Goal: Task Accomplishment & Management: Manage account settings

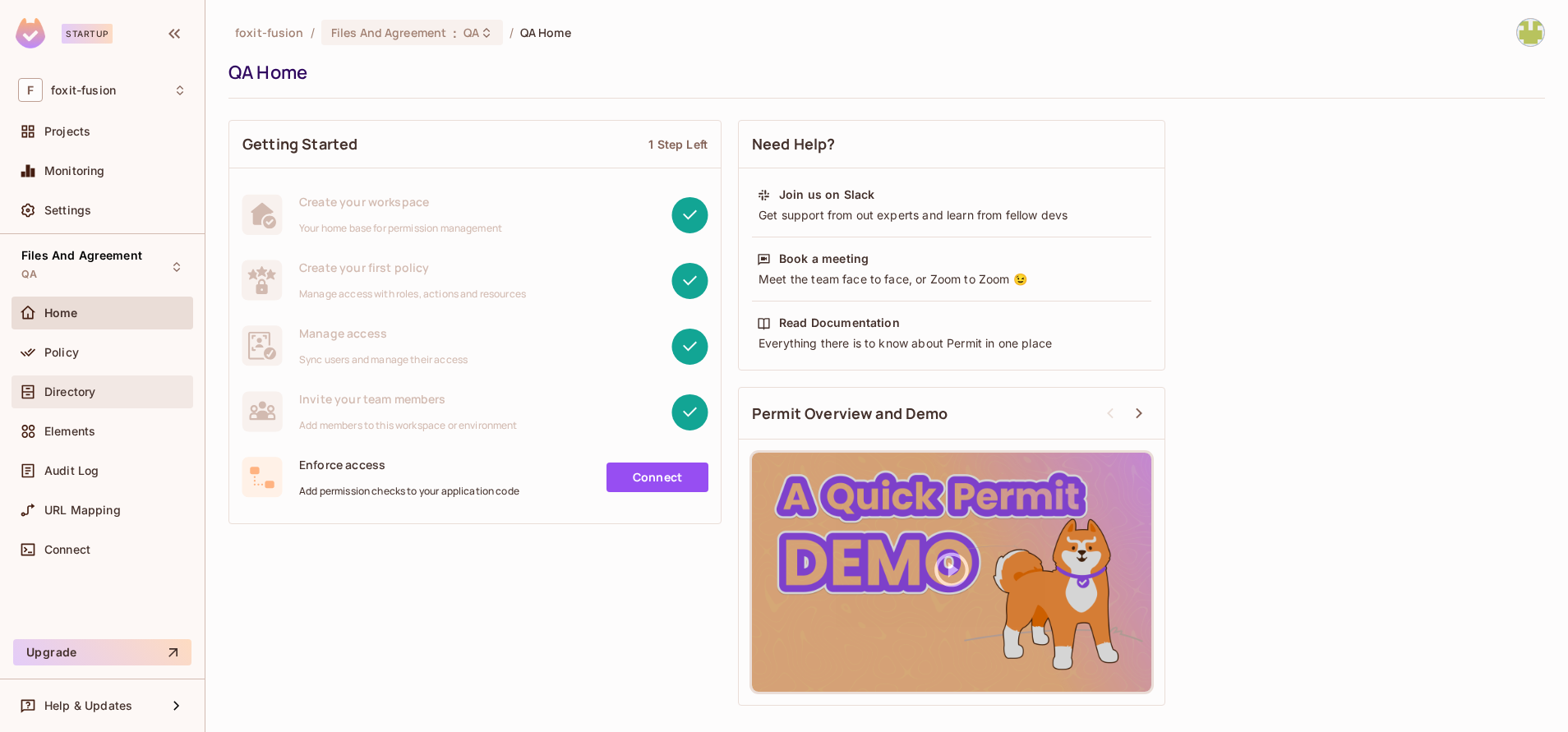
click at [111, 389] on div "Directory" at bounding box center [115, 392] width 142 height 14
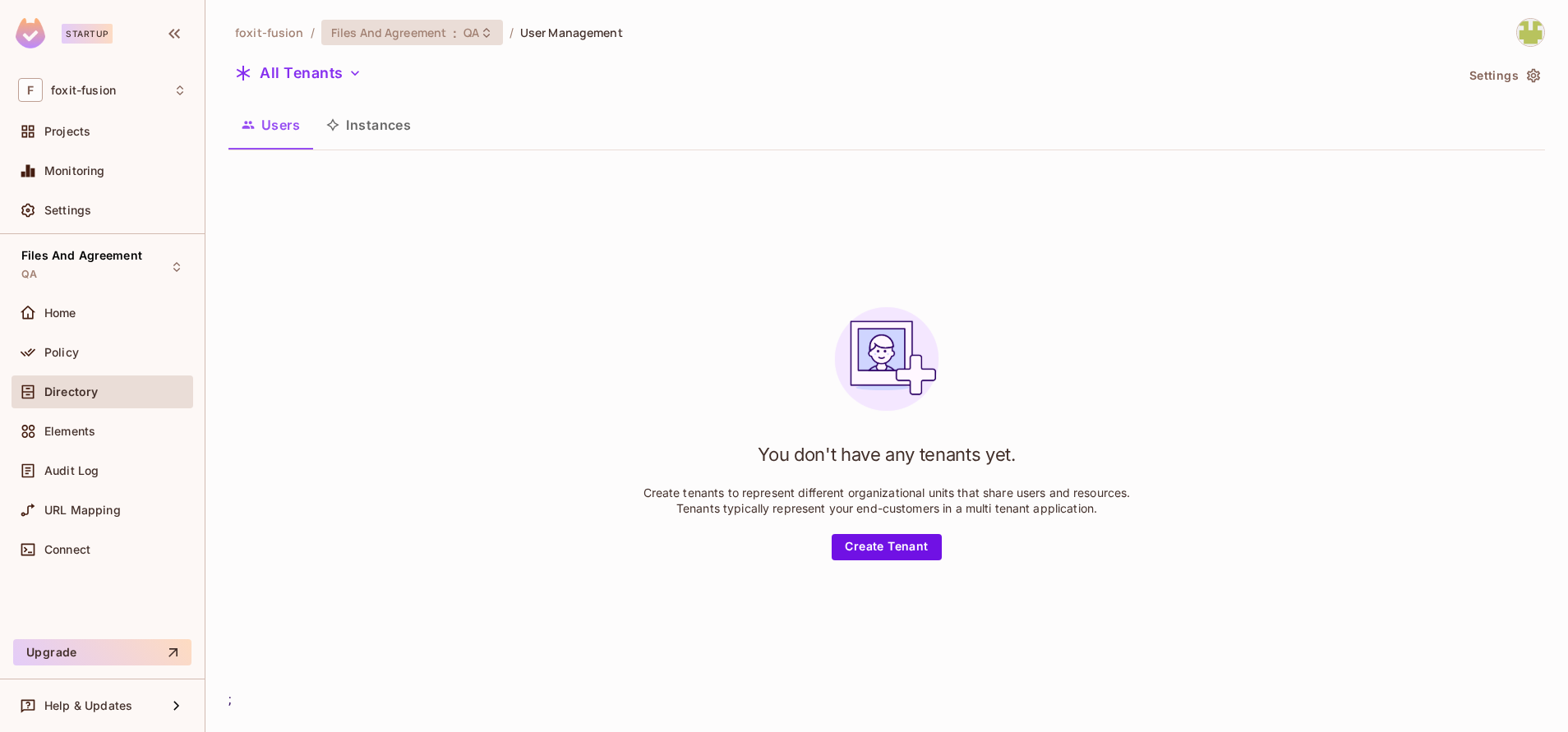
click at [458, 36] on div "Files And Agreement : QA" at bounding box center [401, 33] width 142 height 15
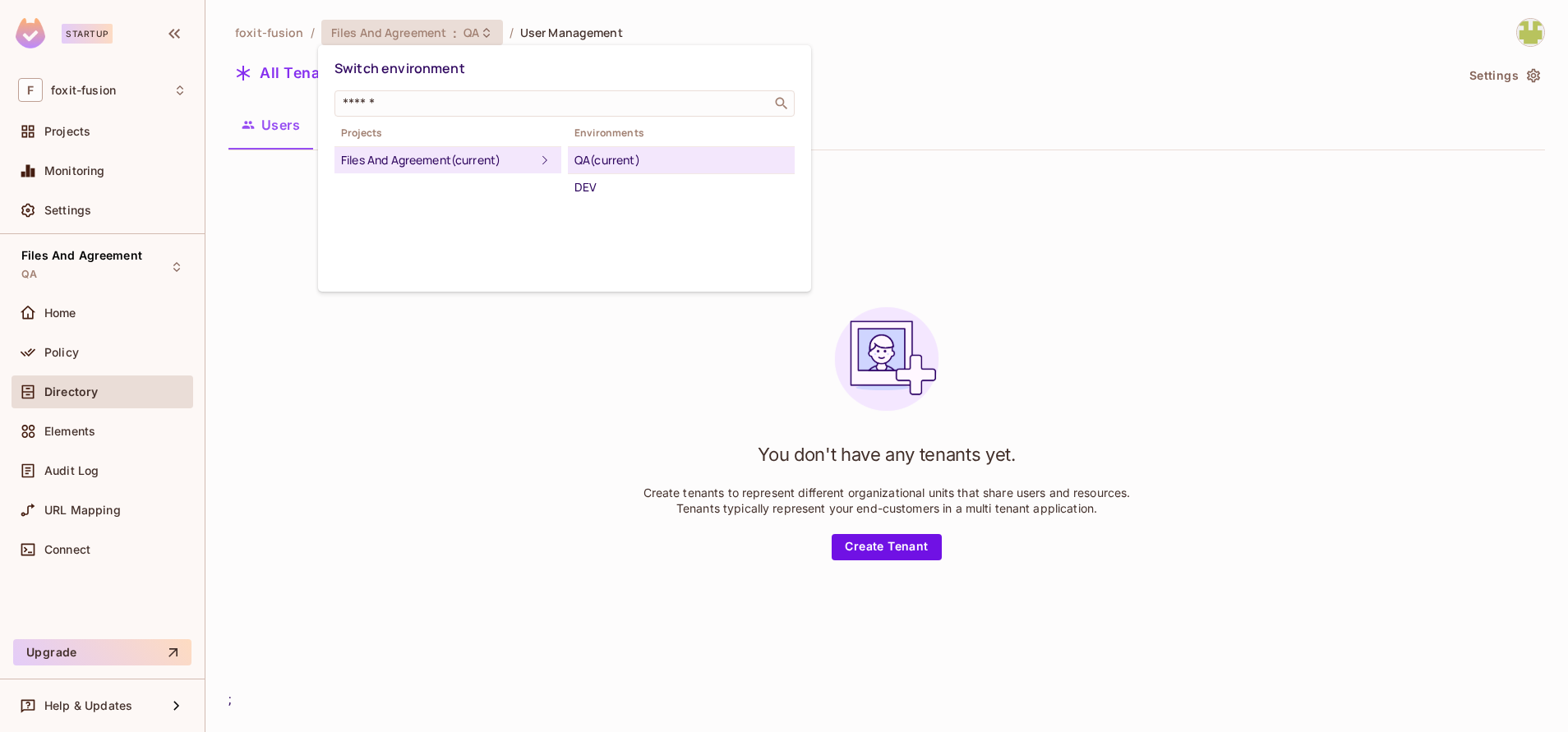
click at [646, 172] on li "QA (current)" at bounding box center [681, 160] width 227 height 27
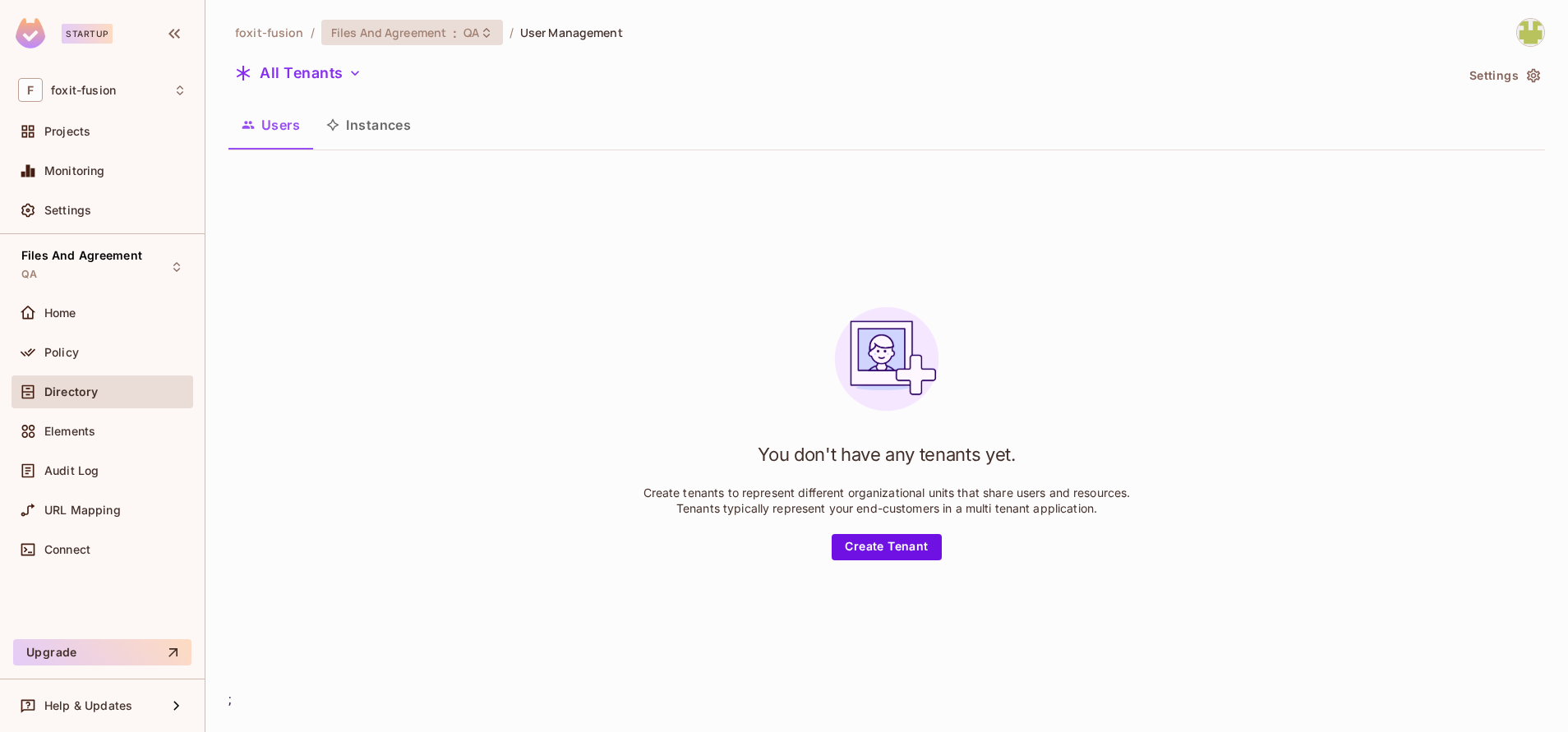
click at [468, 37] on span "QA" at bounding box center [471, 33] width 15 height 15
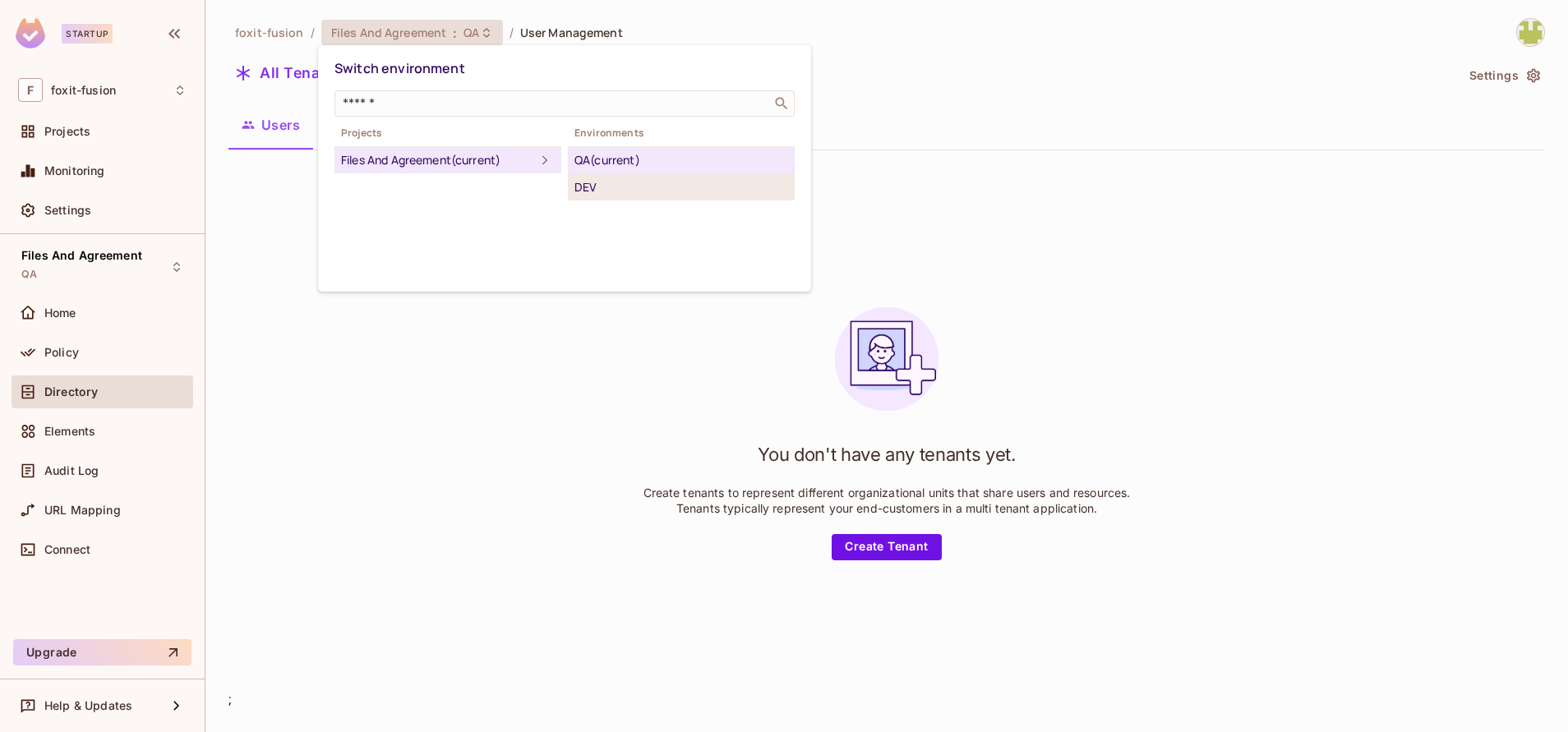
click at [590, 180] on div "DEV" at bounding box center [680, 187] width 213 height 19
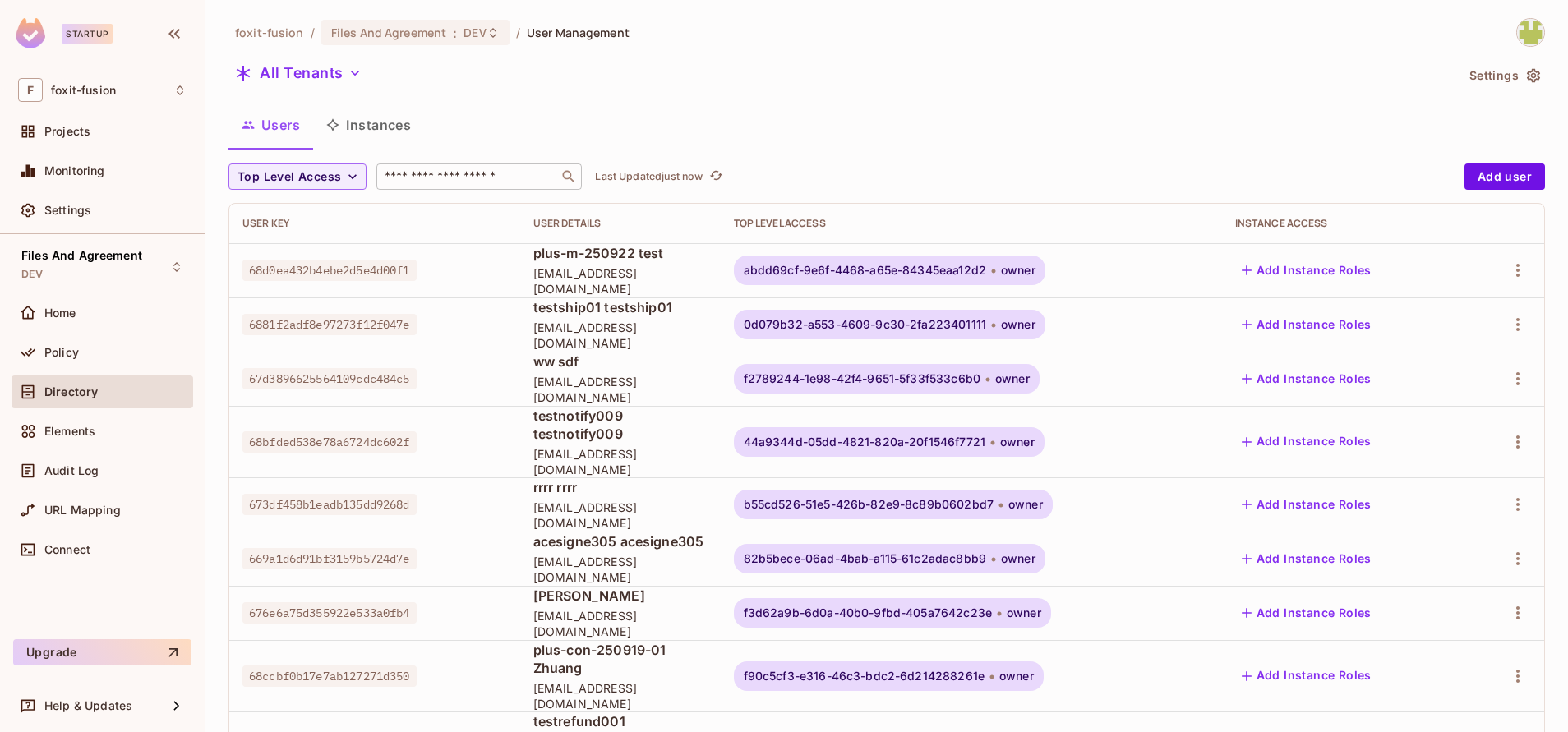
click at [491, 163] on div "​" at bounding box center [479, 176] width 206 height 26
paste input "**********"
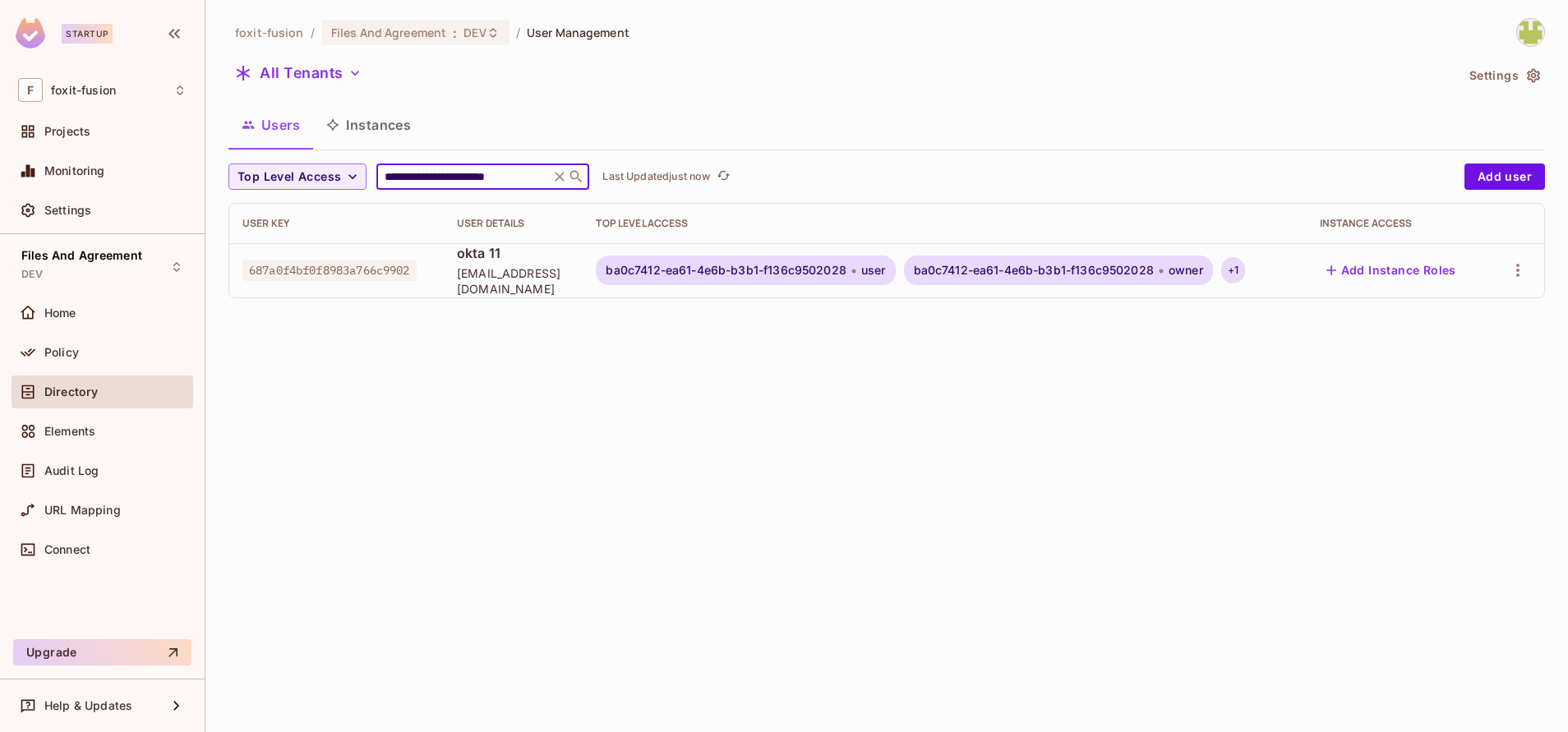
type input "**********"
click at [1236, 272] on div "+ 1" at bounding box center [1233, 270] width 24 height 26
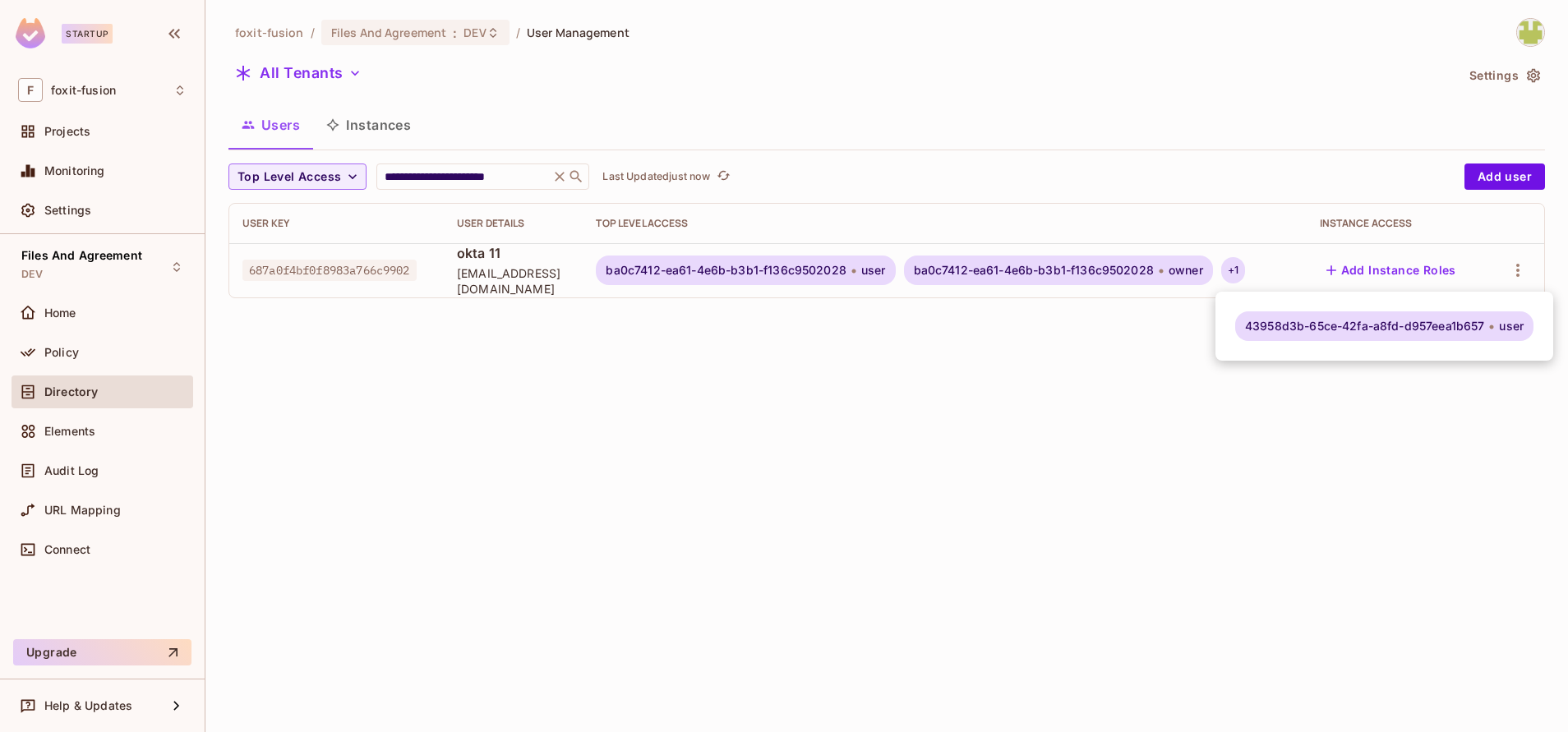
click at [1517, 275] on div at bounding box center [784, 366] width 1568 height 732
click at [1517, 275] on icon "button" at bounding box center [1517, 270] width 3 height 14
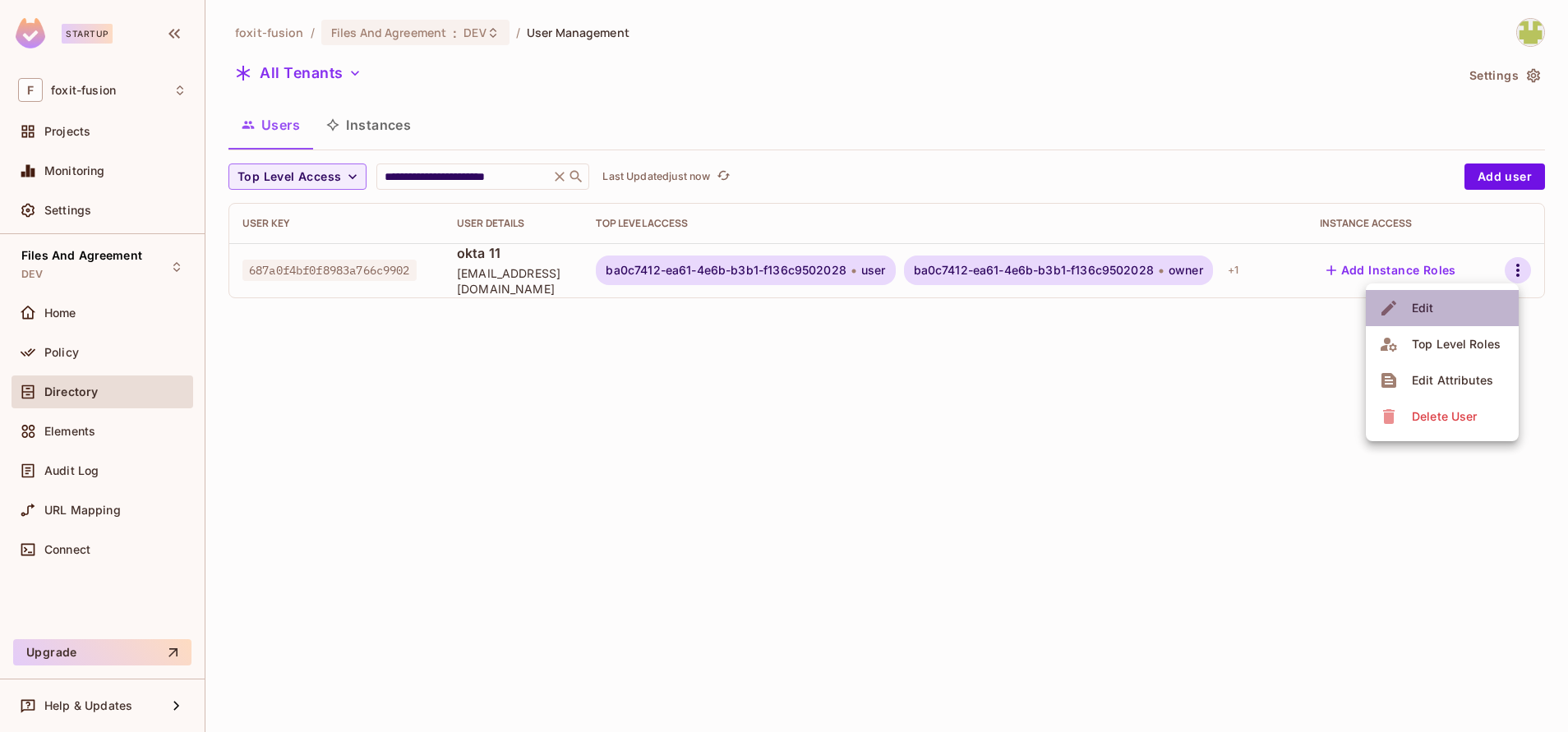
click at [1429, 315] on div "Edit" at bounding box center [1422, 308] width 22 height 16
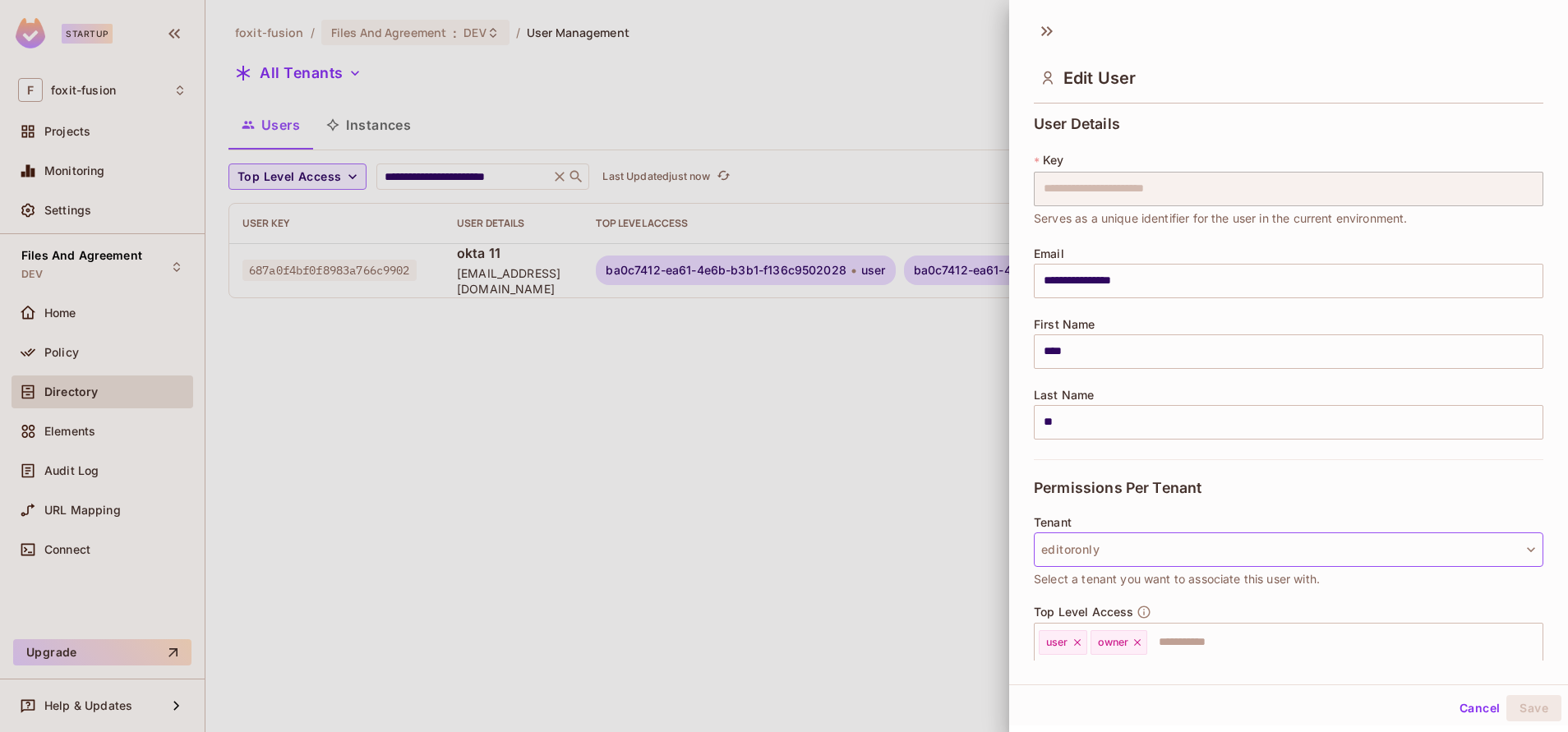
scroll to position [156, 0]
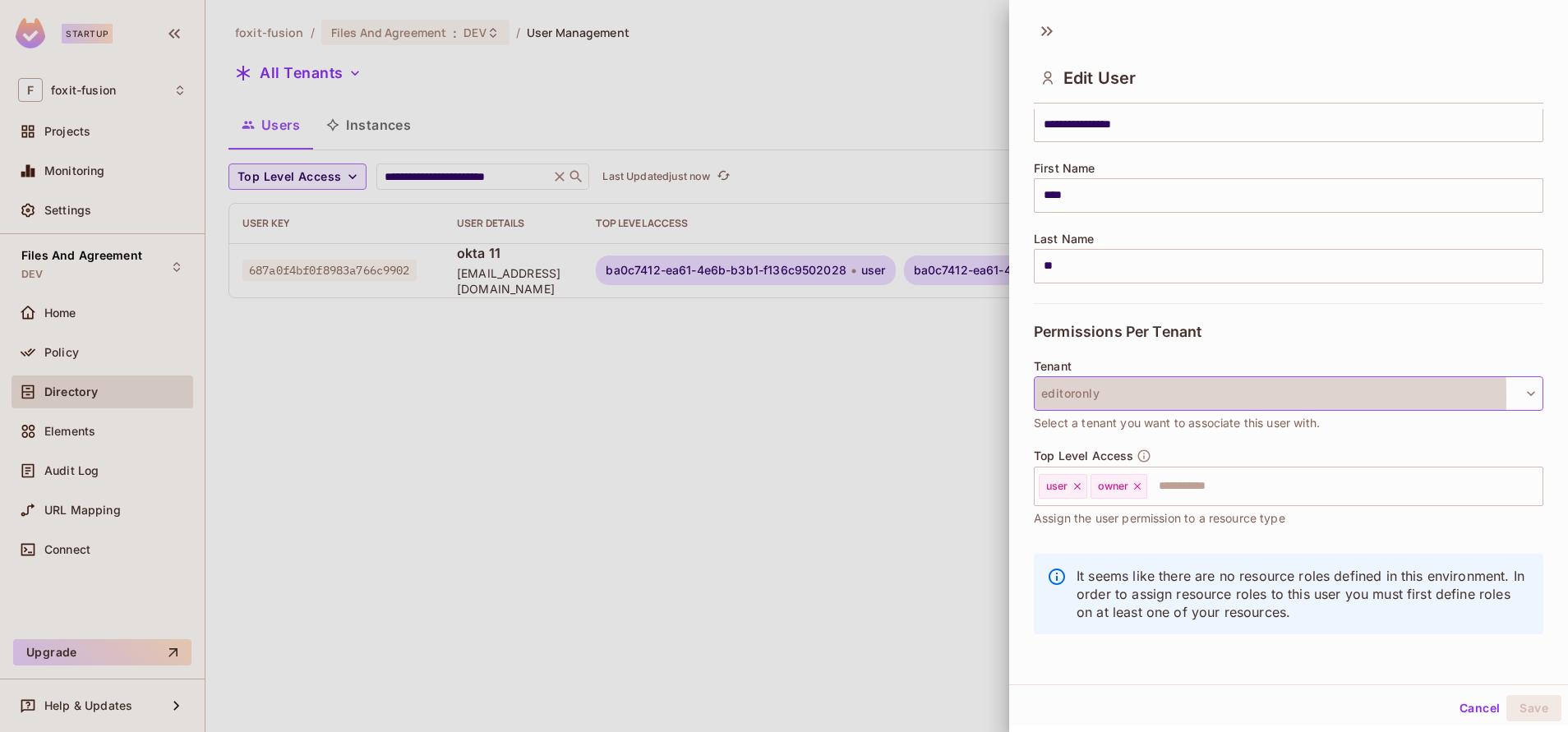
click at [1093, 396] on button "editoronly" at bounding box center [1289, 393] width 509 height 35
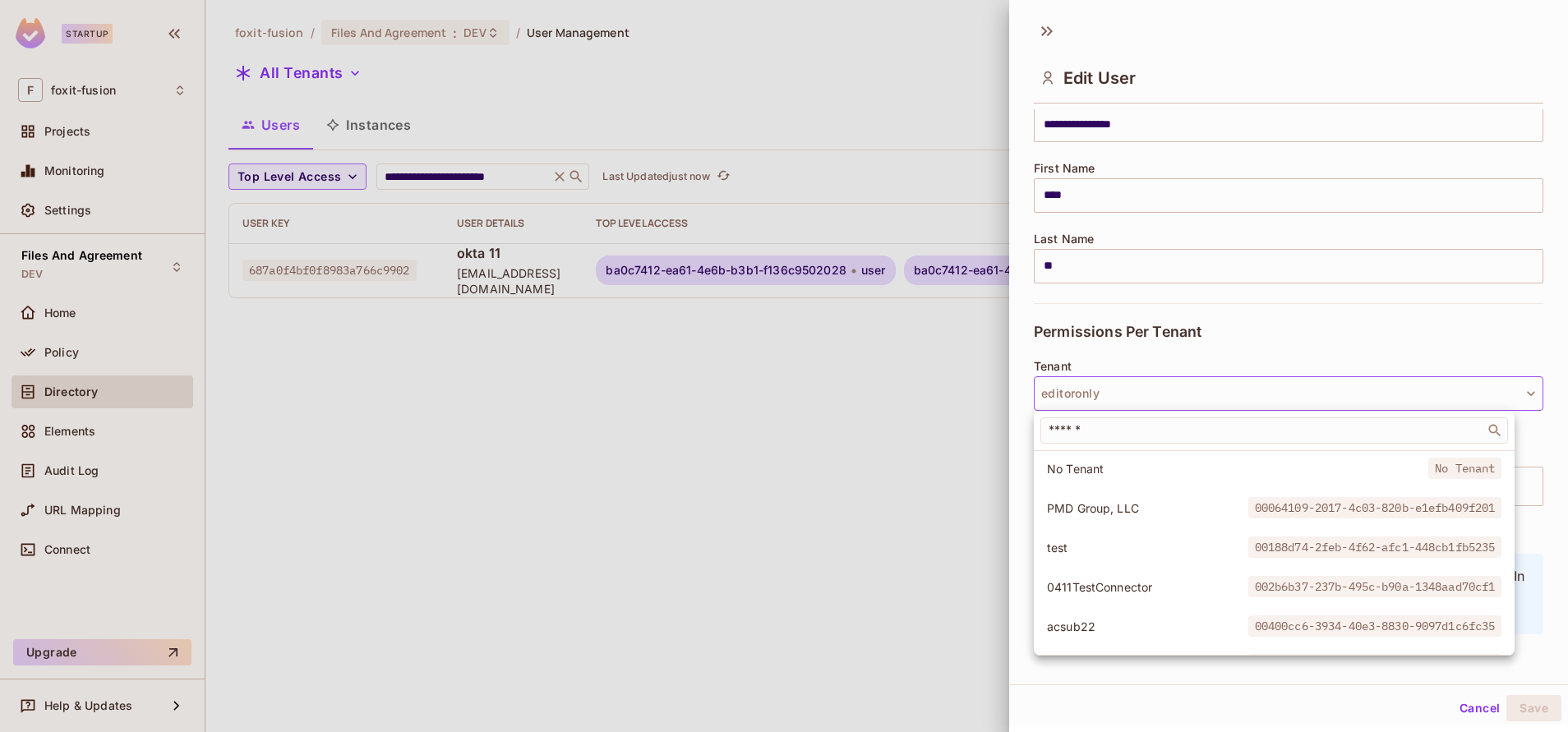
click at [889, 463] on div at bounding box center [784, 366] width 1568 height 732
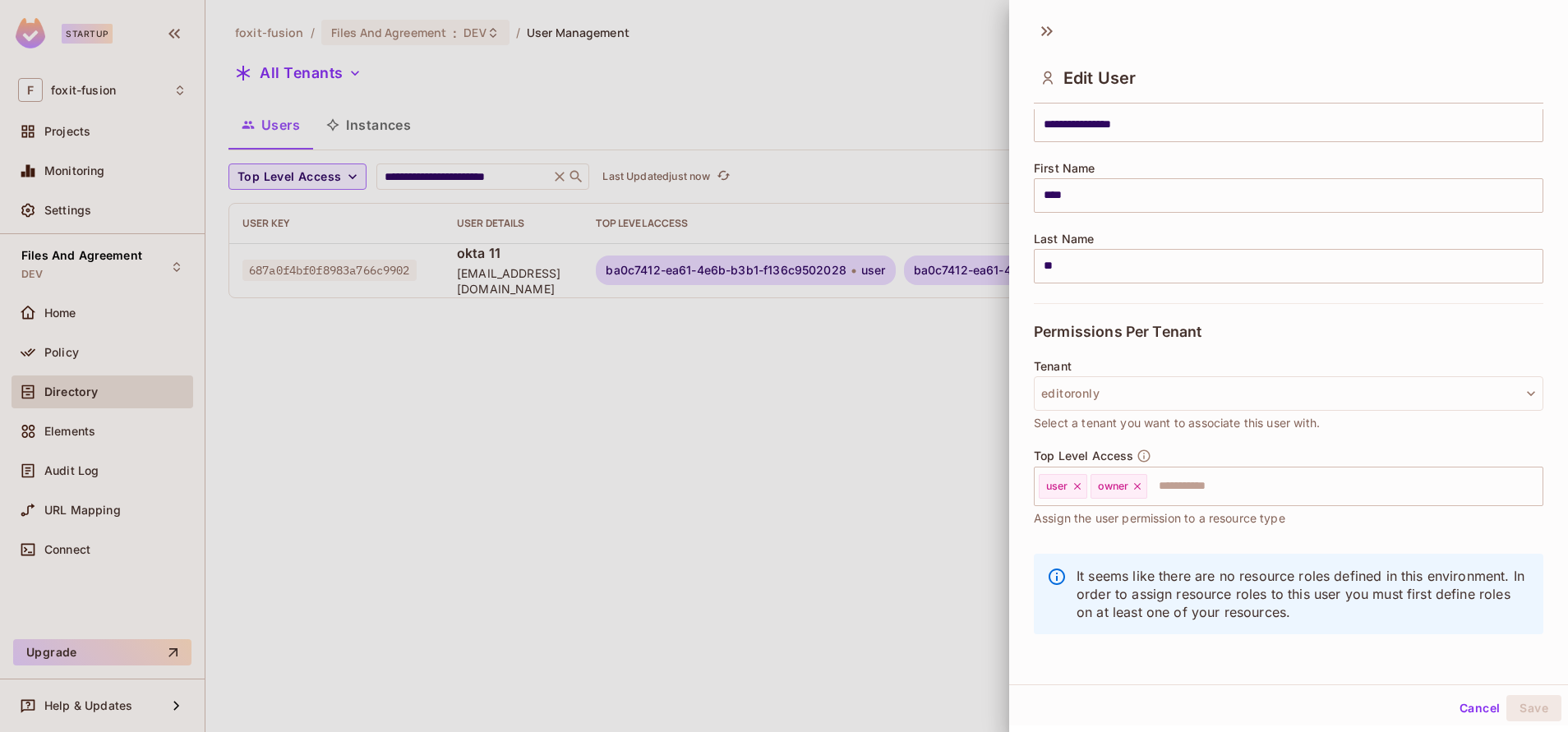
click at [889, 463] on div at bounding box center [784, 366] width 1568 height 732
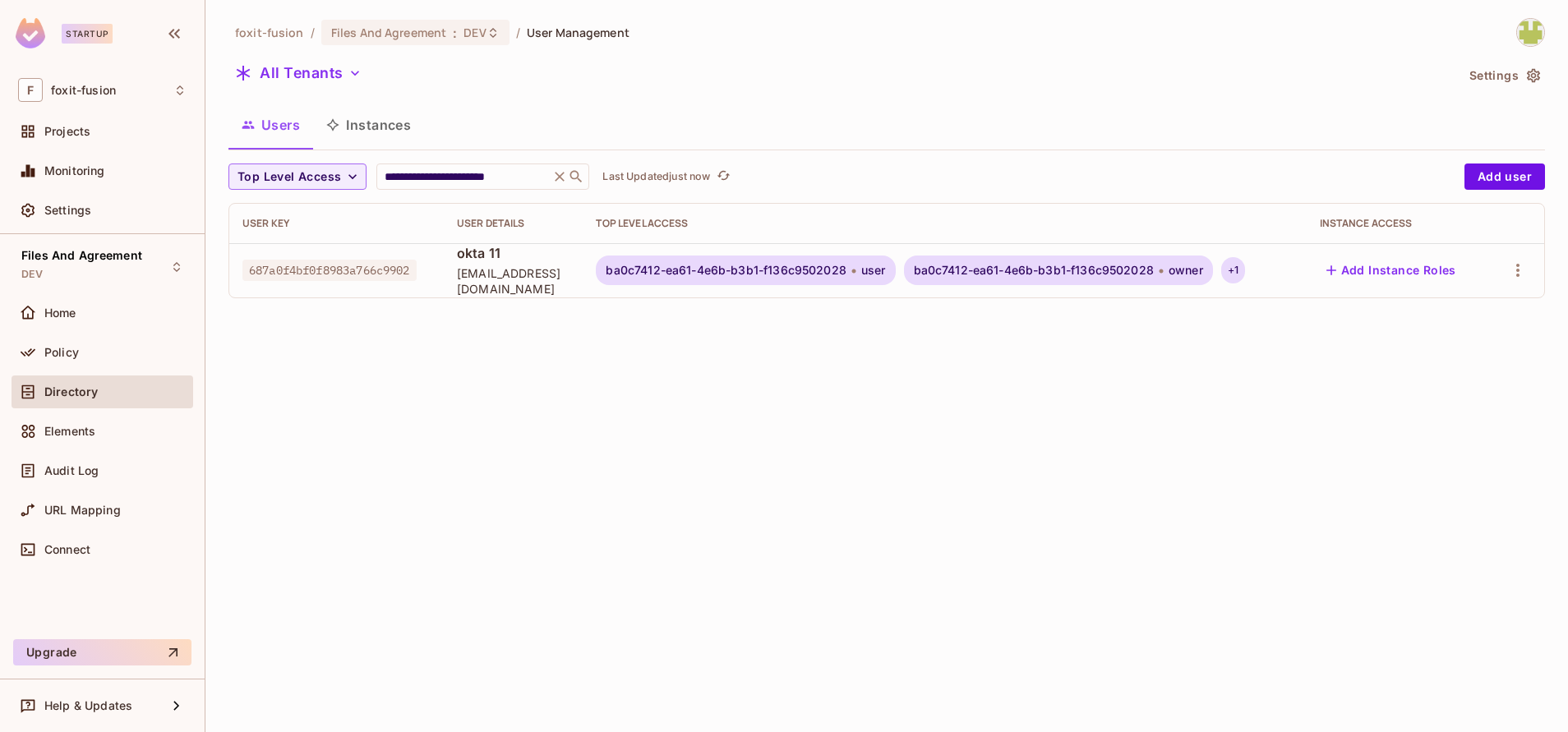
click at [1228, 277] on div "+ 1" at bounding box center [1233, 270] width 24 height 26
click at [876, 279] on div at bounding box center [784, 366] width 1568 height 732
click at [1527, 274] on button "button" at bounding box center [1518, 270] width 26 height 26
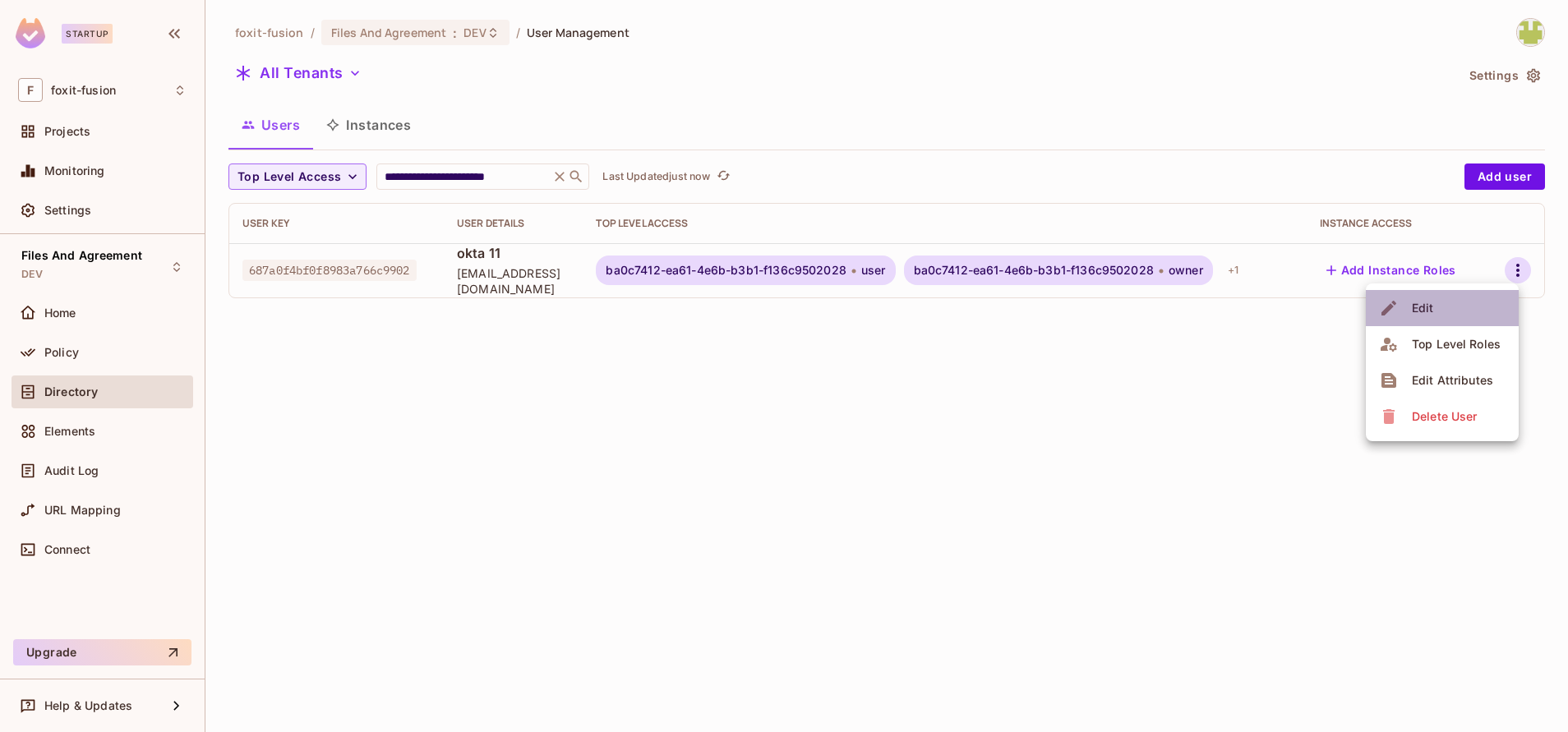
click at [1455, 305] on li "Edit" at bounding box center [1443, 308] width 152 height 36
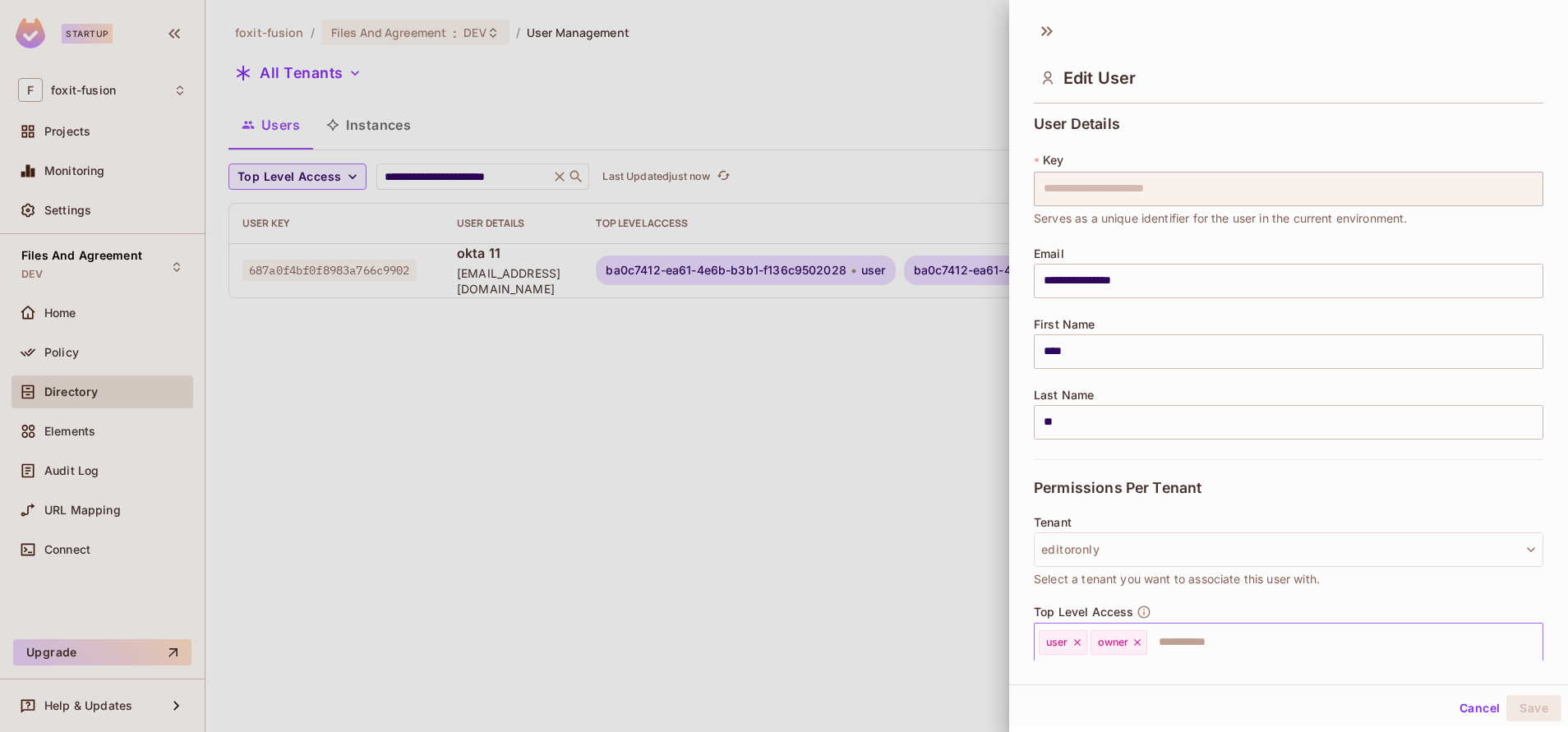
click at [1077, 644] on icon at bounding box center [1078, 642] width 12 height 12
click at [1511, 700] on button "Save" at bounding box center [1533, 708] width 55 height 26
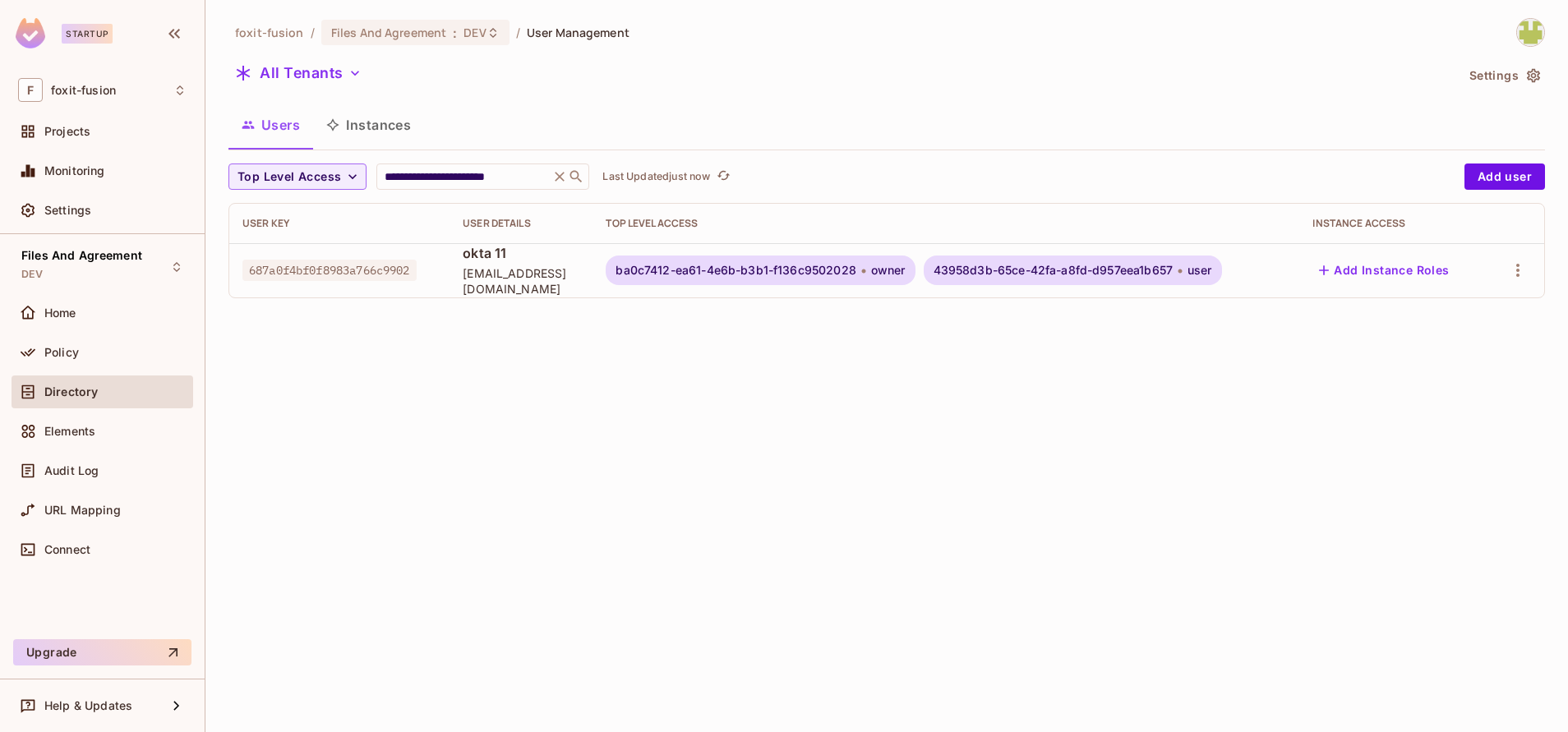
click at [771, 628] on div "**********" at bounding box center [887, 366] width 1362 height 732
click at [555, 176] on icon at bounding box center [560, 176] width 16 height 16
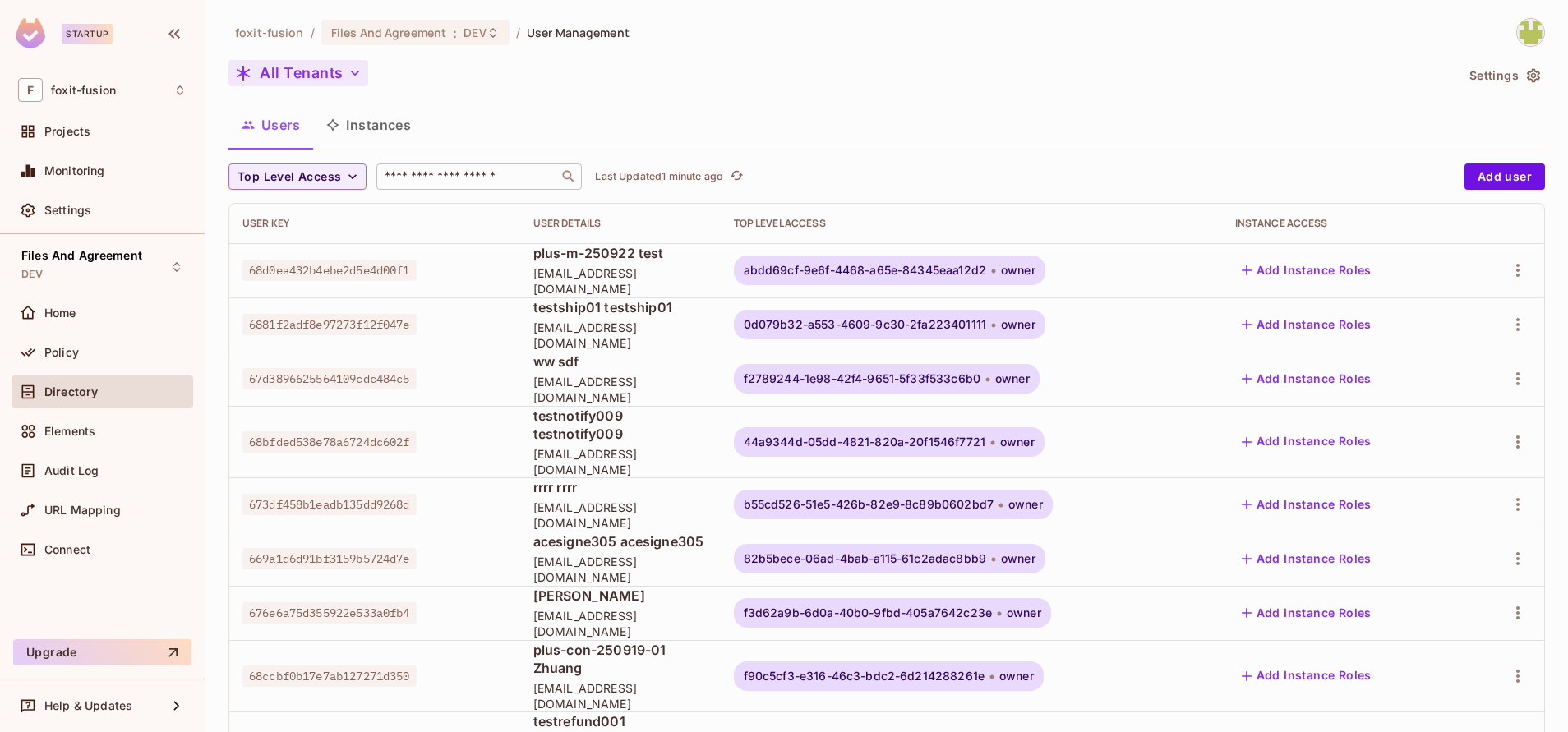
click at [339, 65] on button "All Tenants" at bounding box center [298, 72] width 140 height 26
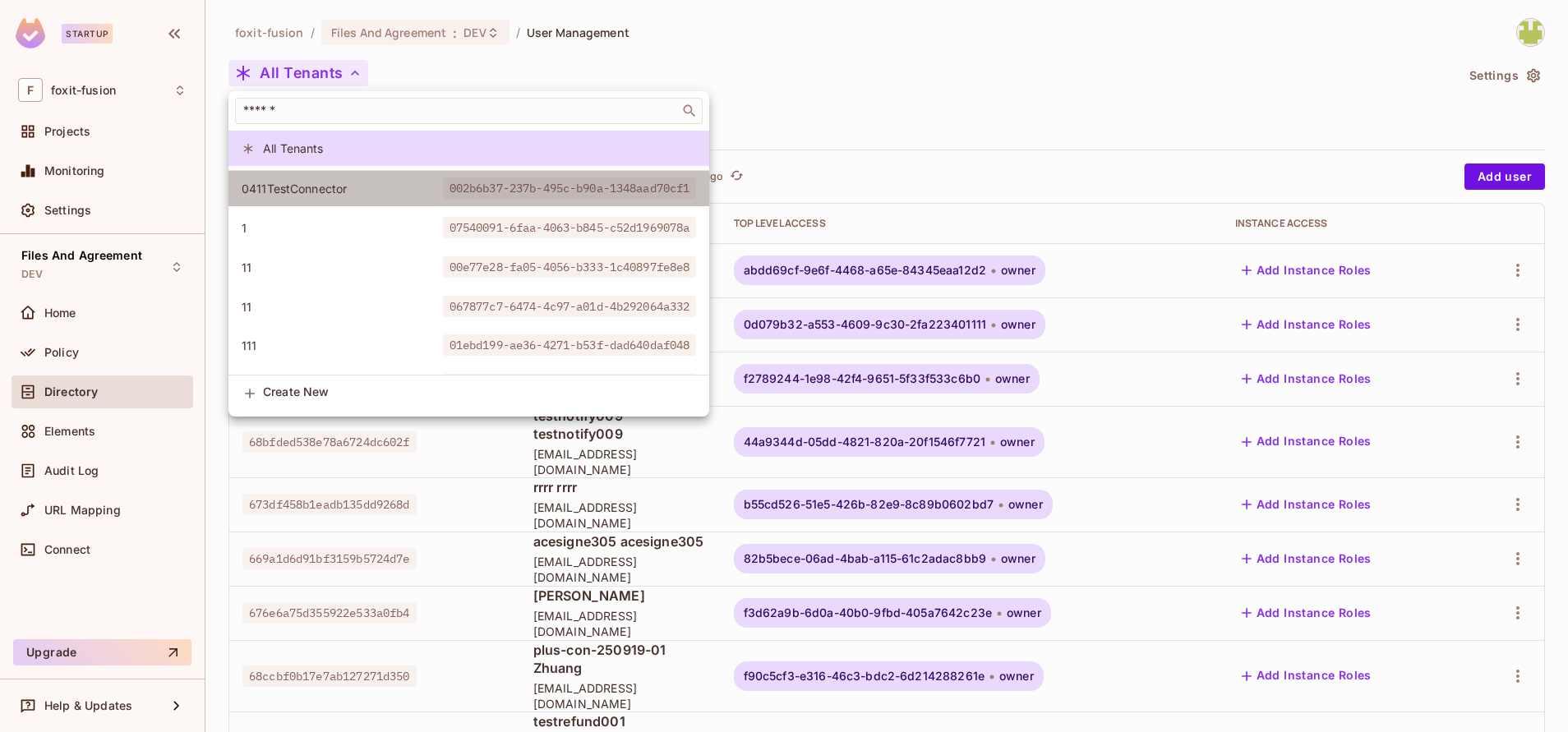
click at [347, 197] on li "0411TestConnector 002b6b37-237b-495c-b90a-1348aad70cf1" at bounding box center [469, 188] width 481 height 36
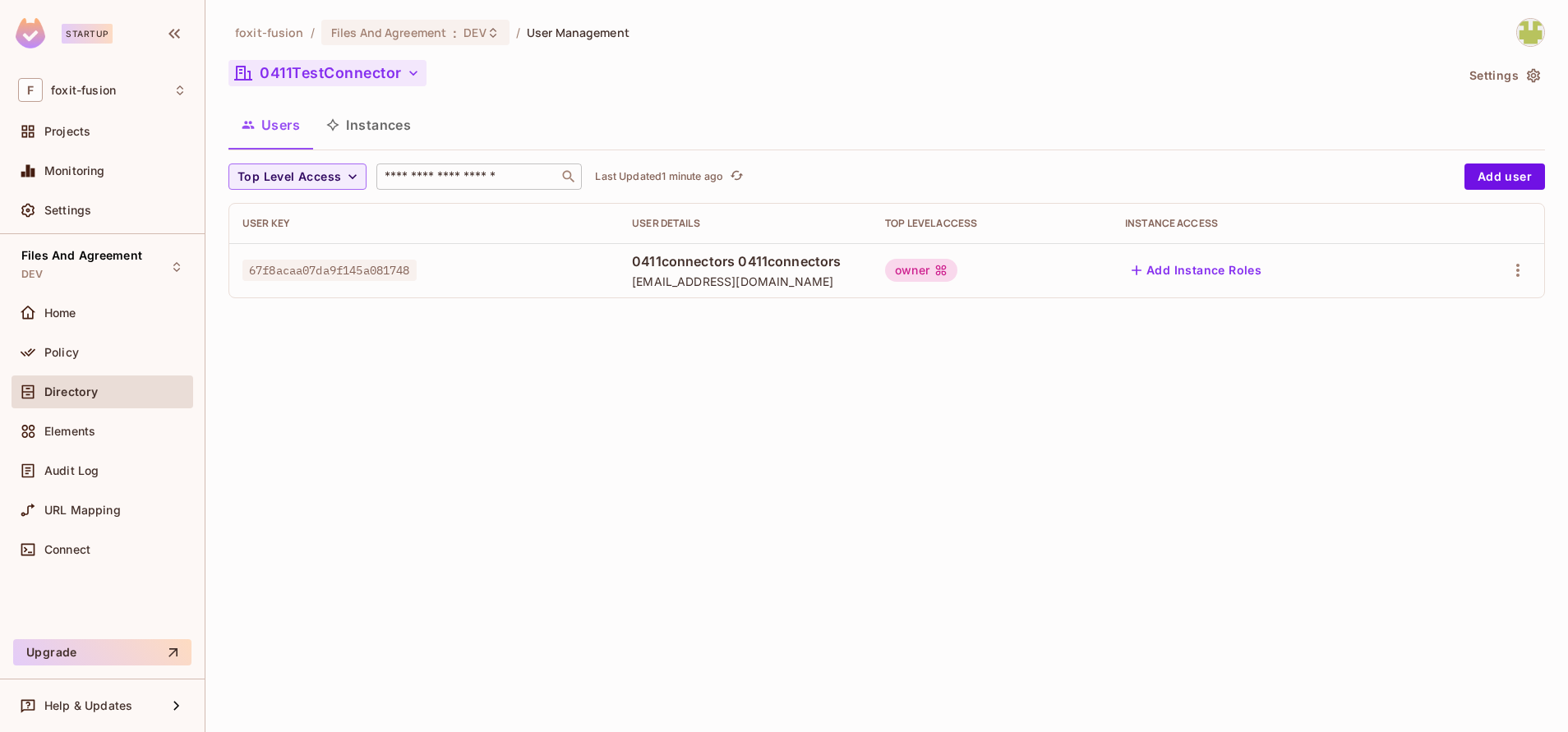
click at [348, 77] on button "0411TestConnector" at bounding box center [327, 72] width 198 height 26
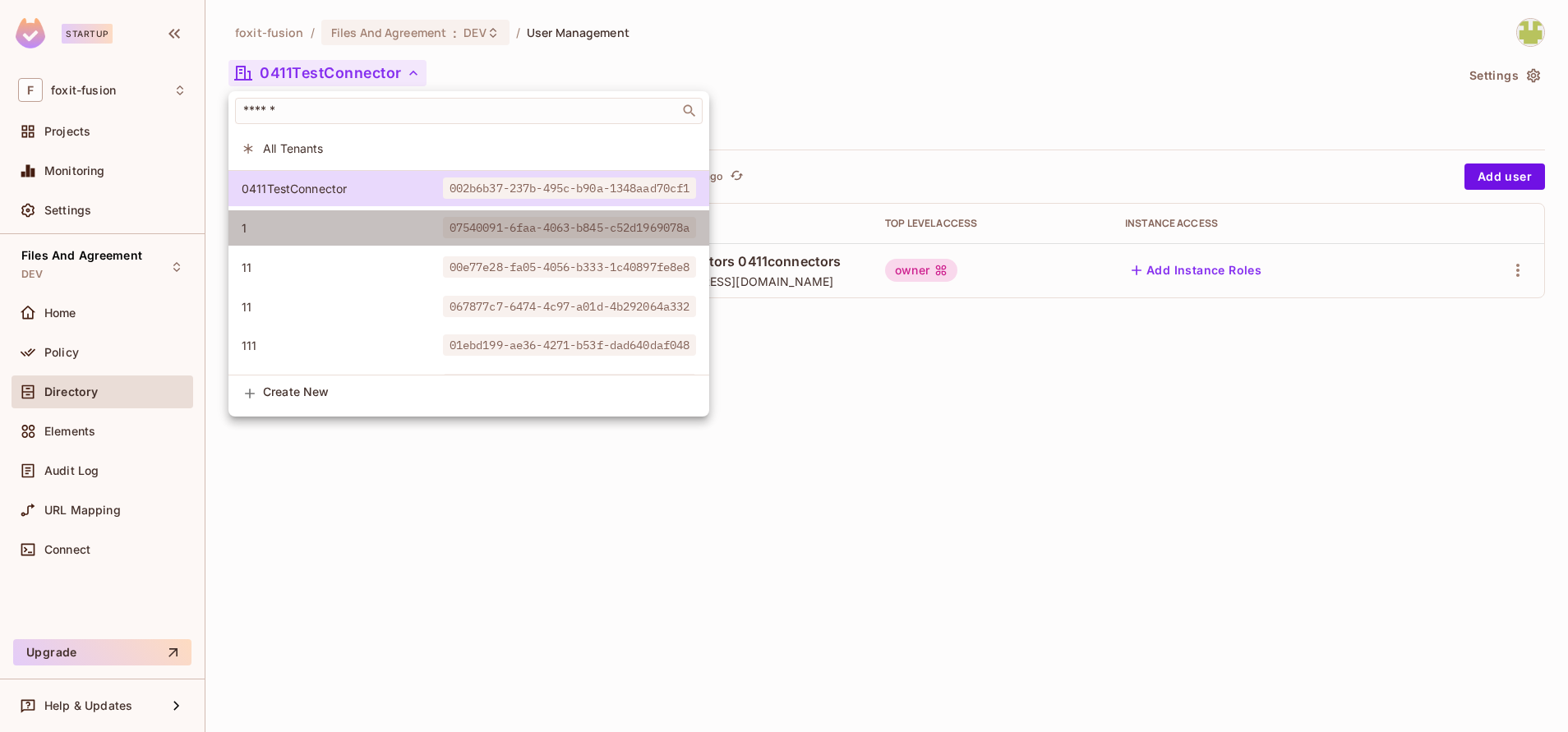
click at [371, 221] on span "1" at bounding box center [342, 228] width 202 height 15
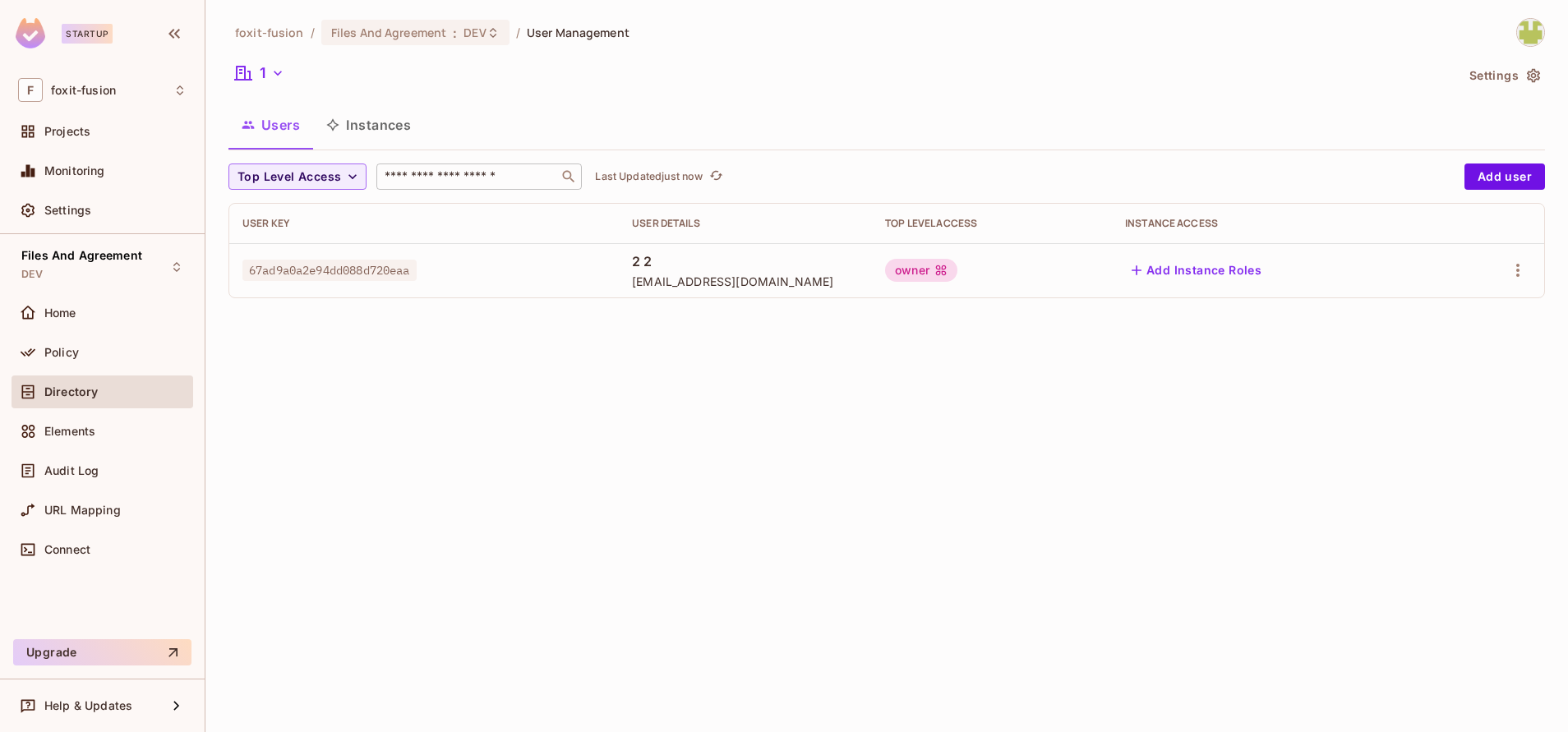
click at [314, 64] on div "1" at bounding box center [841, 75] width 1226 height 31
click at [289, 73] on button "1" at bounding box center [260, 72] width 63 height 26
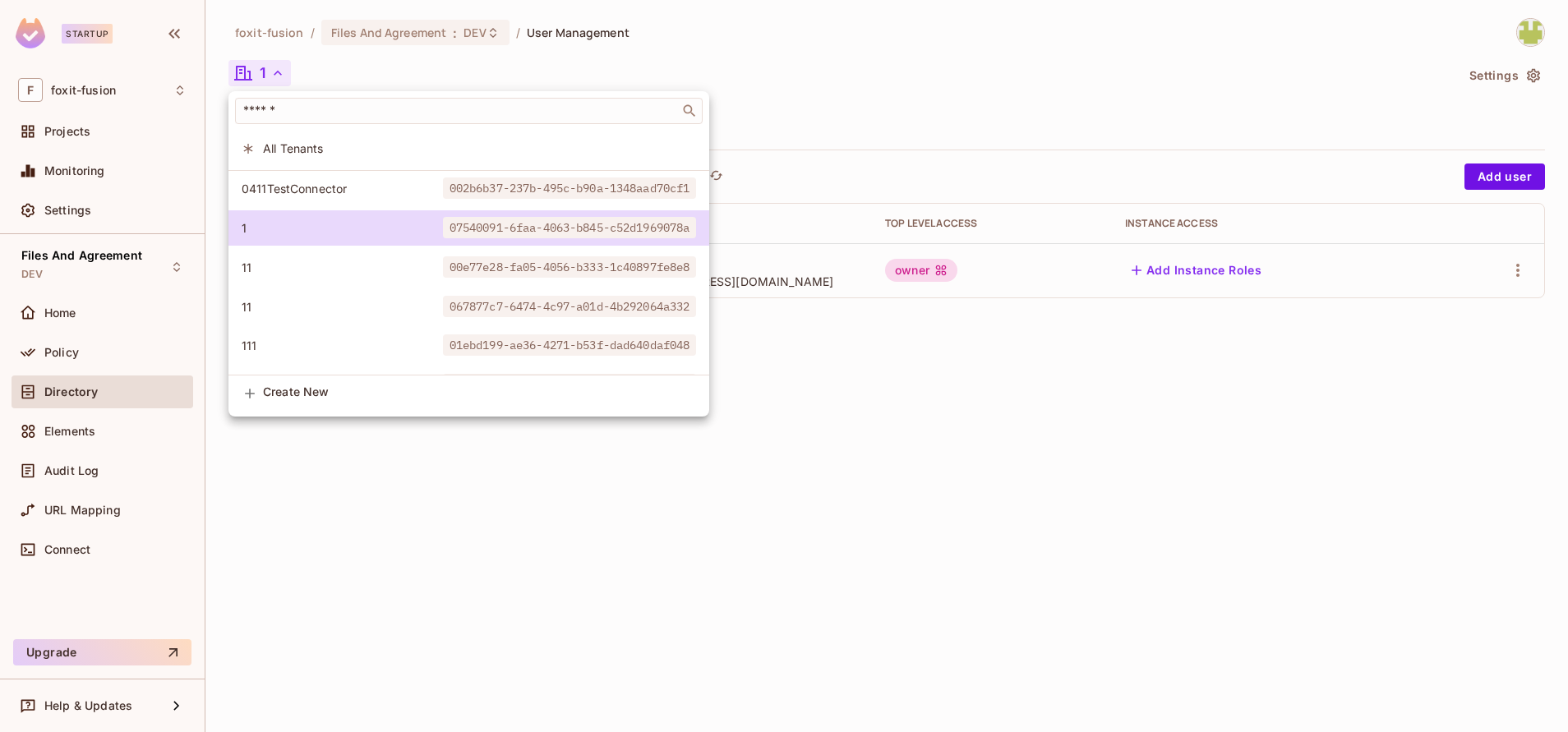
click at [405, 261] on span "11" at bounding box center [342, 267] width 202 height 15
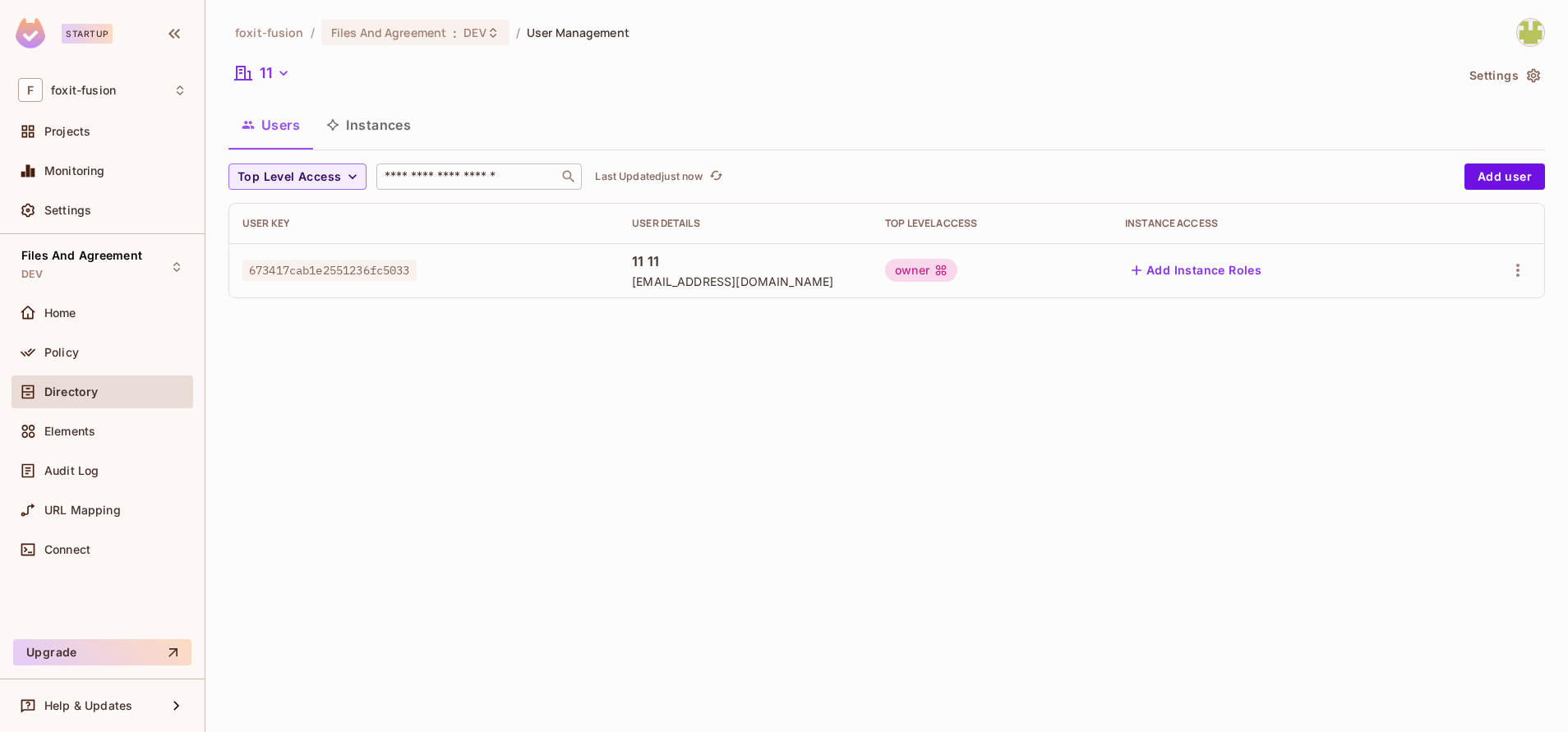
click at [784, 484] on div "foxit-fusion / Files And Agreement : DEV / User Management 11 Settings Users In…" at bounding box center [887, 366] width 1362 height 732
click at [268, 70] on button "11" at bounding box center [262, 72] width 69 height 26
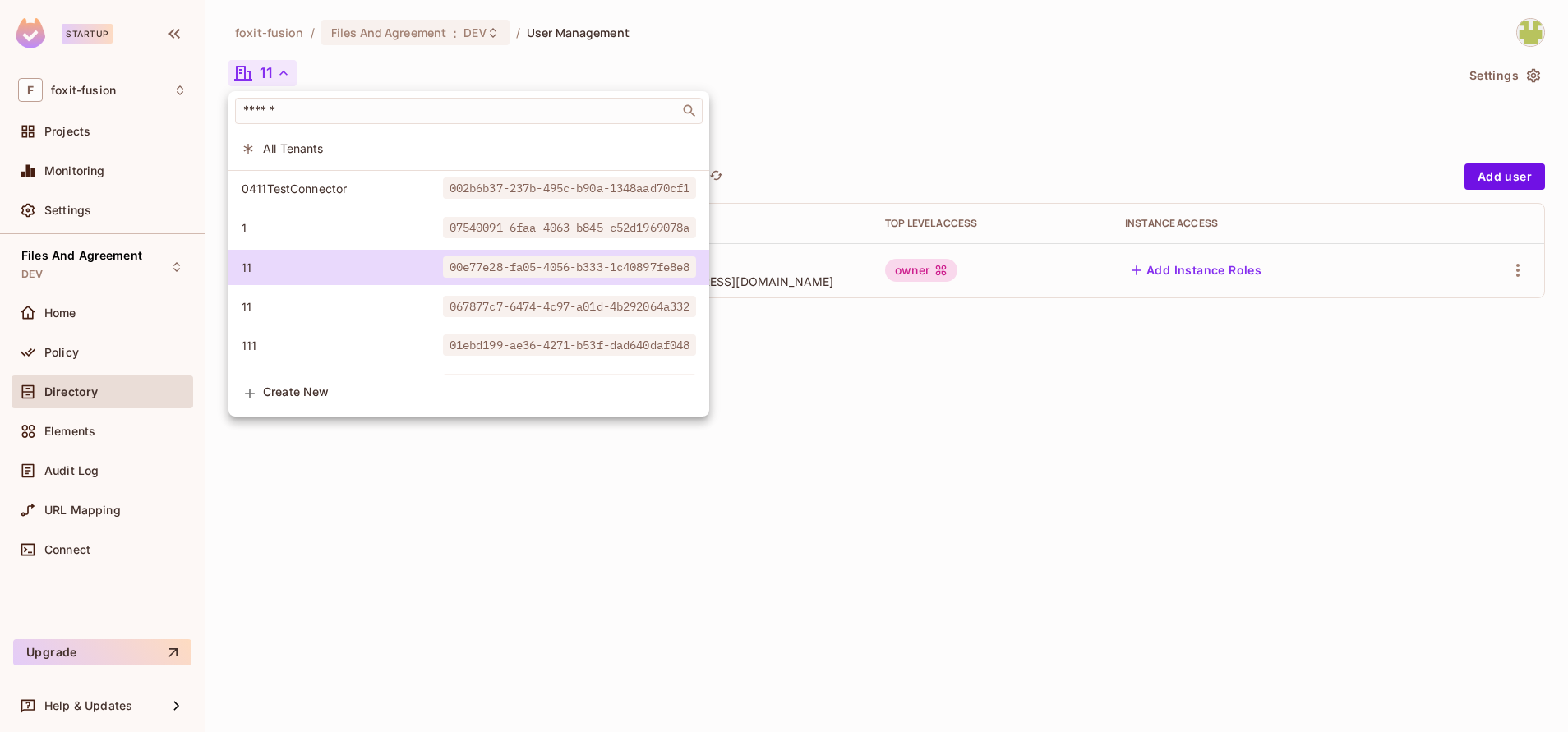
click at [335, 136] on li "All Tenants" at bounding box center [469, 148] width 481 height 36
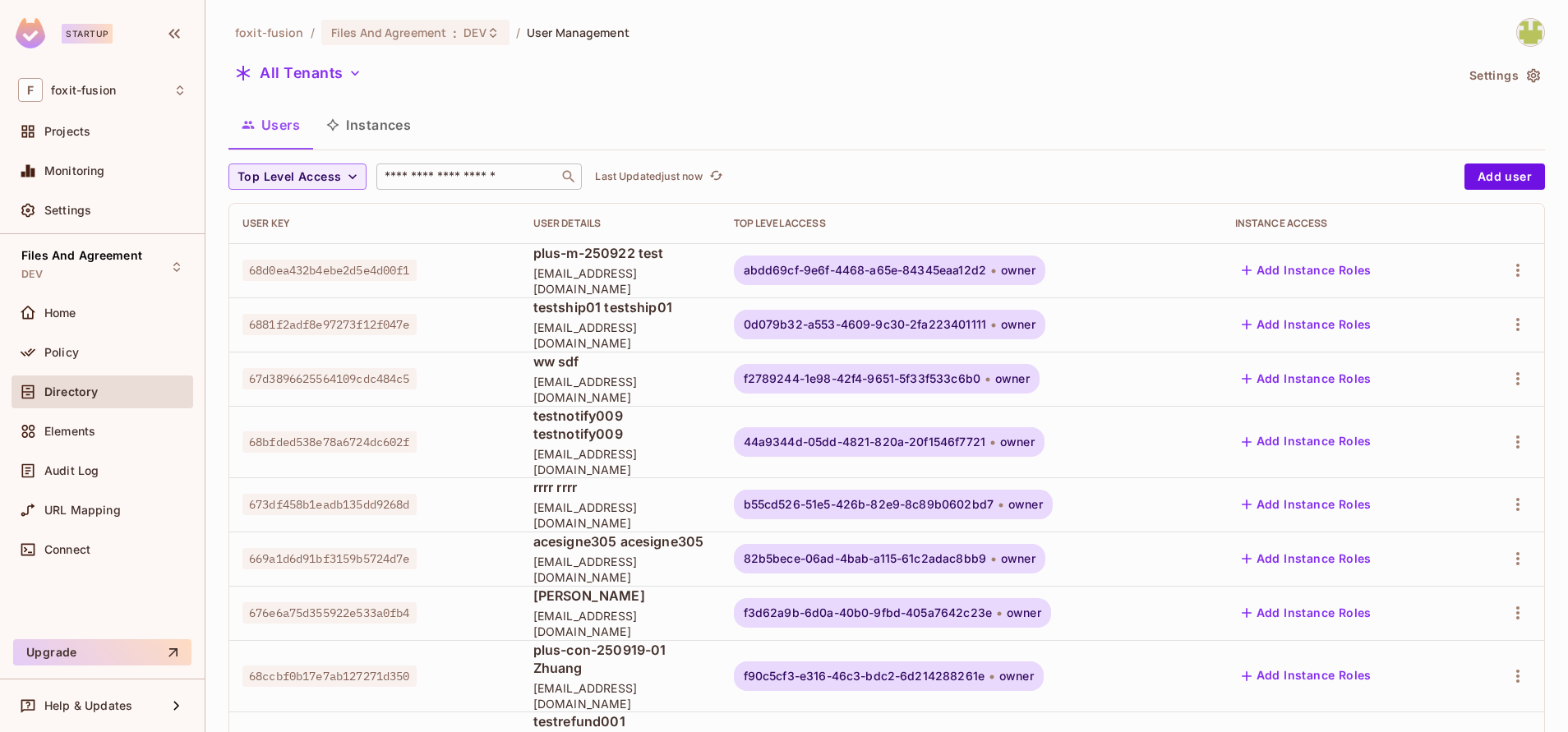
click at [459, 198] on div "Top Level Access ​ Last Updated just now Add user User Key User Details Top Lev…" at bounding box center [887, 671] width 1317 height 1017
click at [447, 187] on div "​" at bounding box center [479, 176] width 206 height 26
click at [454, 181] on input "text" at bounding box center [467, 176] width 173 height 16
paste input "**********"
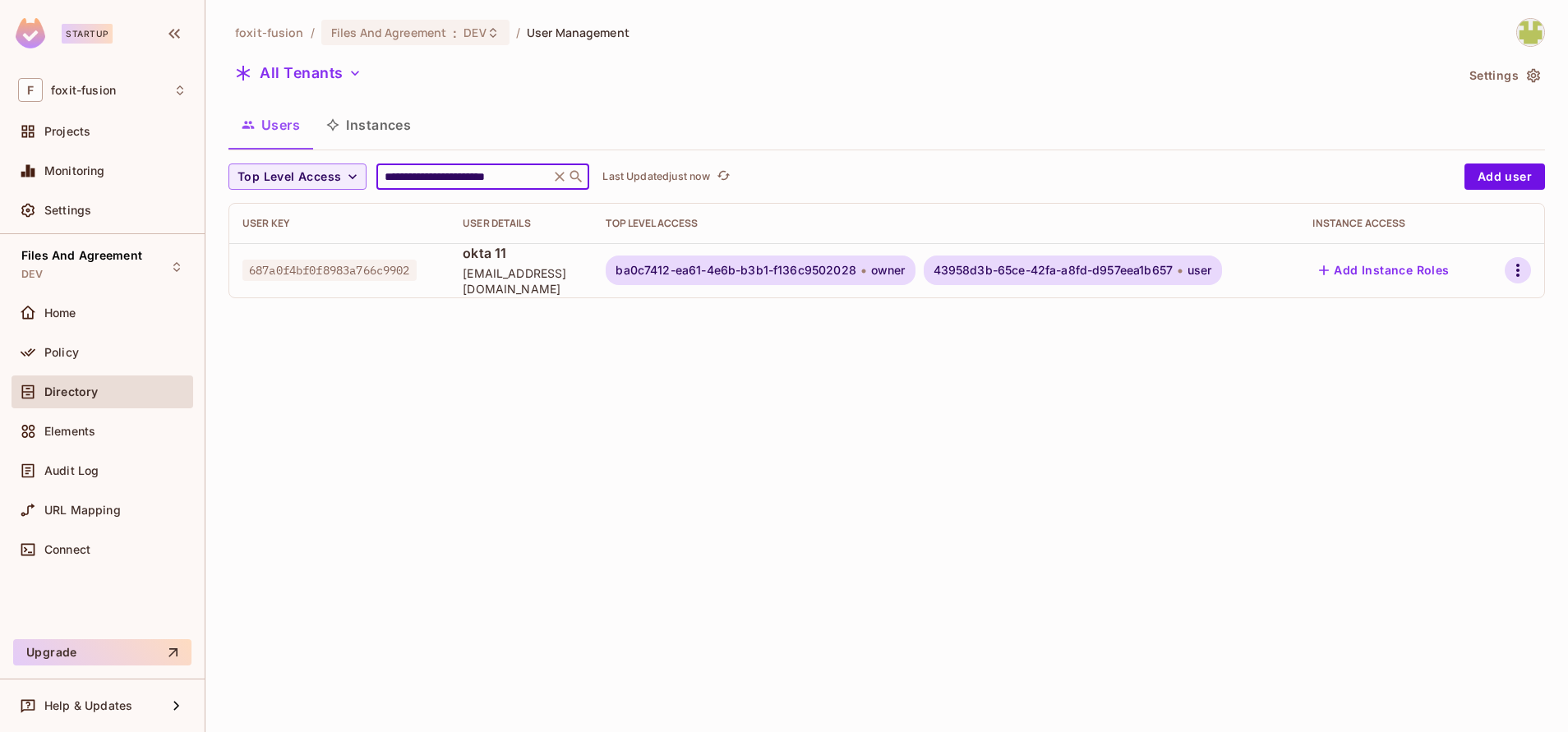
type input "**********"
click at [1516, 265] on icon "button" at bounding box center [1518, 270] width 19 height 19
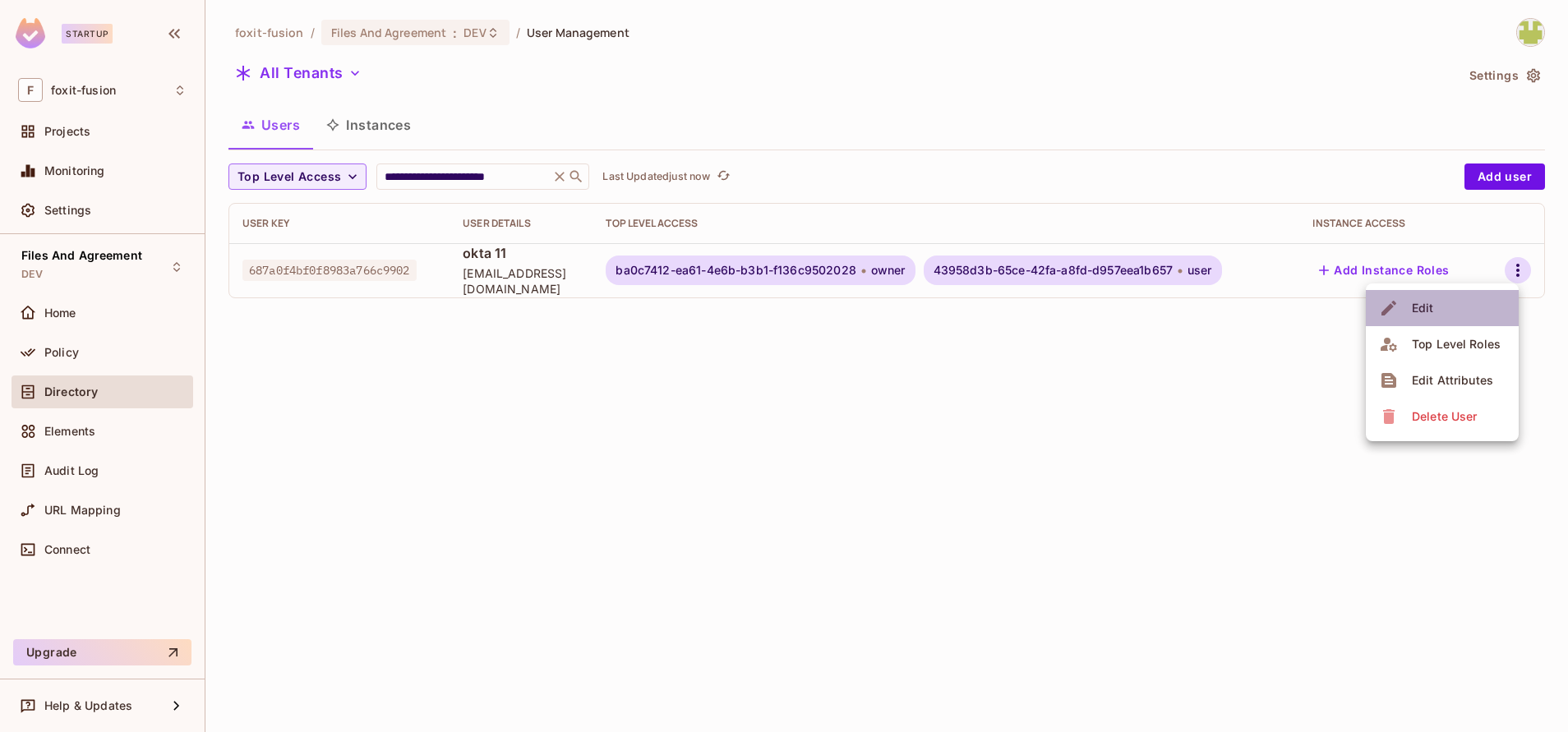
click at [1439, 304] on li "Edit" at bounding box center [1443, 308] width 152 height 36
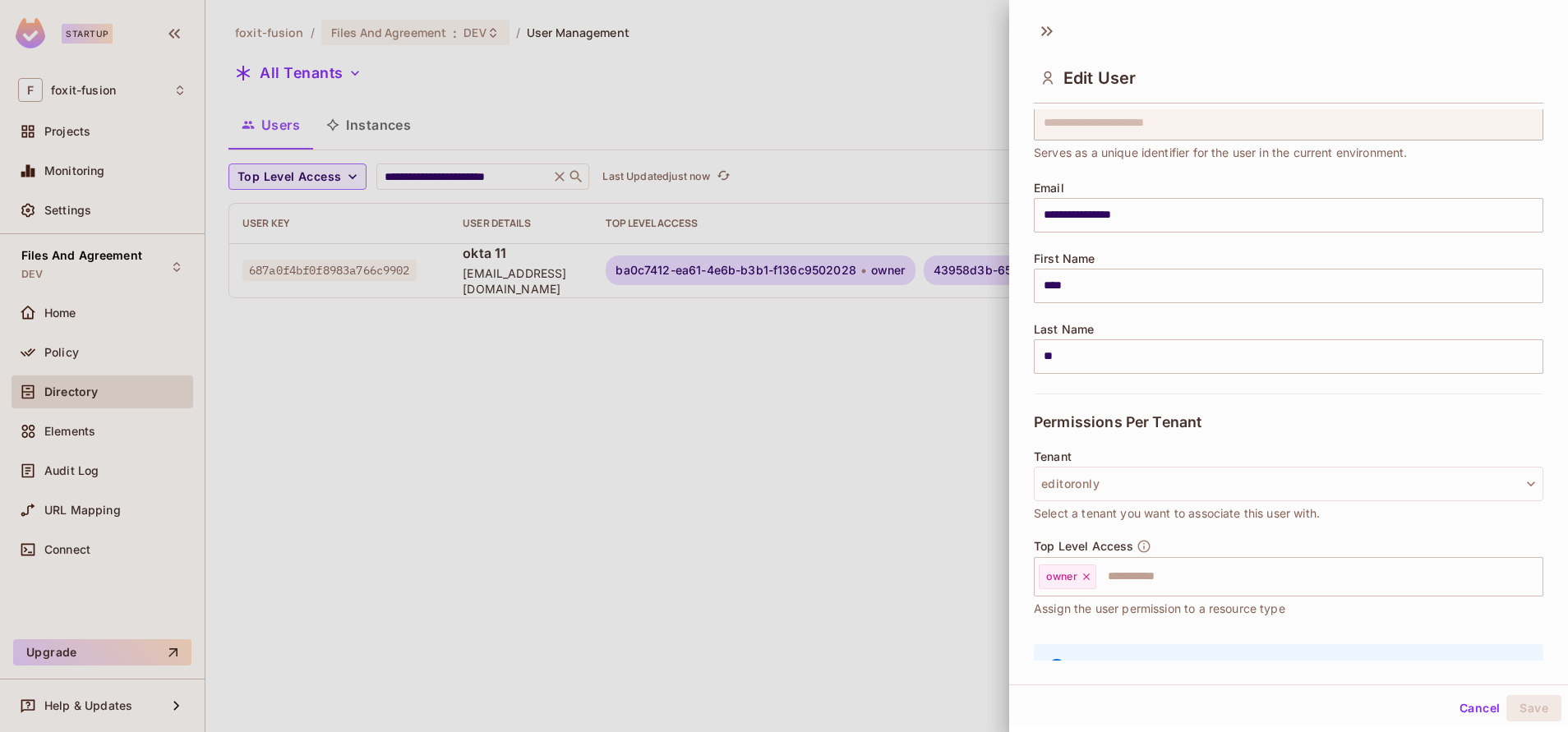
scroll to position [156, 0]
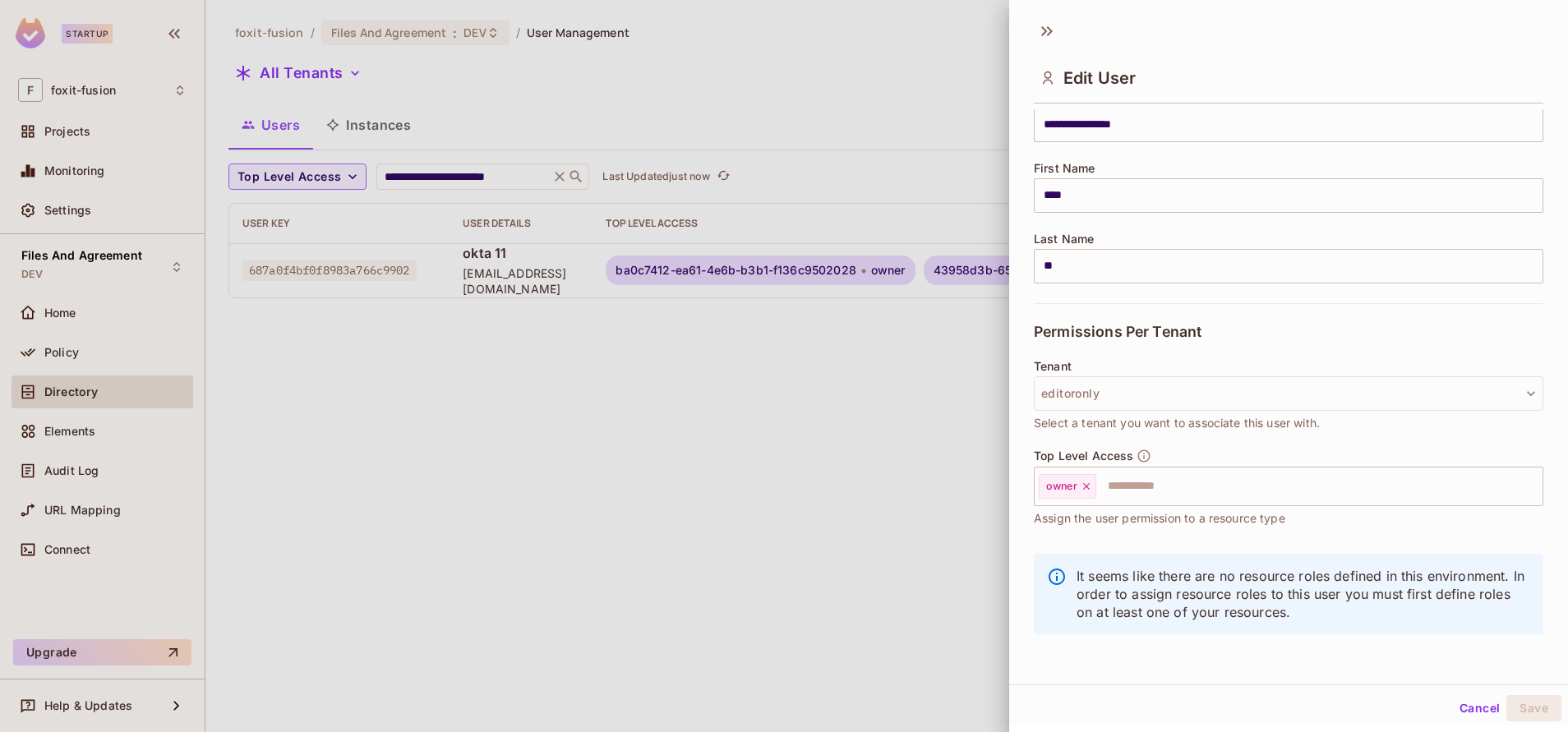
click at [668, 265] on div at bounding box center [784, 366] width 1568 height 732
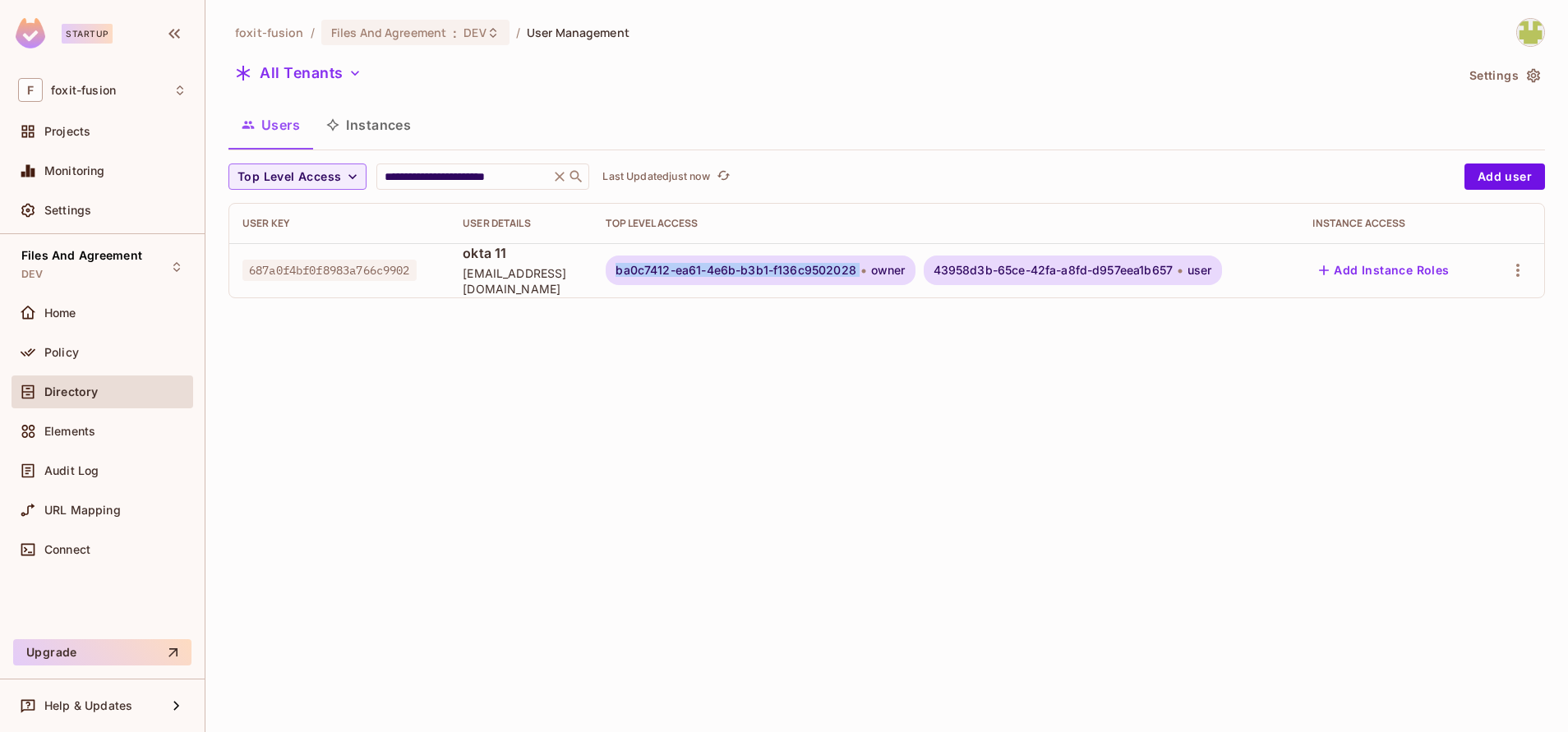
drag, startPoint x: 618, startPoint y: 277, endPoint x: 867, endPoint y: 269, distance: 249.1
click at [867, 269] on div "ba0c7412-ea61-4e6b-b3b1-f136c9502028 owner" at bounding box center [760, 270] width 309 height 30
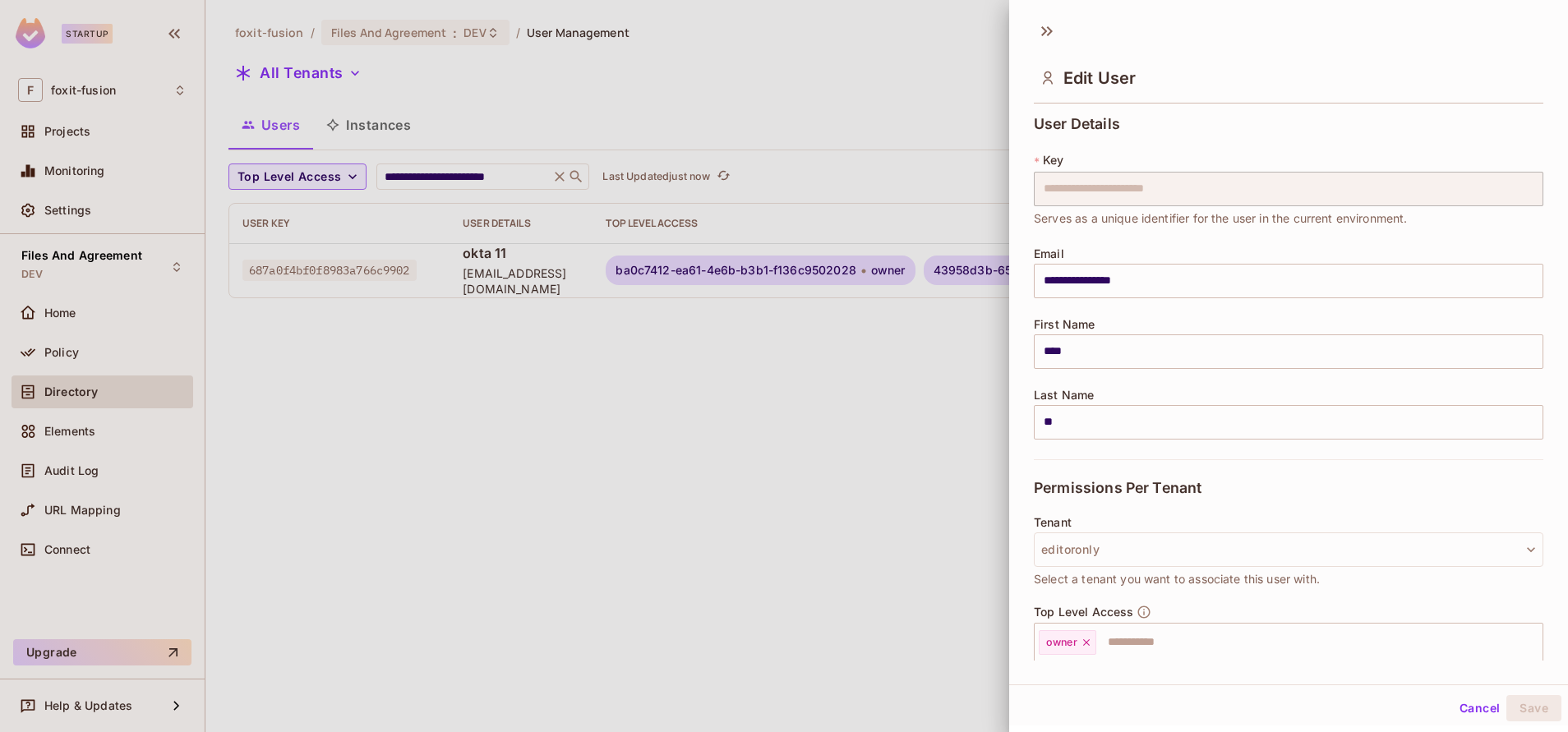
drag, startPoint x: 601, startPoint y: 263, endPoint x: 713, endPoint y: 285, distance: 114.1
click at [713, 285] on div at bounding box center [784, 366] width 1568 height 732
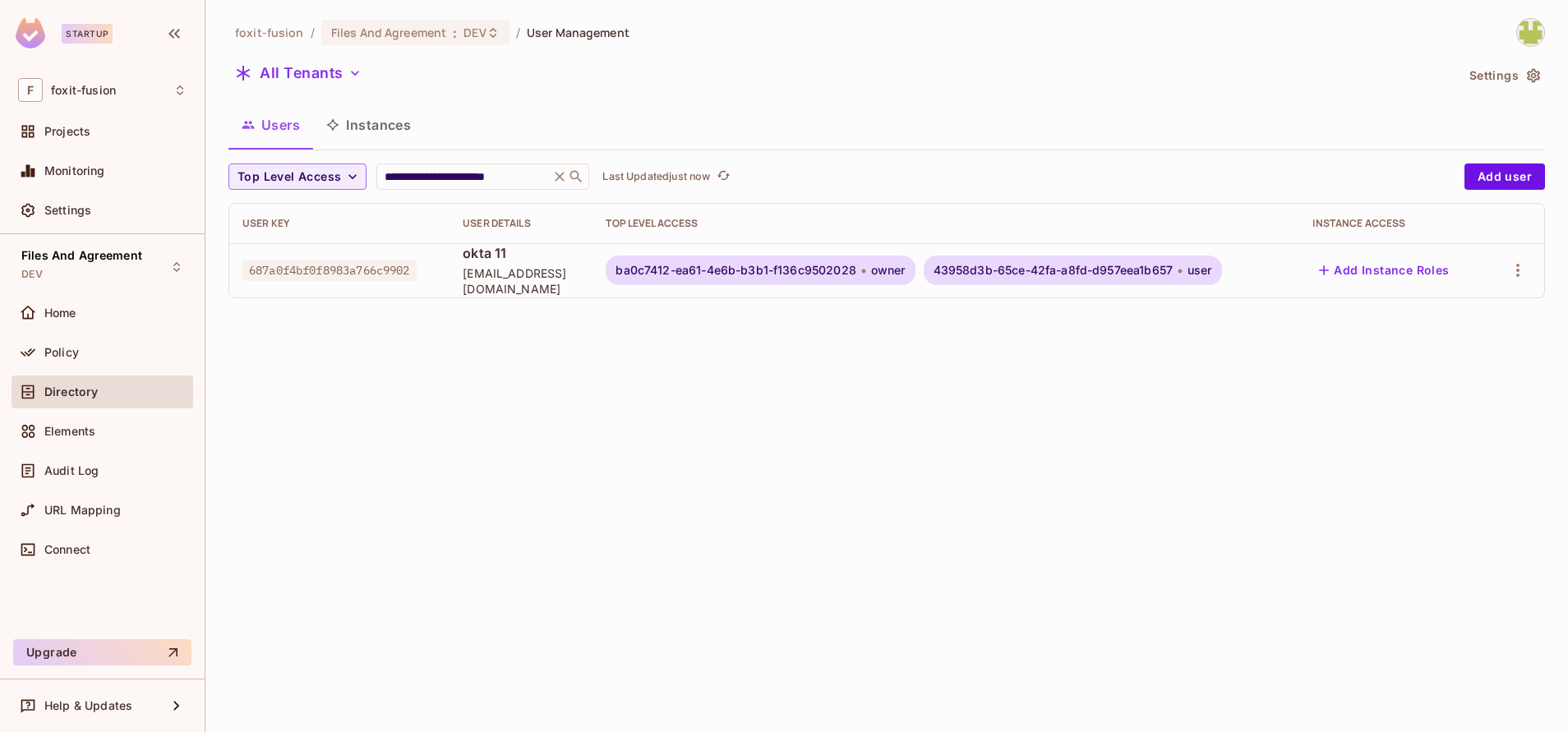
click at [713, 285] on td "ba0c7412-ea61-4e6b-b3b1-f136c9502028 owner 43958d3b-65ce-42fa-a8fd-d957eea1b657…" at bounding box center [946, 270] width 707 height 54
copy span "ba0c7412-ea61-4e6b-b3b1-f136c9502028"
drag, startPoint x: 620, startPoint y: 267, endPoint x: 864, endPoint y: 264, distance: 244.0
click at [864, 264] on div "ba0c7412-ea61-4e6b-b3b1-f136c9502028 owner" at bounding box center [760, 270] width 309 height 30
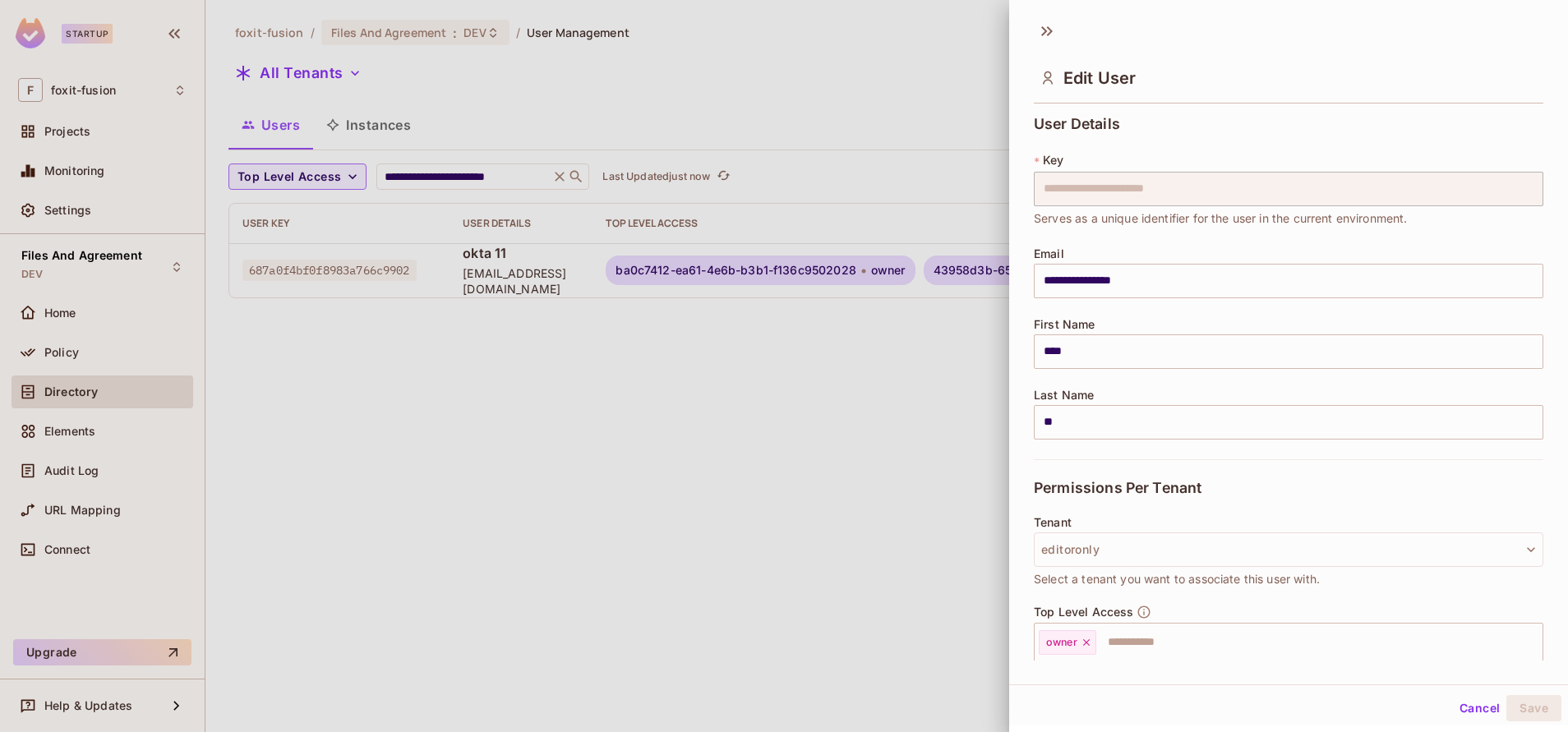
click at [905, 587] on div at bounding box center [784, 366] width 1568 height 732
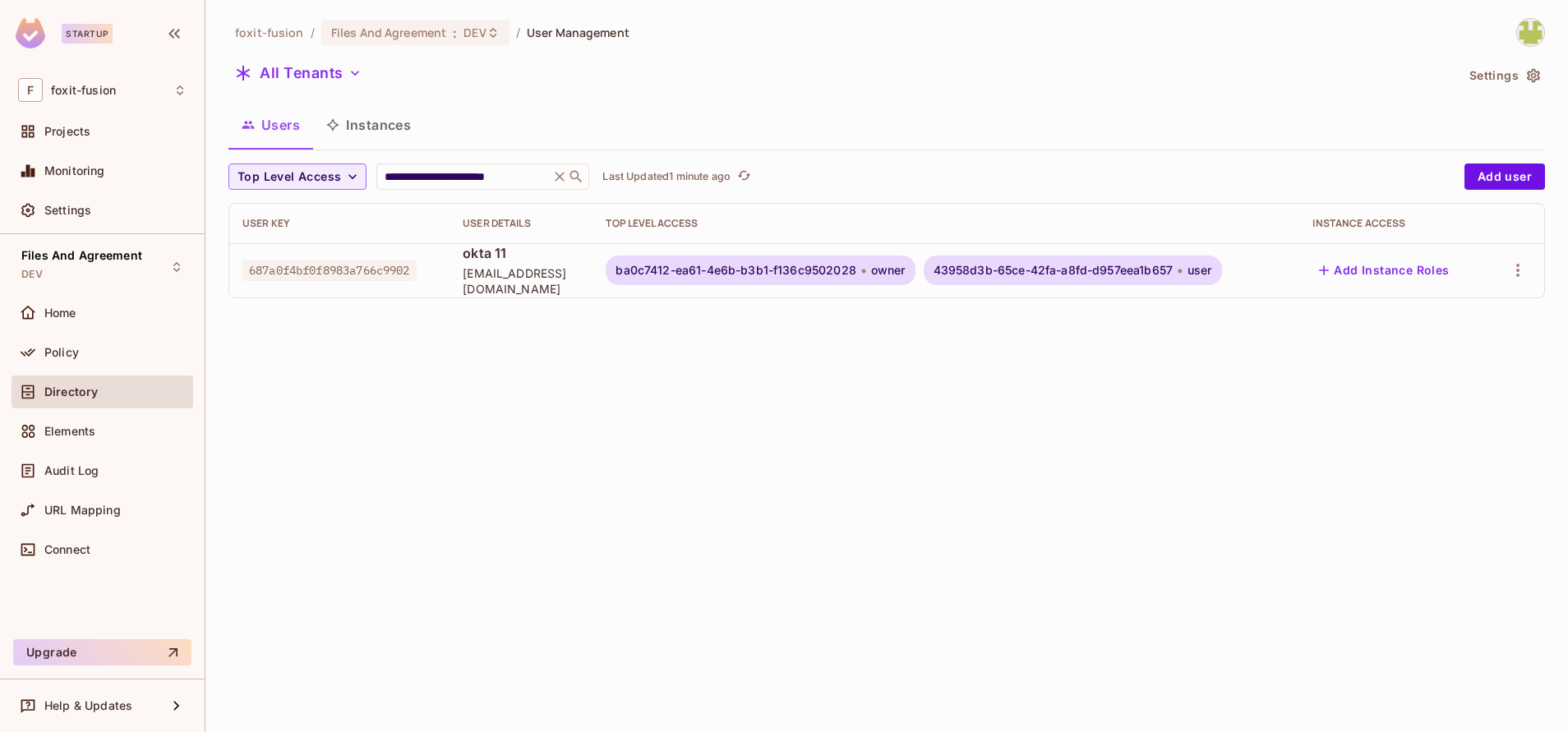
click at [292, 89] on div "All Tenants" at bounding box center [841, 75] width 1226 height 31
click at [314, 83] on button "All Tenants" at bounding box center [298, 72] width 140 height 26
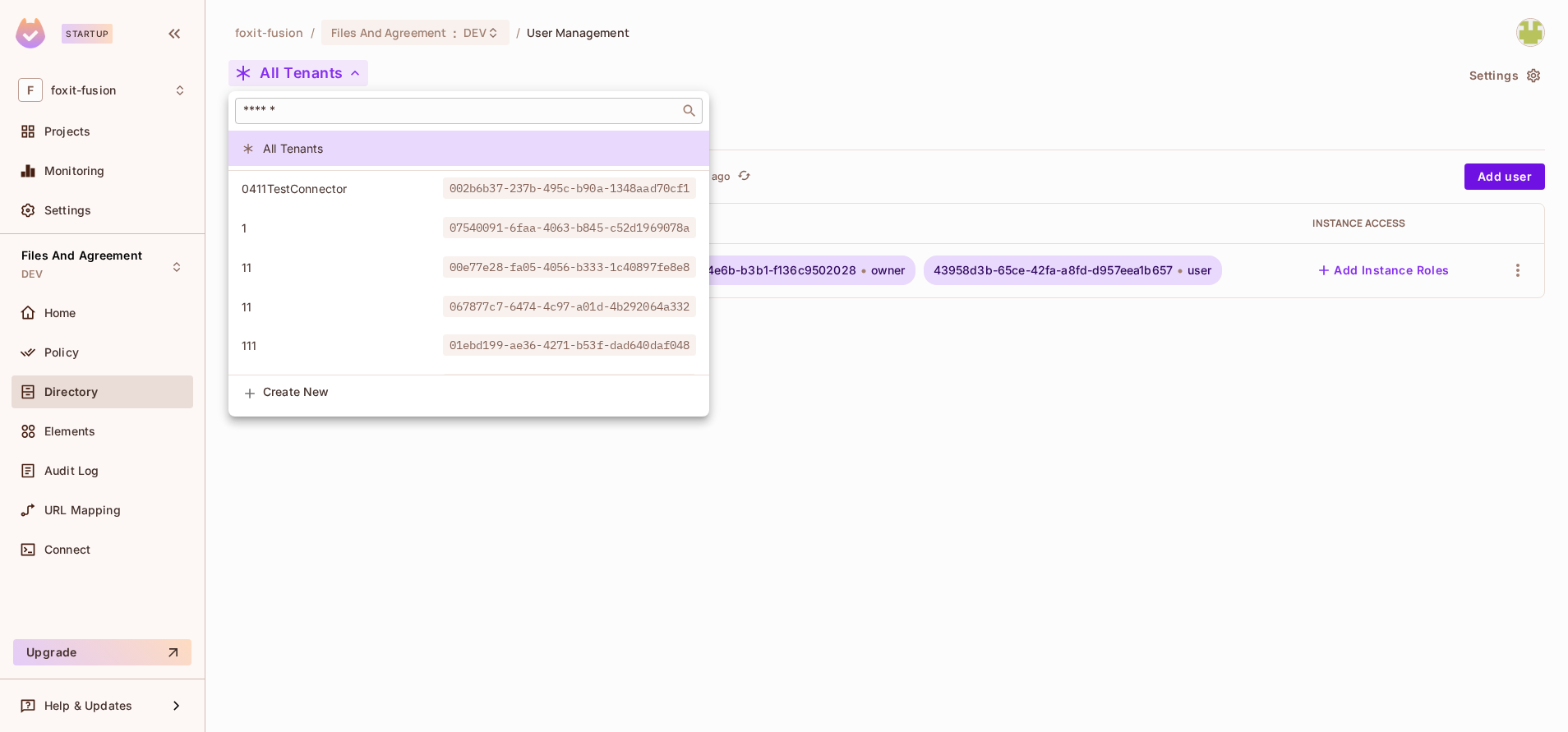
click at [363, 102] on input "text" at bounding box center [457, 110] width 435 height 16
paste input "**********"
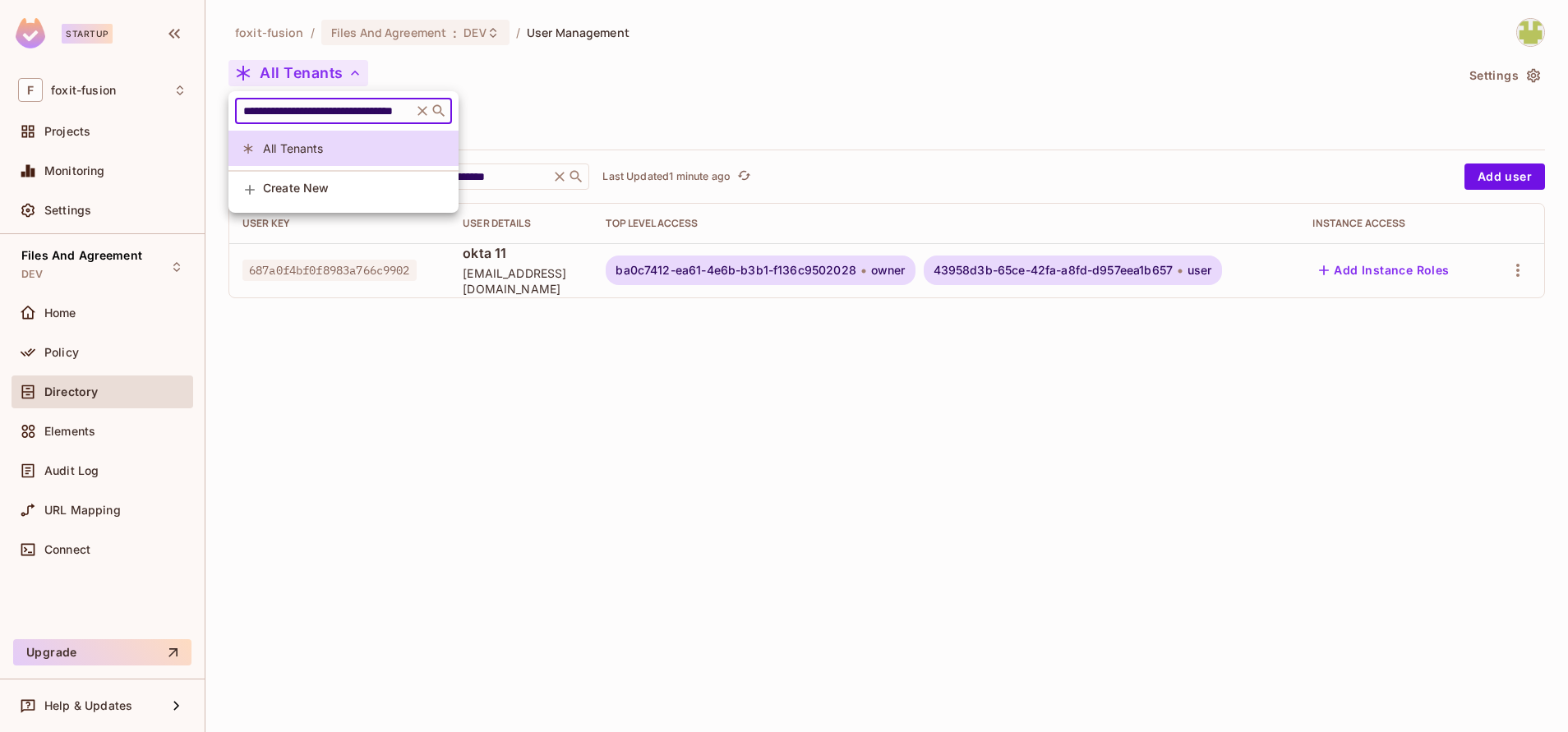
click at [375, 105] on input "**********" at bounding box center [324, 110] width 168 height 16
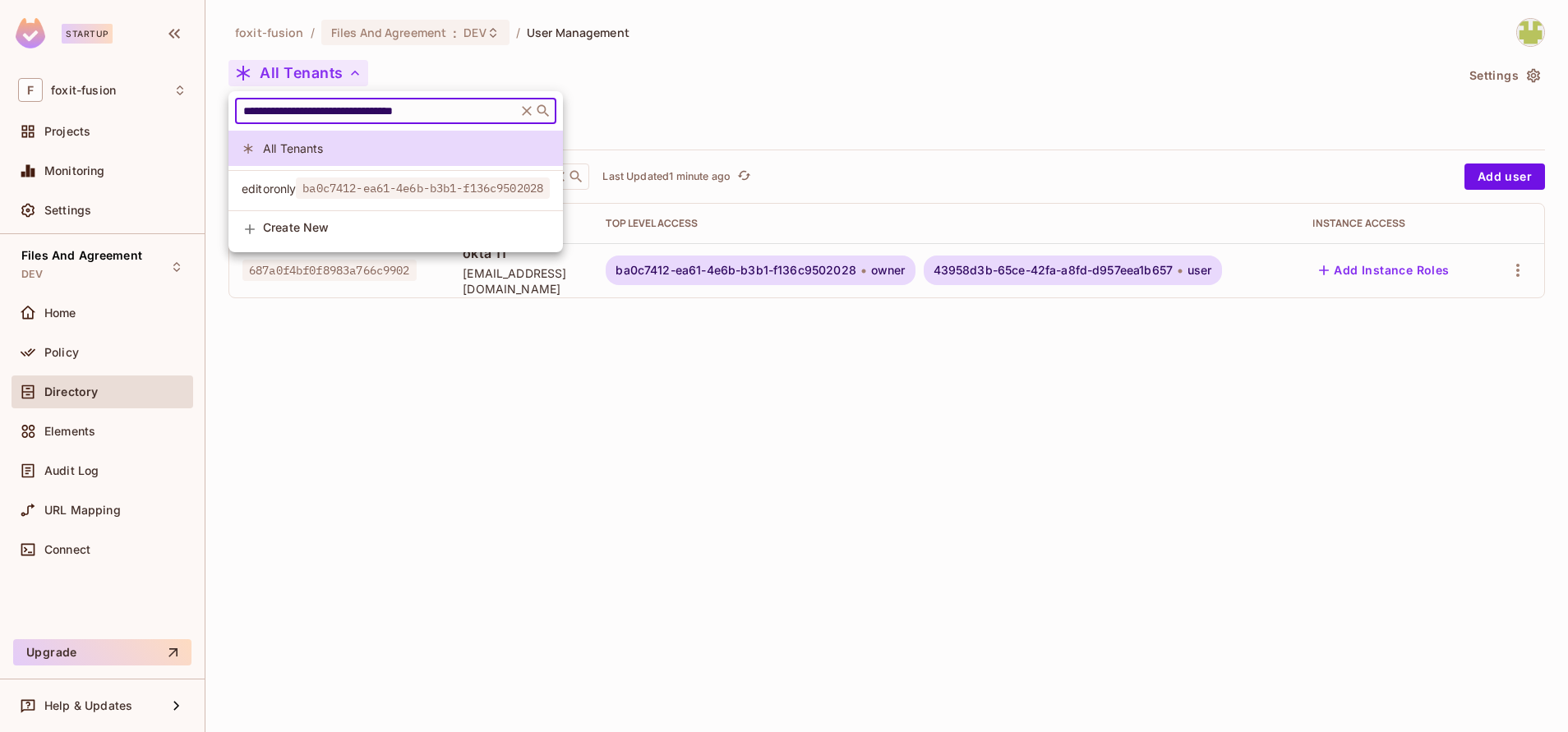
type input "**********"
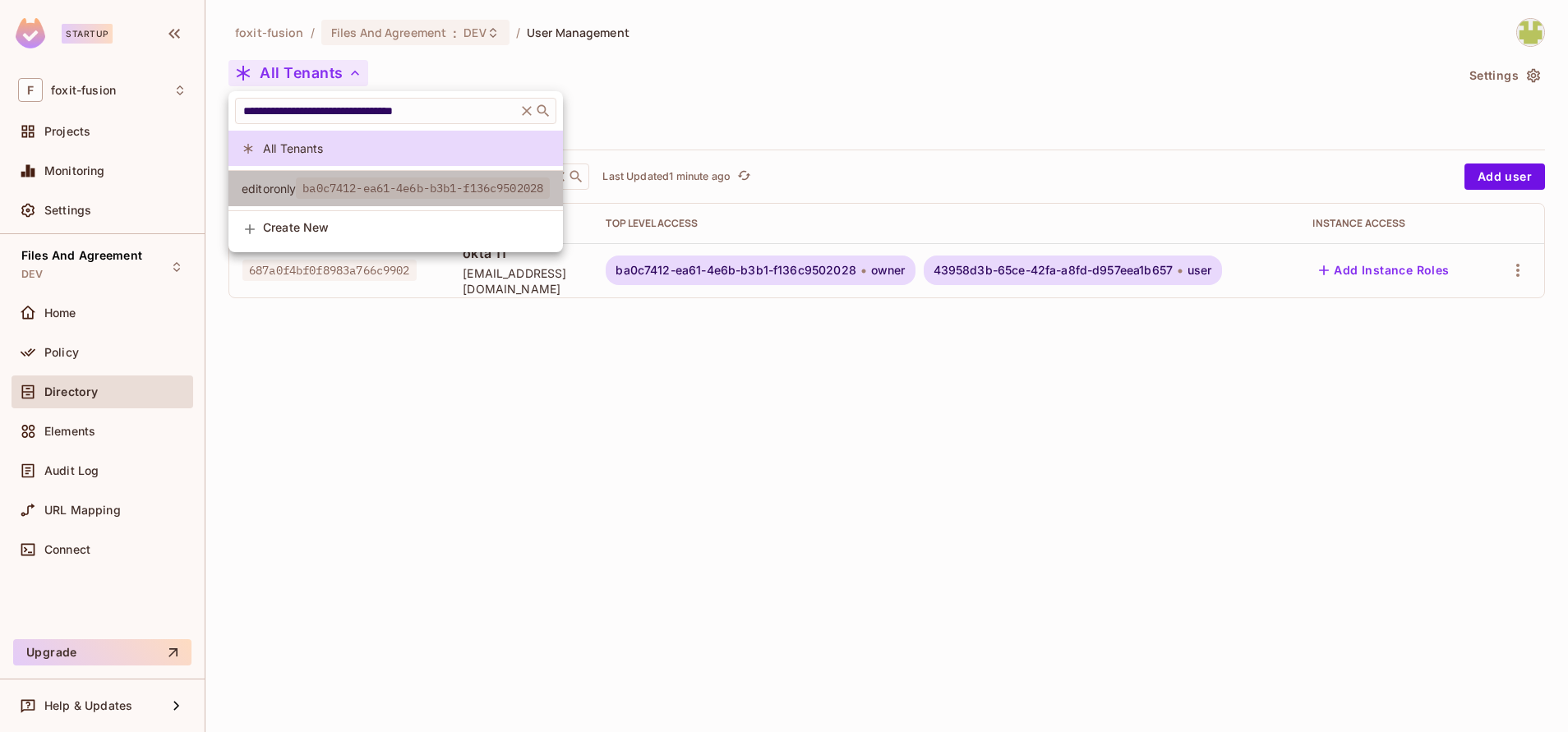
click at [428, 195] on span "ba0c7412-ea61-4e6b-b3b1-f136c9502028" at bounding box center [423, 188] width 254 height 21
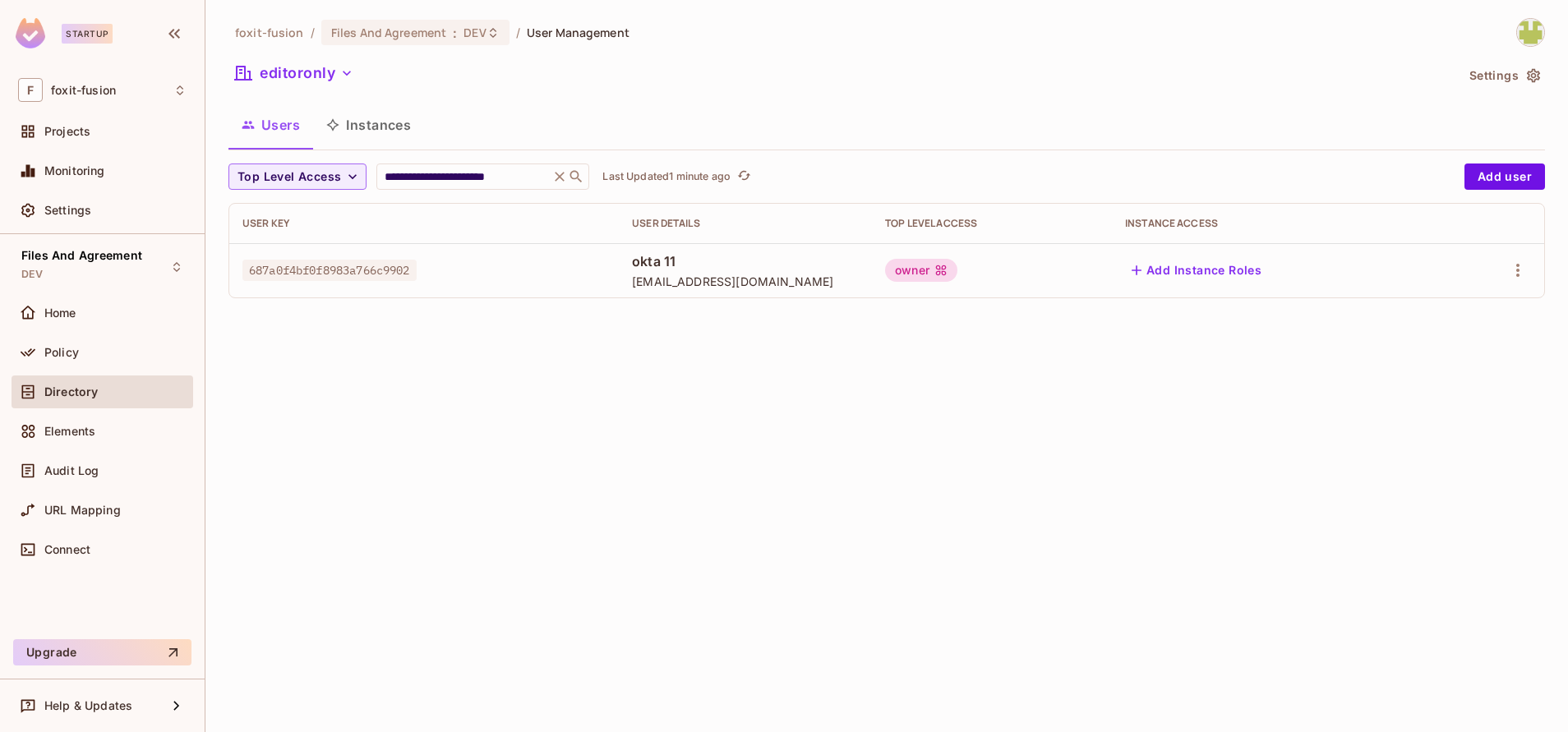
click at [552, 173] on icon at bounding box center [560, 176] width 16 height 16
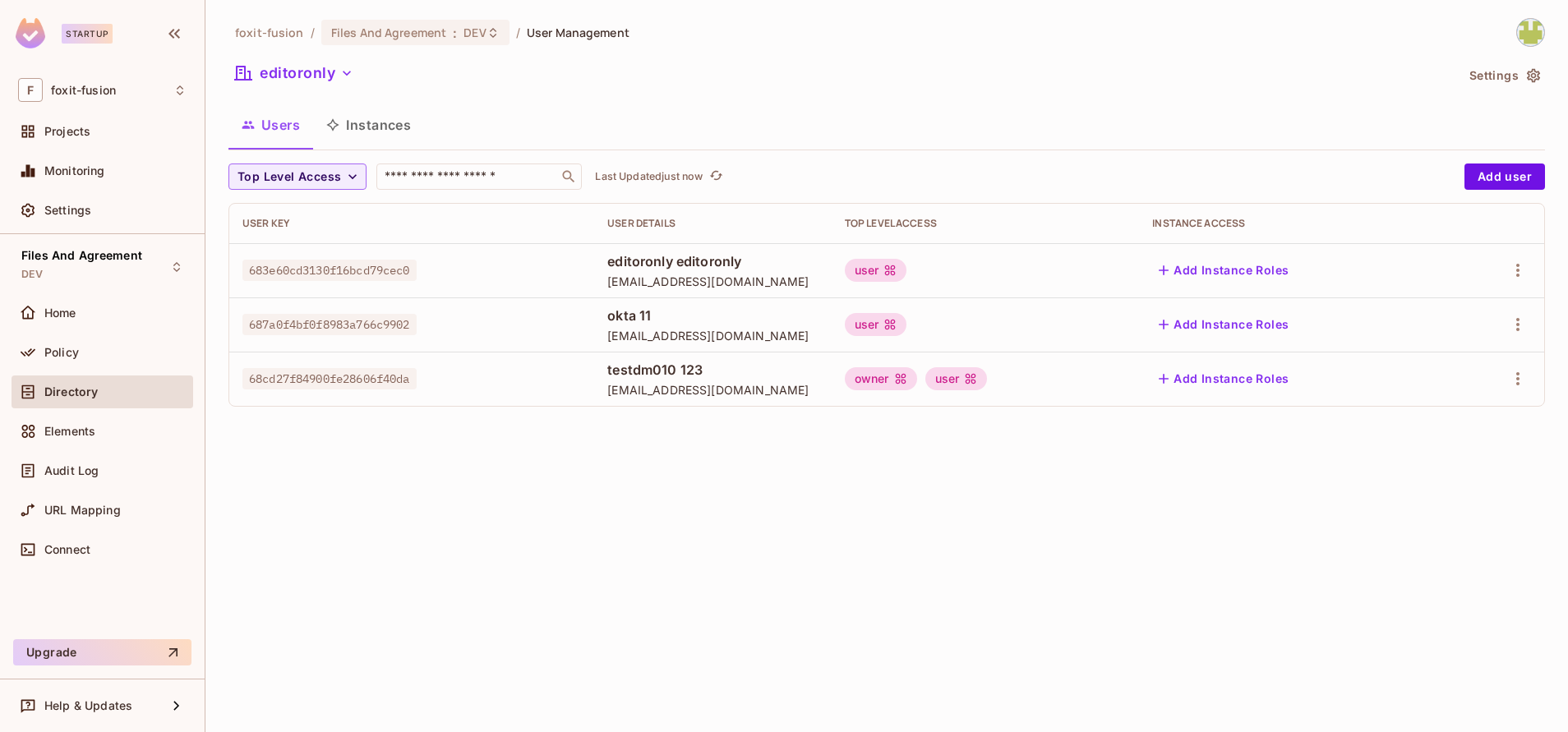
click at [1040, 578] on div "foxit-fusion / Files And Agreement : DEV / User Management editoronly Settings …" at bounding box center [887, 366] width 1362 height 732
click at [1527, 385] on button "button" at bounding box center [1518, 378] width 26 height 26
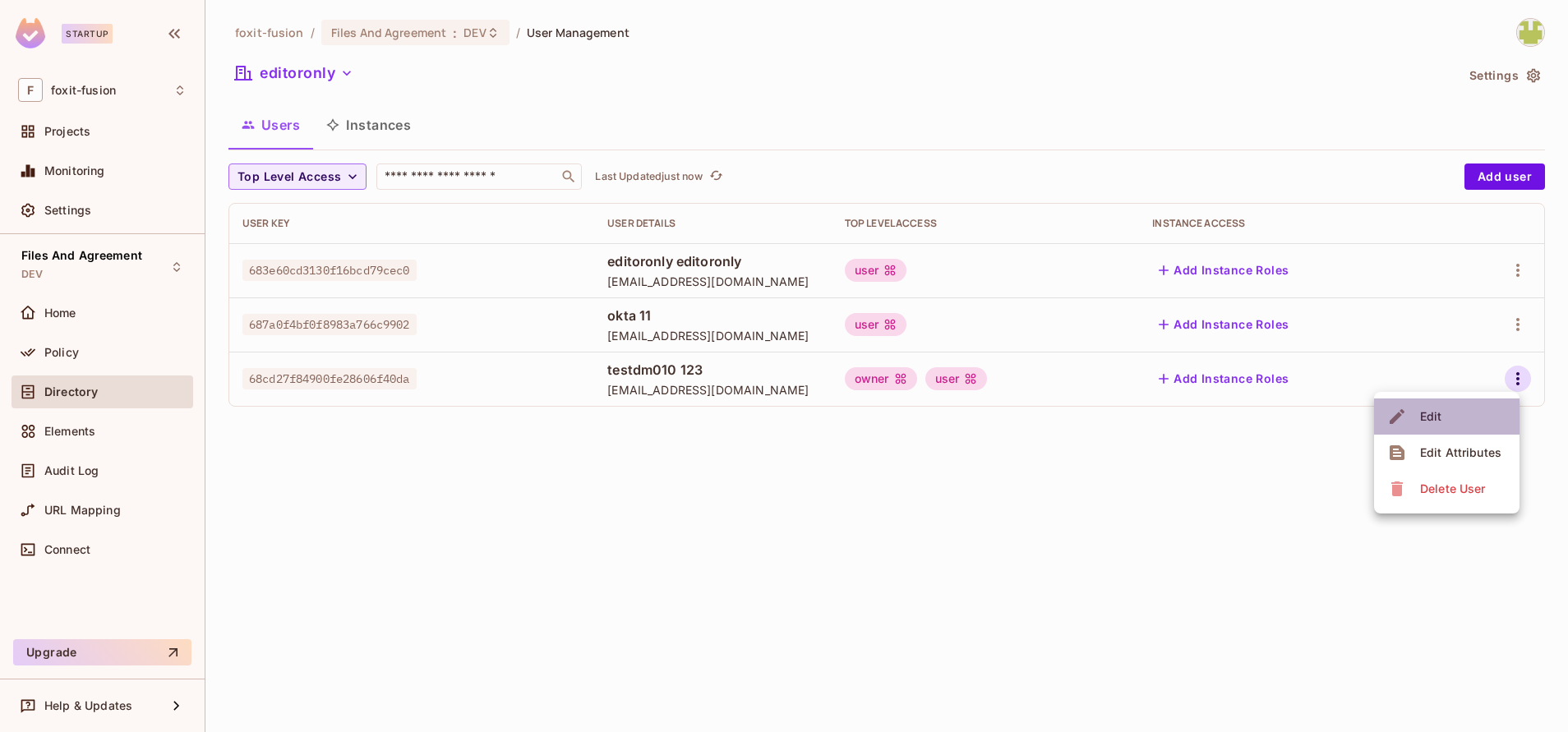
click at [1455, 418] on li "Edit" at bounding box center [1446, 416] width 146 height 36
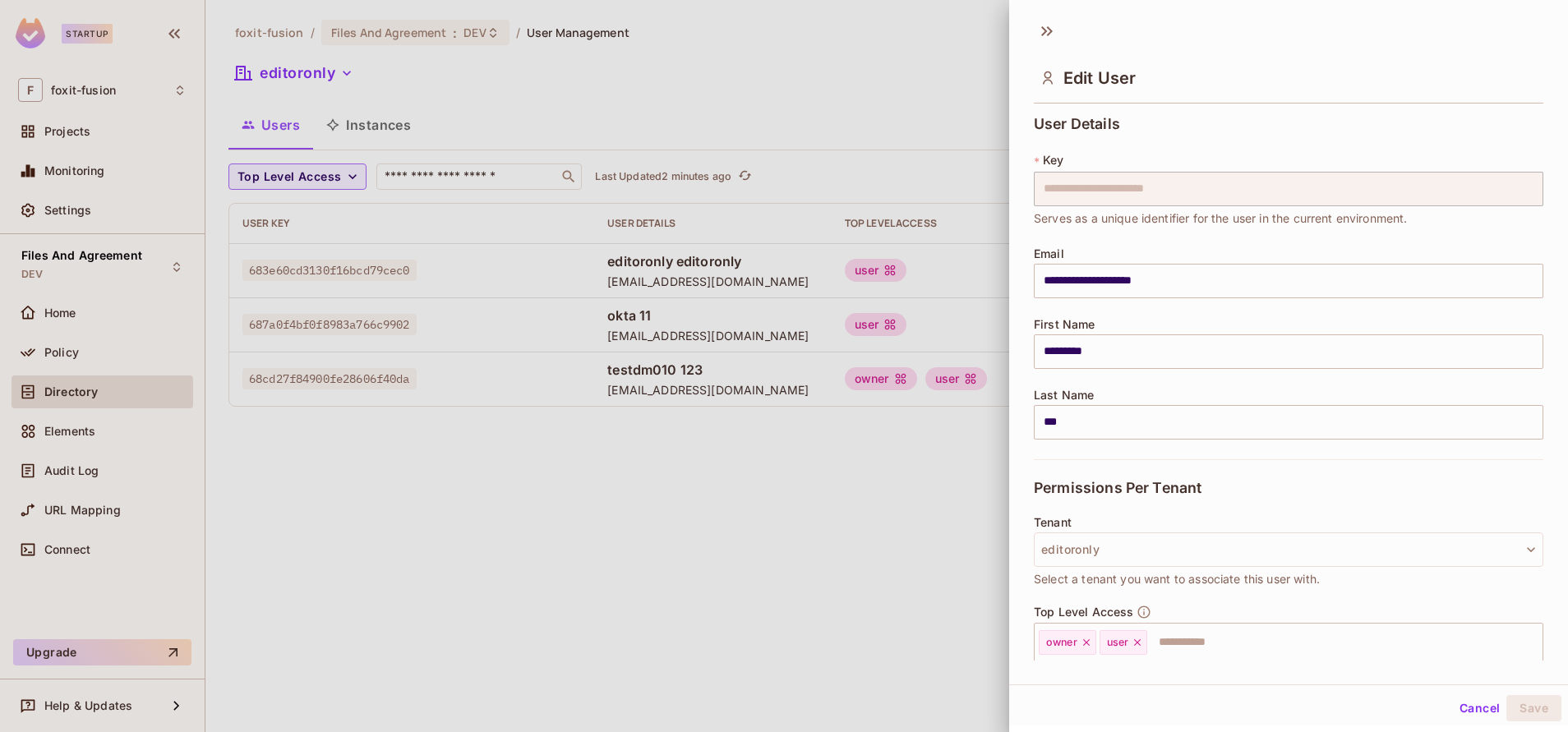
click at [659, 512] on div at bounding box center [784, 366] width 1568 height 732
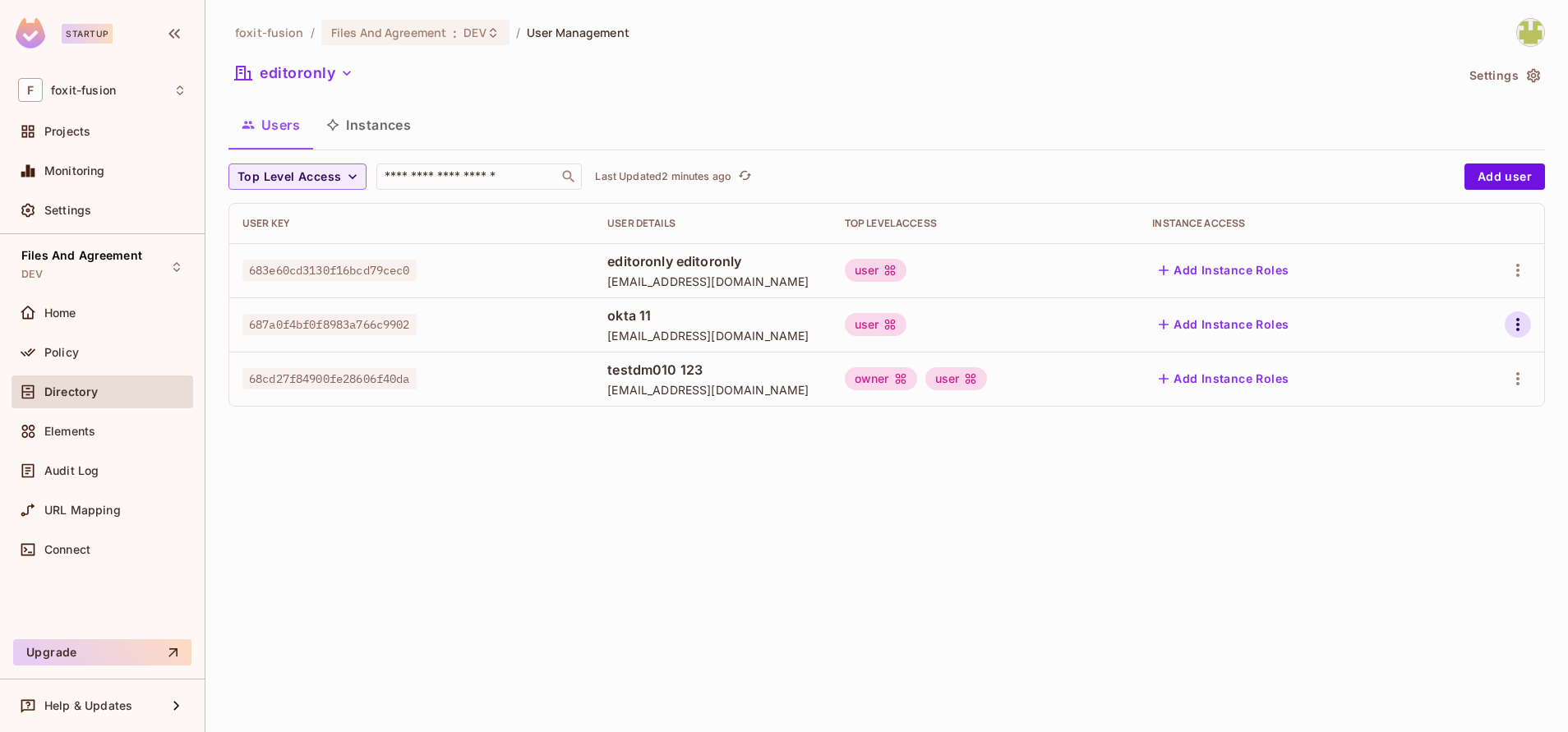
click at [1518, 330] on icon "button" at bounding box center [1517, 325] width 3 height 14
click at [1443, 358] on span "Edit" at bounding box center [1431, 362] width 32 height 26
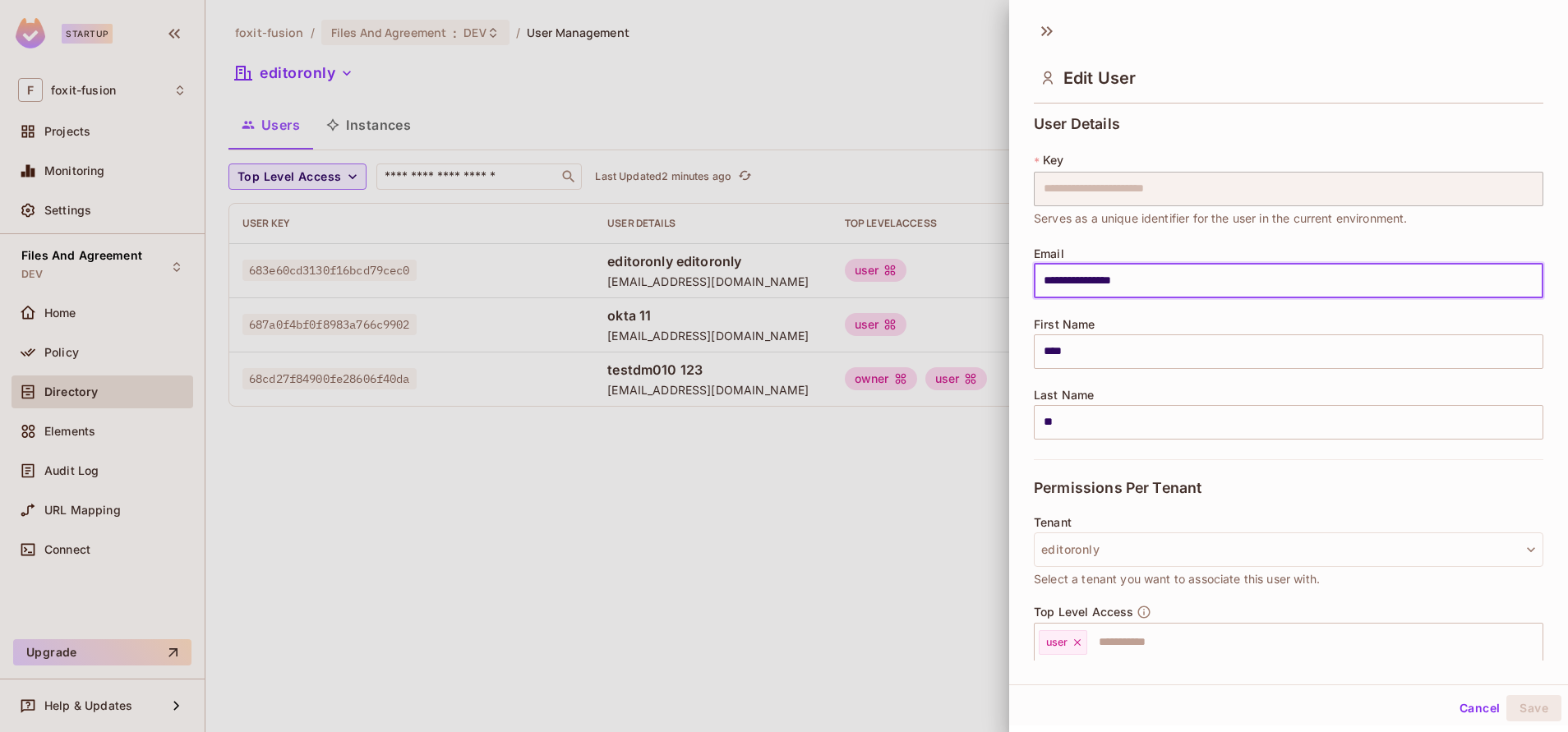
drag, startPoint x: 1168, startPoint y: 285, endPoint x: 973, endPoint y: 291, distance: 195.1
click at [973, 291] on div "**********" at bounding box center [784, 366] width 1568 height 732
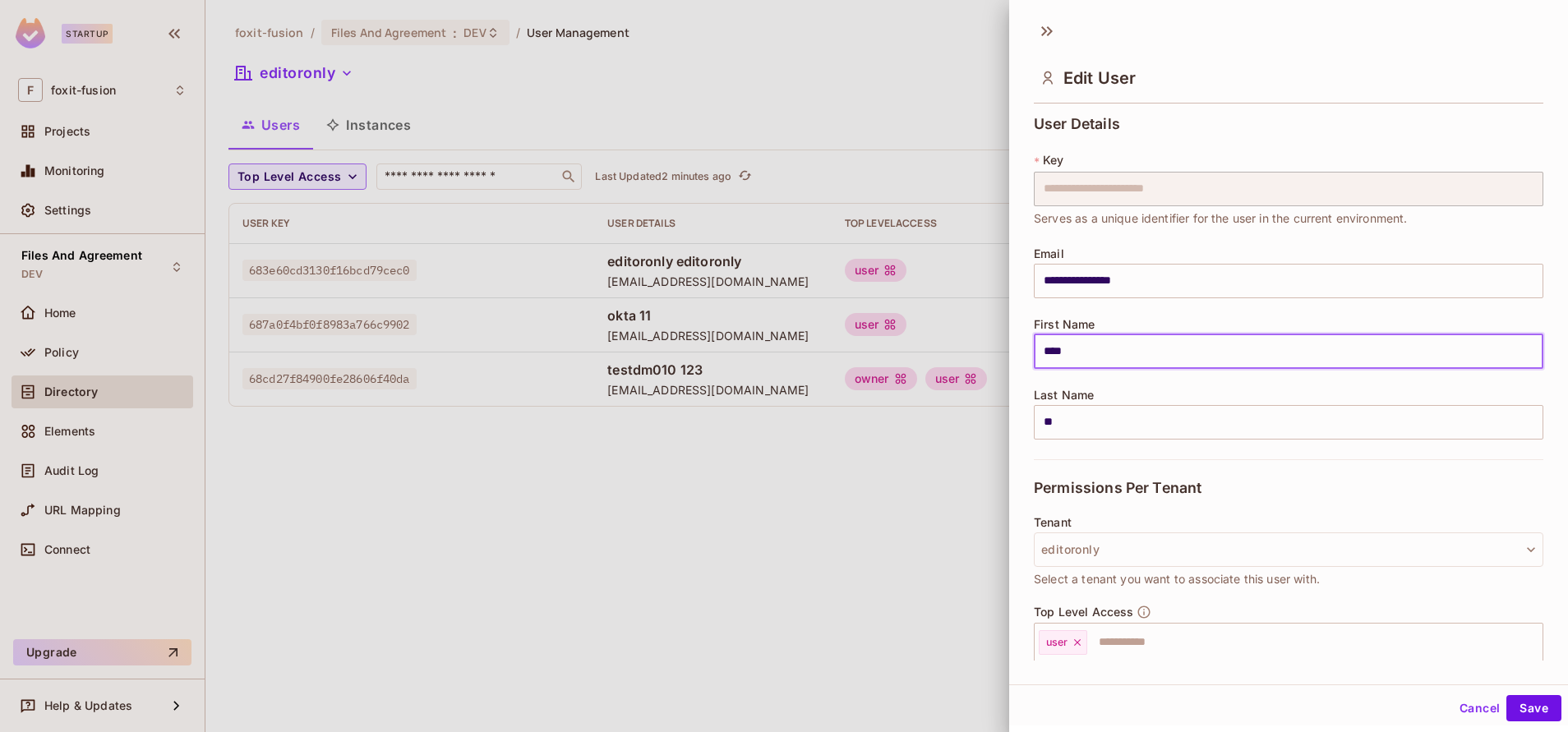
click at [1085, 336] on input "****" at bounding box center [1289, 352] width 509 height 35
click at [932, 475] on div at bounding box center [784, 366] width 1568 height 732
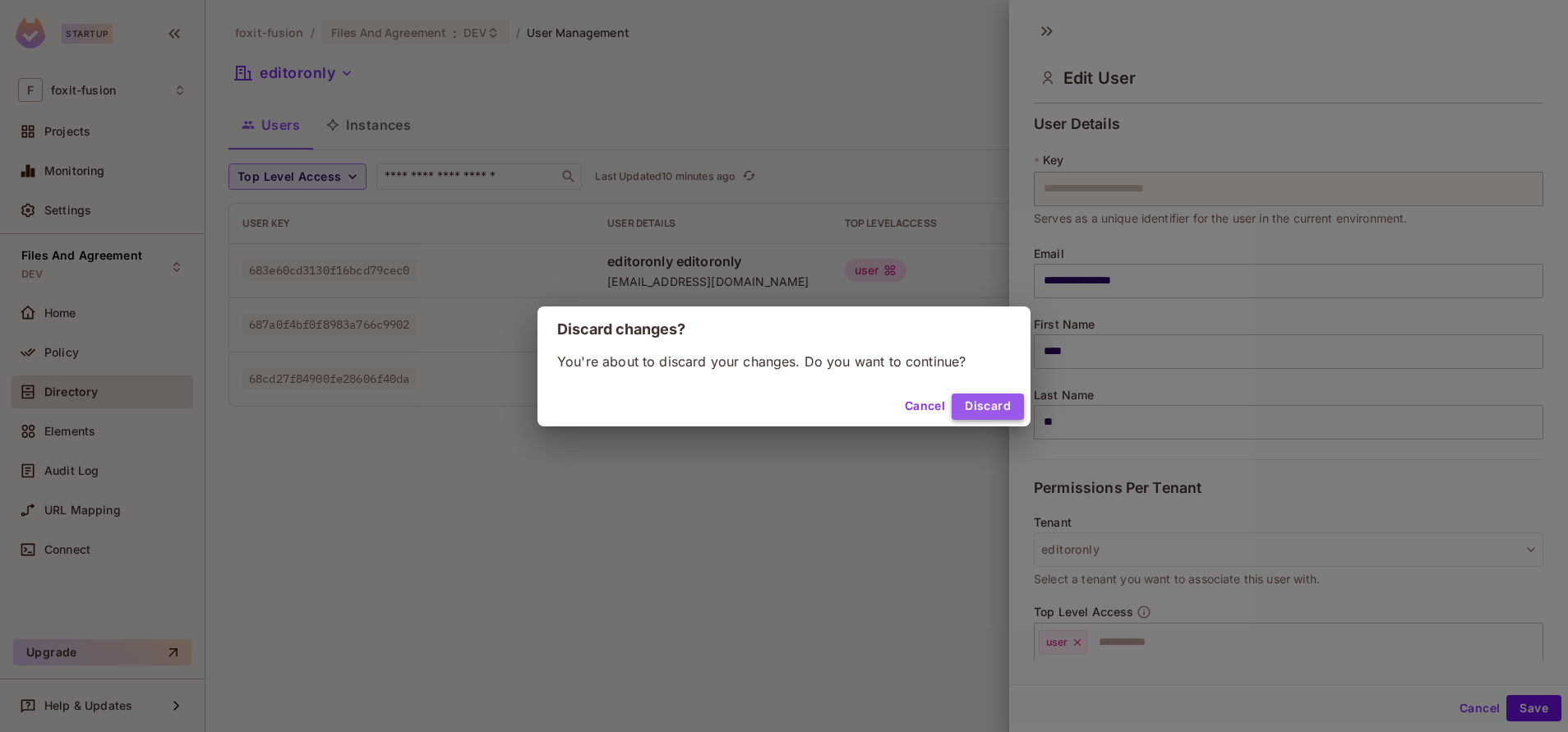
click at [982, 407] on button "Discard" at bounding box center [987, 406] width 72 height 26
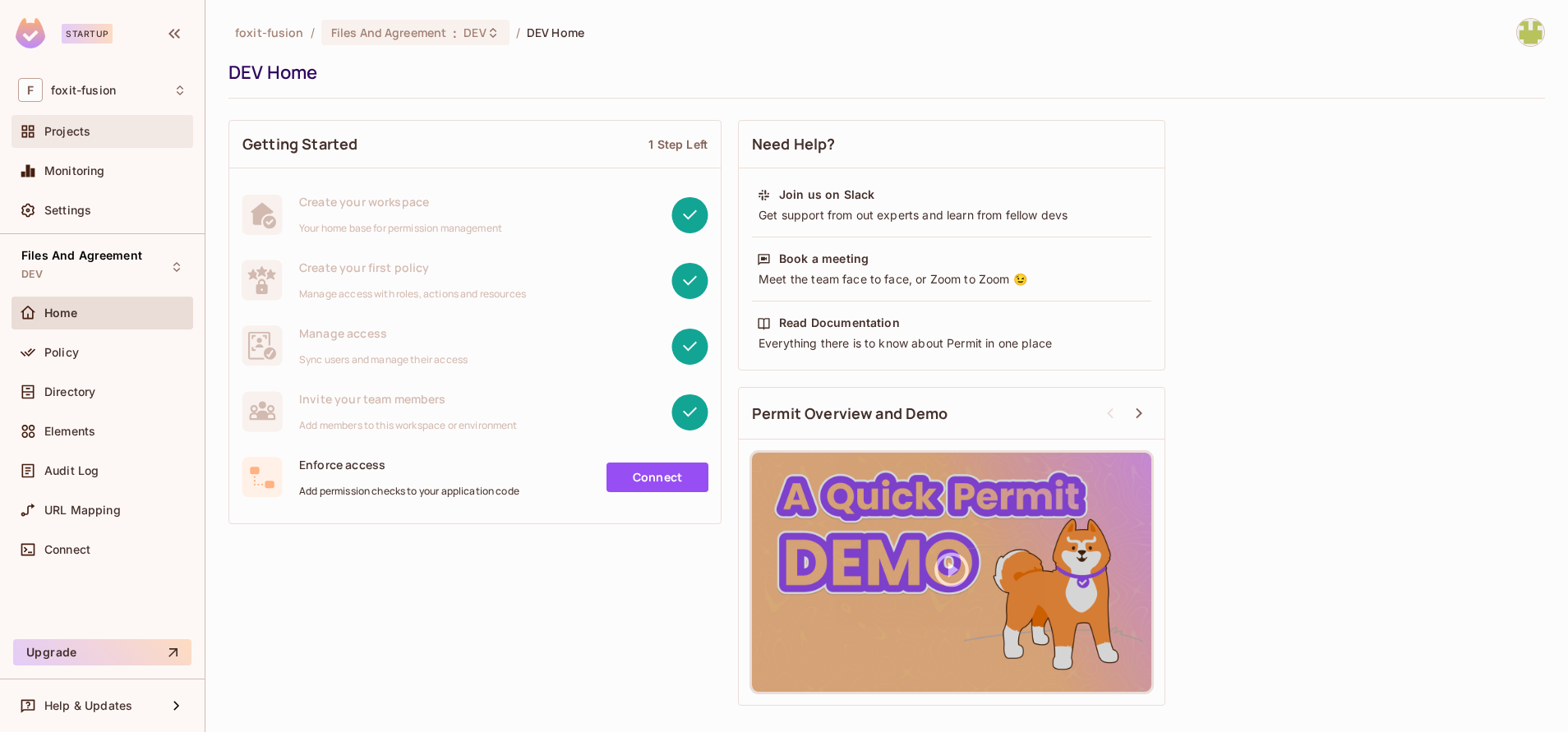
click at [87, 141] on div "Projects" at bounding box center [102, 131] width 169 height 19
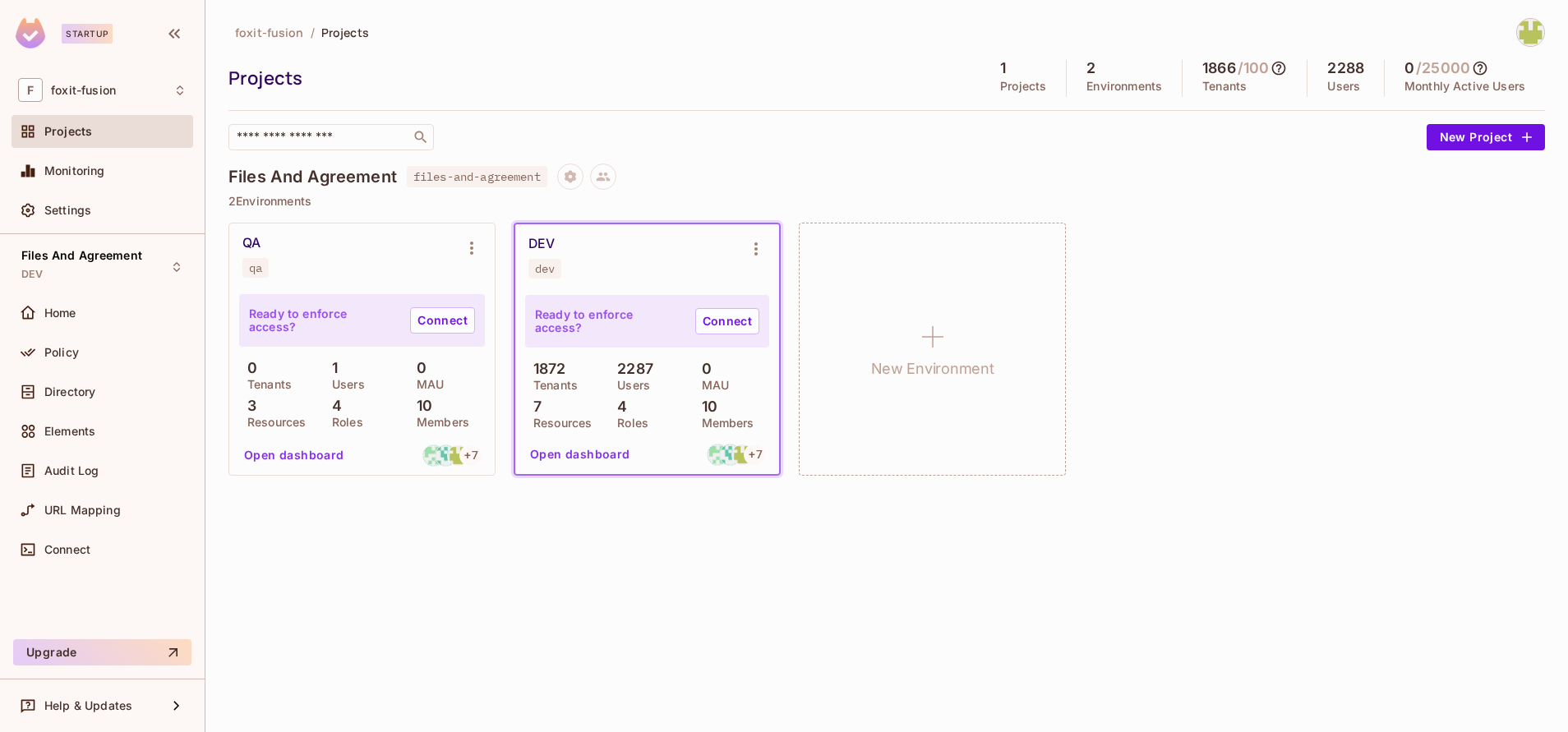
click at [817, 556] on div "foxit-fusion / Projects Projects 1 Projects 2 Environments 1866 / 100 Tenants 2…" at bounding box center [887, 366] width 1362 height 732
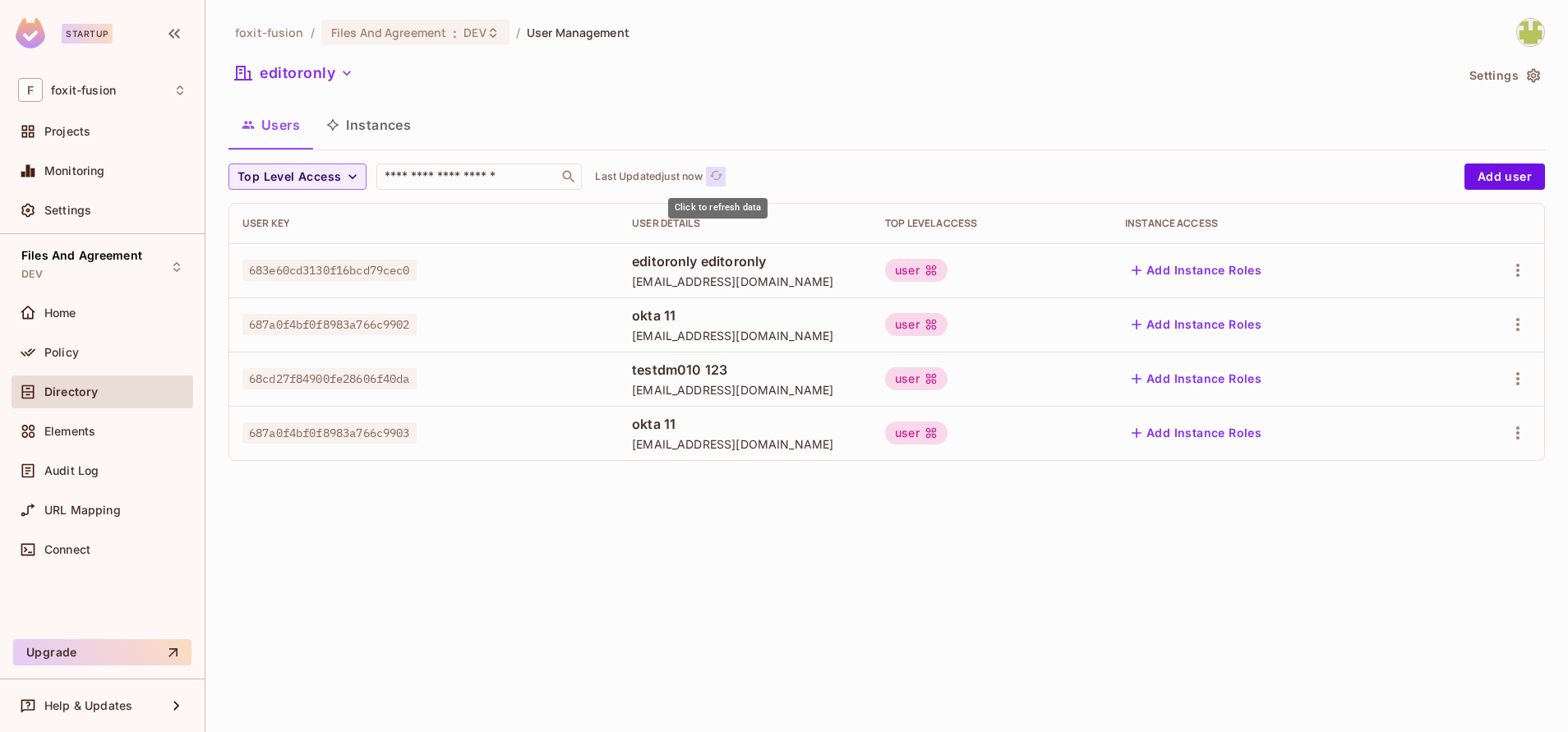
click at [721, 181] on icon "refresh" at bounding box center [716, 176] width 14 height 14
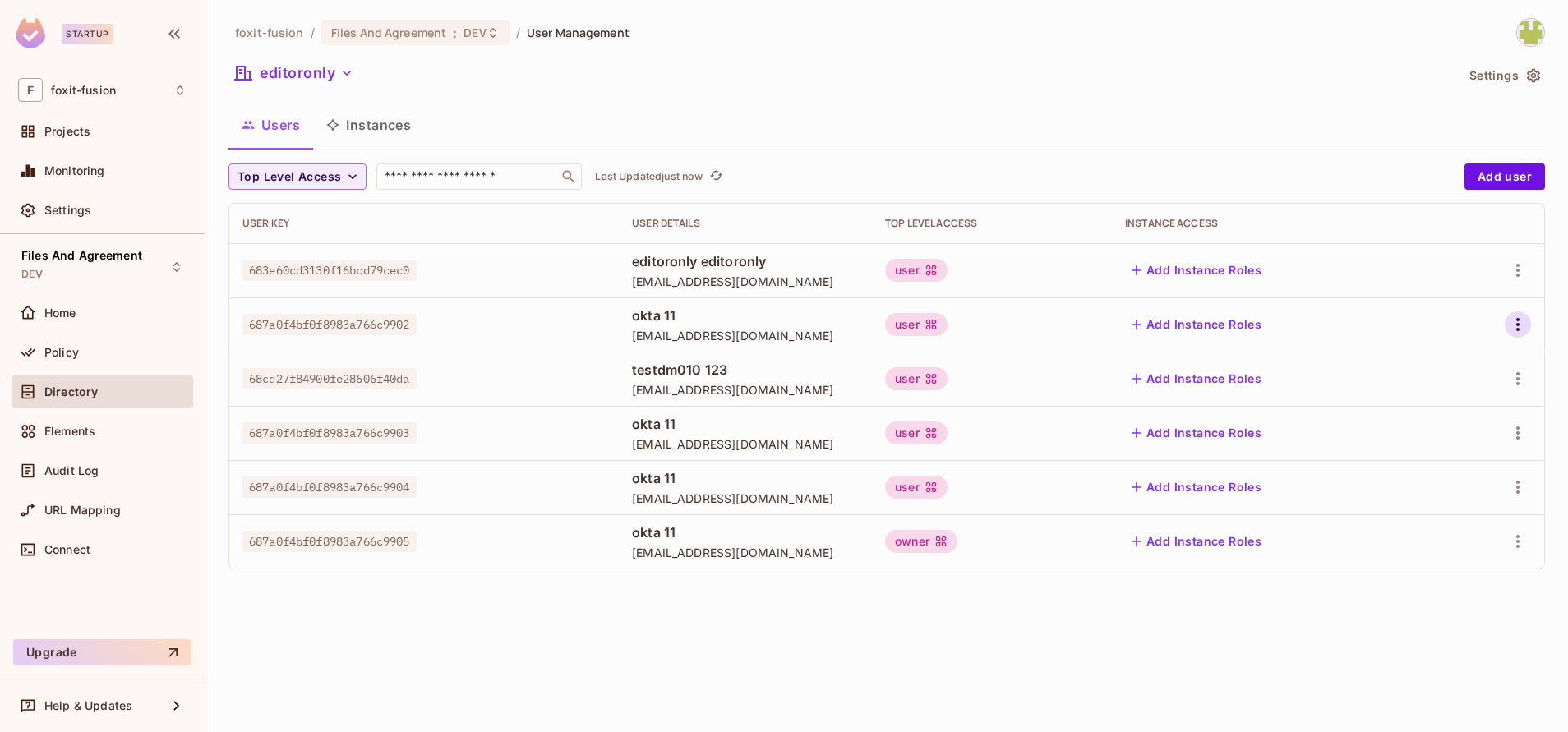
click at [1514, 326] on icon "button" at bounding box center [1518, 324] width 19 height 19
click at [1252, 714] on div at bounding box center [784, 366] width 1568 height 732
click at [1532, 429] on td at bounding box center [1493, 433] width 102 height 54
click at [1514, 434] on icon "button" at bounding box center [1518, 433] width 19 height 19
click at [1433, 552] on span "Delete User" at bounding box center [1453, 542] width 75 height 26
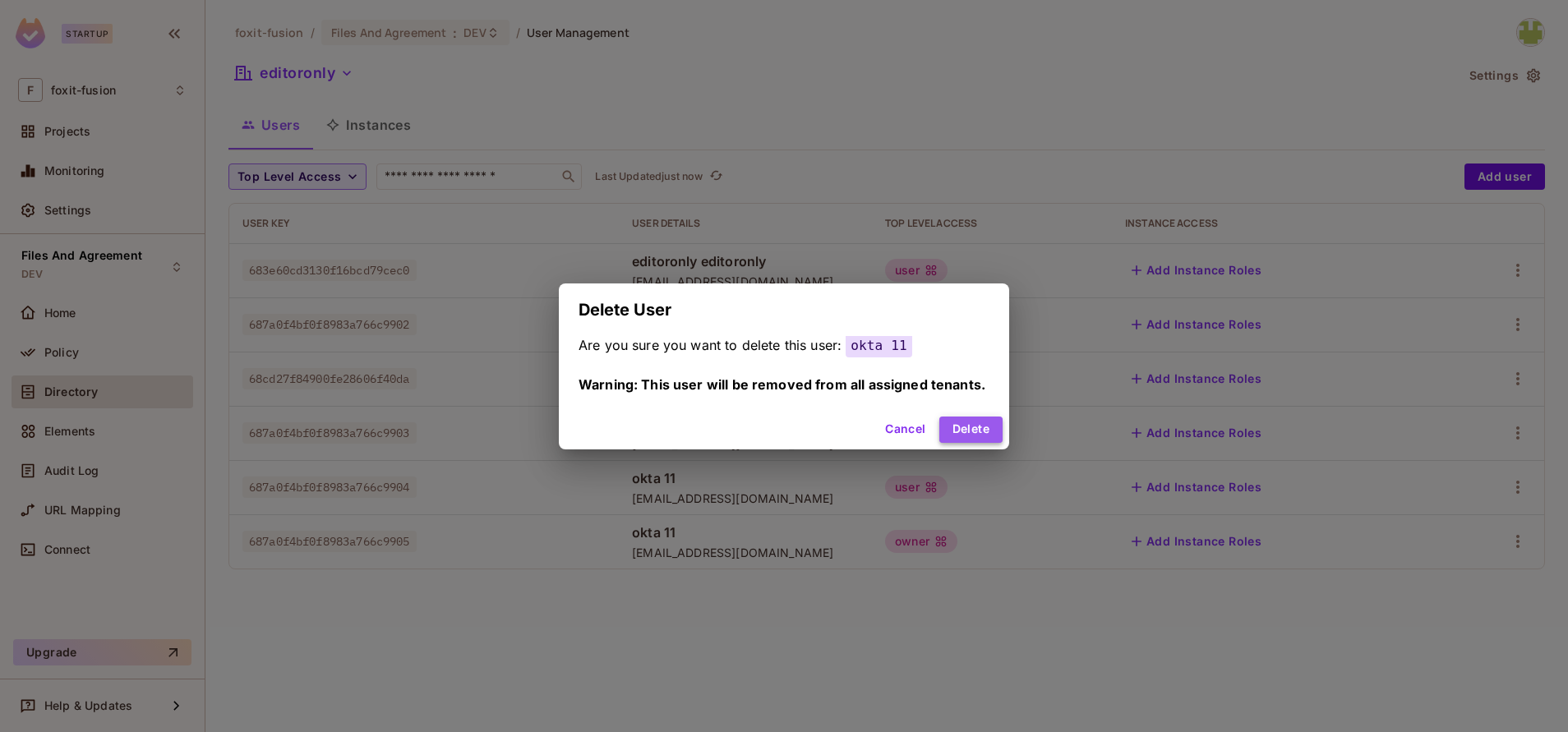
click at [964, 426] on button "Delete" at bounding box center [972, 429] width 64 height 26
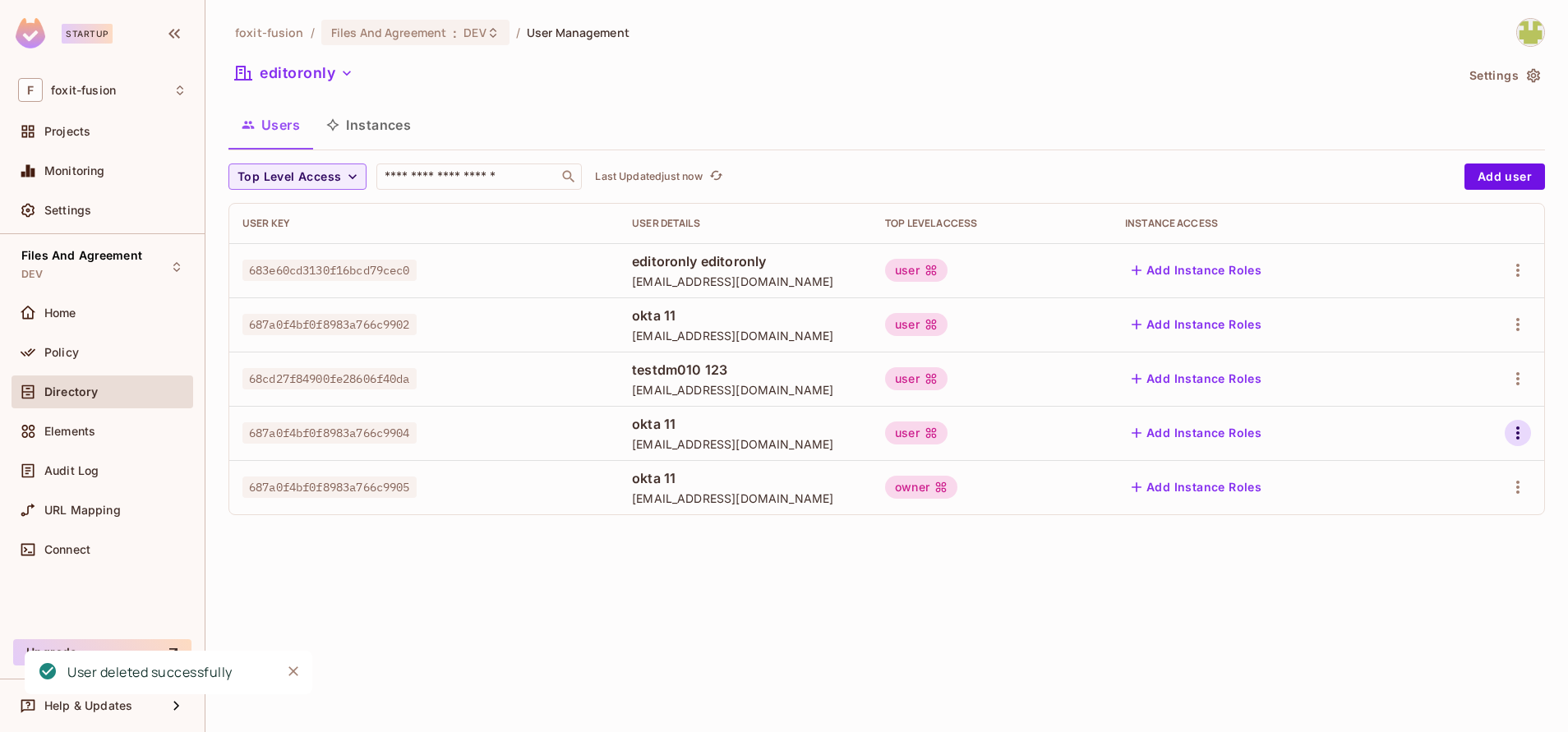
click at [1516, 435] on icon "button" at bounding box center [1518, 433] width 19 height 19
click at [1443, 546] on div "Delete User" at bounding box center [1452, 542] width 65 height 16
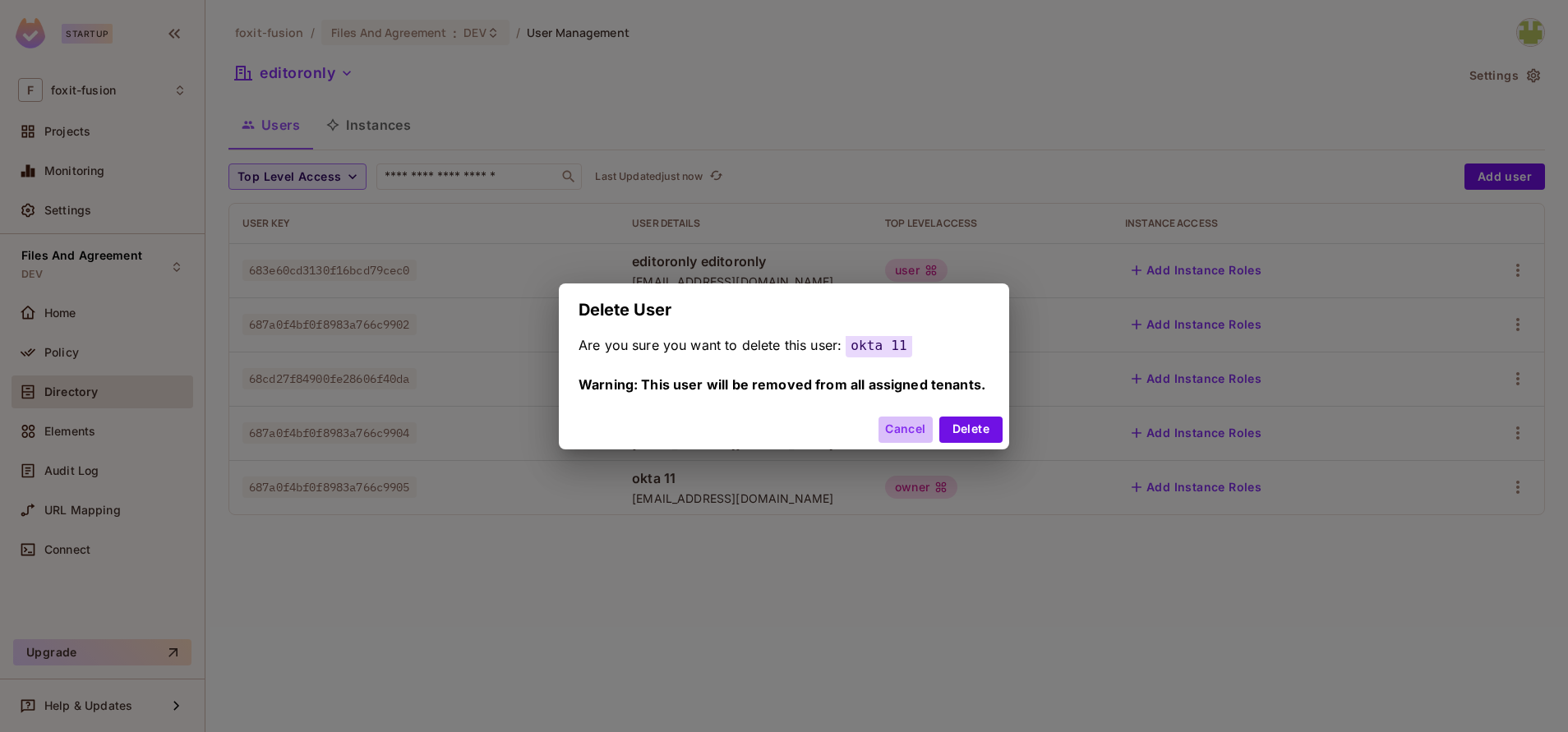
click at [896, 431] on button "Cancel" at bounding box center [905, 429] width 53 height 26
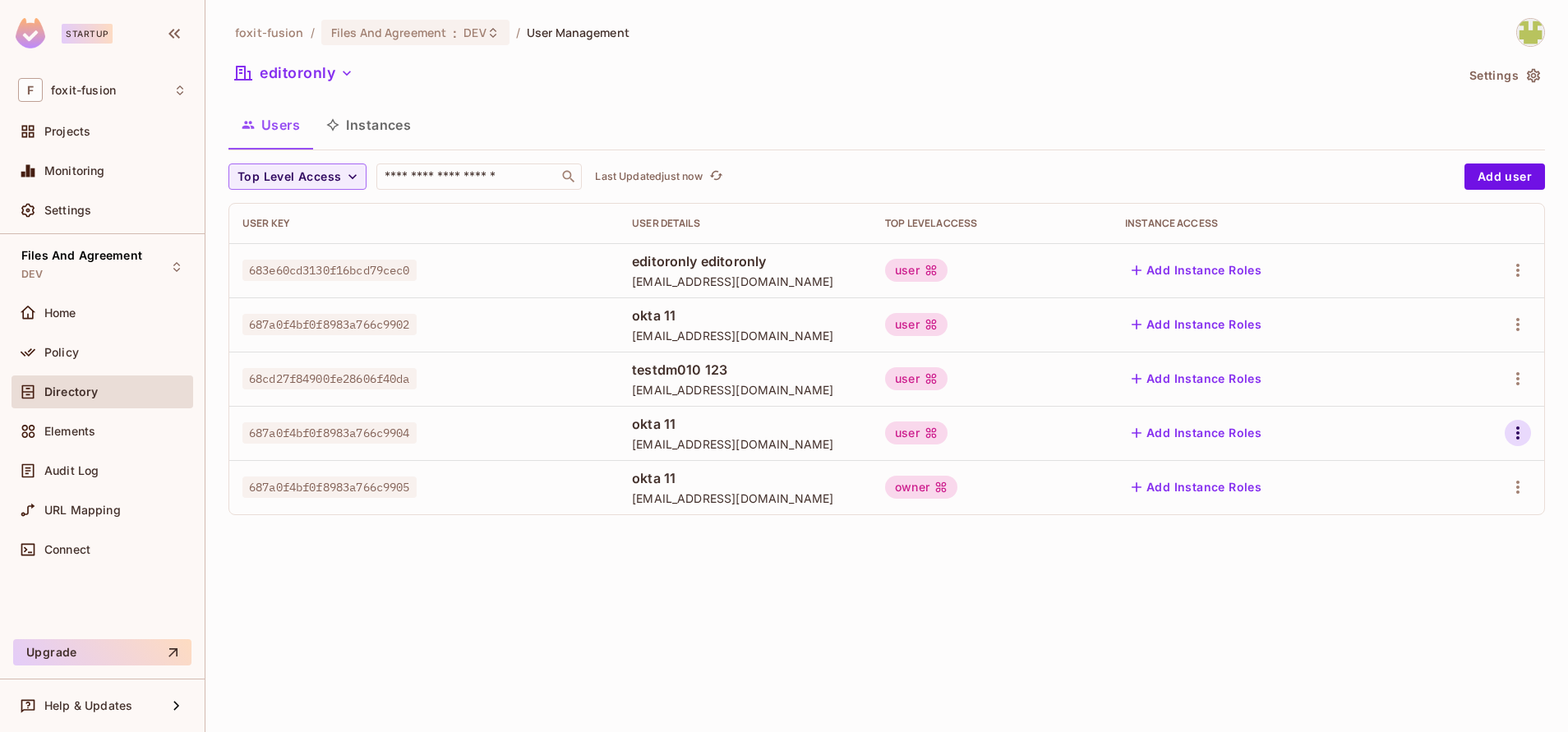
click at [1517, 429] on icon "button" at bounding box center [1518, 433] width 19 height 19
drag, startPoint x: 1436, startPoint y: 502, endPoint x: 1435, endPoint y: 479, distance: 23.0
click at [1435, 479] on ul "Edit Edit Attributes Delete User" at bounding box center [1446, 507] width 146 height 122
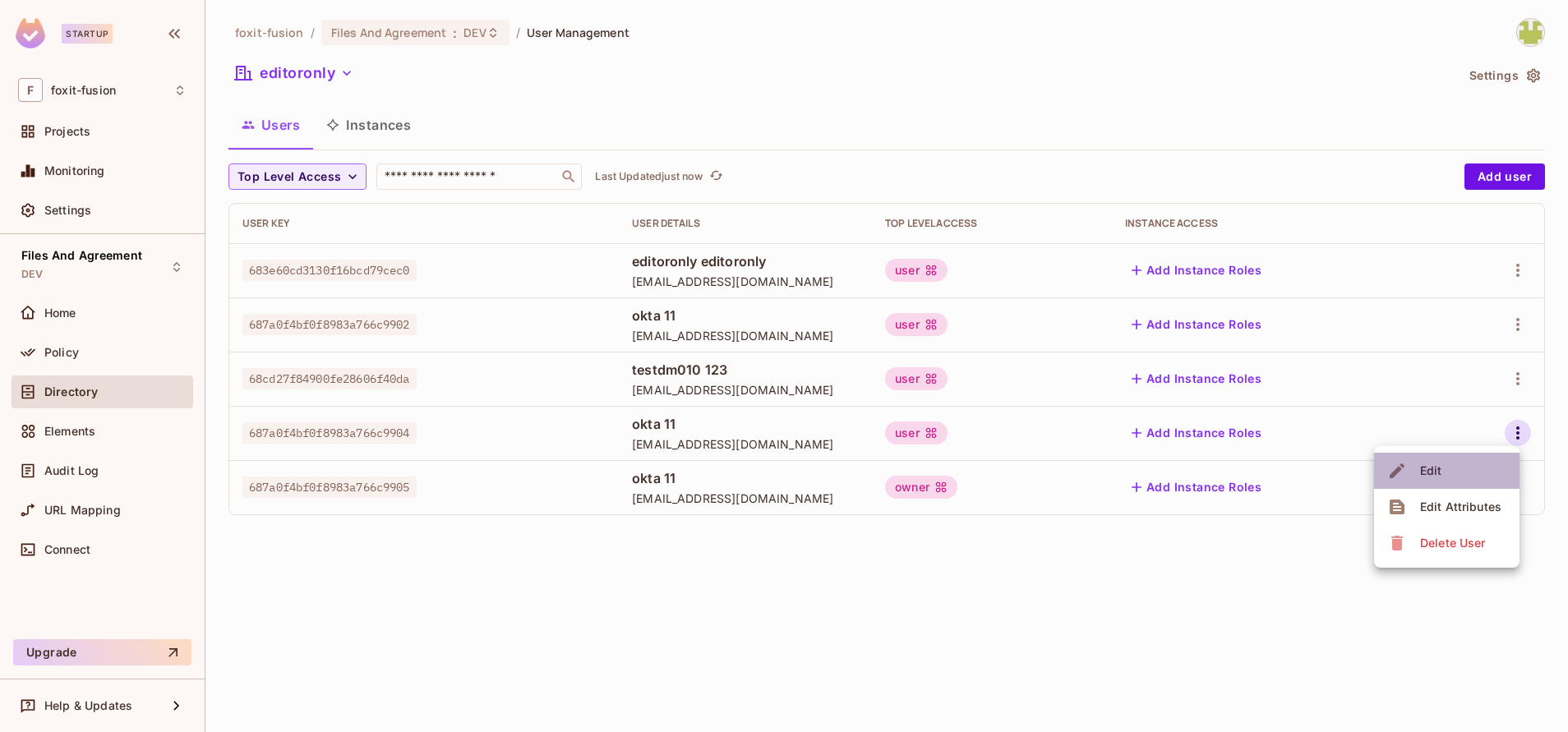
click at [1435, 479] on span "Edit" at bounding box center [1431, 470] width 32 height 26
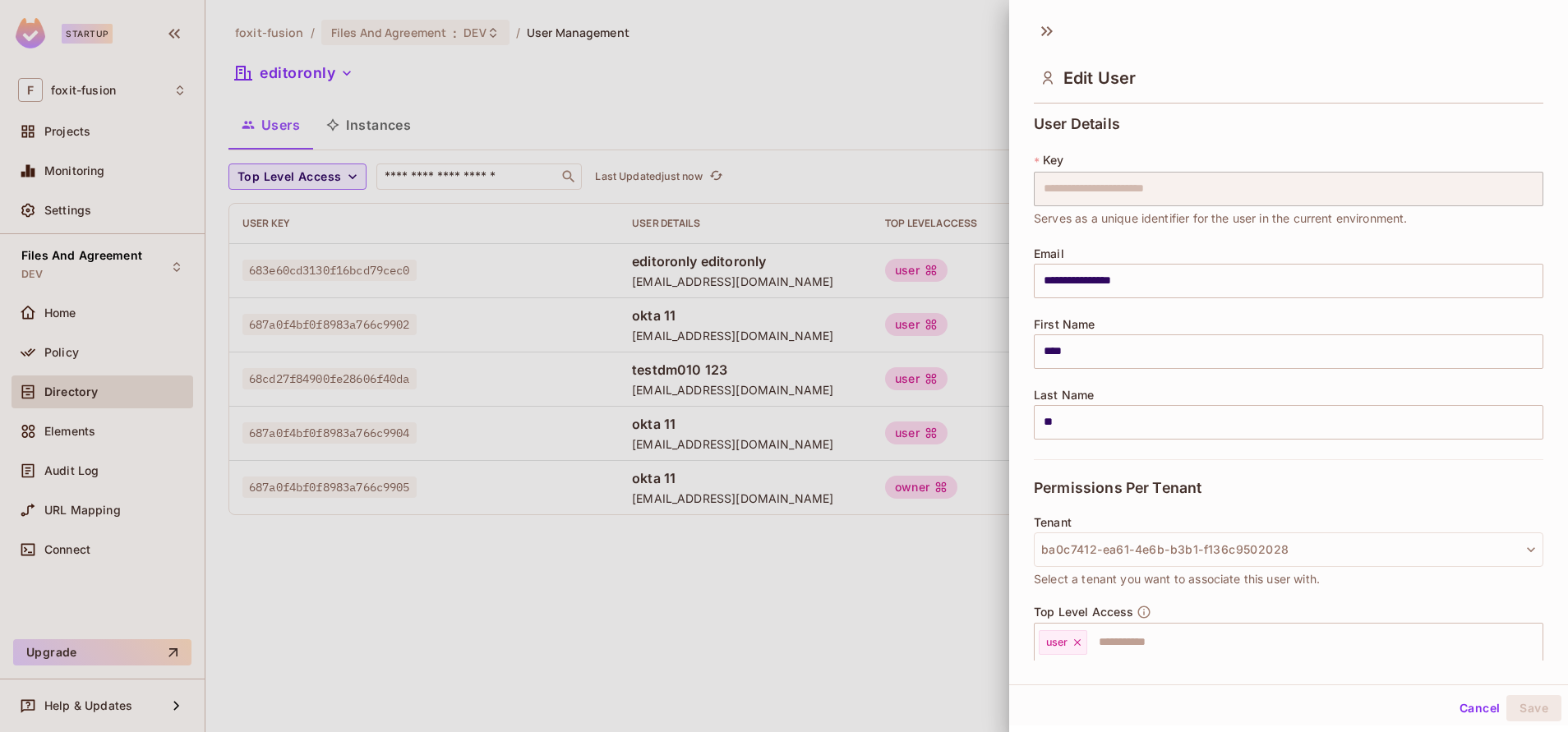
click at [1522, 439] on div "**********" at bounding box center [1288, 385] width 559 height 552
click at [1476, 707] on button "Cancel" at bounding box center [1479, 708] width 53 height 26
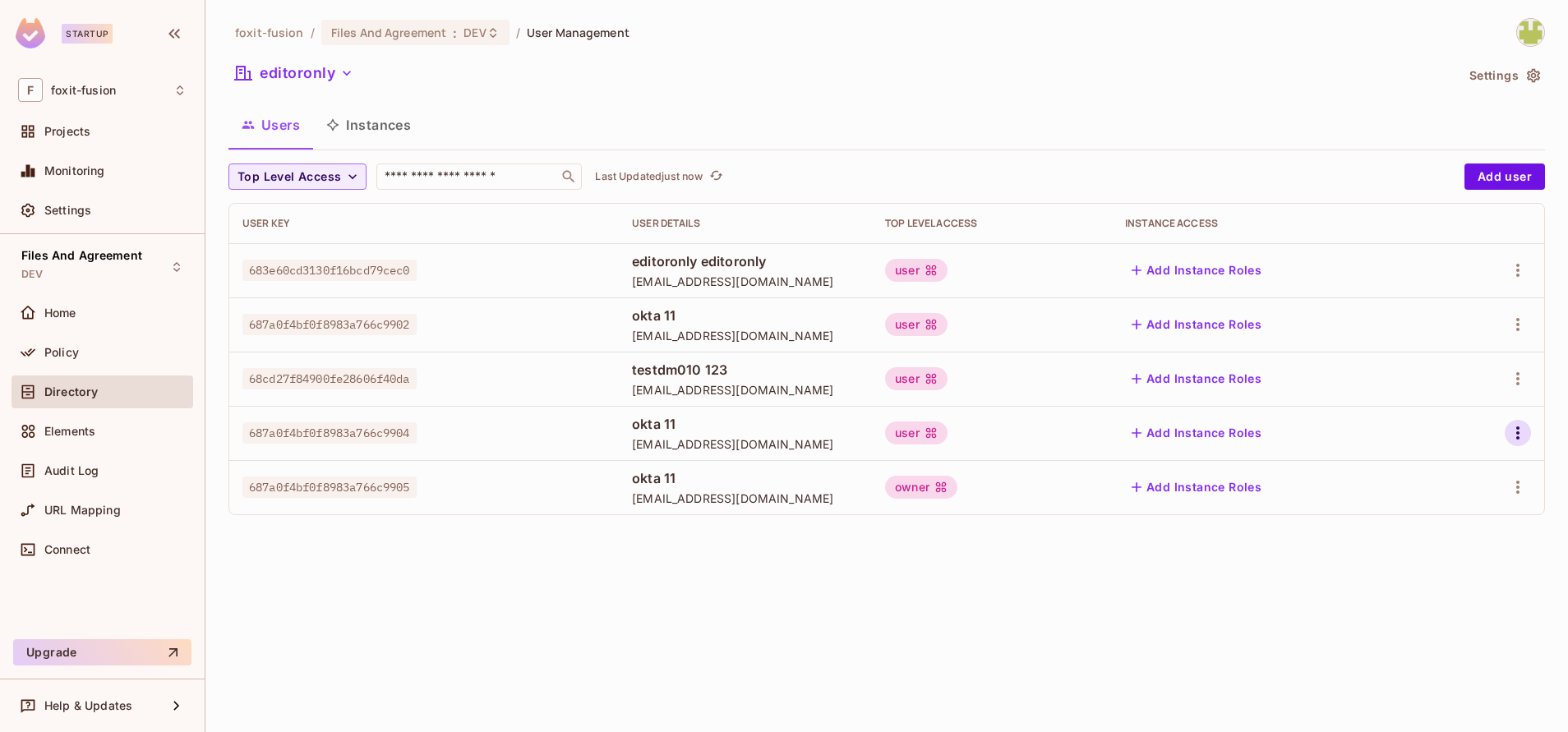
click at [1521, 435] on icon "button" at bounding box center [1518, 433] width 19 height 19
click at [1427, 534] on div "Delete User" at bounding box center [1452, 542] width 65 height 16
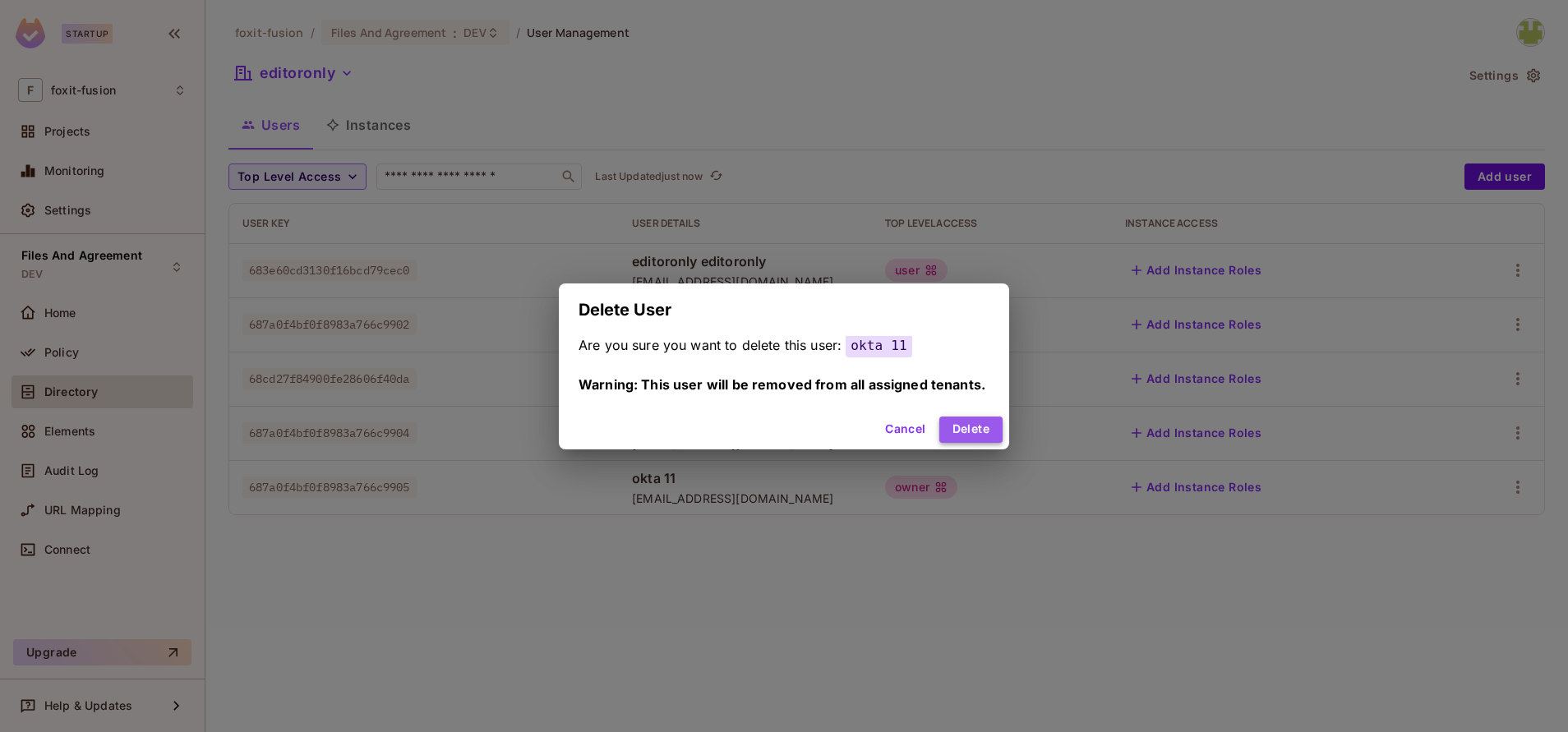
click at [995, 437] on button "Delete" at bounding box center [972, 429] width 64 height 26
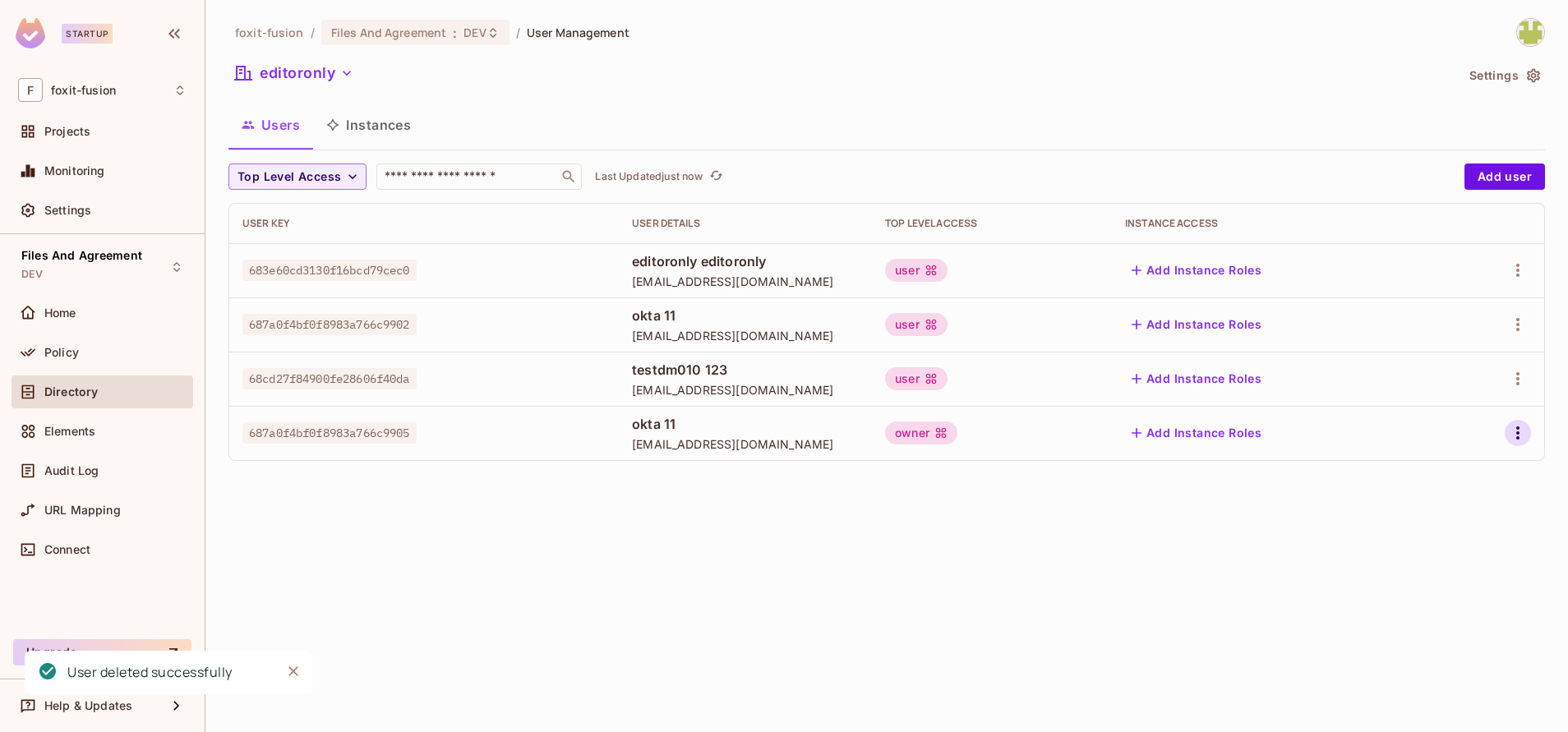
click at [1521, 441] on icon "button" at bounding box center [1518, 433] width 19 height 19
click at [1445, 536] on div "Delete User" at bounding box center [1452, 542] width 65 height 16
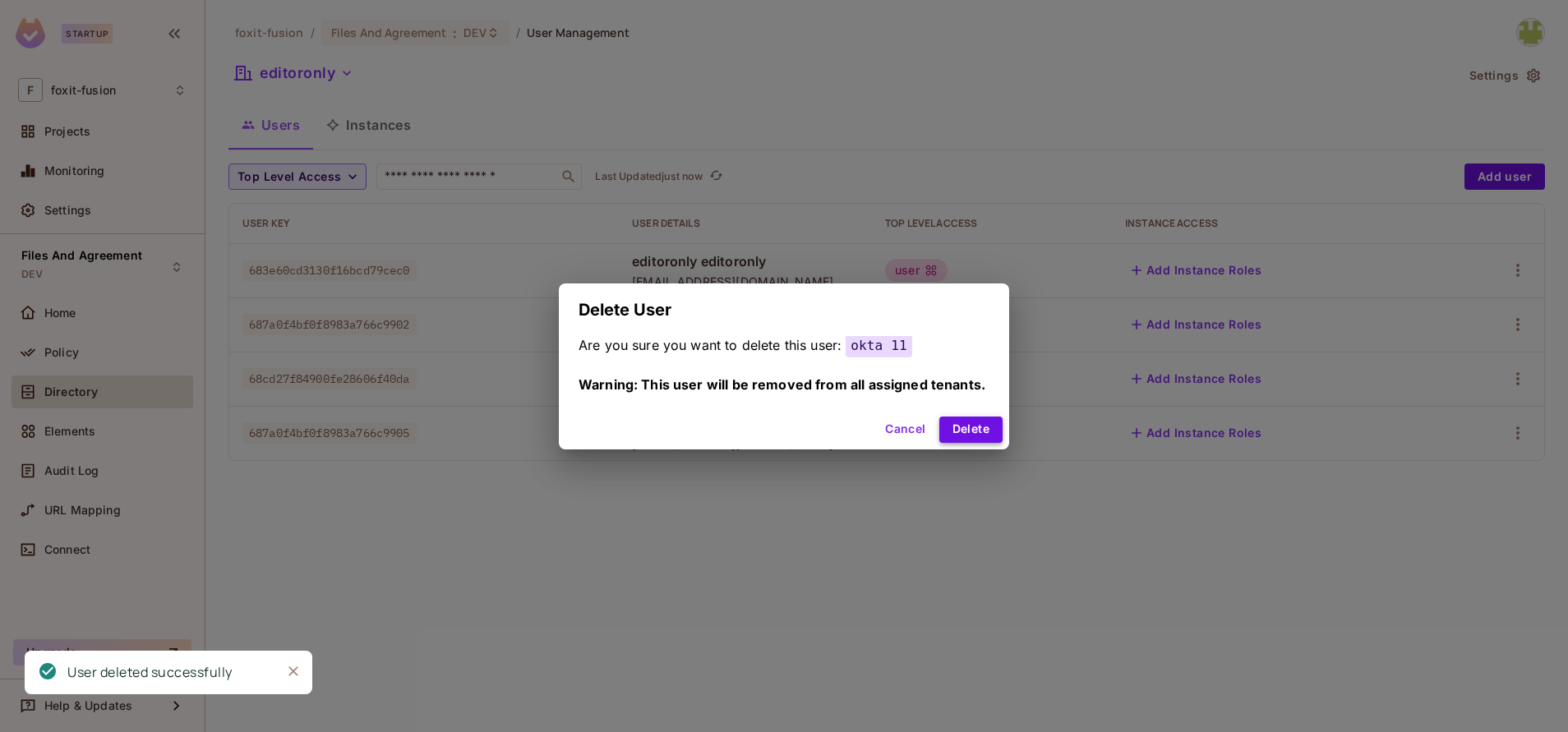
click at [971, 434] on button "Delete" at bounding box center [972, 429] width 64 height 26
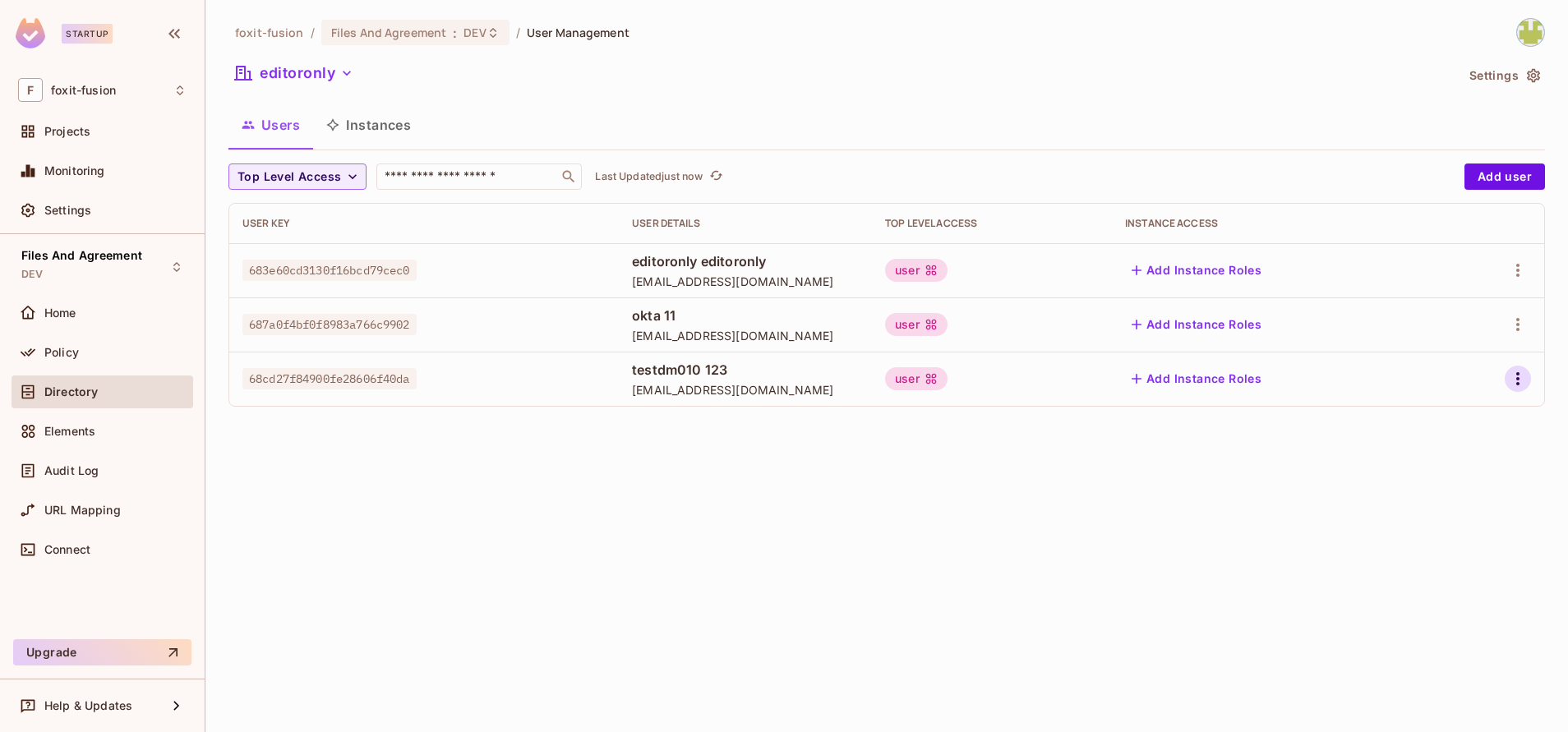
click at [1511, 384] on icon "button" at bounding box center [1518, 378] width 19 height 19
click at [1416, 424] on span "Edit" at bounding box center [1431, 416] width 32 height 26
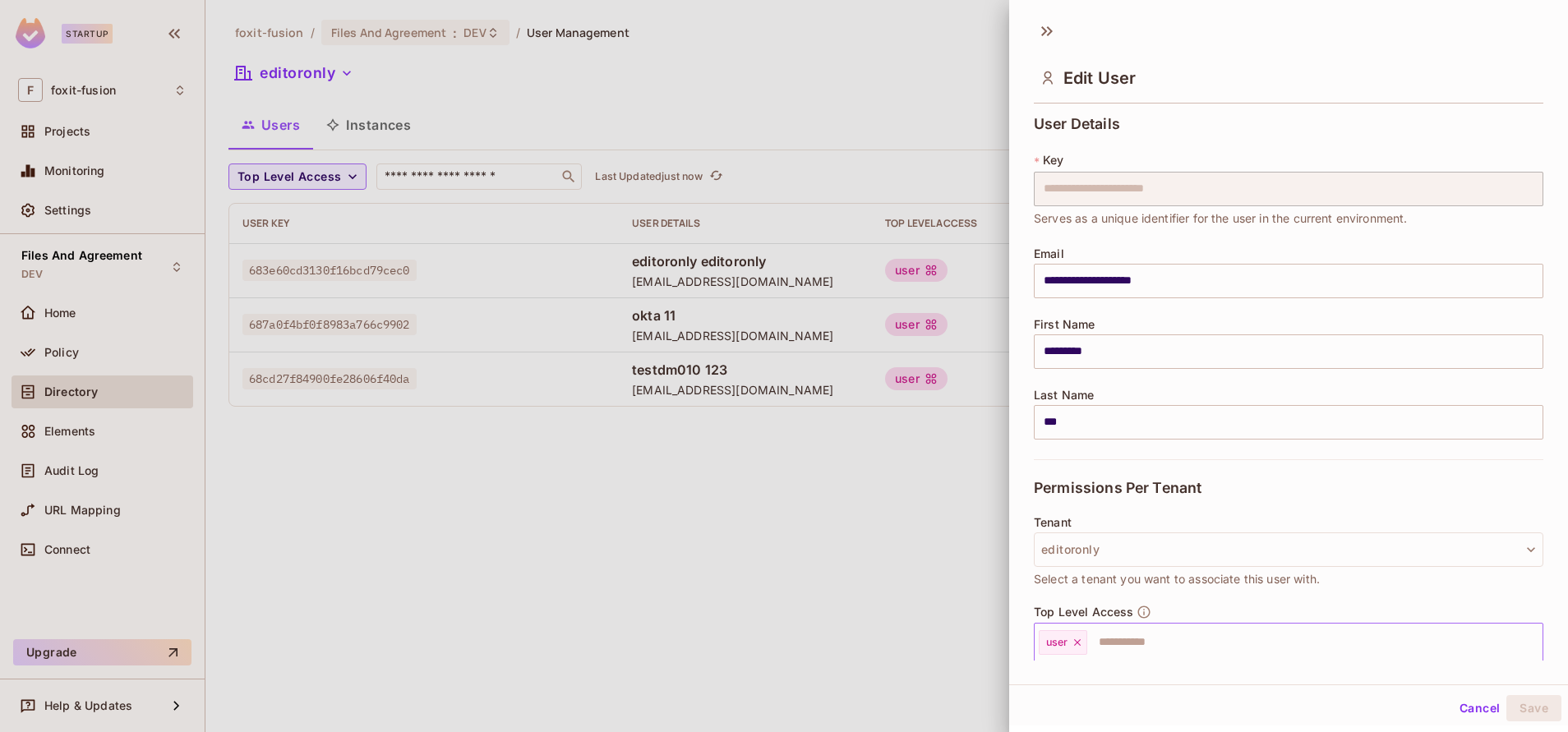
click at [1113, 633] on input "text" at bounding box center [1301, 642] width 423 height 33
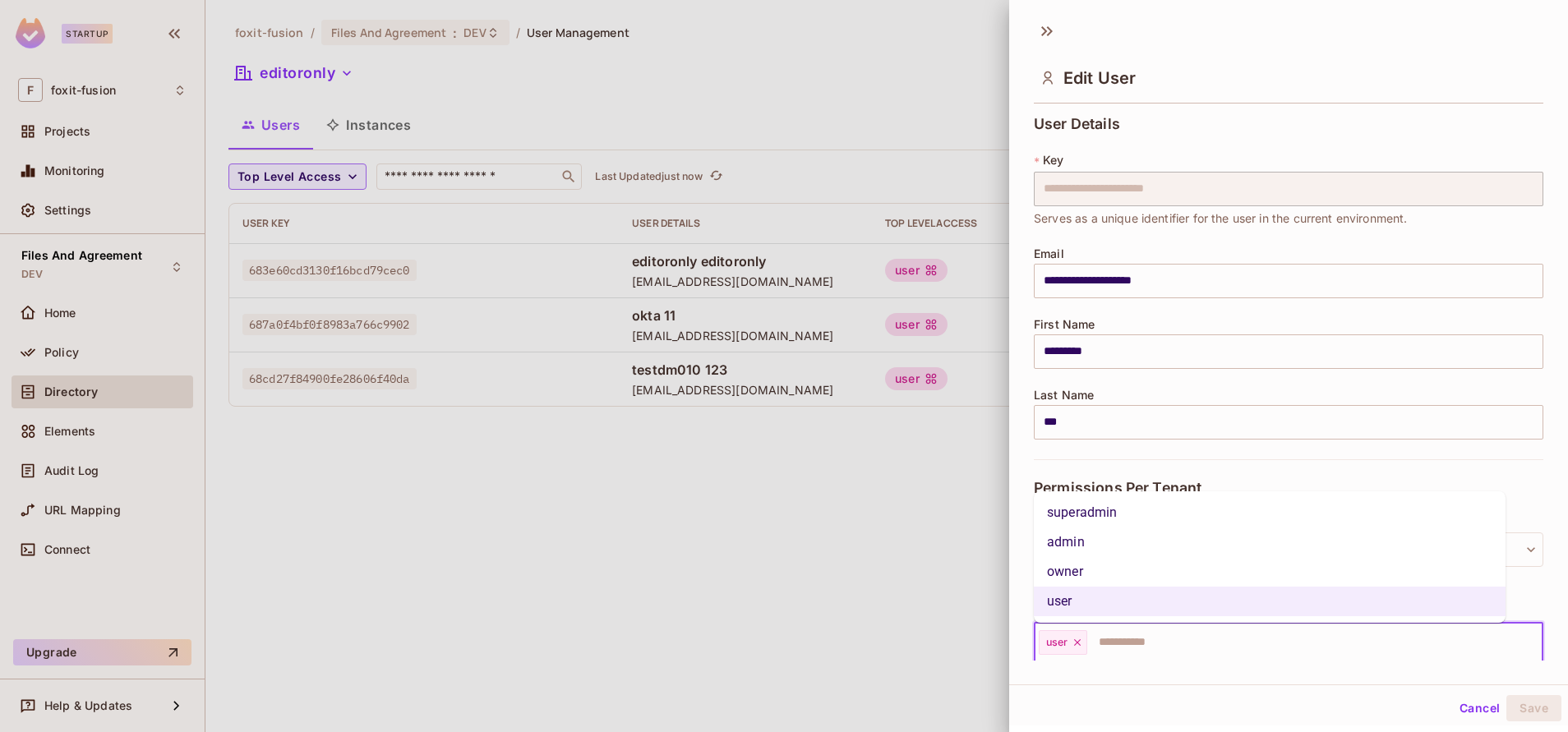
click at [1078, 574] on li "owner" at bounding box center [1270, 571] width 472 height 30
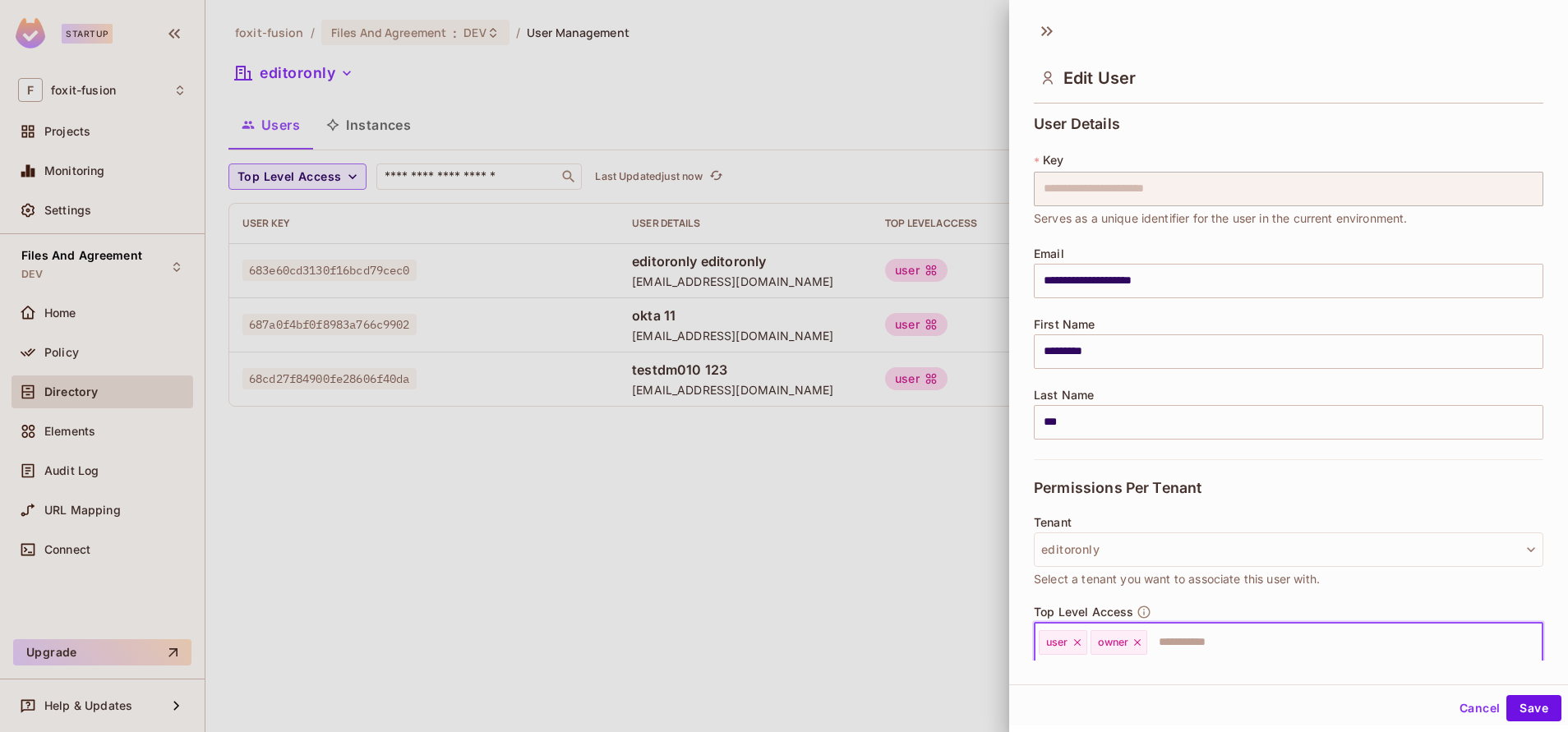
click at [1077, 652] on div "user" at bounding box center [1063, 642] width 48 height 25
click at [1077, 647] on icon at bounding box center [1078, 642] width 12 height 12
click at [1527, 707] on button "Save" at bounding box center [1533, 708] width 55 height 26
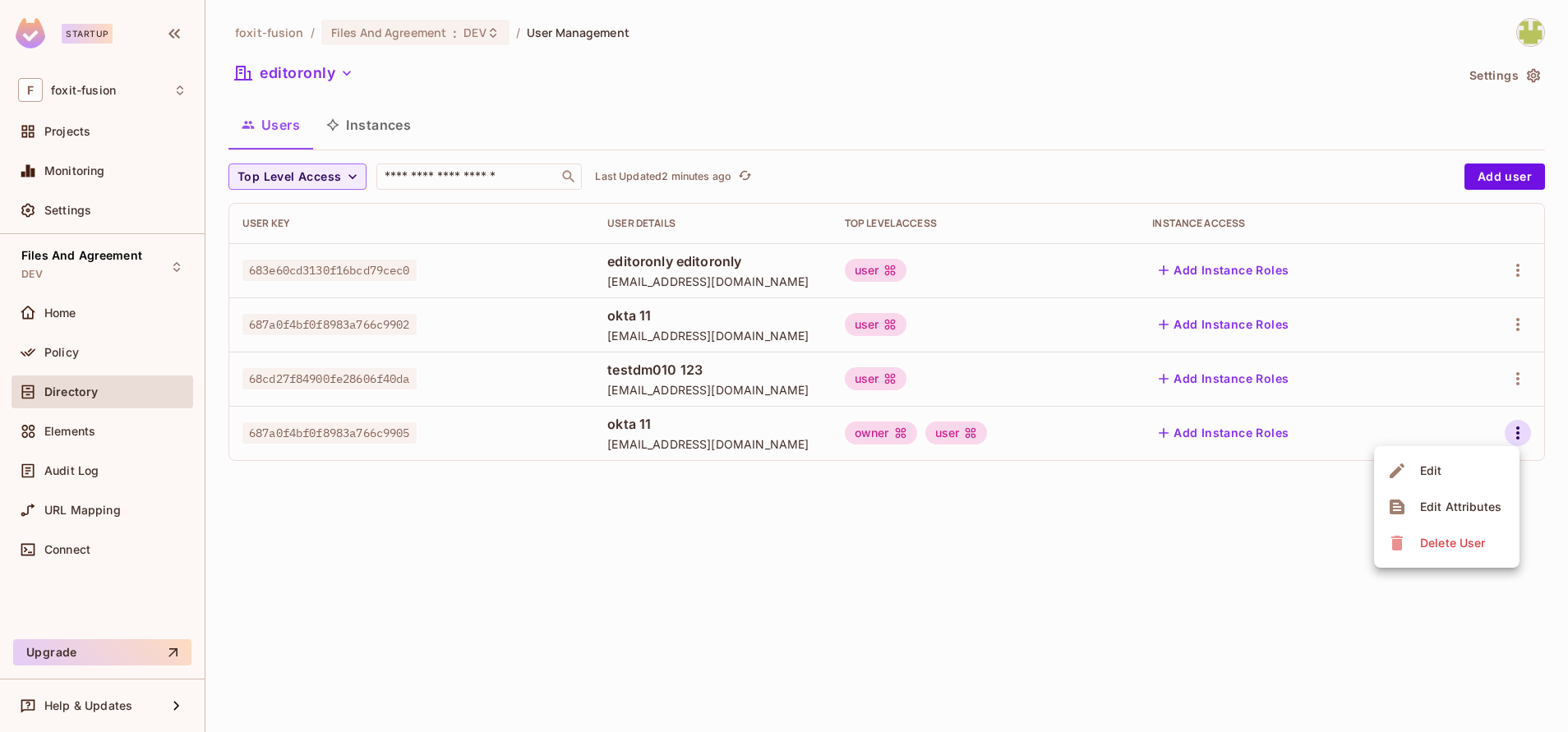
click at [1430, 476] on div "Edit" at bounding box center [1431, 471] width 22 height 16
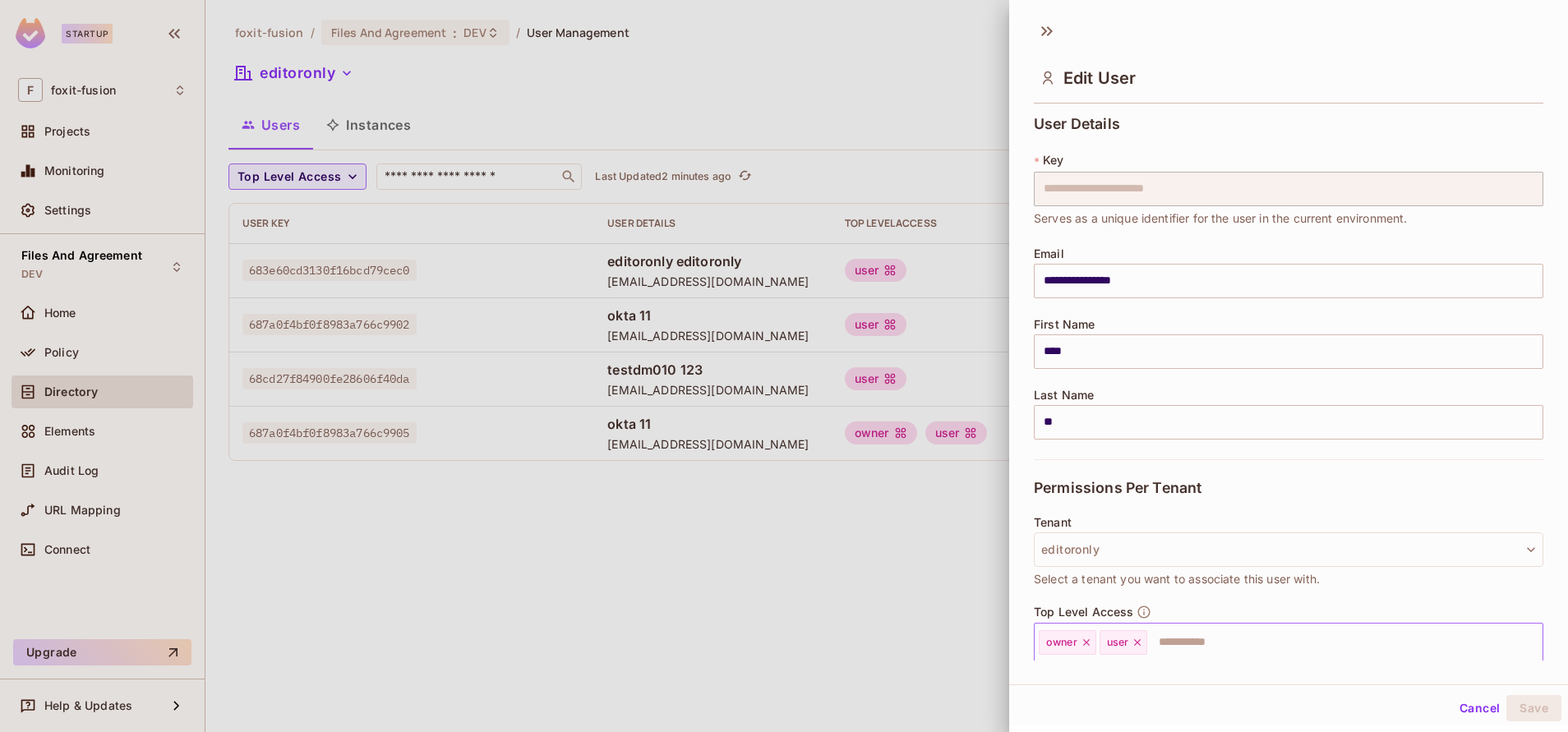
click at [1170, 640] on input "text" at bounding box center [1331, 642] width 363 height 33
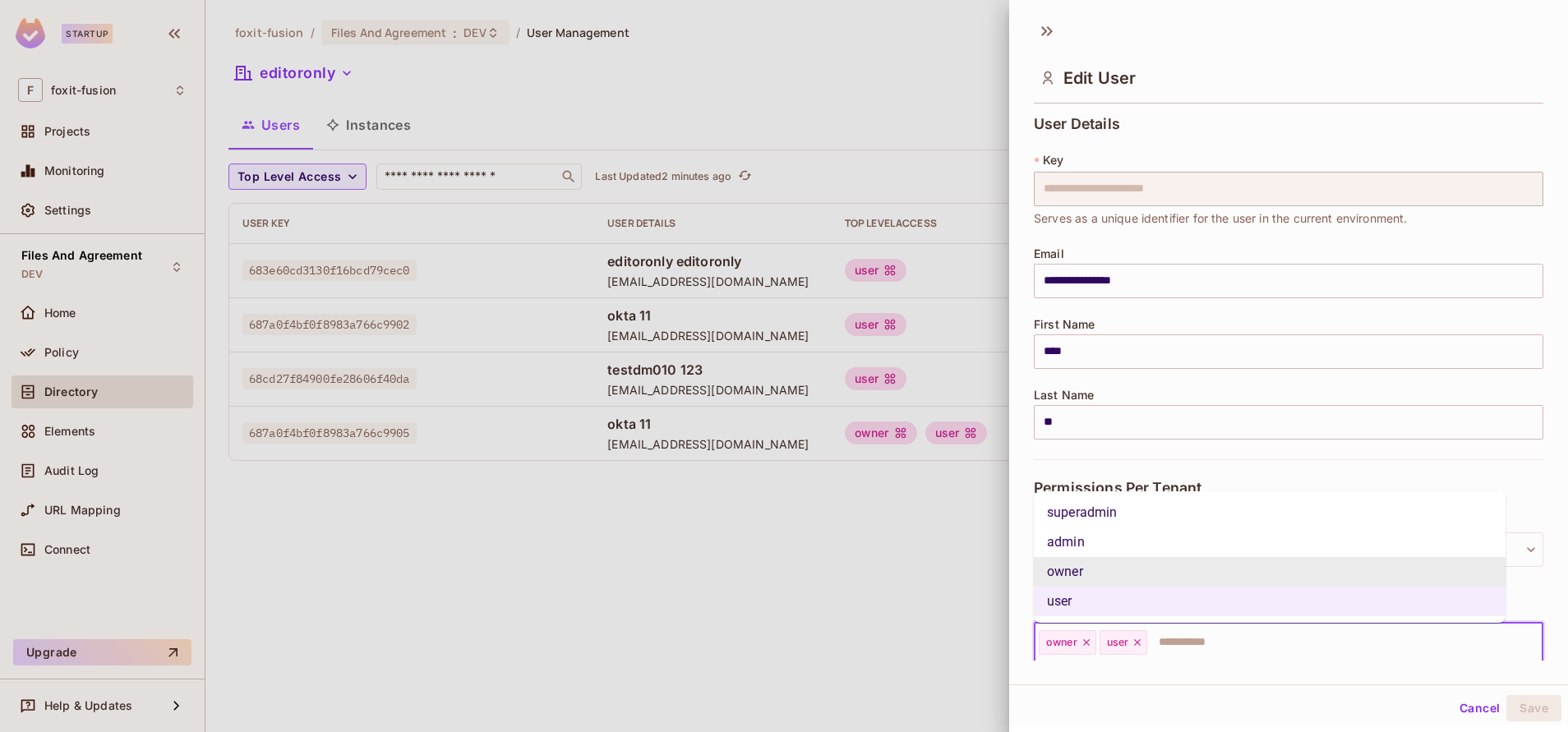
scroll to position [156, 0]
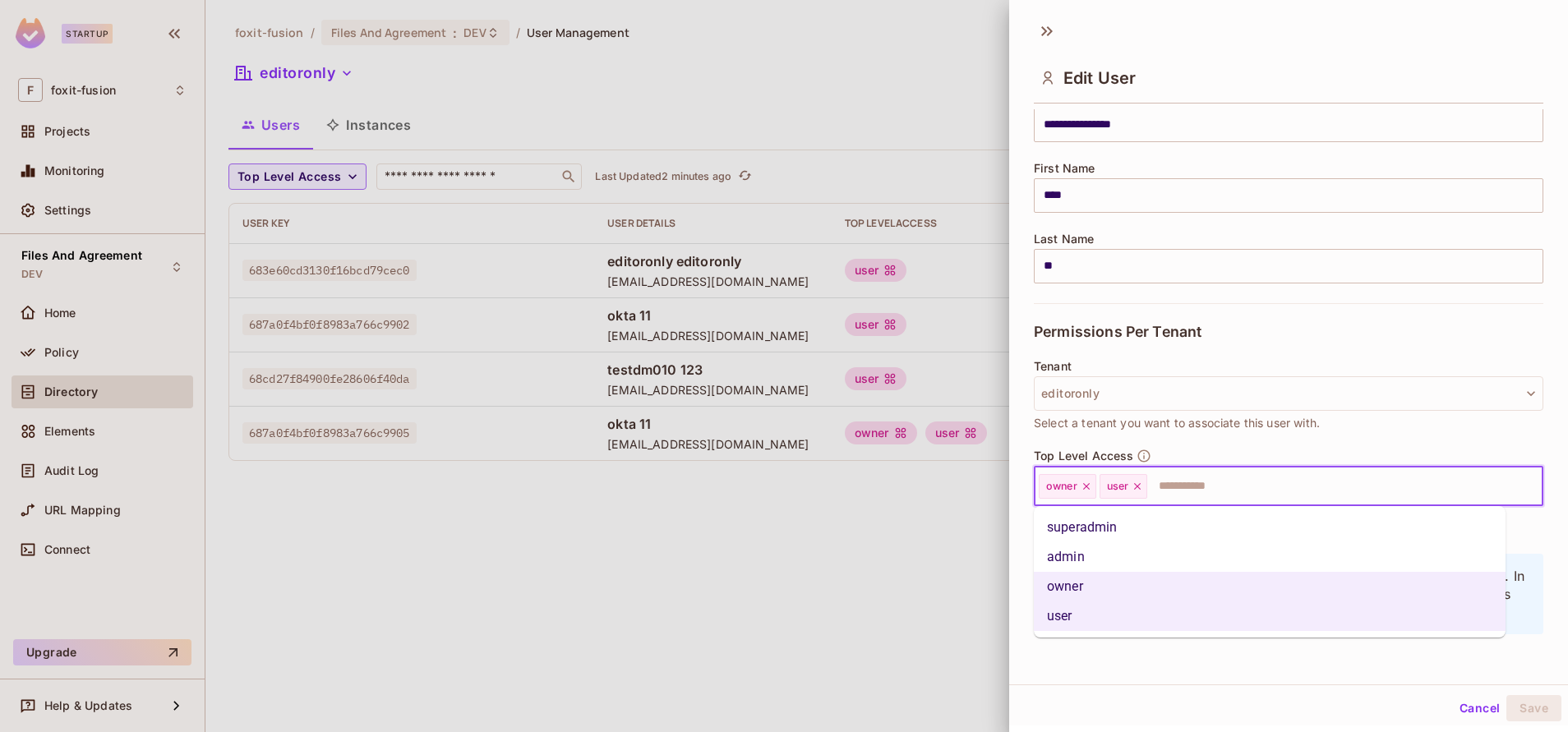
click at [1141, 491] on icon at bounding box center [1138, 486] width 12 height 12
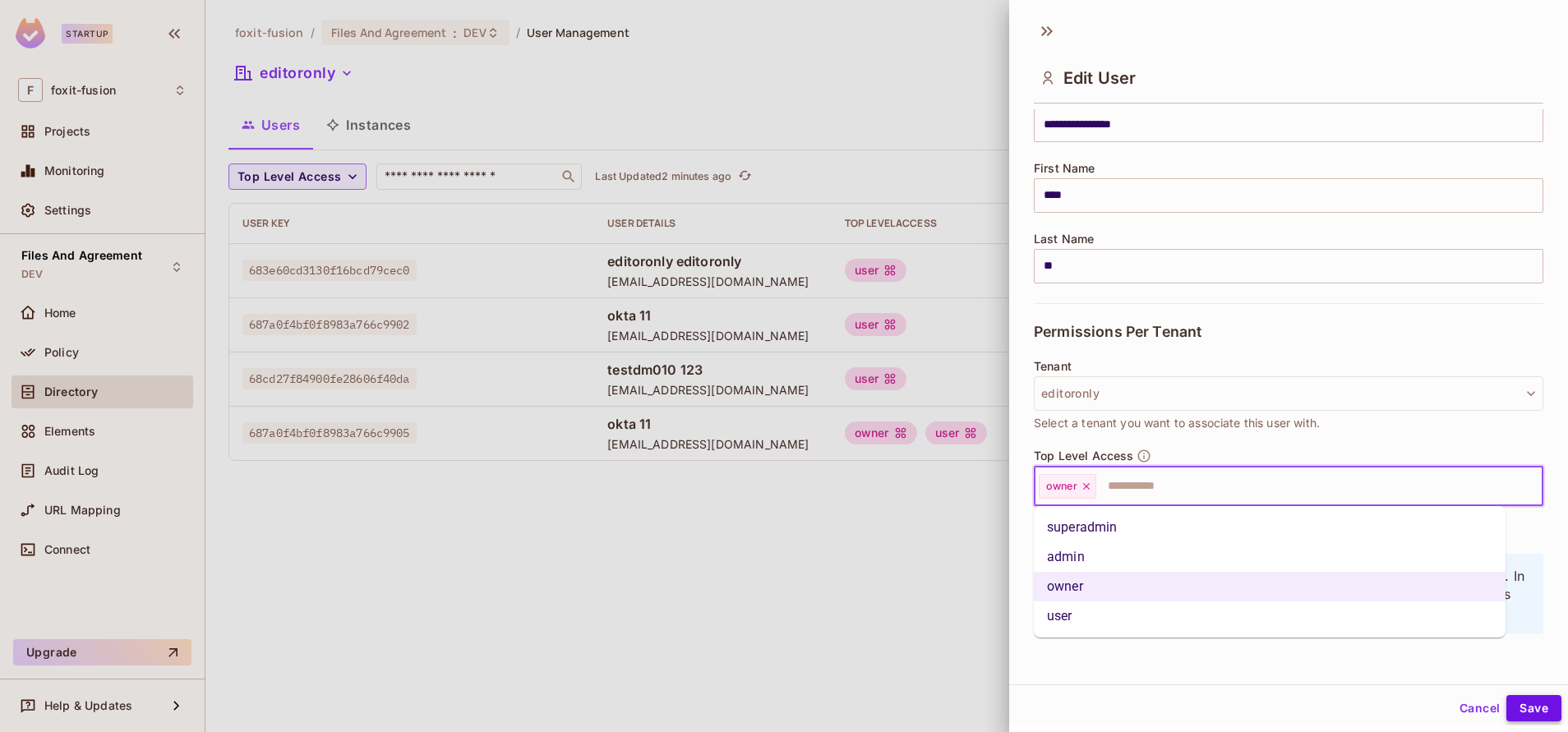
click at [1526, 717] on button "Save" at bounding box center [1533, 708] width 55 height 26
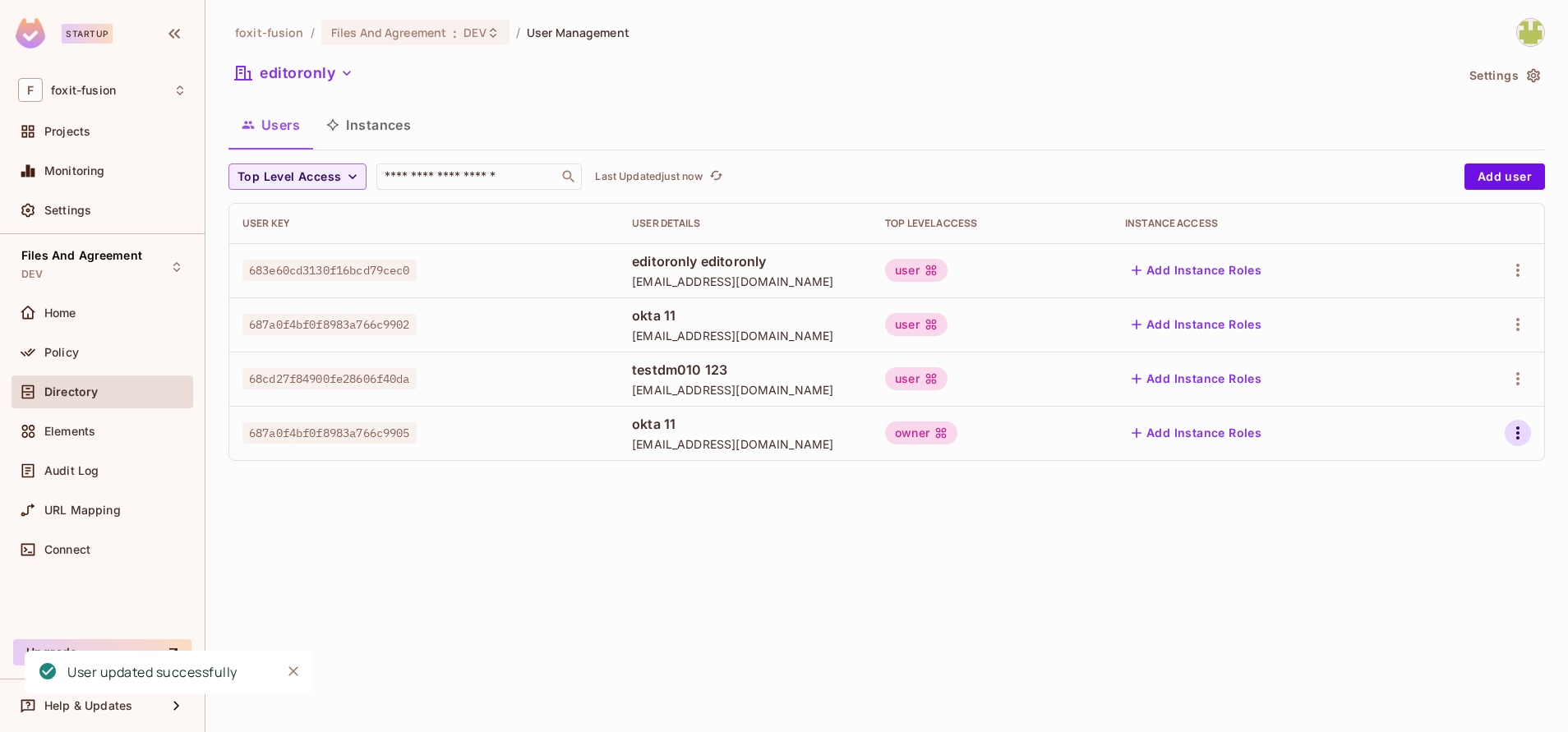
click at [1516, 433] on icon "button" at bounding box center [1518, 433] width 19 height 19
click at [1446, 470] on li "Edit" at bounding box center [1446, 470] width 146 height 36
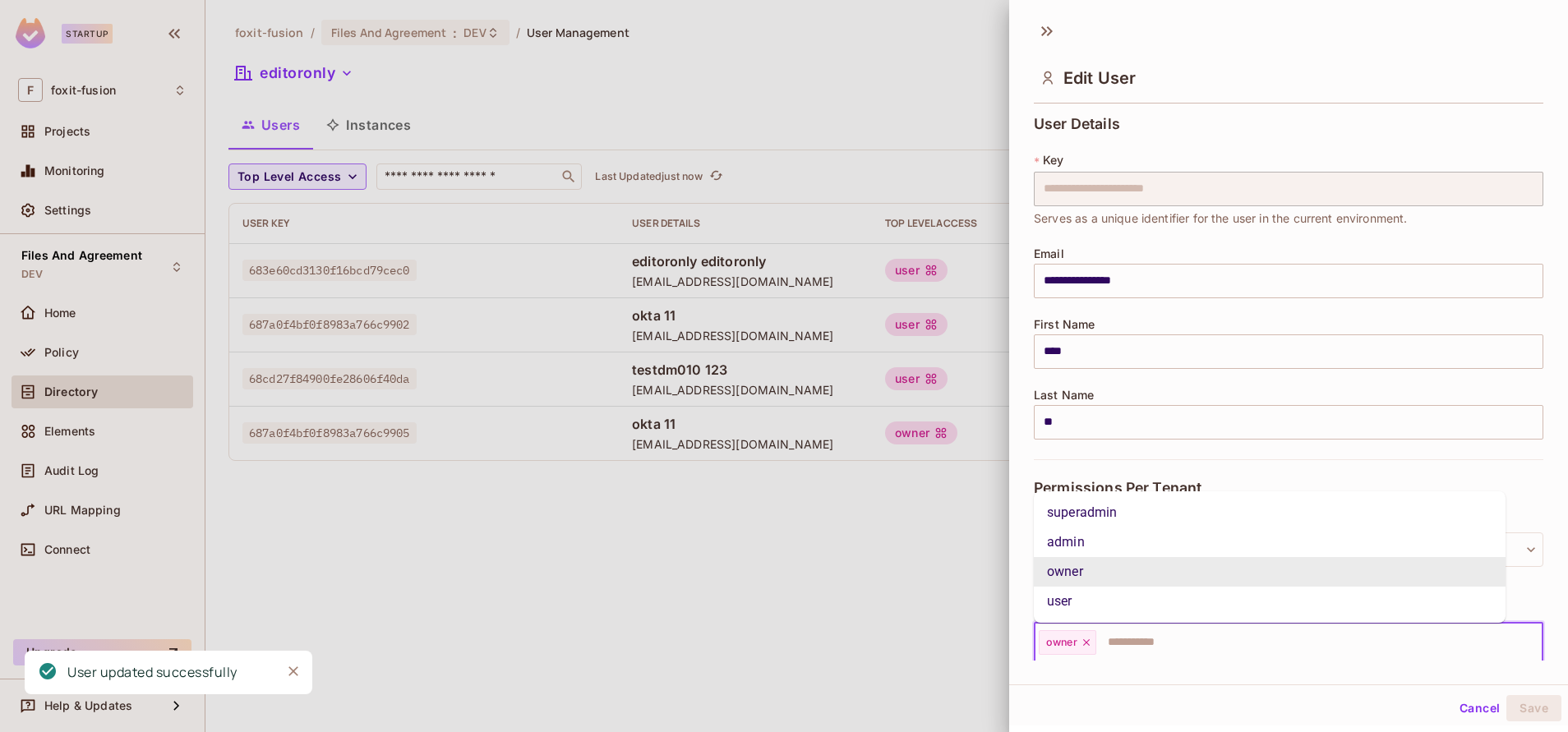
click at [1166, 633] on input "text" at bounding box center [1305, 642] width 413 height 33
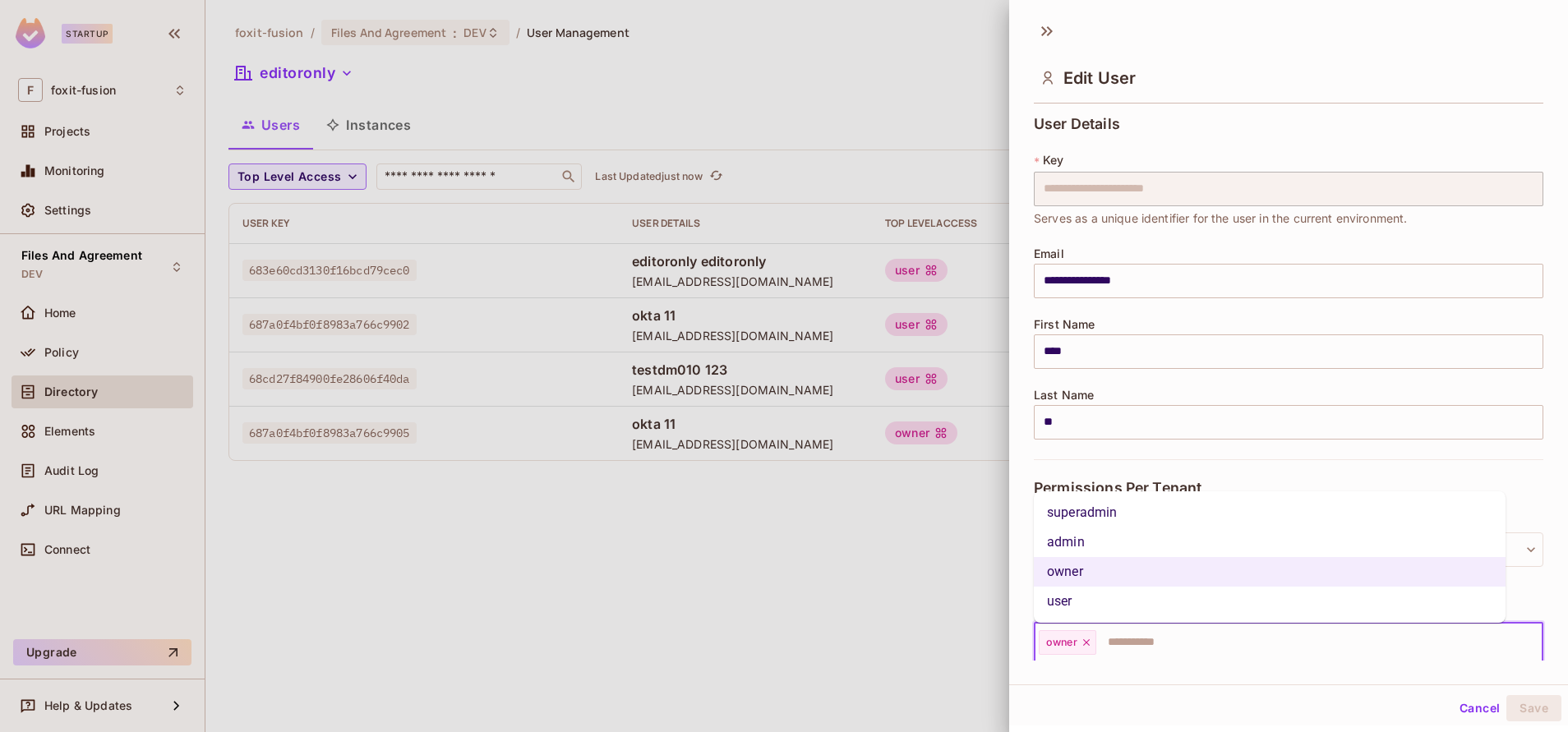
click at [1096, 594] on li "user" at bounding box center [1270, 601] width 472 height 30
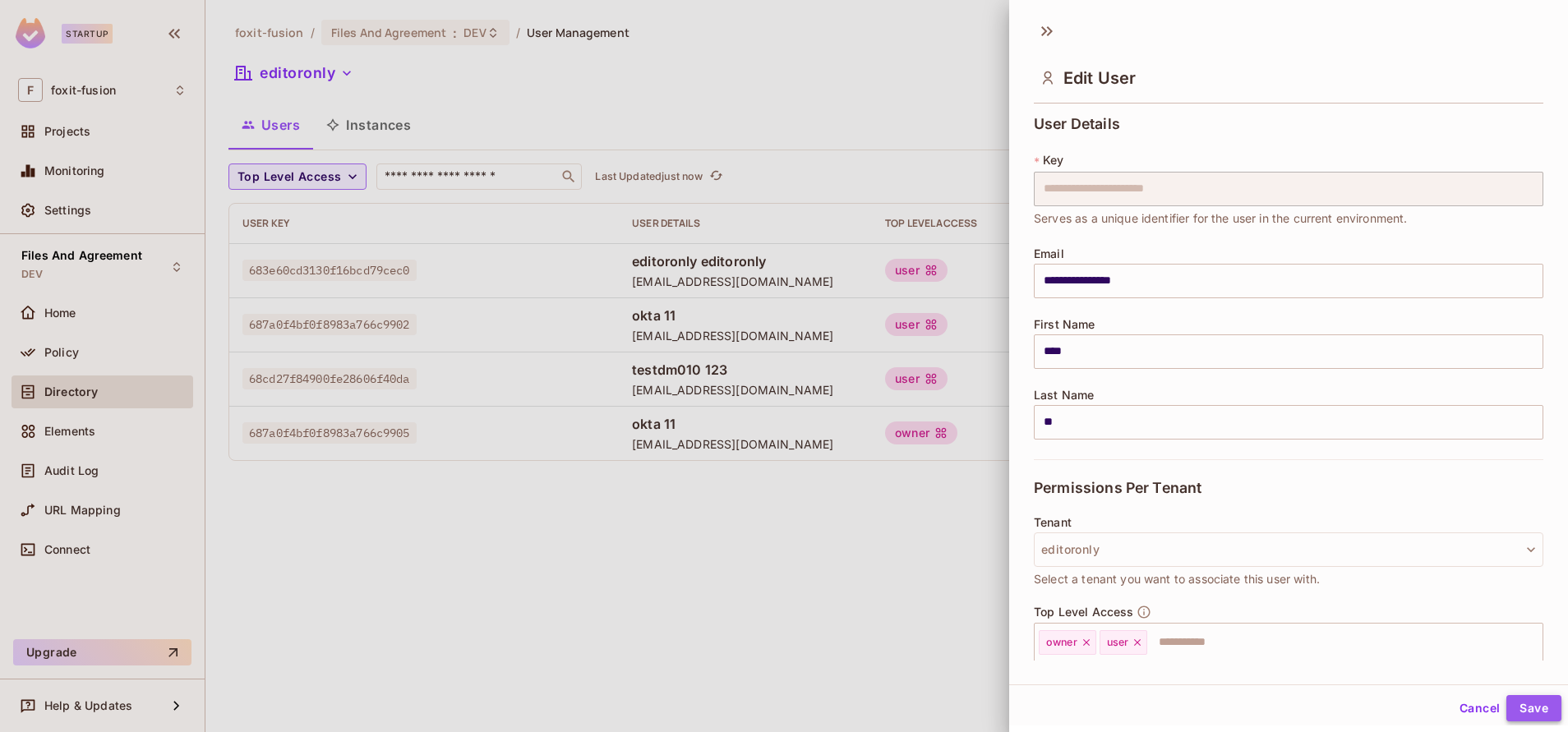
click at [1506, 701] on button "Save" at bounding box center [1533, 708] width 55 height 26
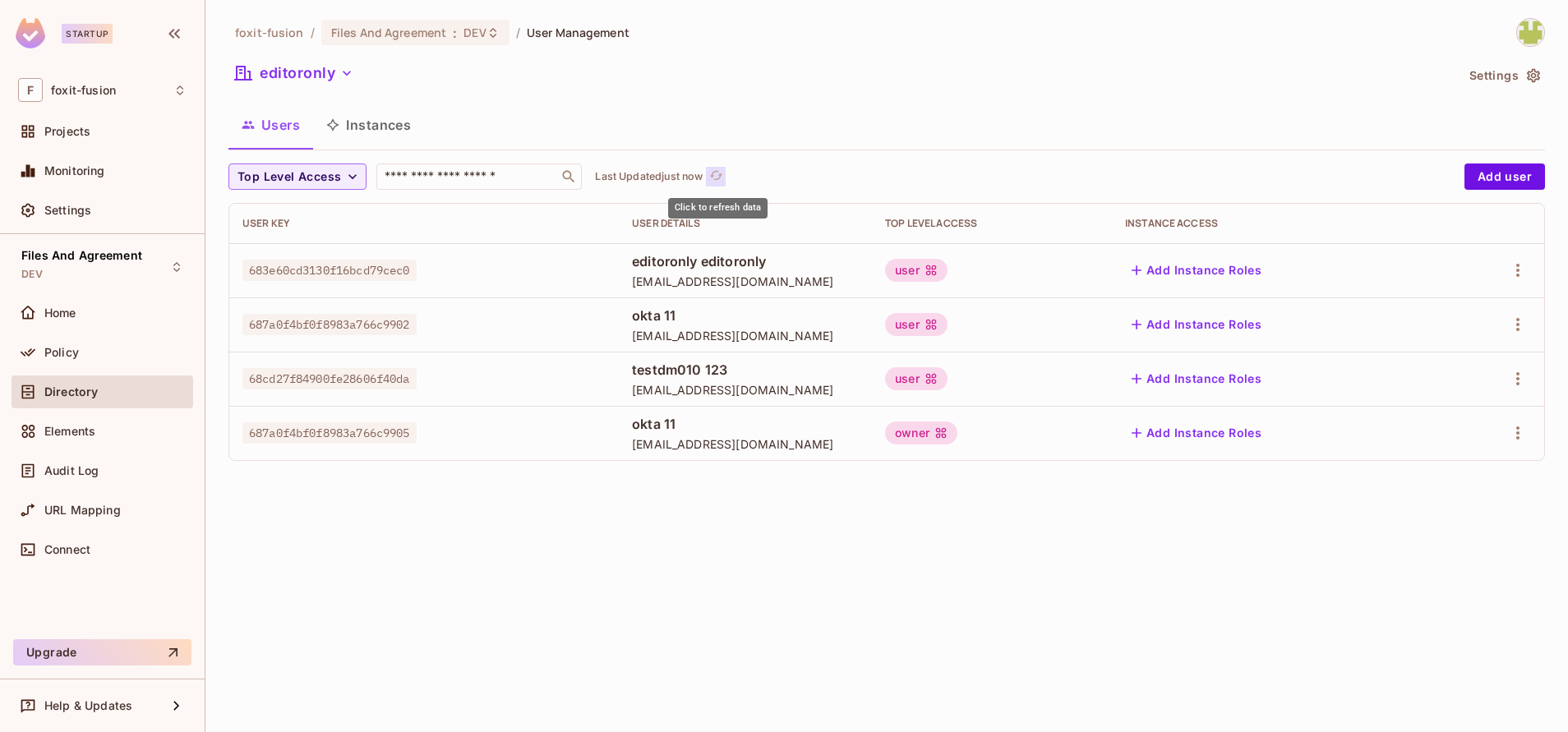
click at [717, 172] on icon "refresh" at bounding box center [717, 175] width 14 height 9
click at [717, 172] on div "Top Level Access ​ Updating..." at bounding box center [842, 176] width 1228 height 26
click at [717, 172] on icon "refresh" at bounding box center [716, 176] width 14 height 14
click at [717, 172] on icon "refresh" at bounding box center [717, 175] width 14 height 9
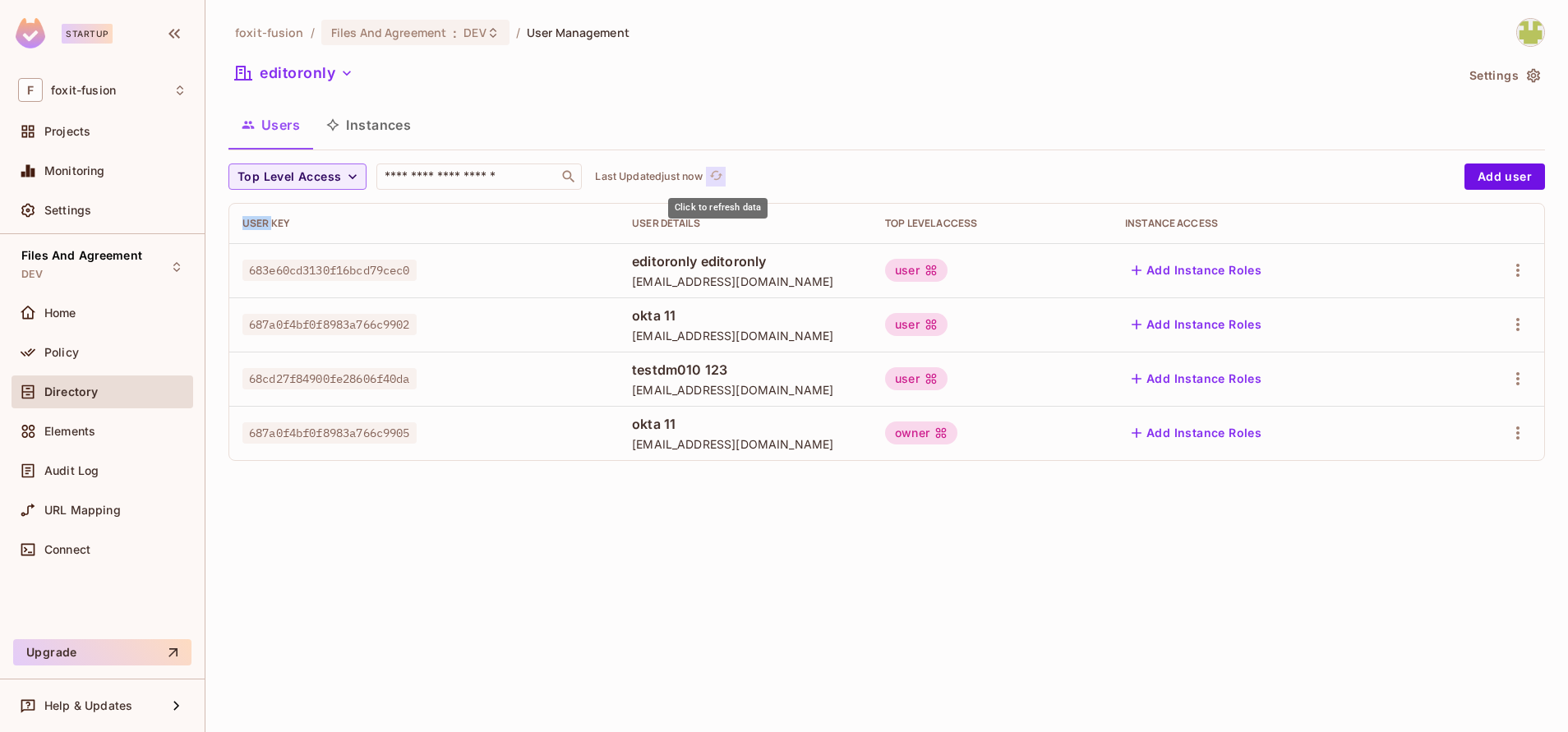
click at [717, 172] on icon "refresh" at bounding box center [717, 175] width 14 height 9
click at [1507, 446] on div at bounding box center [1493, 432] width 76 height 26
click at [1513, 443] on icon "button" at bounding box center [1518, 433] width 19 height 19
click at [1125, 552] on div at bounding box center [784, 366] width 1568 height 732
click at [1516, 437] on icon "button" at bounding box center [1518, 433] width 19 height 19
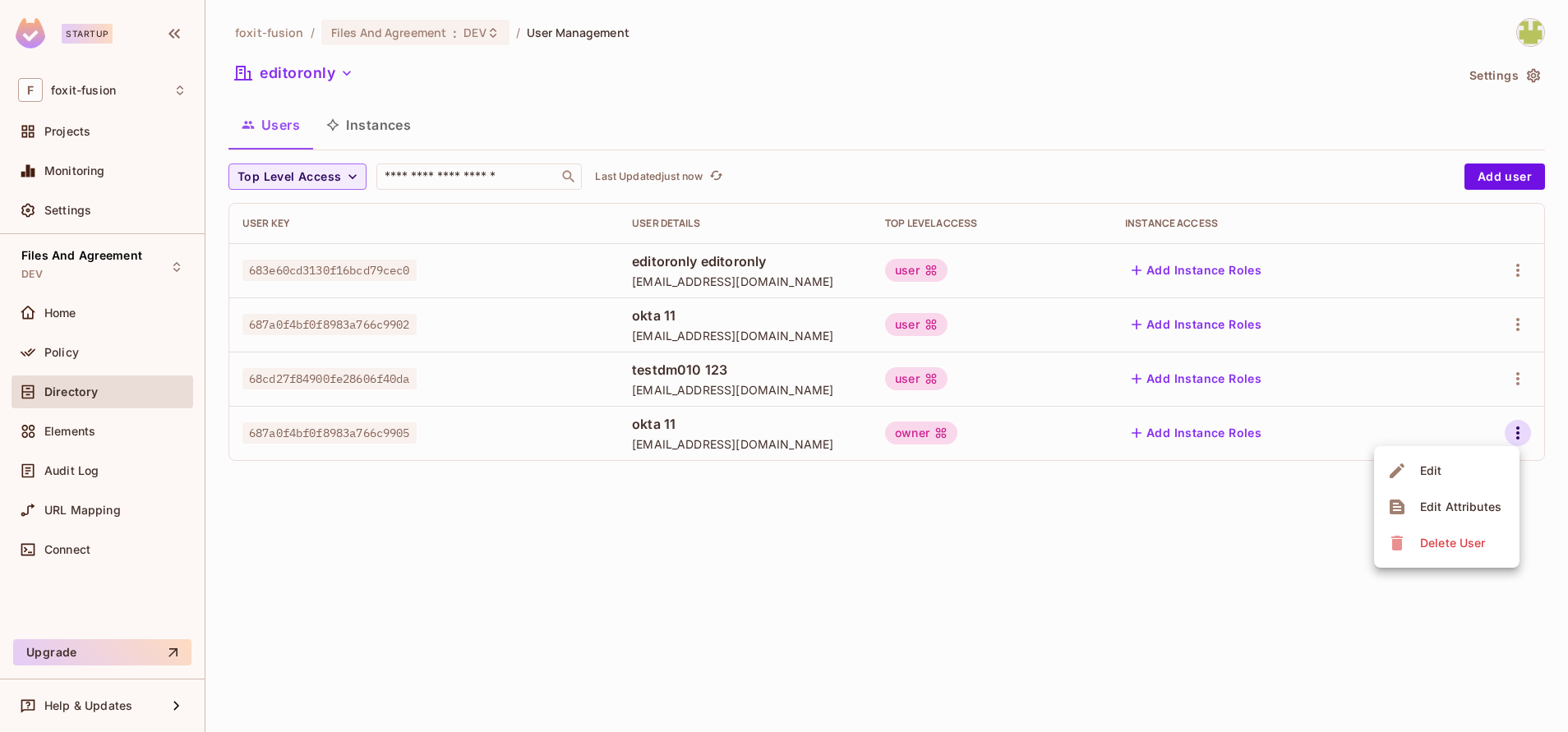
click at [1429, 465] on div "Edit" at bounding box center [1431, 471] width 22 height 16
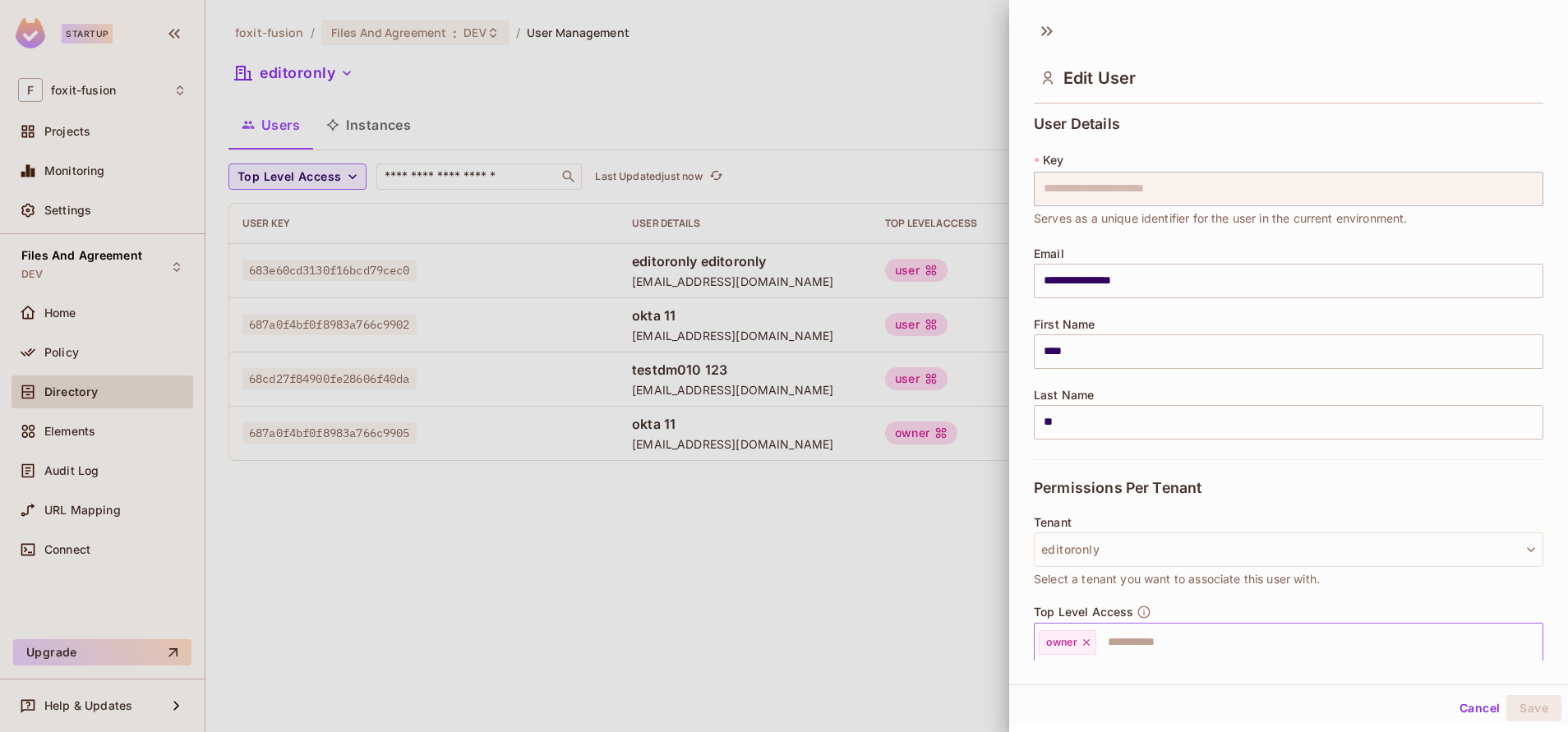
click at [1151, 640] on input "text" at bounding box center [1305, 642] width 413 height 33
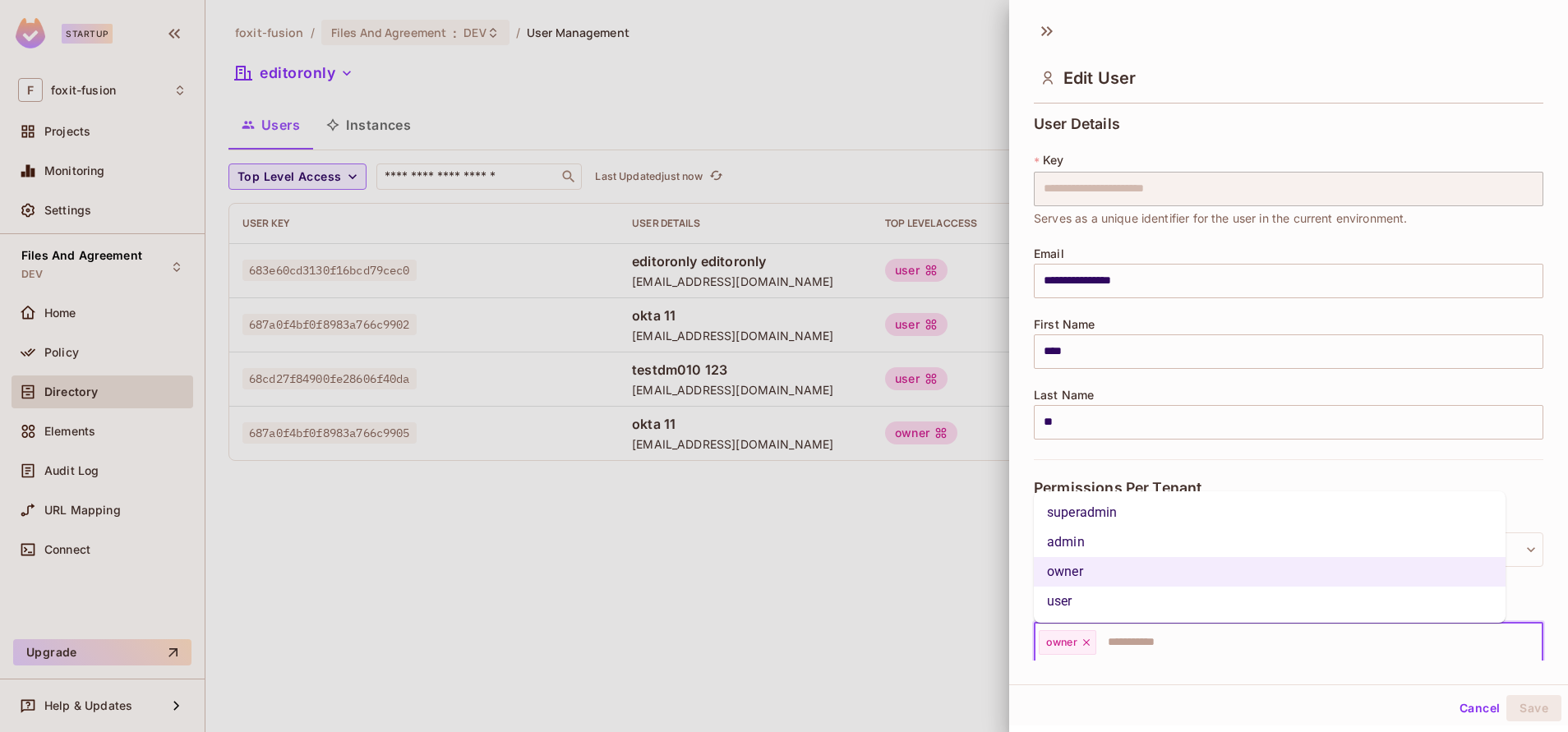
click at [1094, 596] on li "user" at bounding box center [1270, 601] width 472 height 30
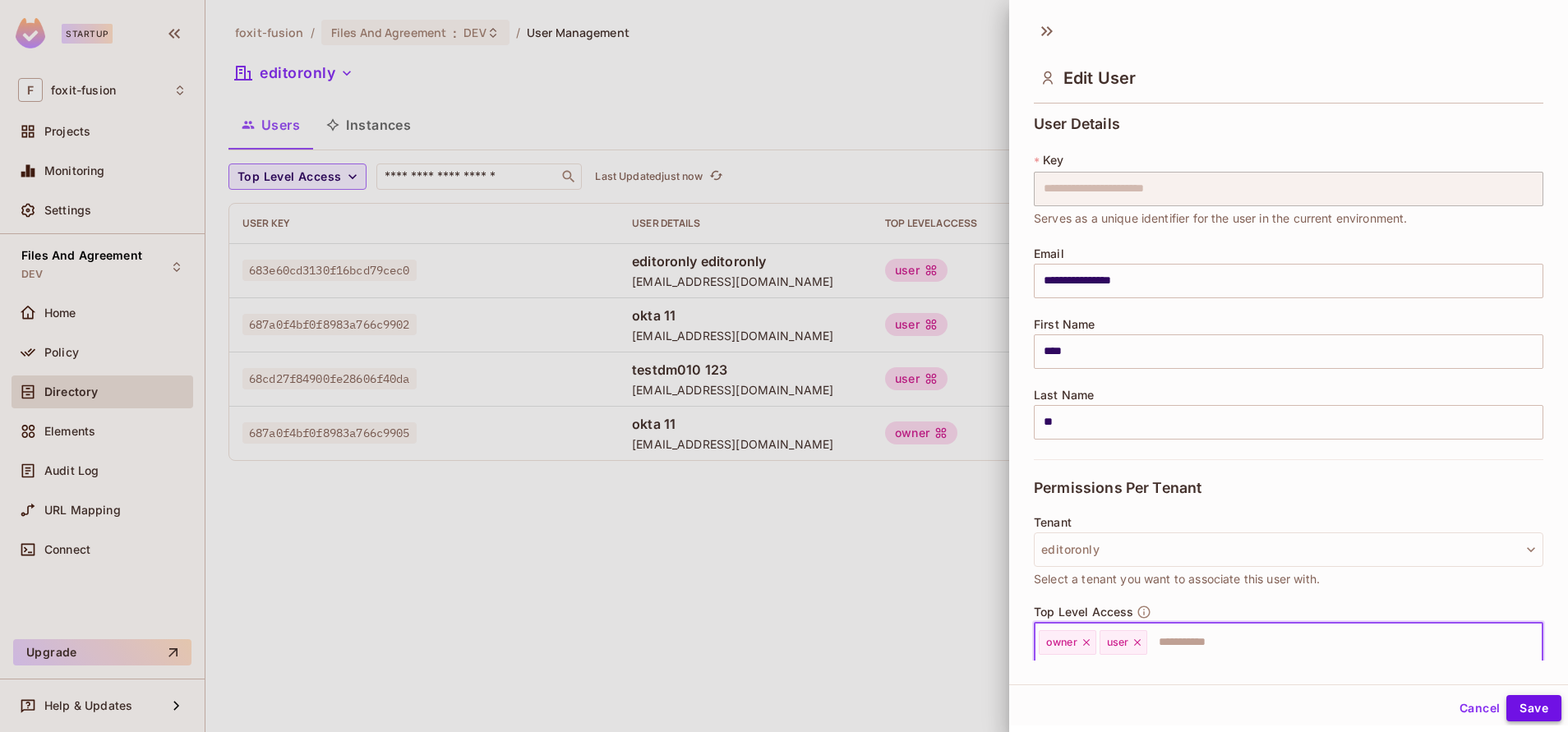
click at [1516, 702] on button "Save" at bounding box center [1533, 708] width 55 height 26
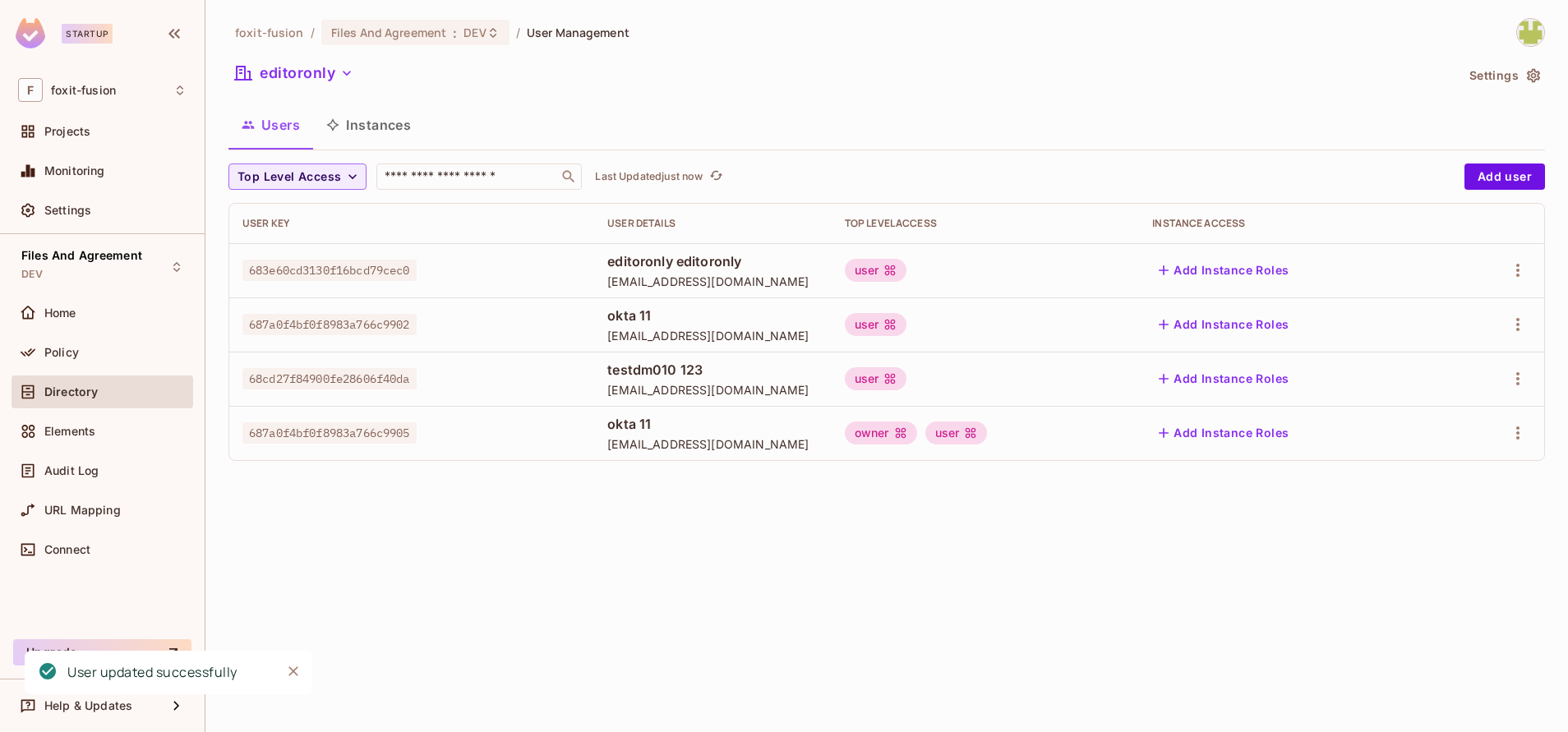
click at [917, 530] on div "foxit-fusion / Files And Agreement : DEV / User Management editoronly Settings …" at bounding box center [887, 366] width 1362 height 732
click at [1522, 440] on icon "button" at bounding box center [1518, 433] width 19 height 19
click at [1433, 466] on div "Edit" at bounding box center [1431, 471] width 22 height 16
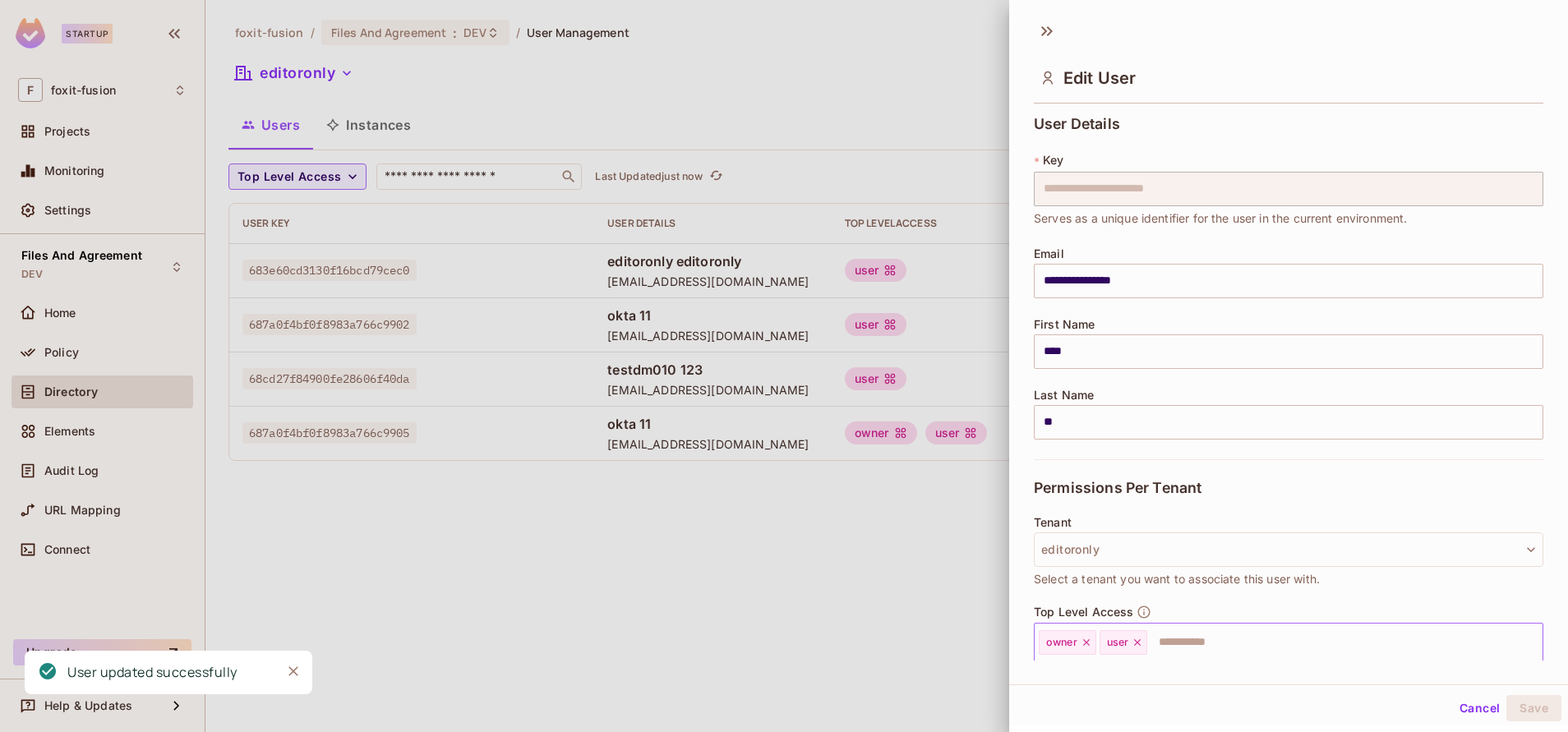
click at [1137, 640] on icon at bounding box center [1138, 642] width 12 height 12
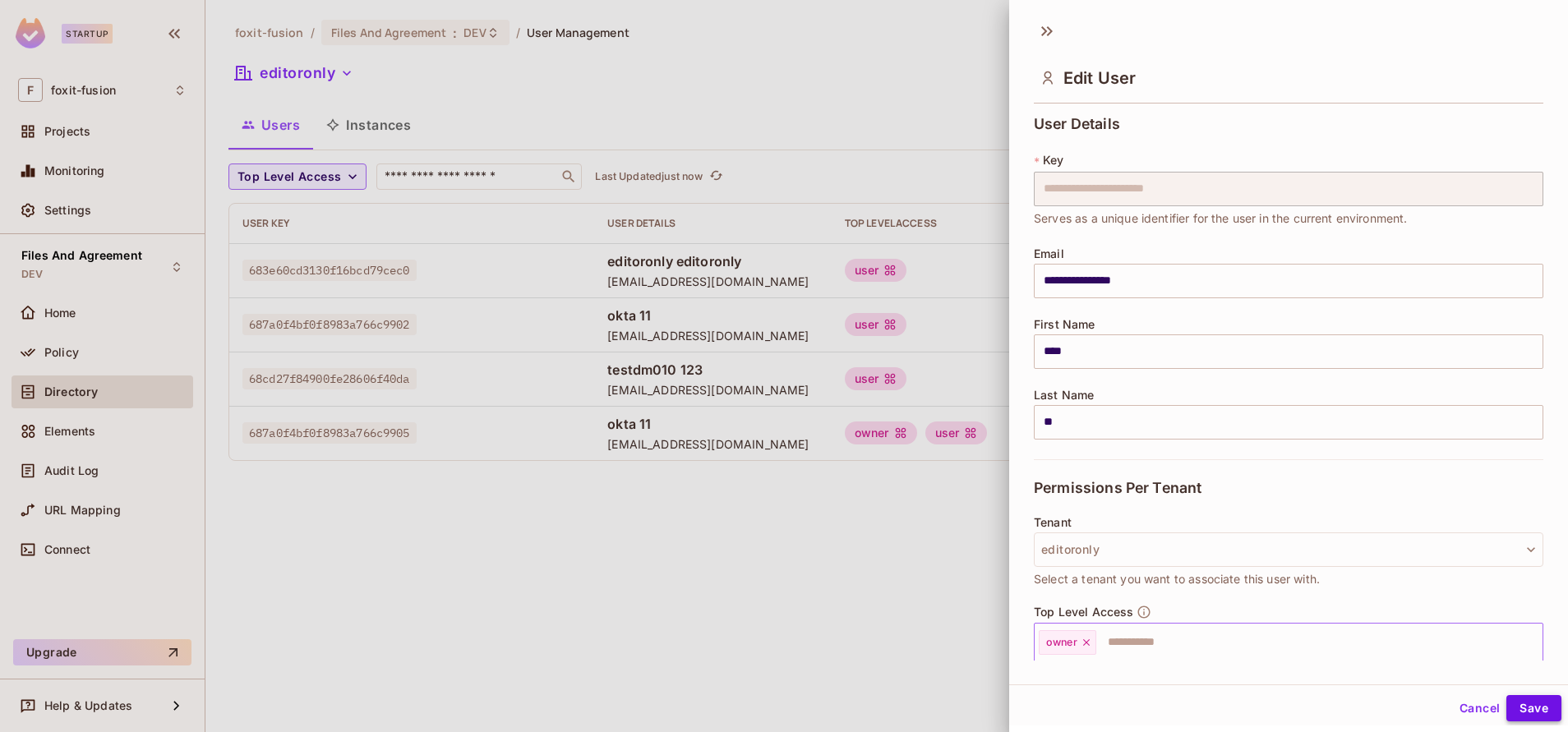
click at [1521, 701] on button "Save" at bounding box center [1533, 708] width 55 height 26
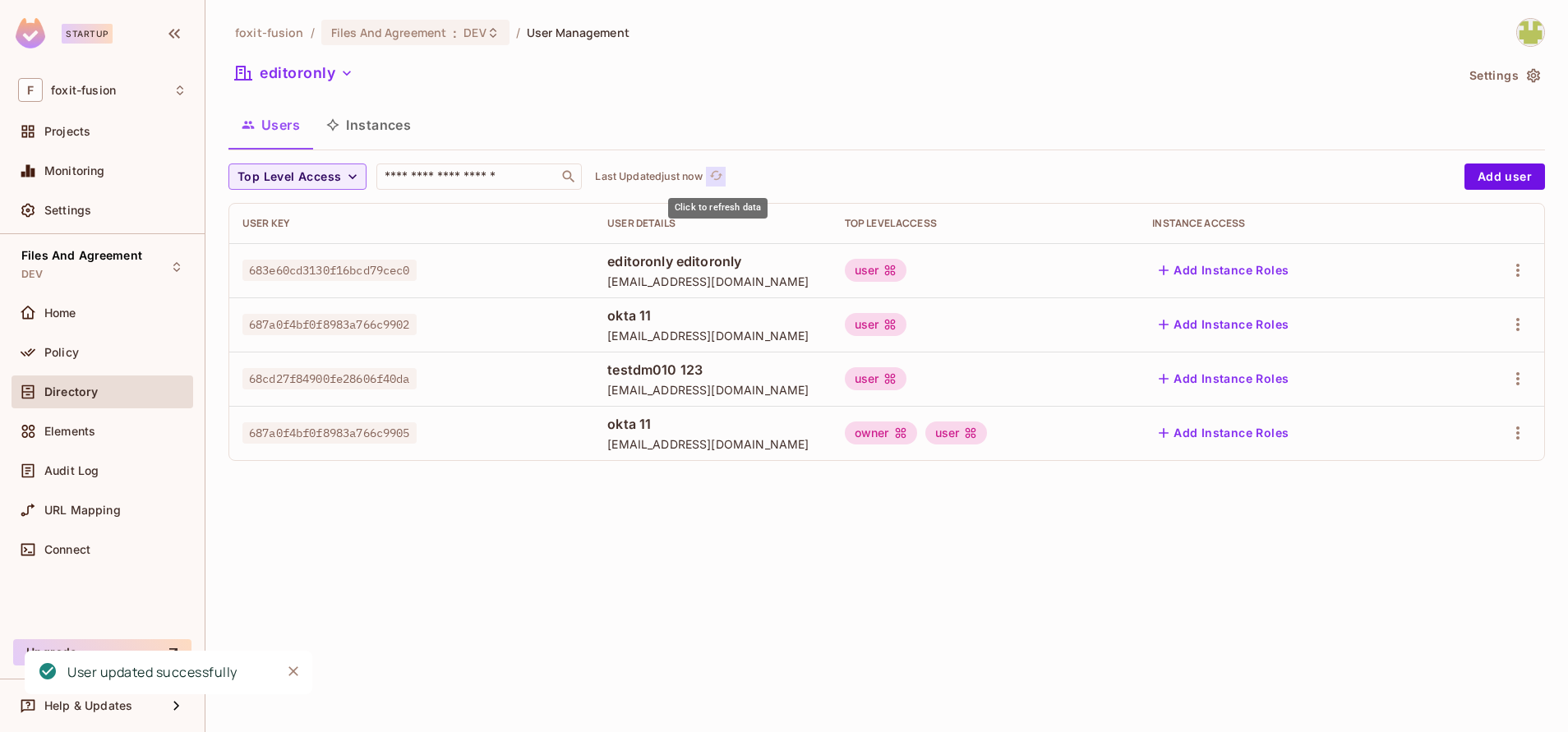
click at [716, 175] on icon "refresh" at bounding box center [716, 176] width 14 height 14
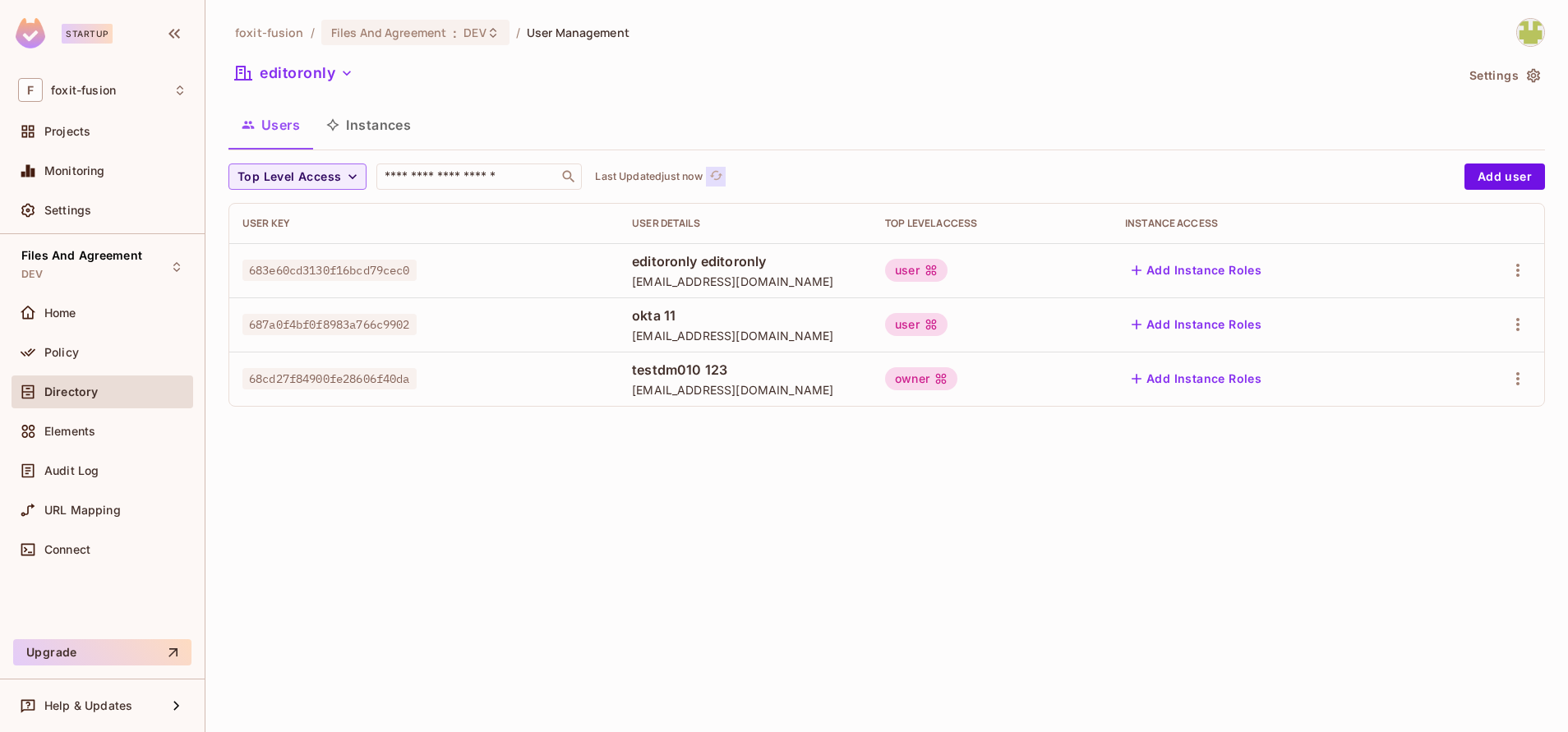
click at [718, 174] on icon "refresh" at bounding box center [716, 176] width 14 height 14
click at [711, 172] on icon "refresh" at bounding box center [716, 176] width 14 height 14
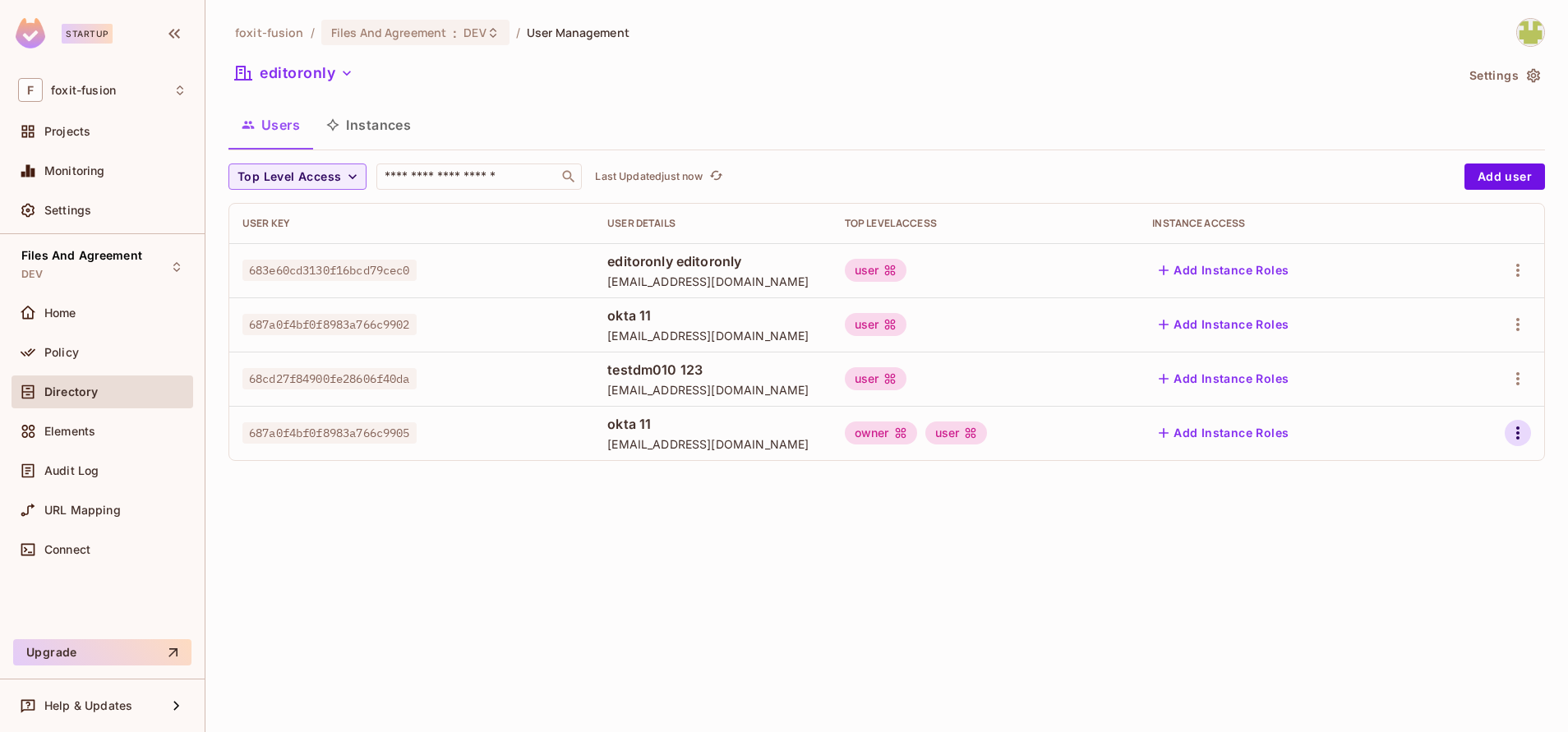
click at [1515, 440] on icon "button" at bounding box center [1518, 433] width 19 height 19
drag, startPoint x: 1403, startPoint y: 475, endPoint x: 1170, endPoint y: 518, distance: 236.9
click at [1170, 518] on div "Edit Edit Attributes Delete User" at bounding box center [784, 366] width 1568 height 732
click at [1170, 518] on div at bounding box center [784, 366] width 1568 height 732
click at [1170, 518] on div "foxit-fusion / Files And Agreement : DEV / User Management editoronly Settings …" at bounding box center [887, 366] width 1362 height 732
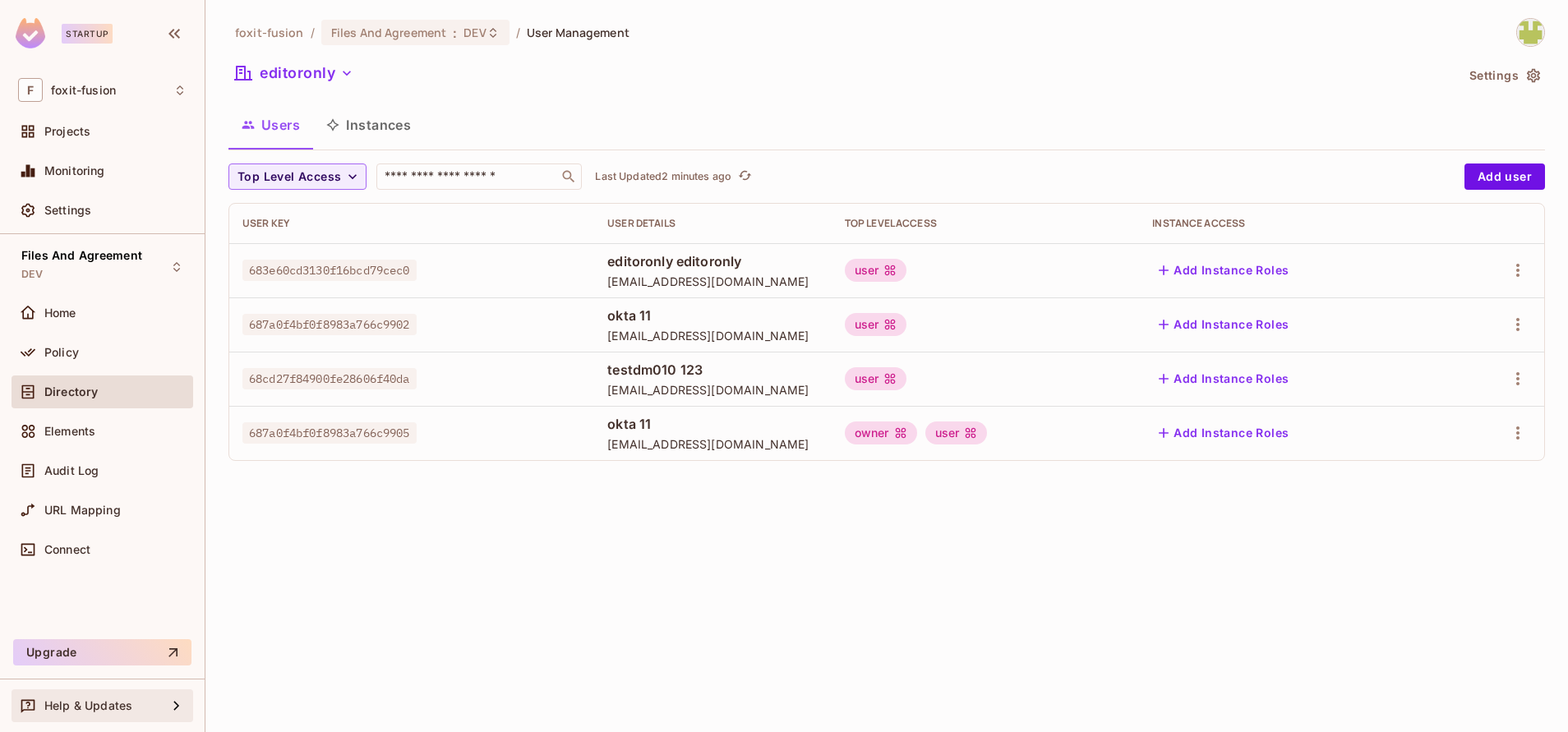
click at [120, 720] on div "Help & Updates" at bounding box center [102, 706] width 181 height 33
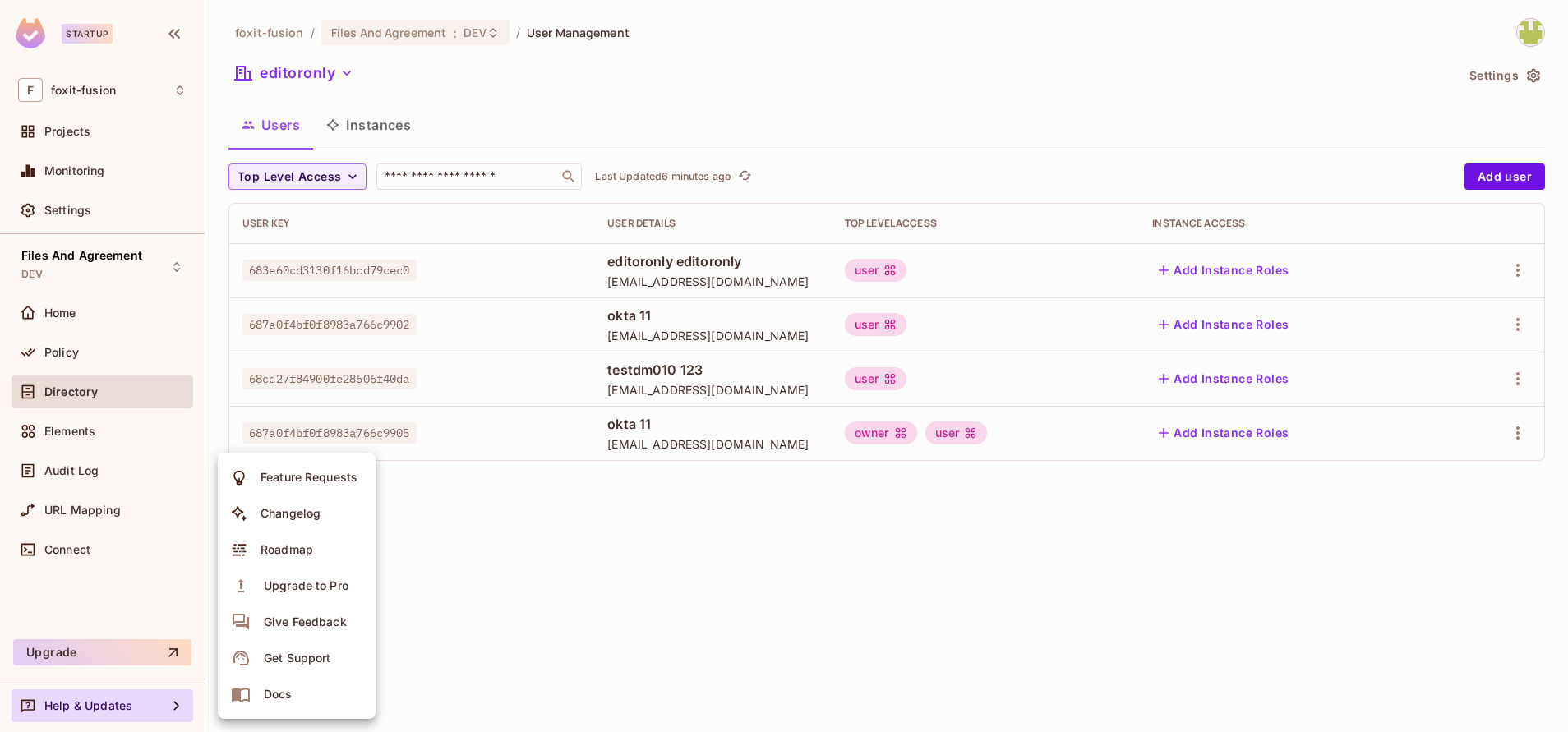
click at [862, 512] on div at bounding box center [784, 366] width 1568 height 732
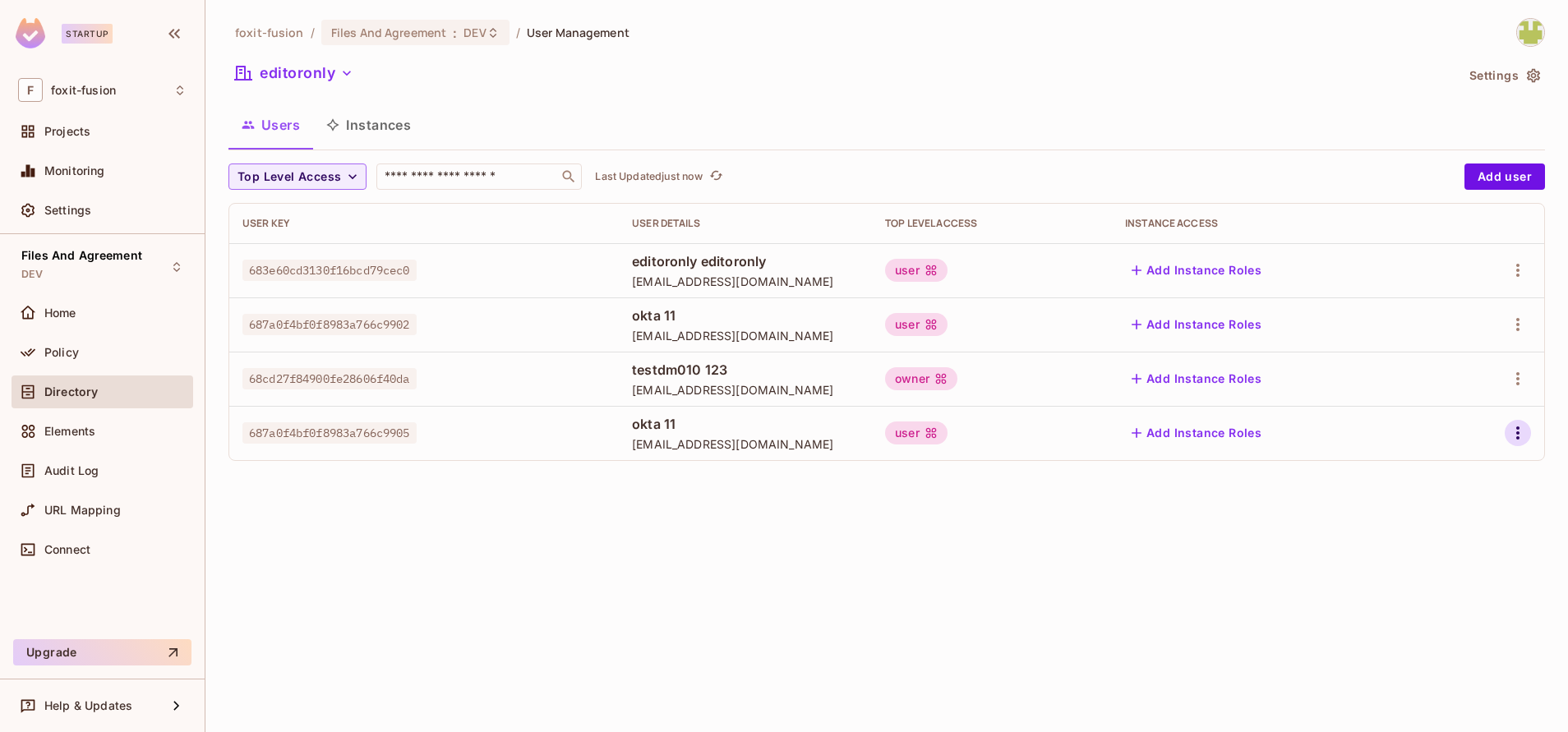
click at [1524, 427] on icon "button" at bounding box center [1518, 433] width 19 height 19
click at [1410, 554] on div "Delete User" at bounding box center [1439, 542] width 102 height 26
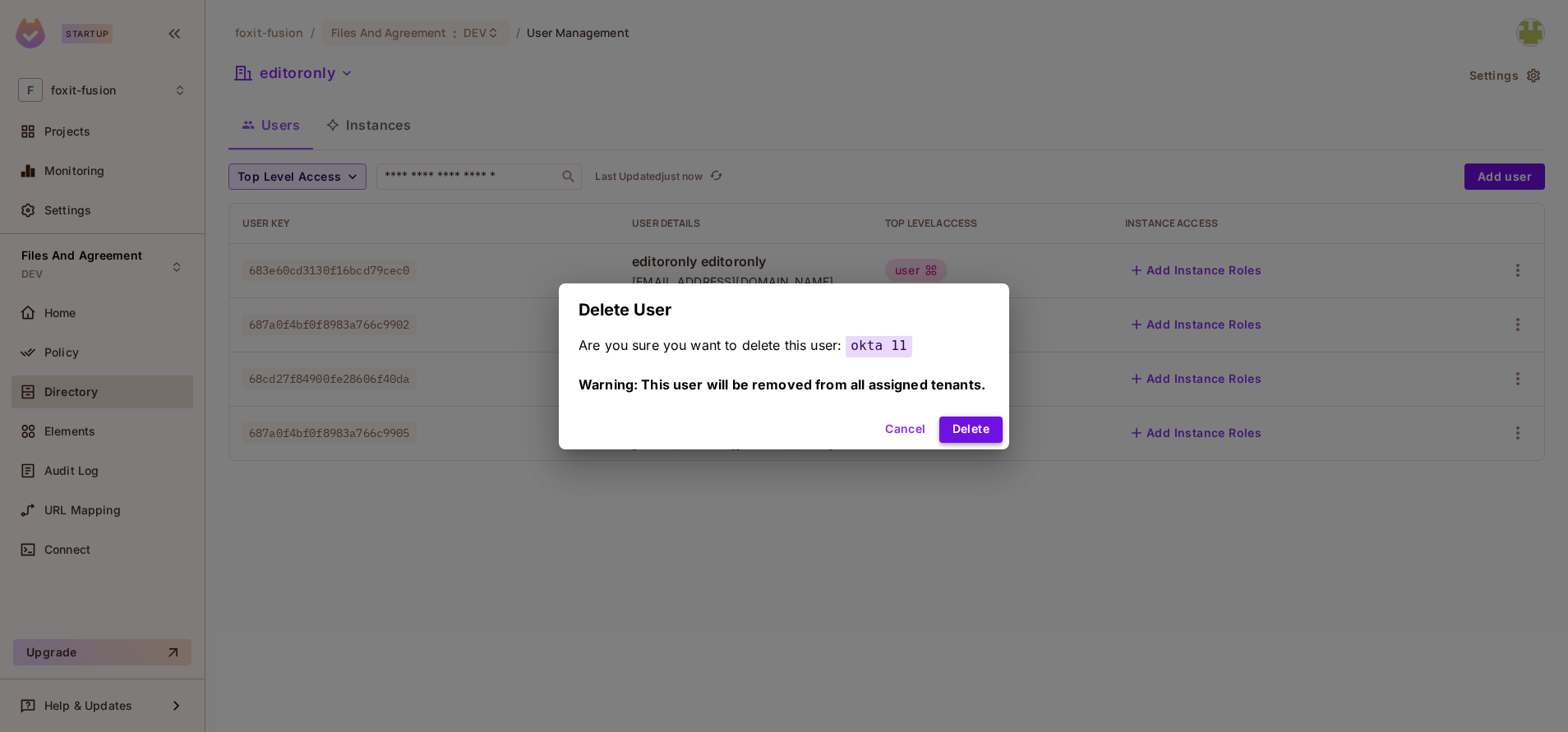
click at [984, 430] on button "Delete" at bounding box center [972, 429] width 64 height 26
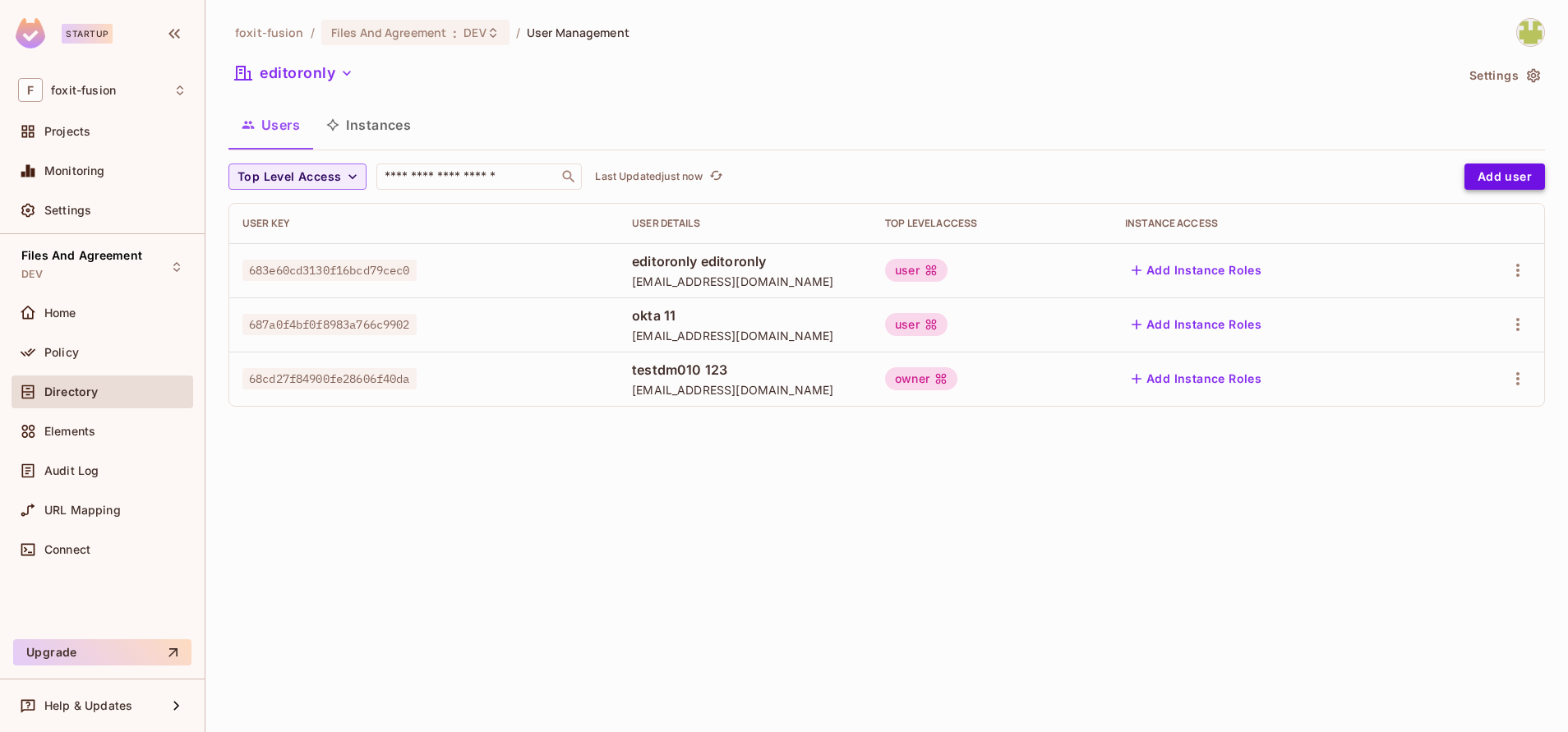
click at [1495, 180] on button "Add user" at bounding box center [1504, 176] width 80 height 26
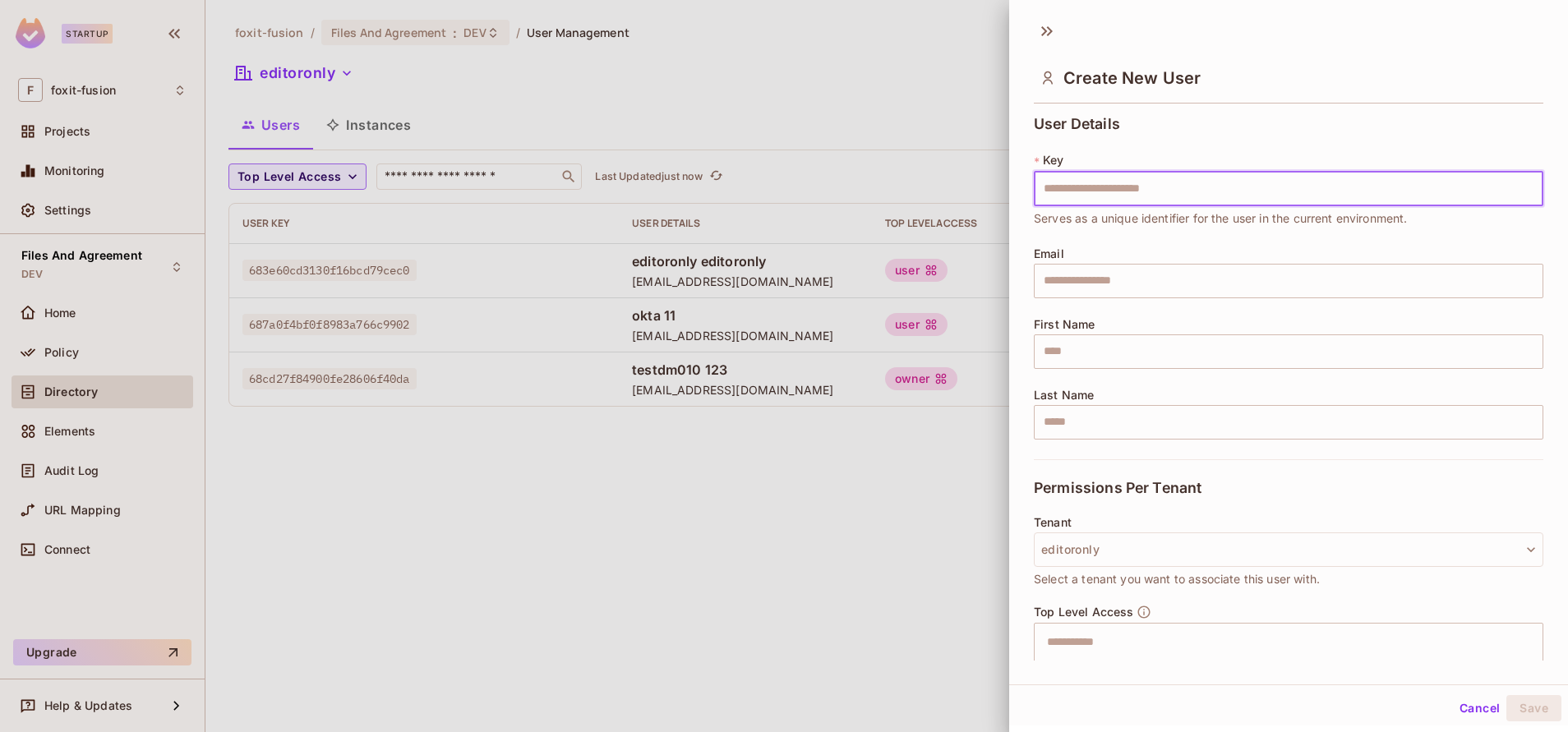
click at [1135, 200] on input "text" at bounding box center [1289, 189] width 509 height 35
type input "**********"
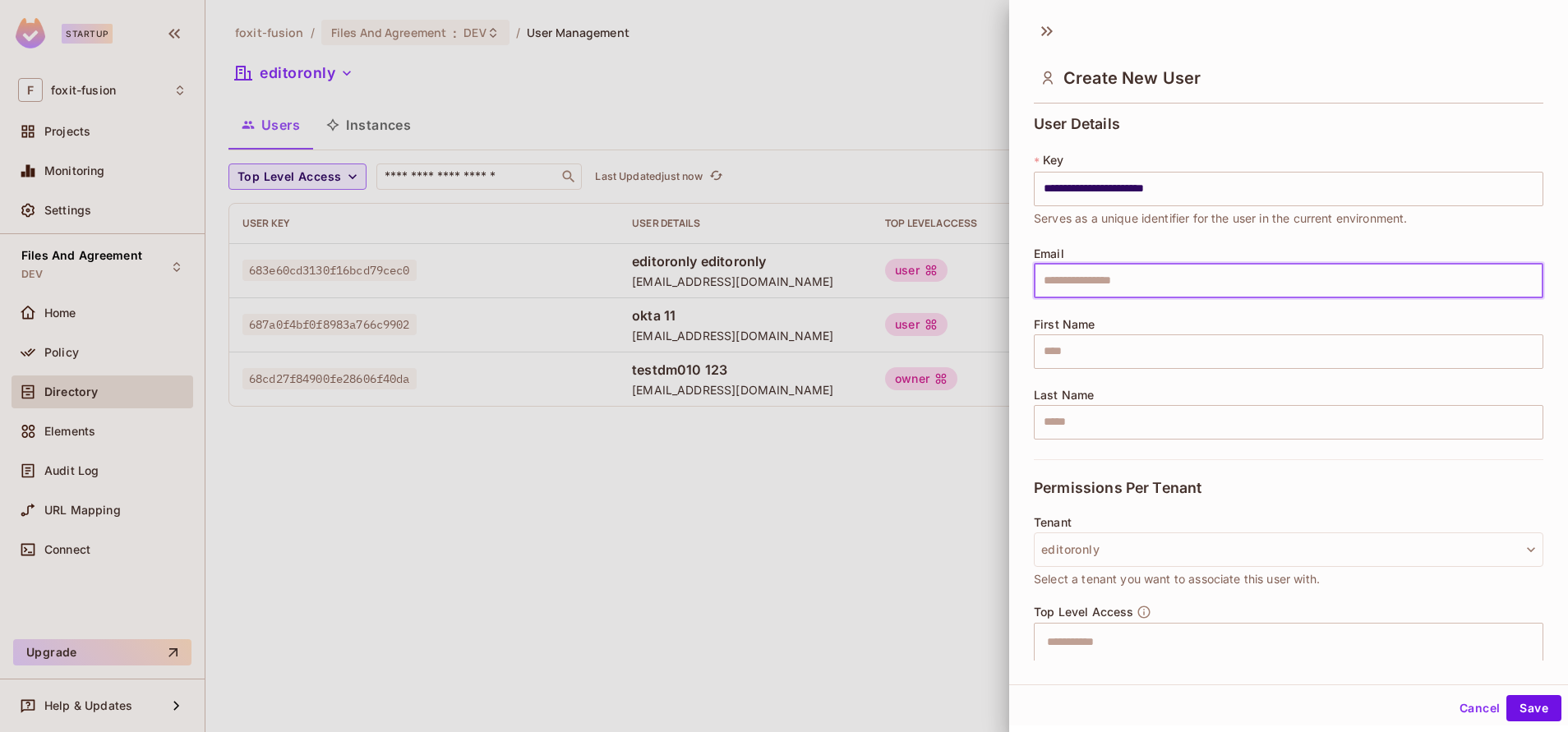
click at [1147, 274] on input "text" at bounding box center [1289, 281] width 509 height 35
paste input "**********"
type input "**********"
click at [1076, 340] on input "text" at bounding box center [1289, 352] width 509 height 35
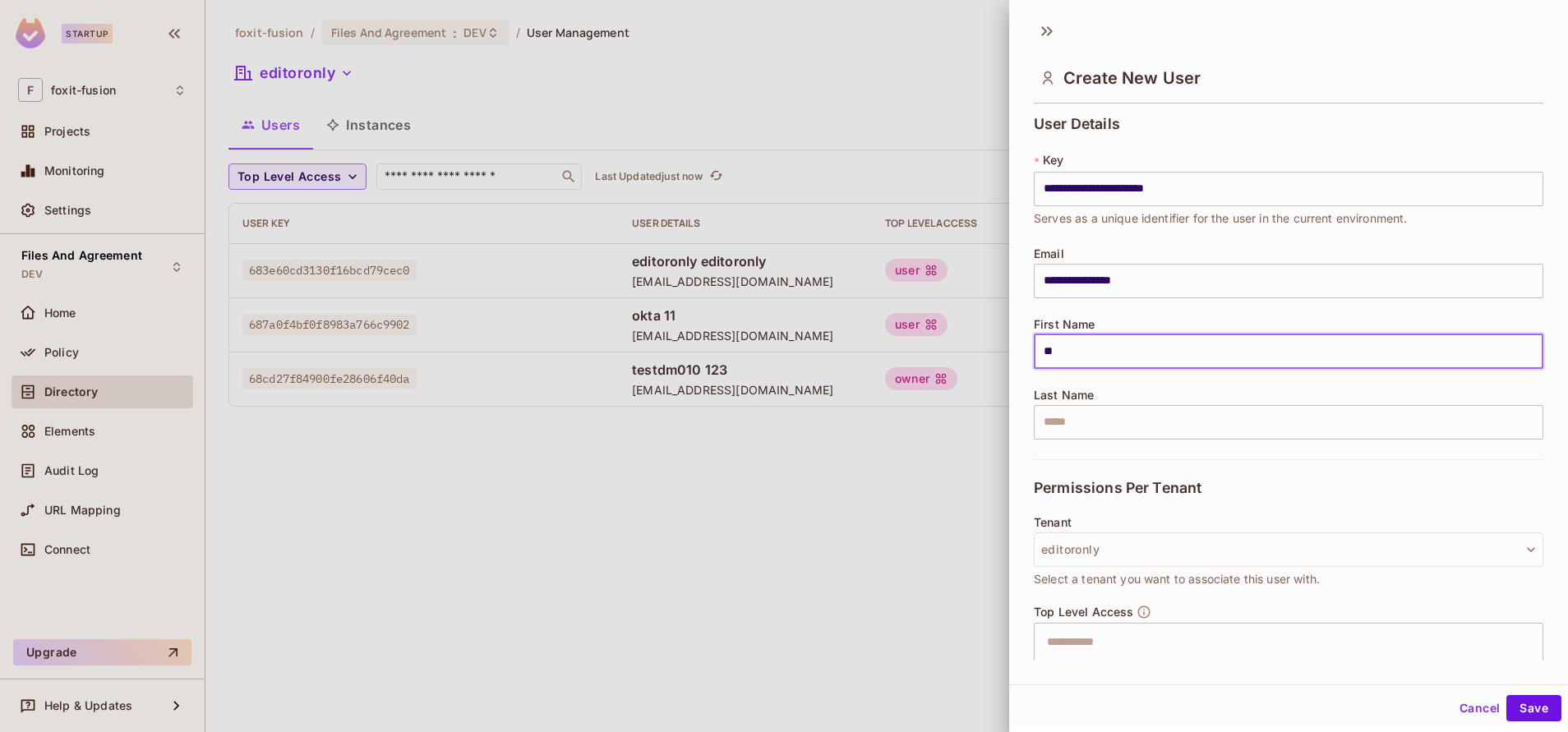
type input "****"
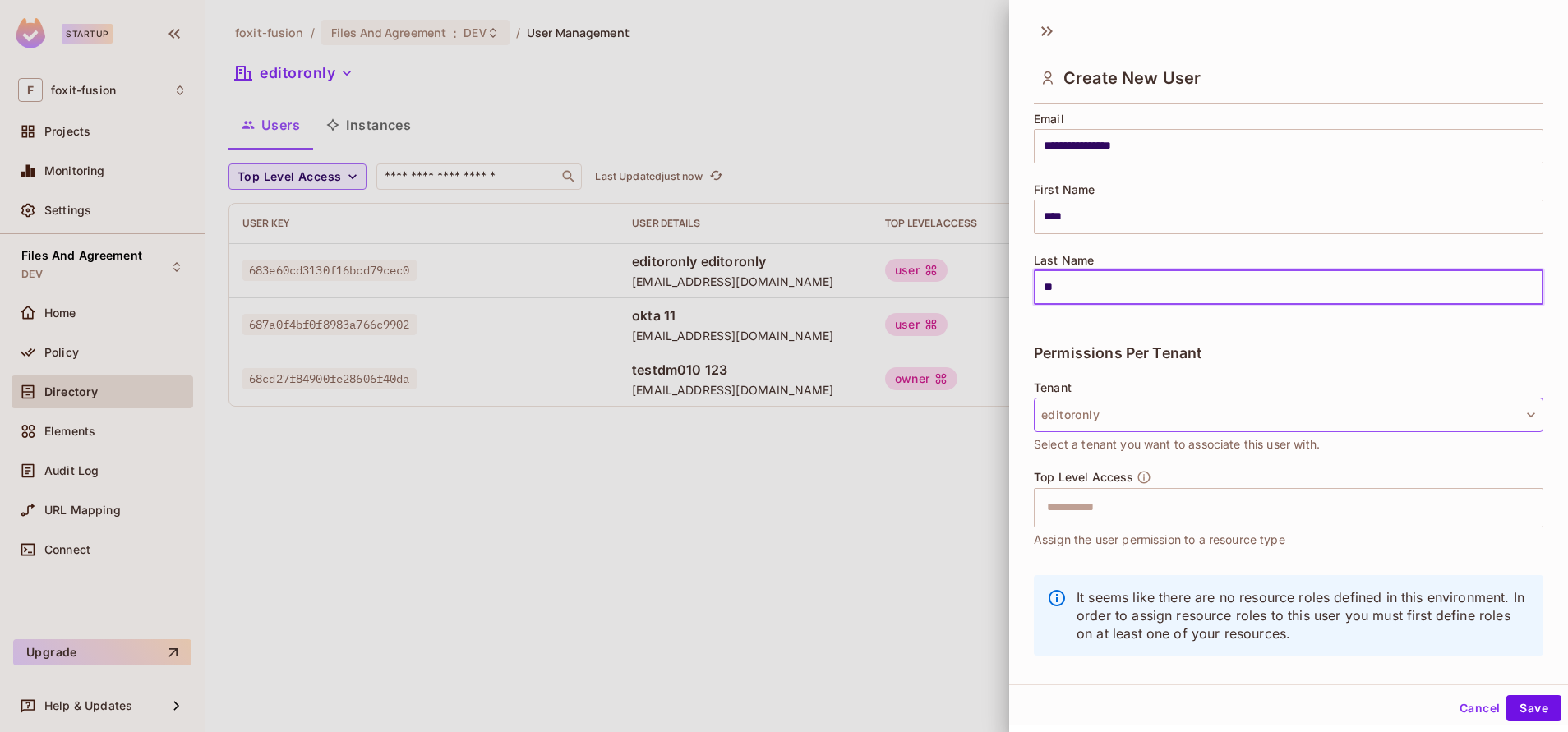
scroll to position [156, 0]
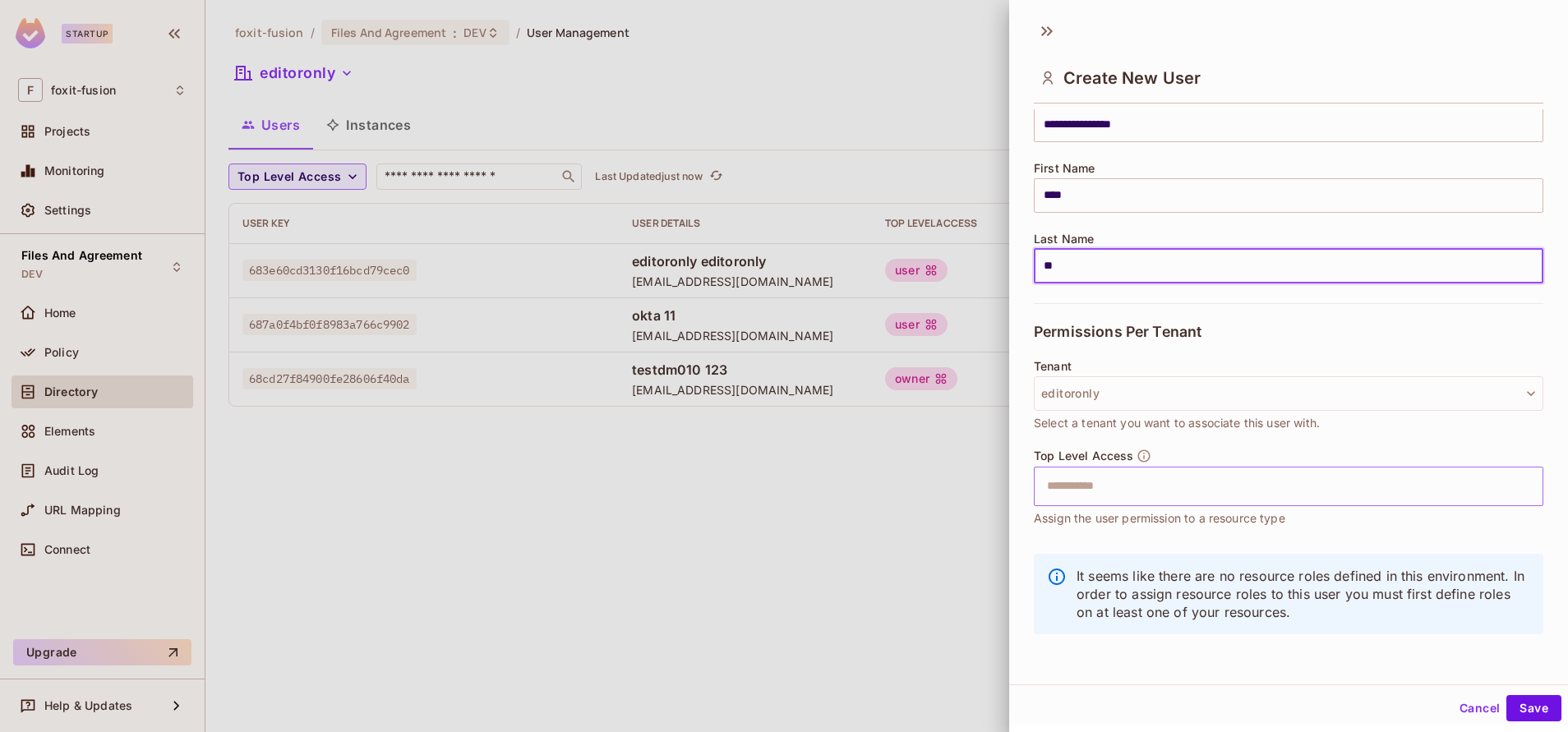
type input "**"
click at [1125, 485] on input "text" at bounding box center [1274, 486] width 474 height 33
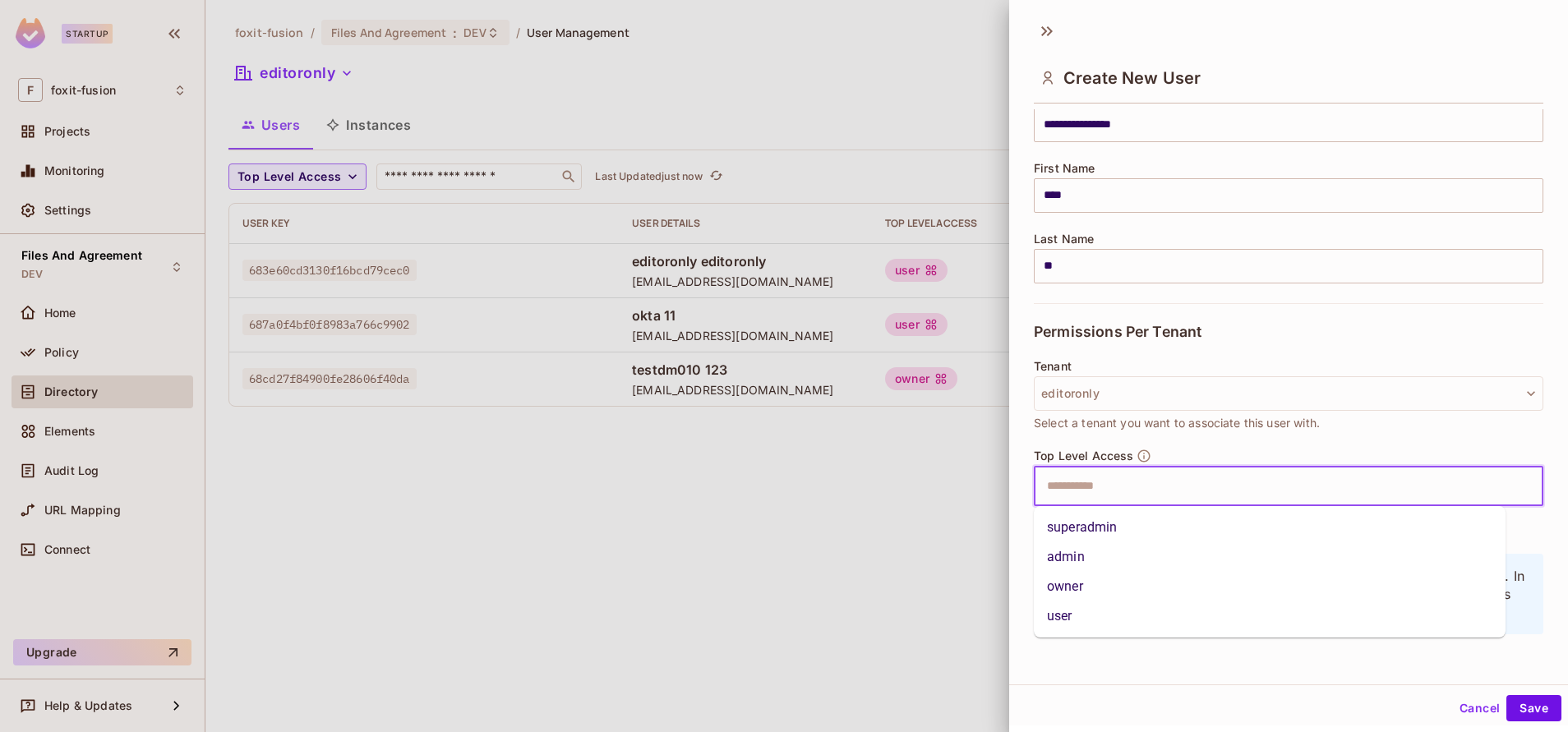
click at [1096, 591] on li "owner" at bounding box center [1270, 586] width 472 height 30
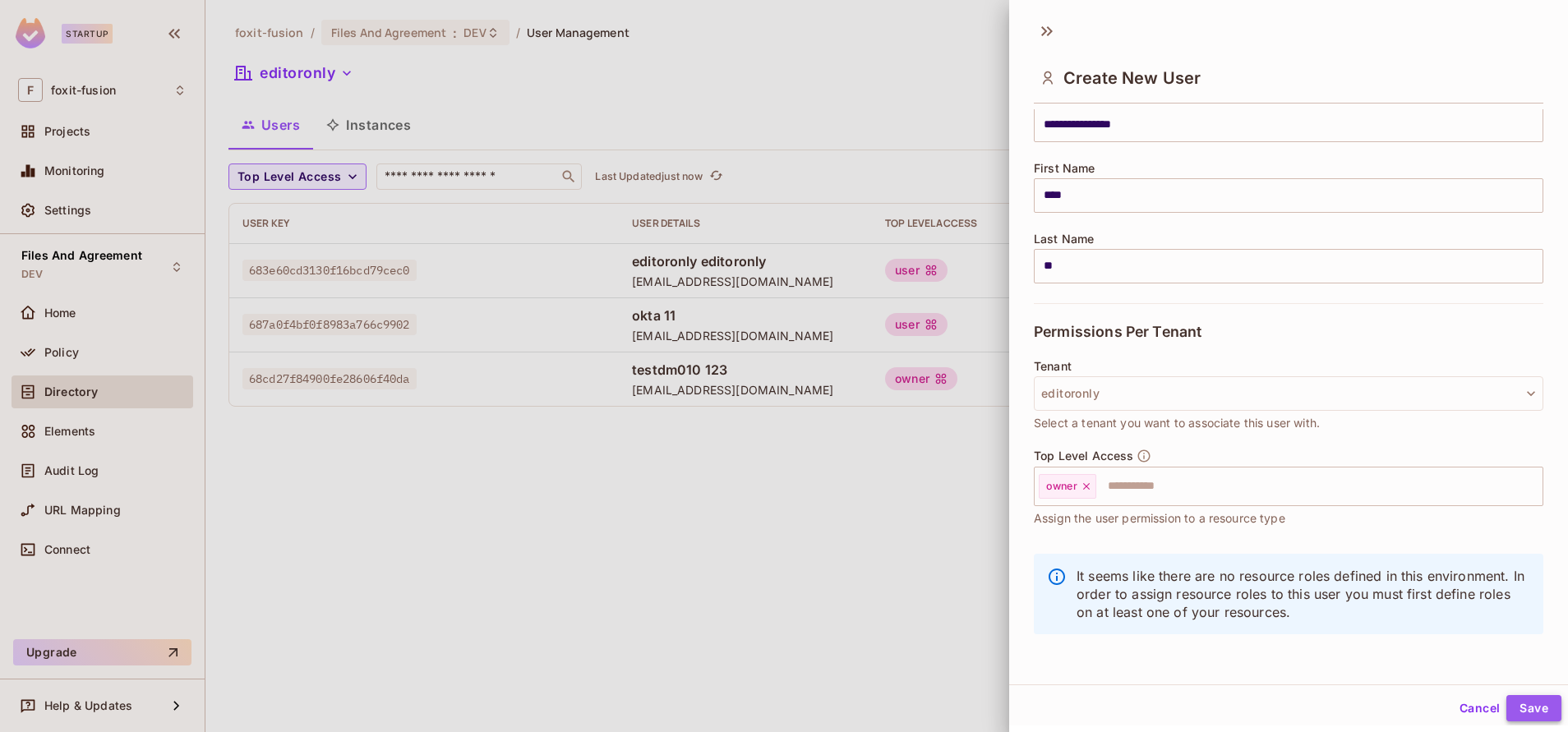
click at [1506, 701] on button "Save" at bounding box center [1533, 708] width 55 height 26
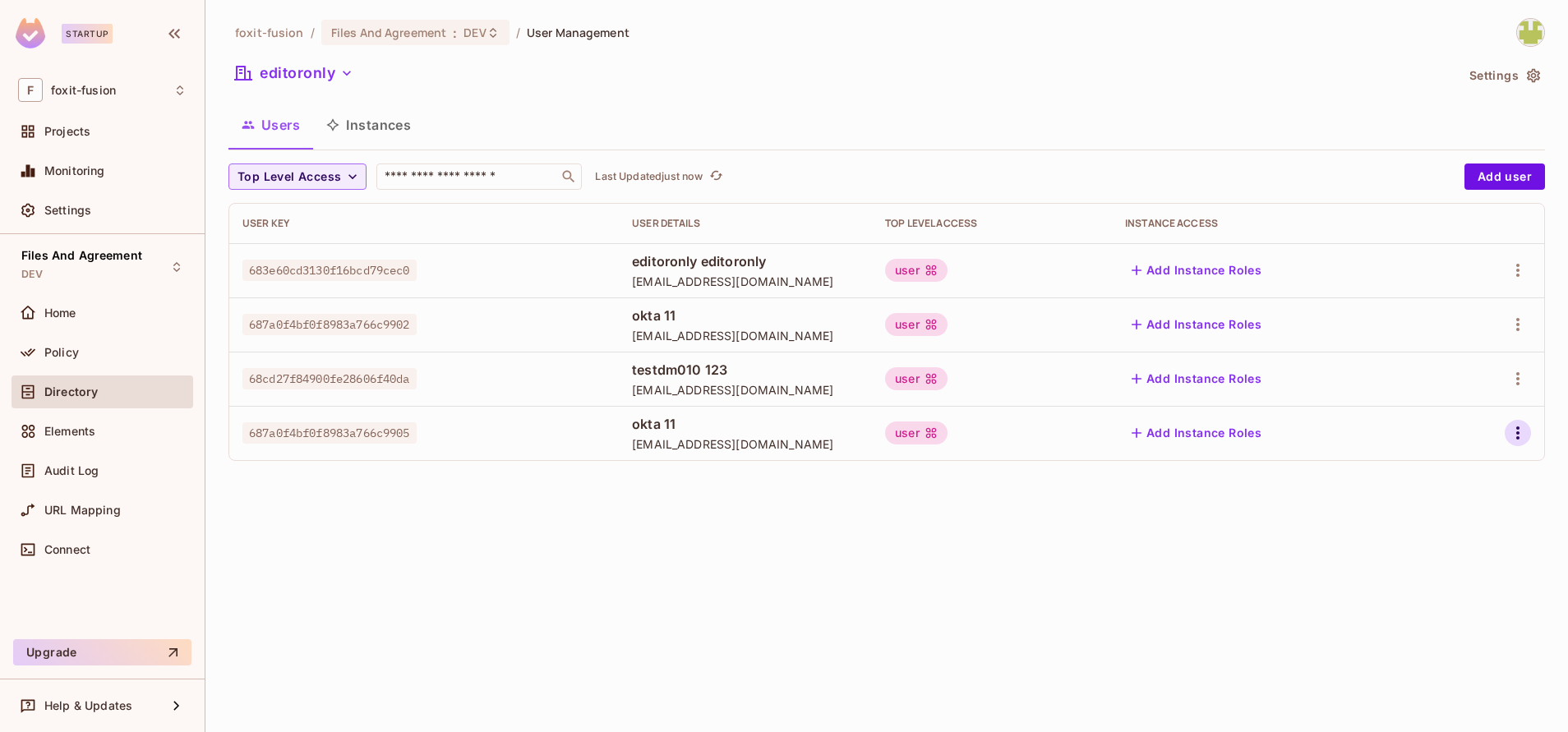
drag, startPoint x: 1525, startPoint y: 389, endPoint x: 1522, endPoint y: 444, distance: 55.1
click at [1522, 444] on tbody "683e60cd3130f16bcd79cec0 editoronly editoronly [EMAIL_ADDRESS][DOMAIN_NAME] use…" at bounding box center [887, 351] width 1315 height 217
click at [1527, 425] on icon "button" at bounding box center [1518, 433] width 19 height 19
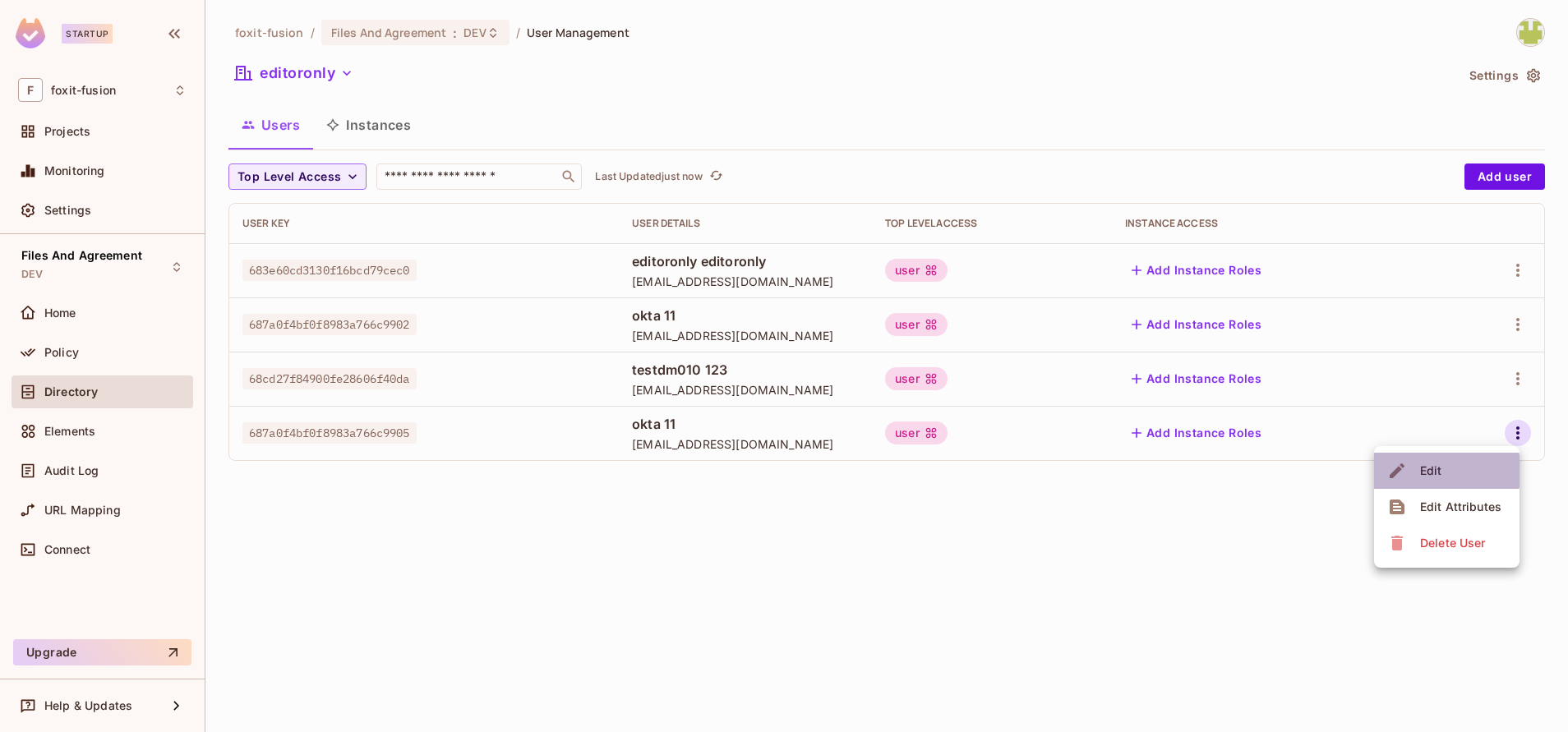
click at [1445, 471] on span "Edit" at bounding box center [1431, 470] width 32 height 26
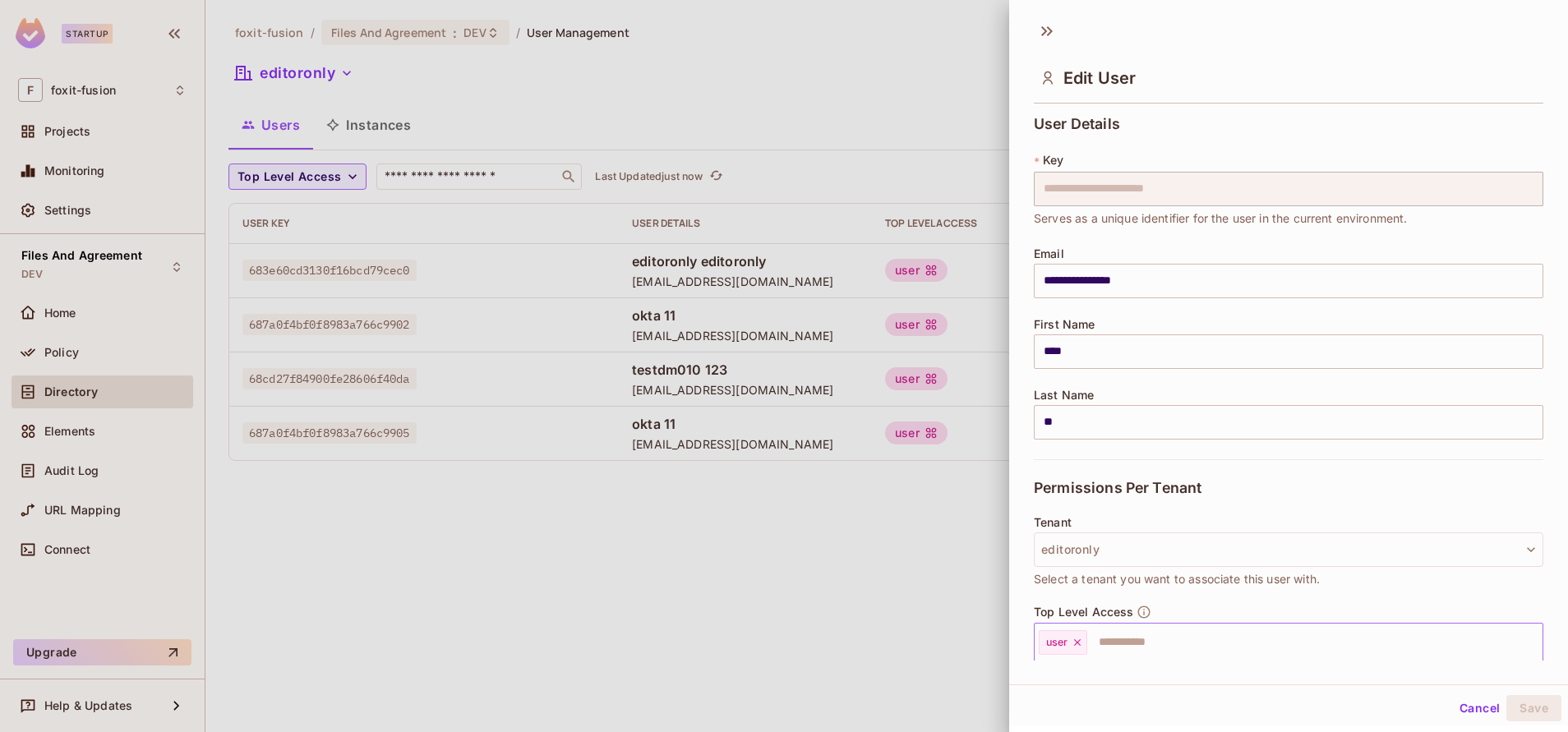
click at [1116, 639] on input "text" at bounding box center [1301, 642] width 423 height 33
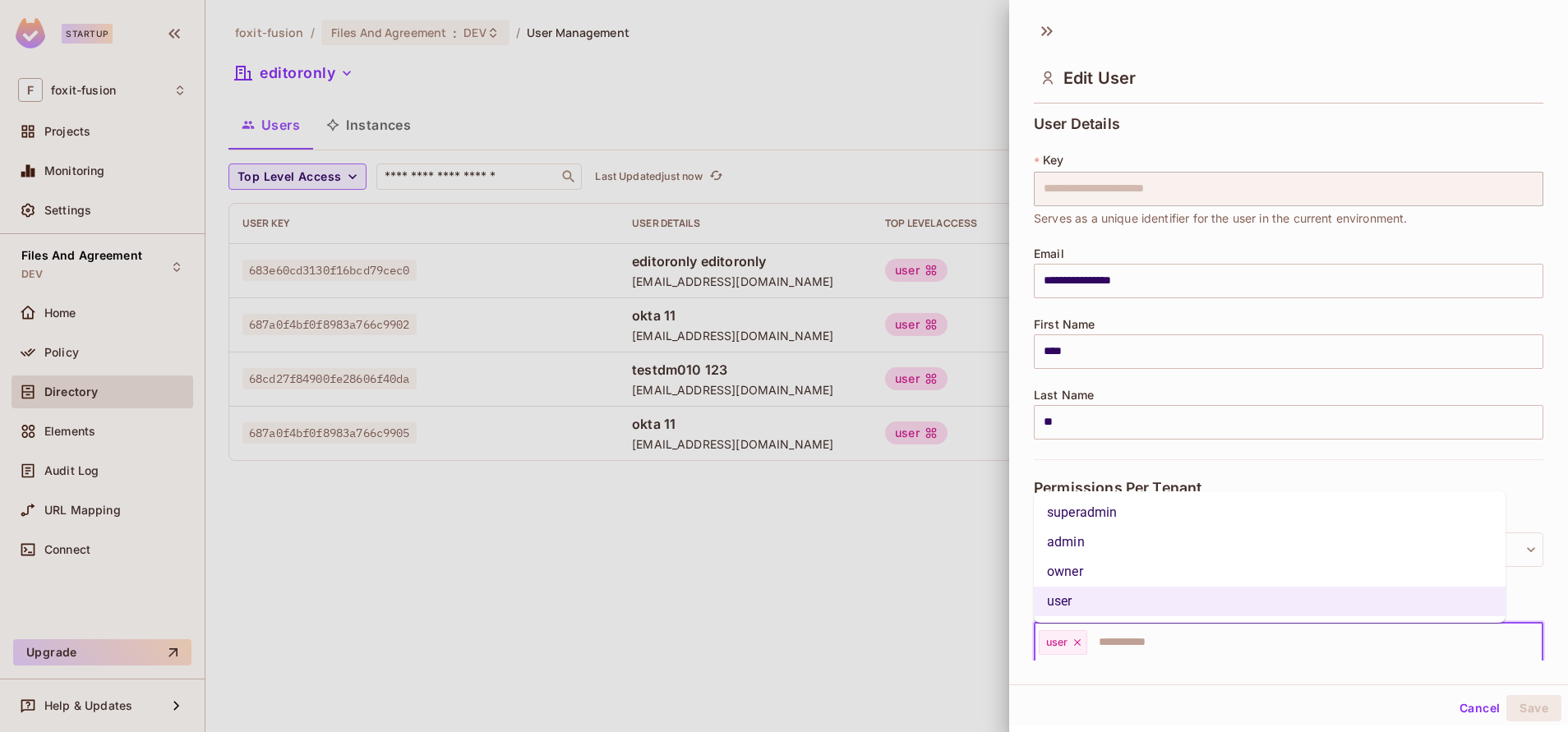
click at [1087, 566] on li "owner" at bounding box center [1270, 571] width 472 height 30
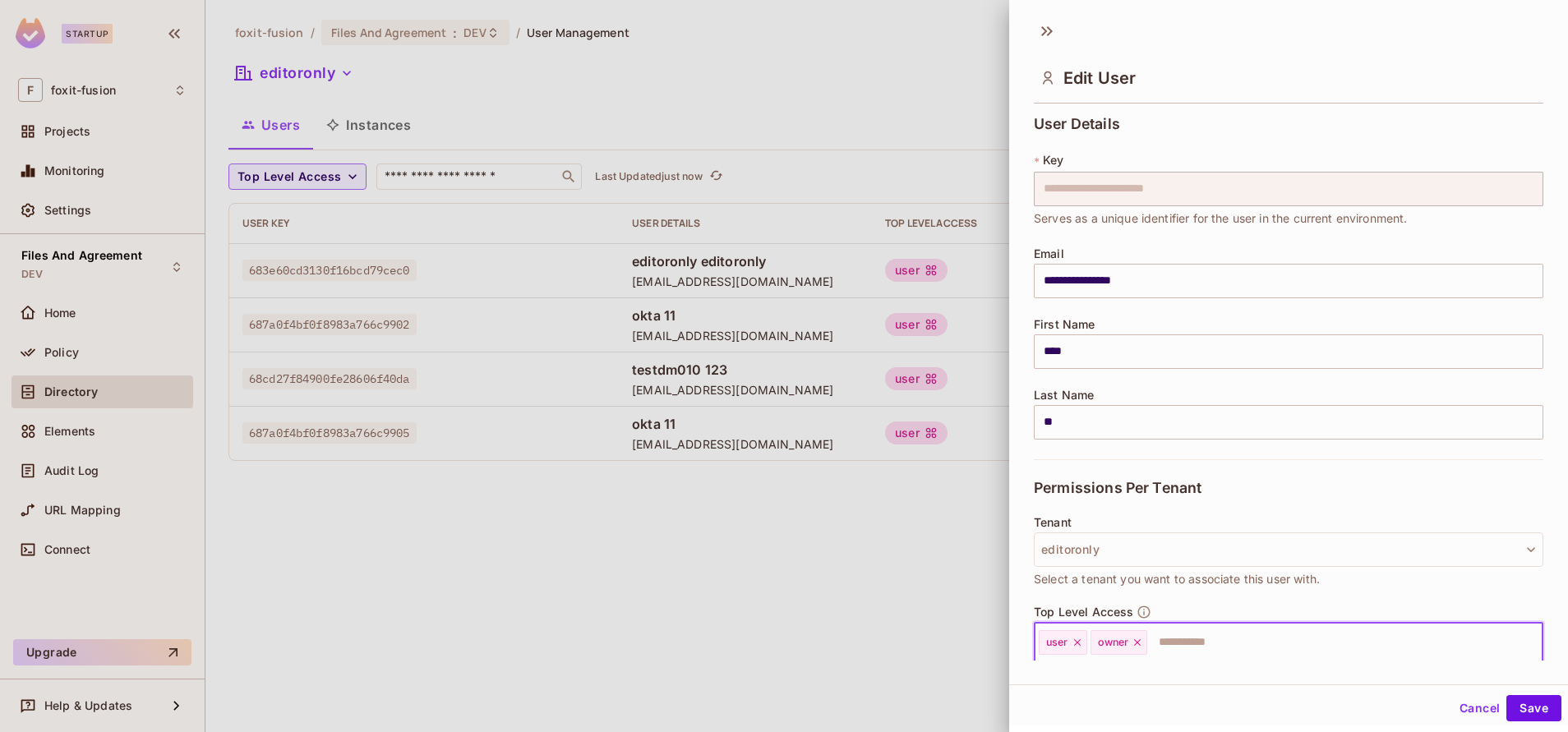
click at [1074, 639] on icon at bounding box center [1078, 642] width 12 height 12
click at [1539, 701] on button "Save" at bounding box center [1533, 708] width 55 height 26
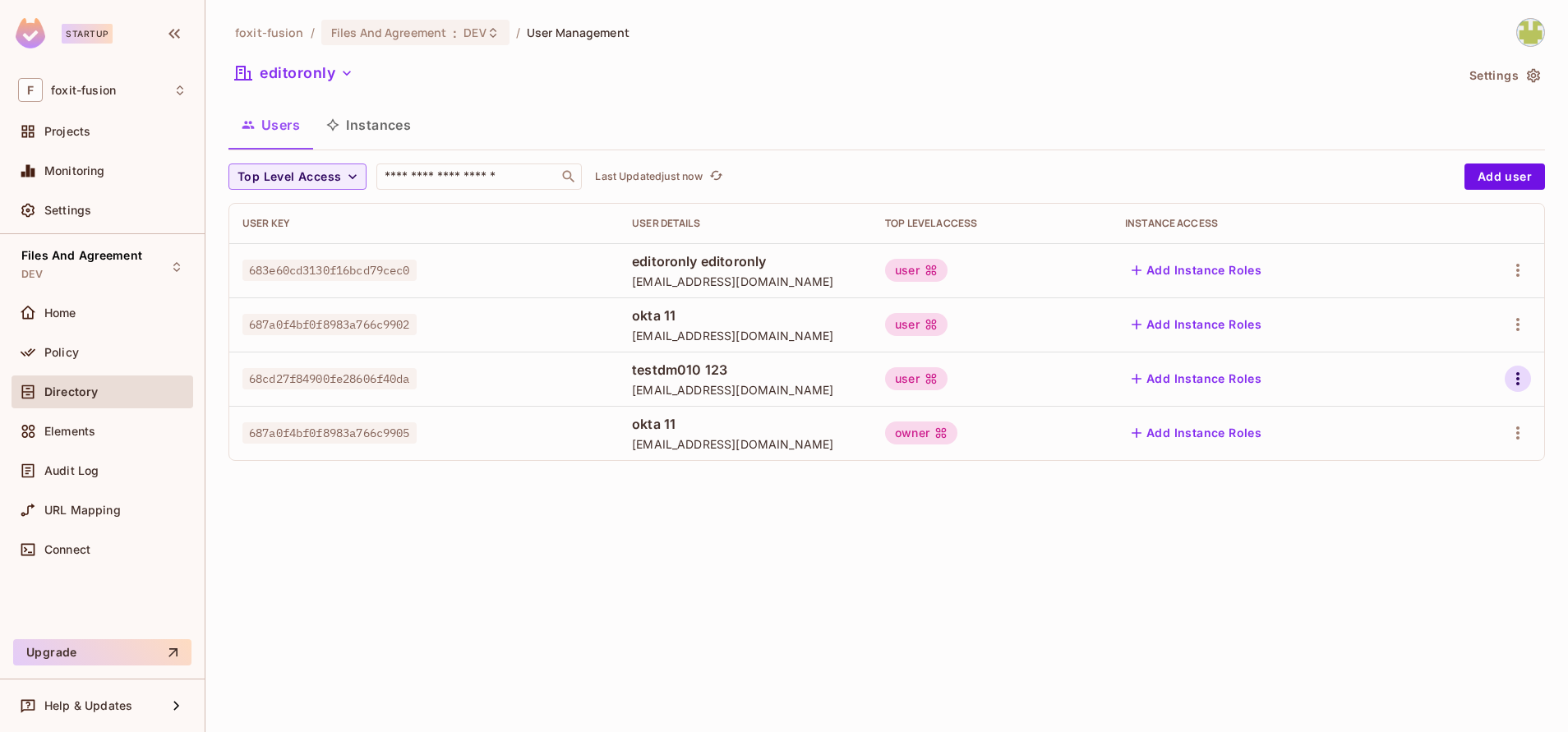
click at [1516, 388] on icon "button" at bounding box center [1518, 378] width 19 height 19
click at [1122, 437] on div at bounding box center [784, 366] width 1568 height 732
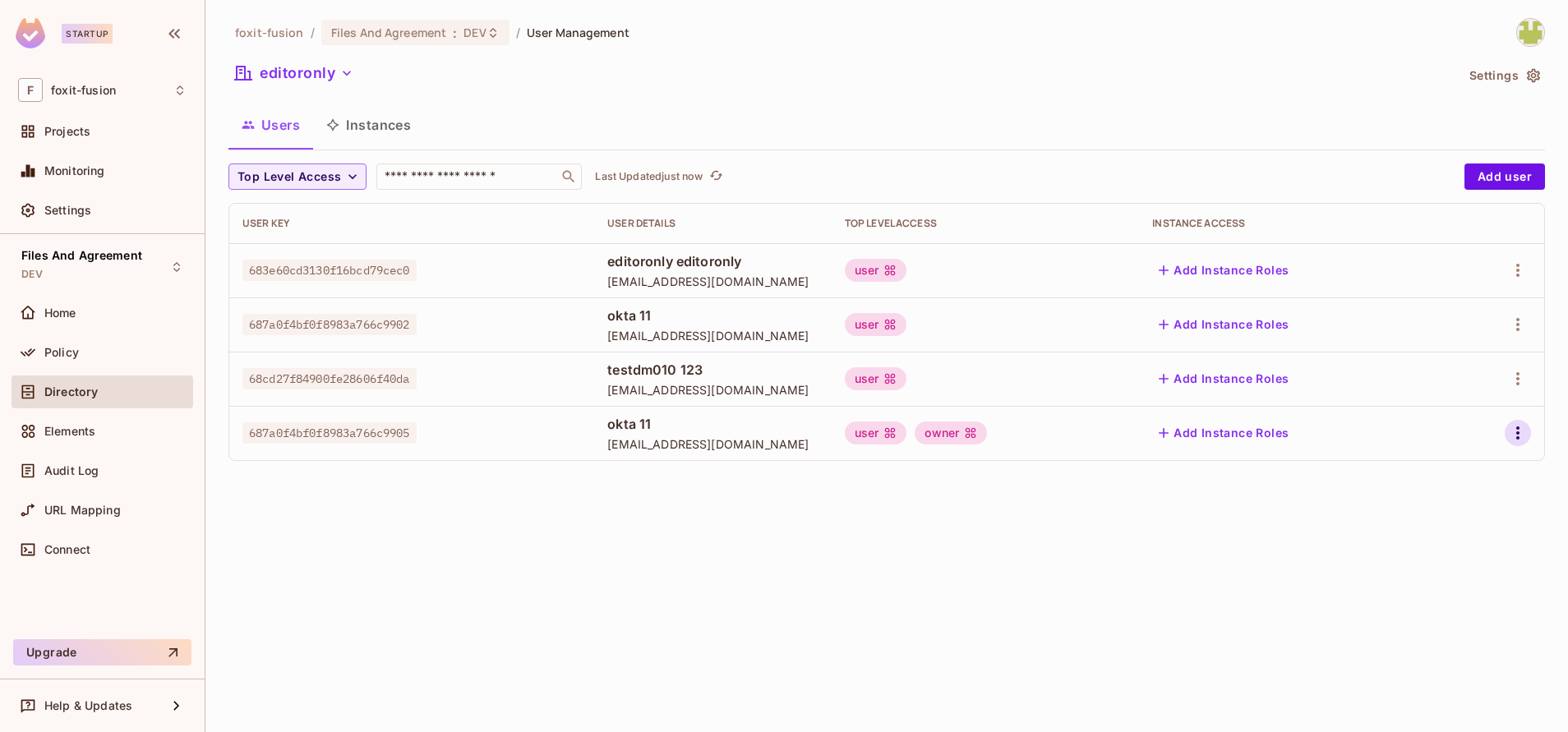
click at [1515, 445] on button "button" at bounding box center [1518, 432] width 26 height 26
click at [1413, 485] on li "Edit" at bounding box center [1446, 470] width 146 height 36
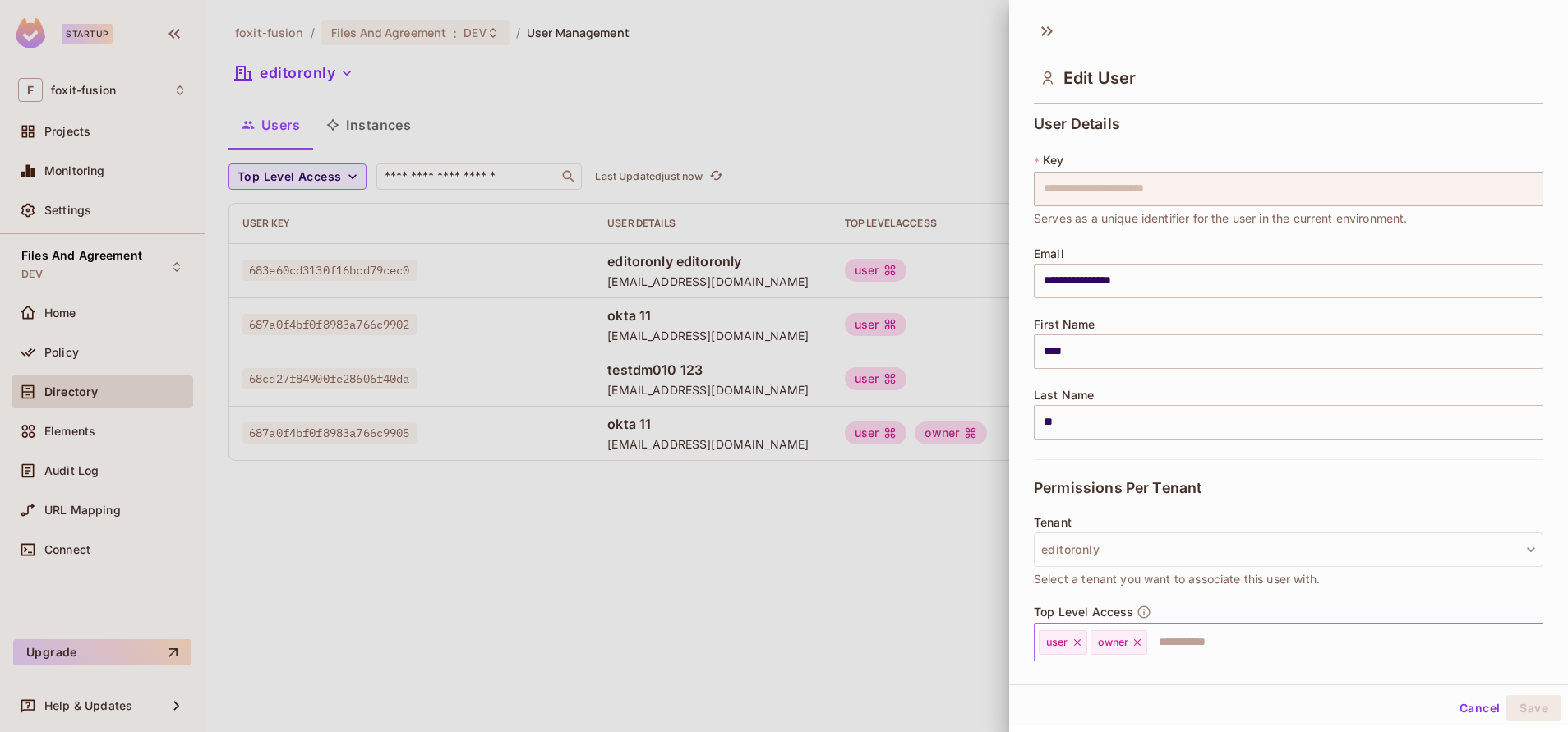
click at [1073, 641] on icon at bounding box center [1078, 642] width 12 height 12
click at [1516, 705] on button "Save" at bounding box center [1533, 708] width 55 height 26
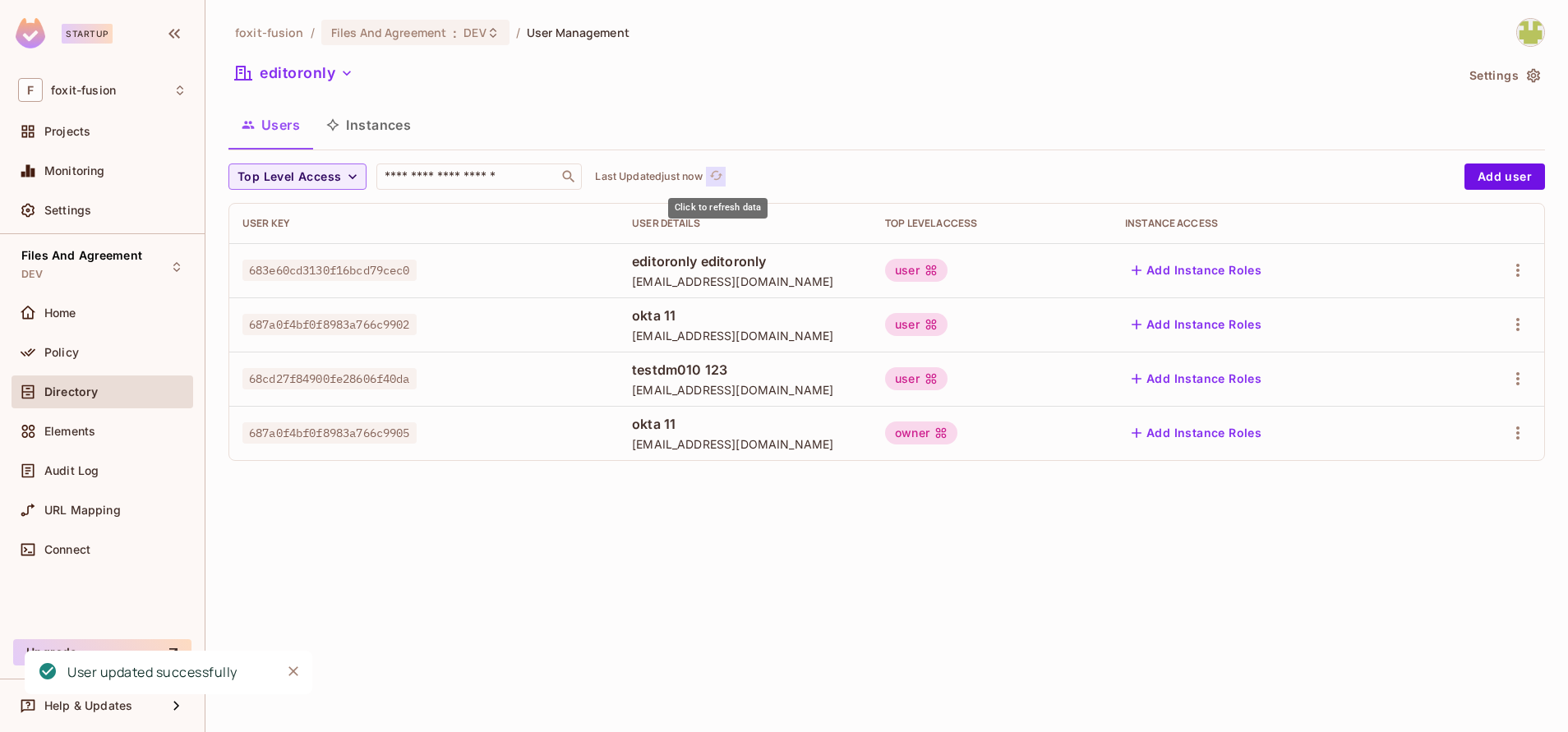
click at [719, 181] on icon "refresh" at bounding box center [716, 176] width 14 height 14
click at [1506, 429] on button "button" at bounding box center [1518, 432] width 26 height 26
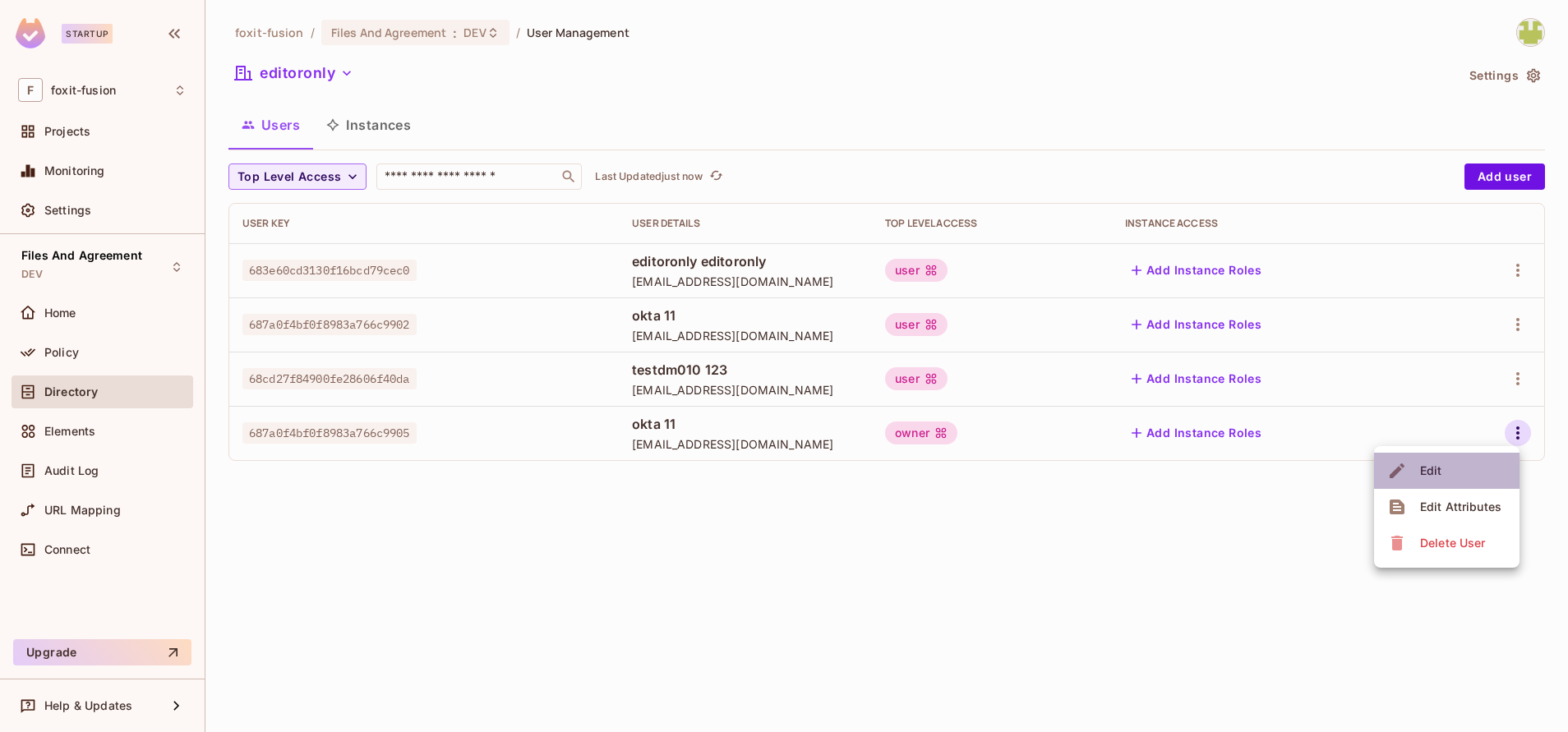
click at [1452, 478] on li "Edit" at bounding box center [1446, 470] width 146 height 36
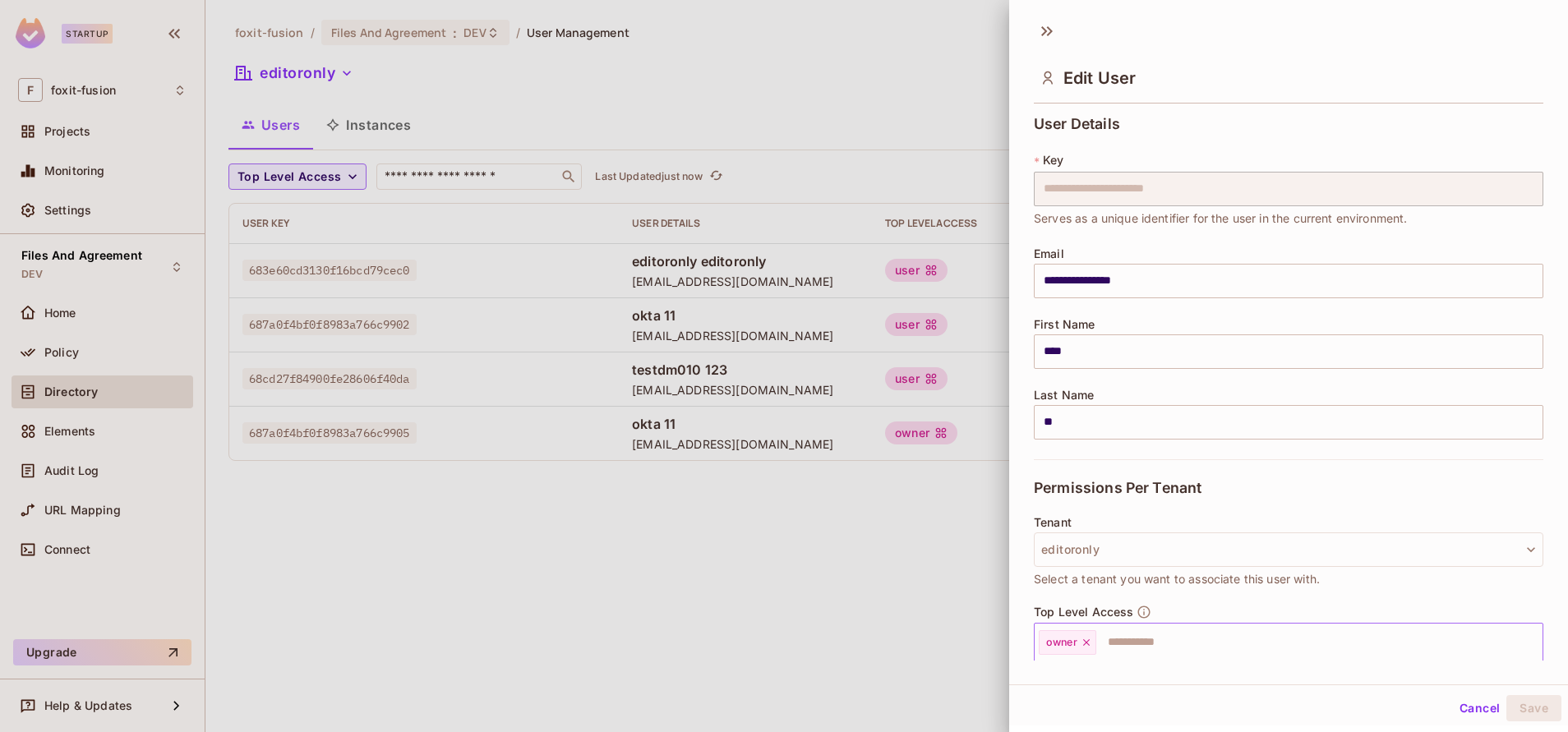
click at [1172, 636] on input "text" at bounding box center [1305, 642] width 413 height 33
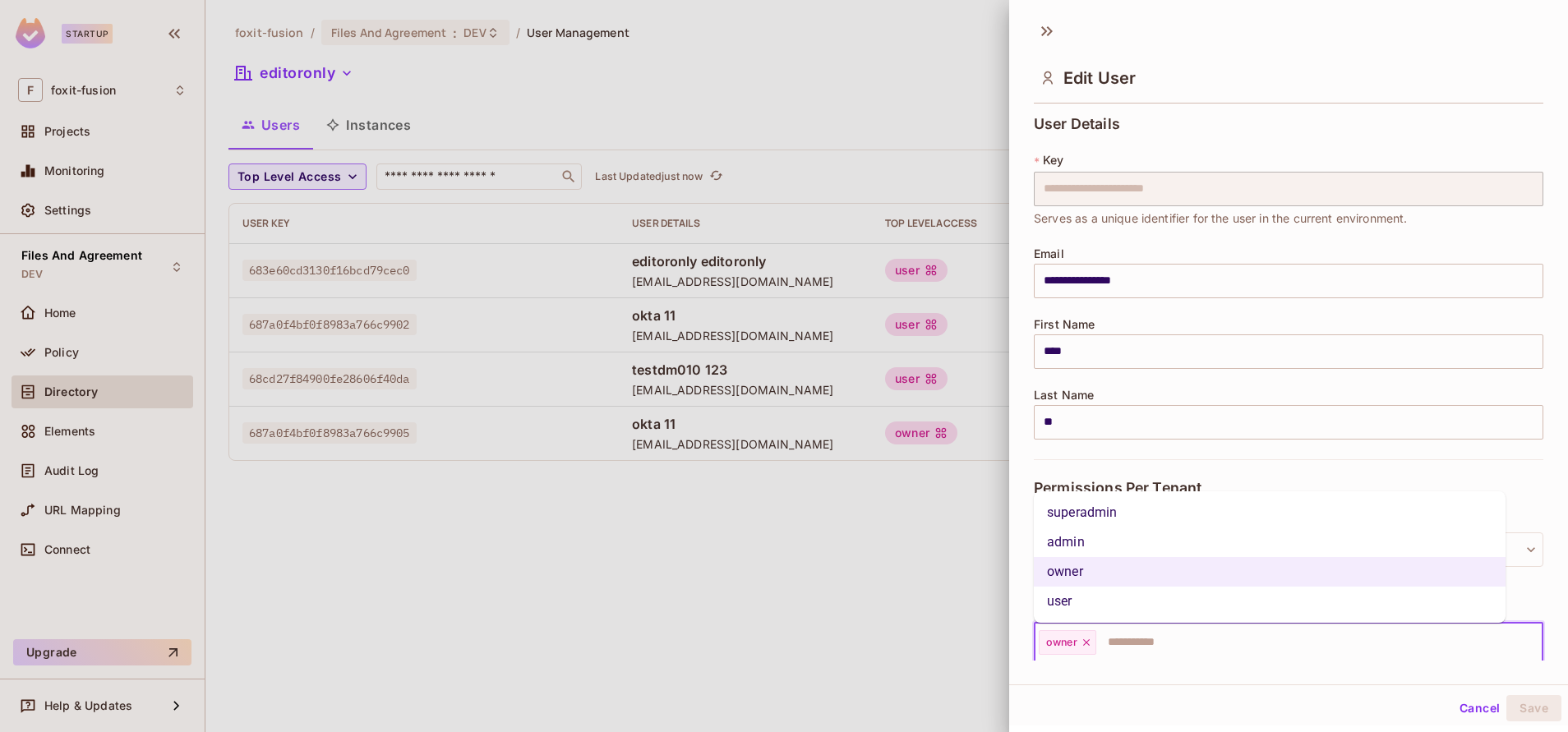
click at [1091, 596] on li "user" at bounding box center [1270, 601] width 472 height 30
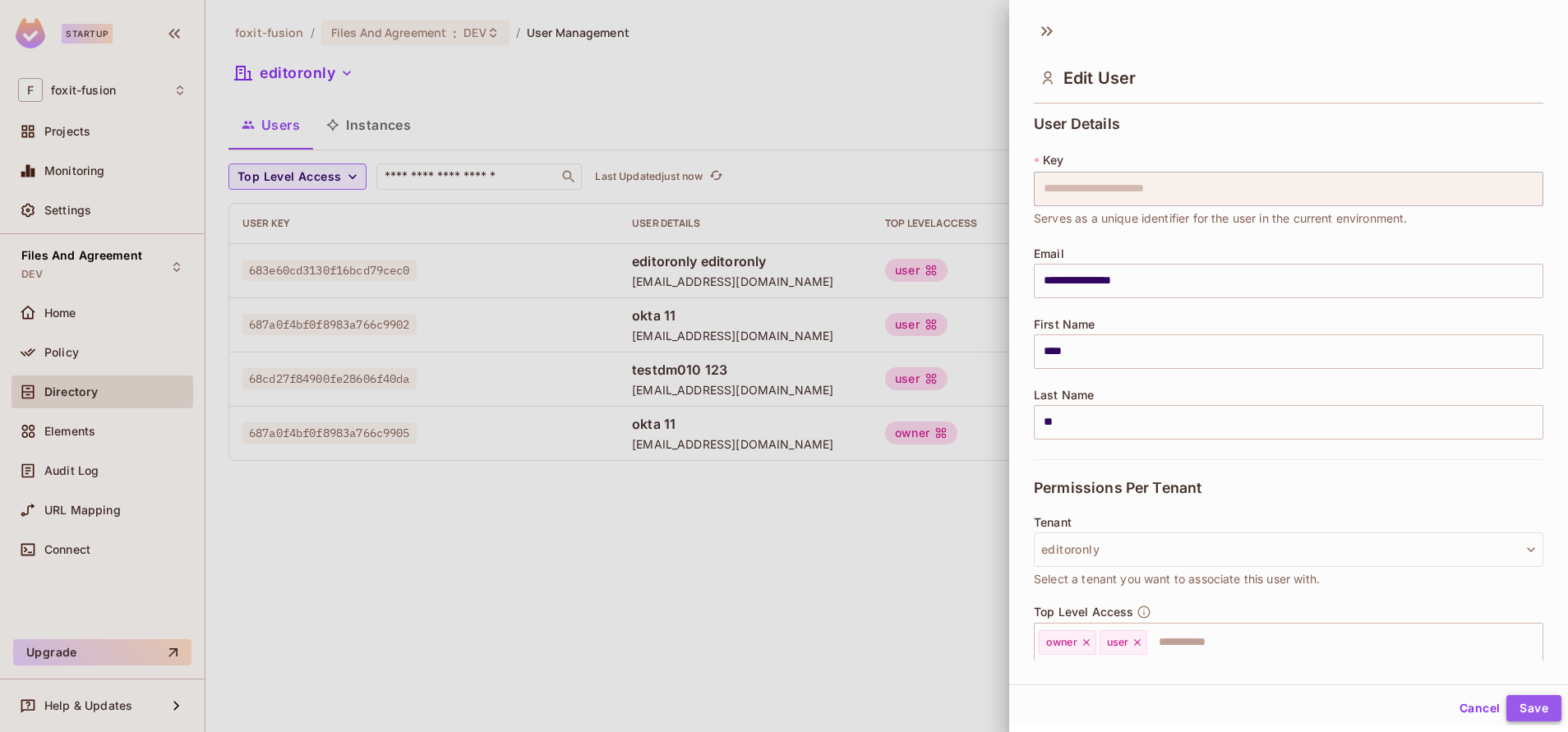
click at [1527, 704] on button "Save" at bounding box center [1533, 708] width 55 height 26
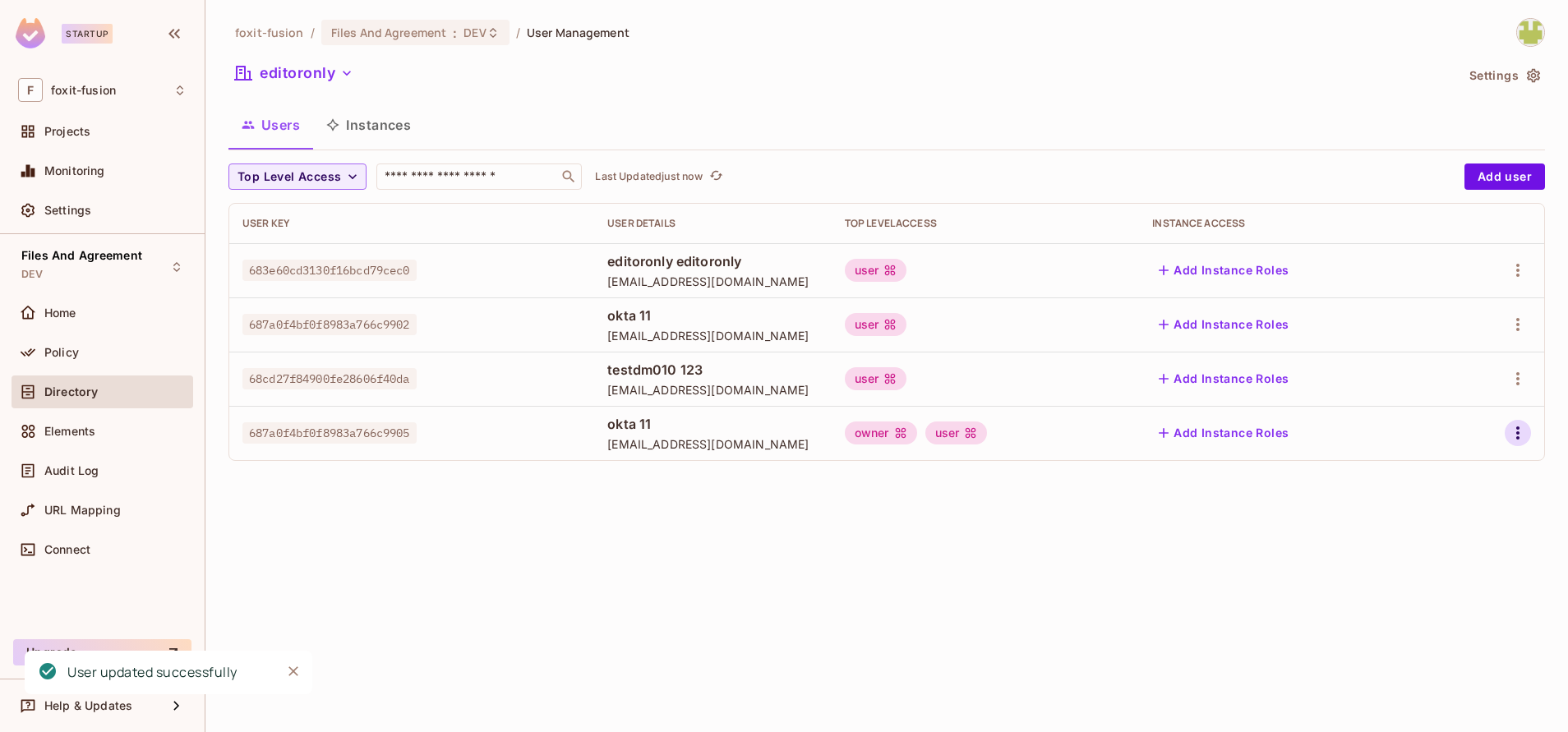
click at [1516, 433] on icon "button" at bounding box center [1518, 433] width 19 height 19
click at [1457, 465] on li "Edit" at bounding box center [1446, 470] width 146 height 36
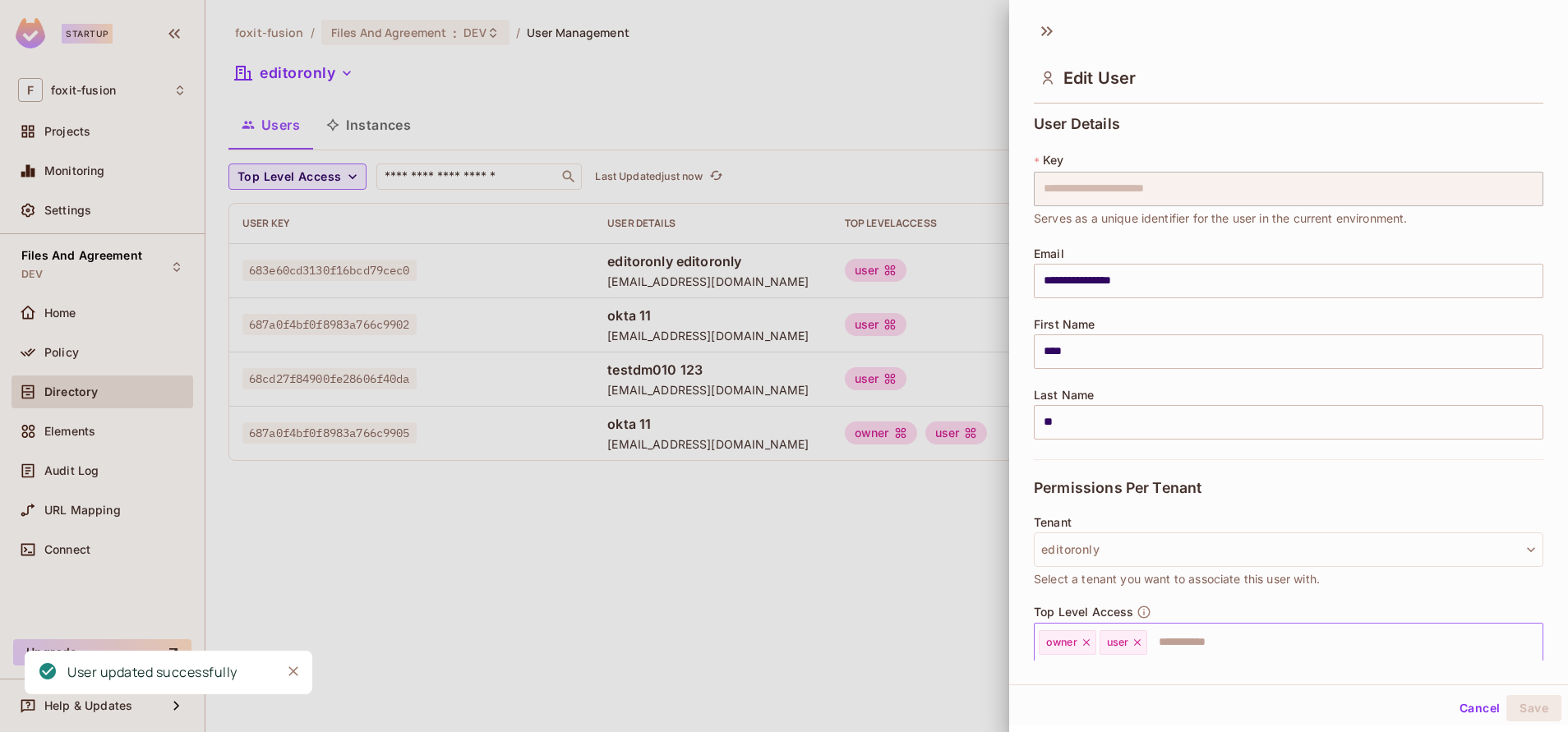
click at [1140, 643] on icon at bounding box center [1137, 642] width 7 height 7
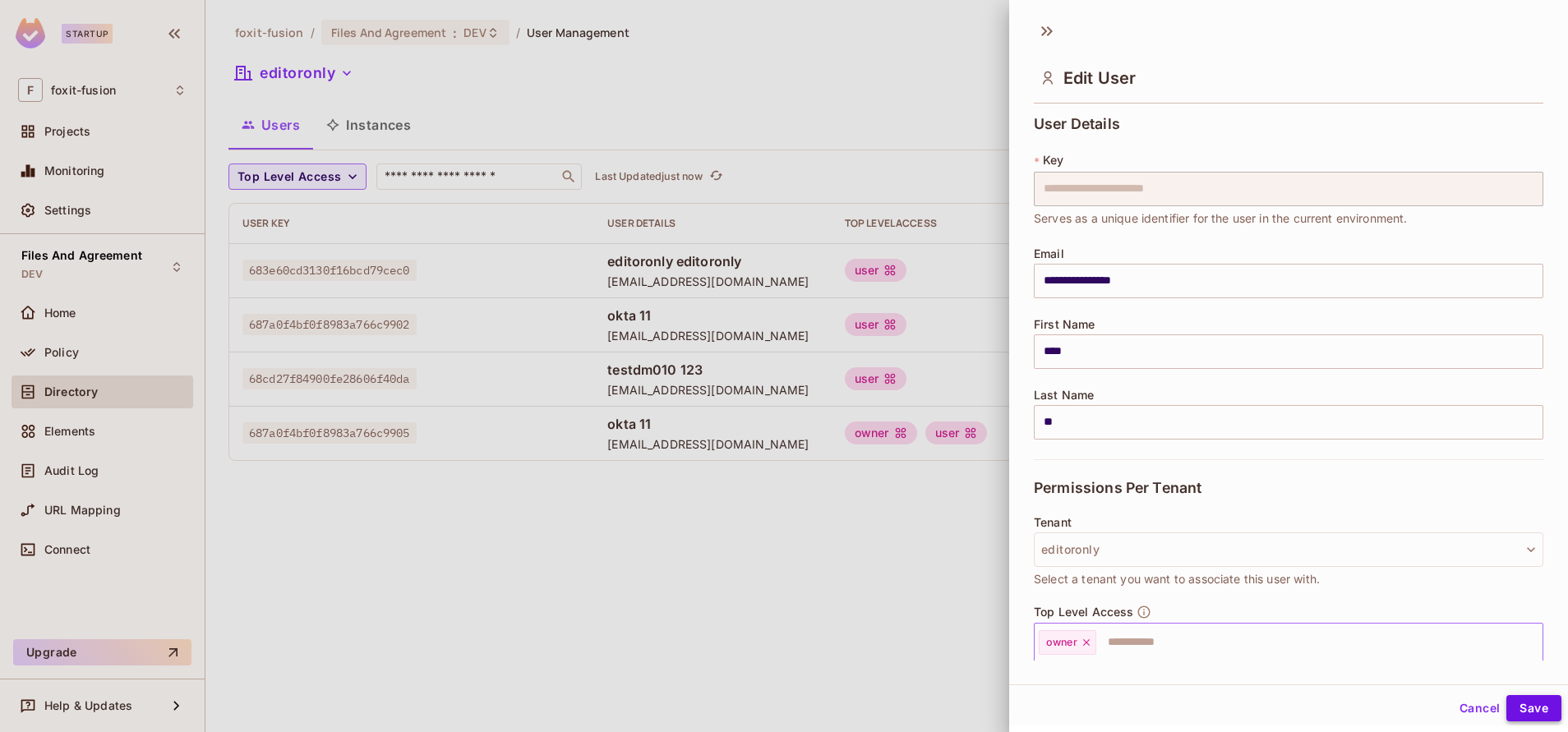
click at [1525, 711] on button "Save" at bounding box center [1533, 708] width 55 height 26
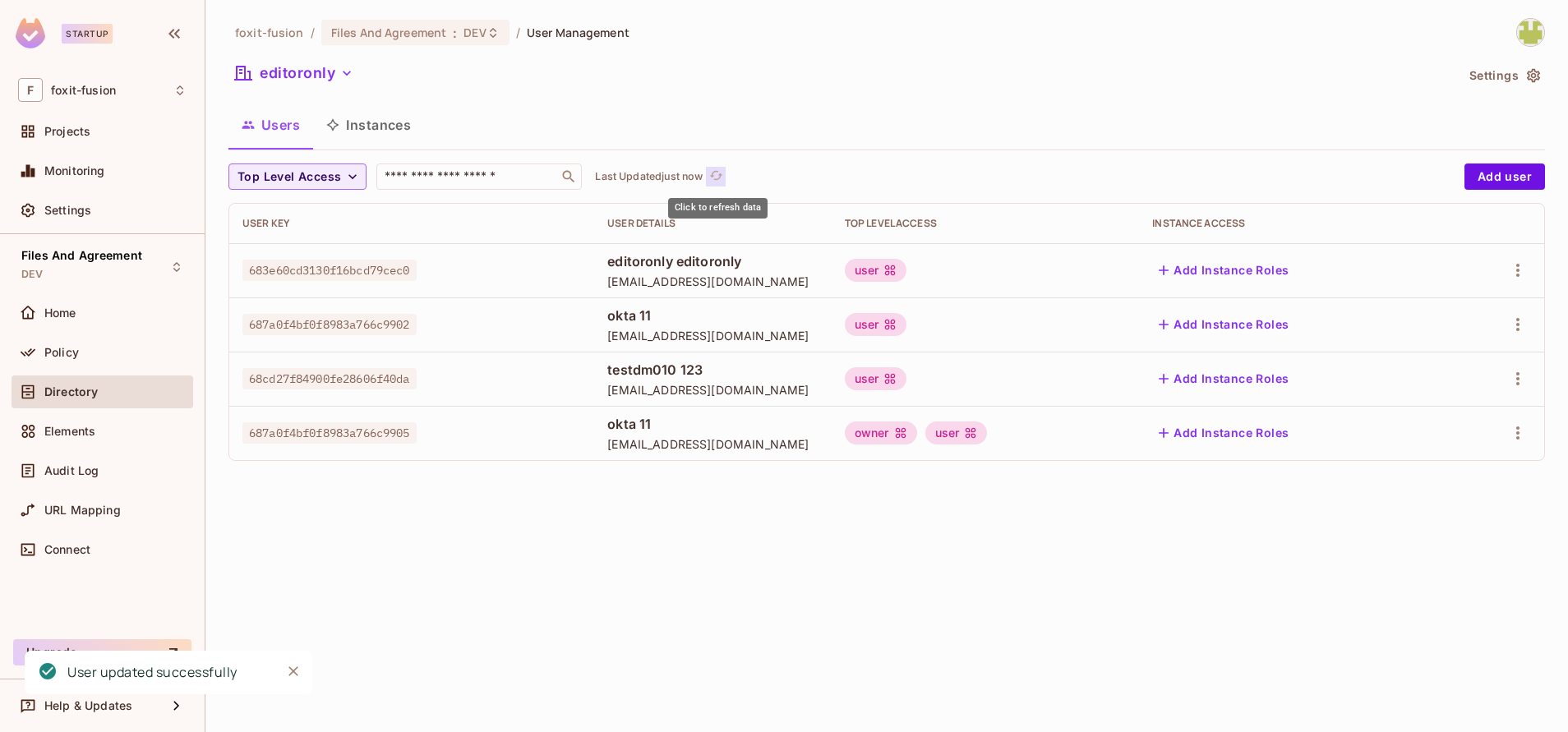
click at [720, 169] on icon "refresh" at bounding box center [716, 176] width 14 height 14
click at [716, 169] on icon "refresh" at bounding box center [716, 176] width 14 height 14
click at [698, 175] on p "Last Updated just now" at bounding box center [649, 176] width 108 height 14
click at [691, 177] on p "Last Updated just now" at bounding box center [649, 176] width 108 height 14
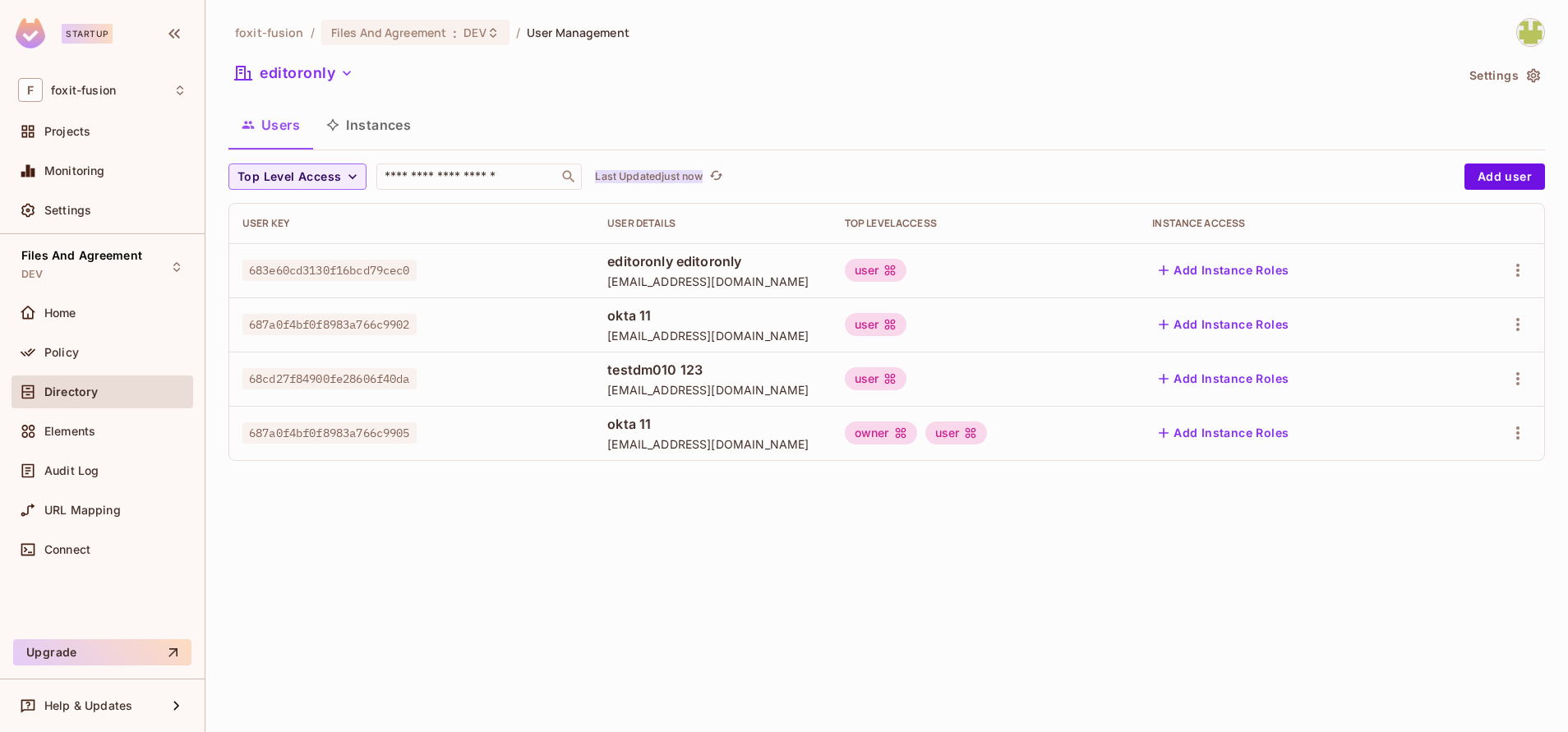
click at [696, 177] on p "Last Updated just now" at bounding box center [649, 176] width 108 height 14
click at [718, 126] on div "Users Instances" at bounding box center [887, 124] width 1317 height 41
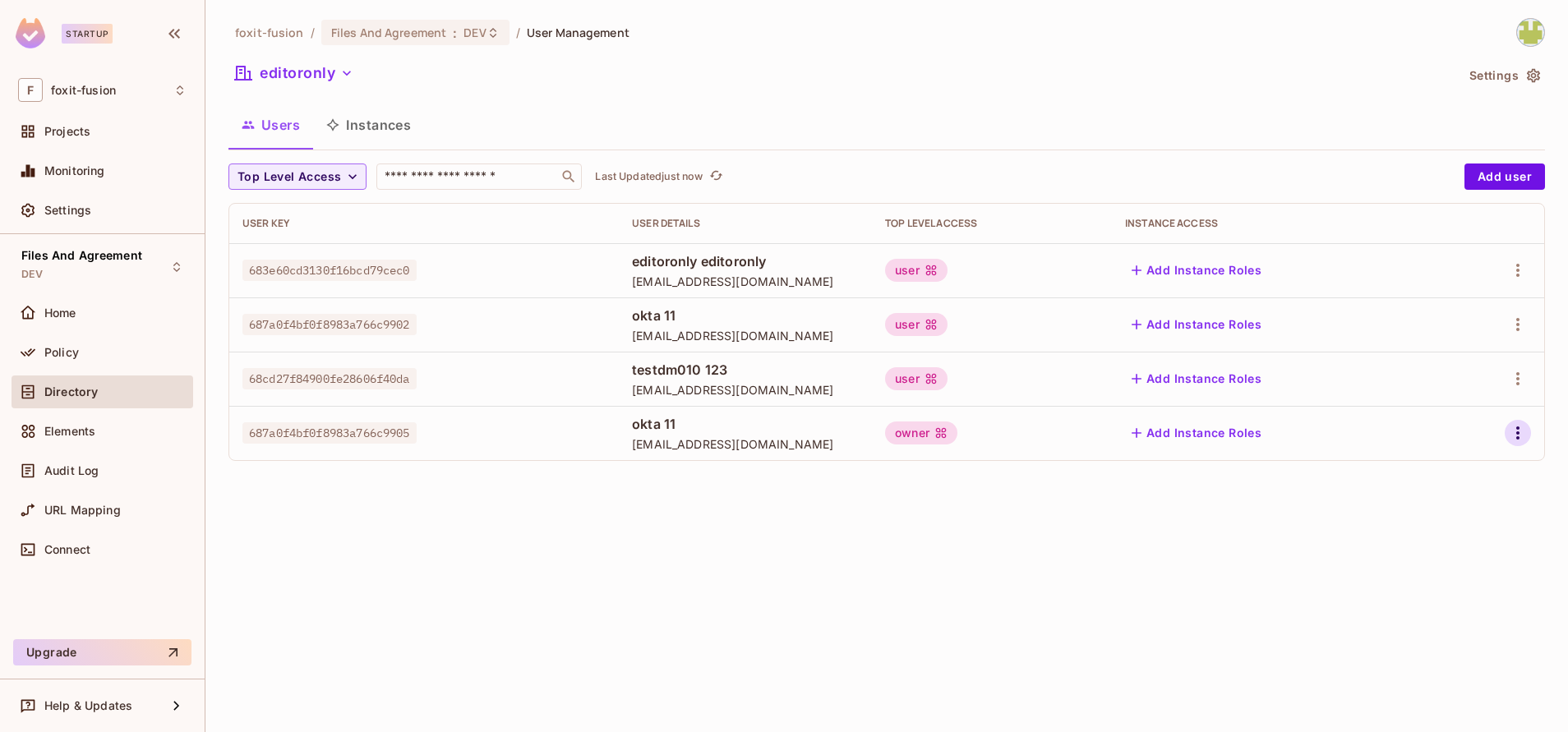
click at [1525, 434] on icon "button" at bounding box center [1518, 433] width 19 height 19
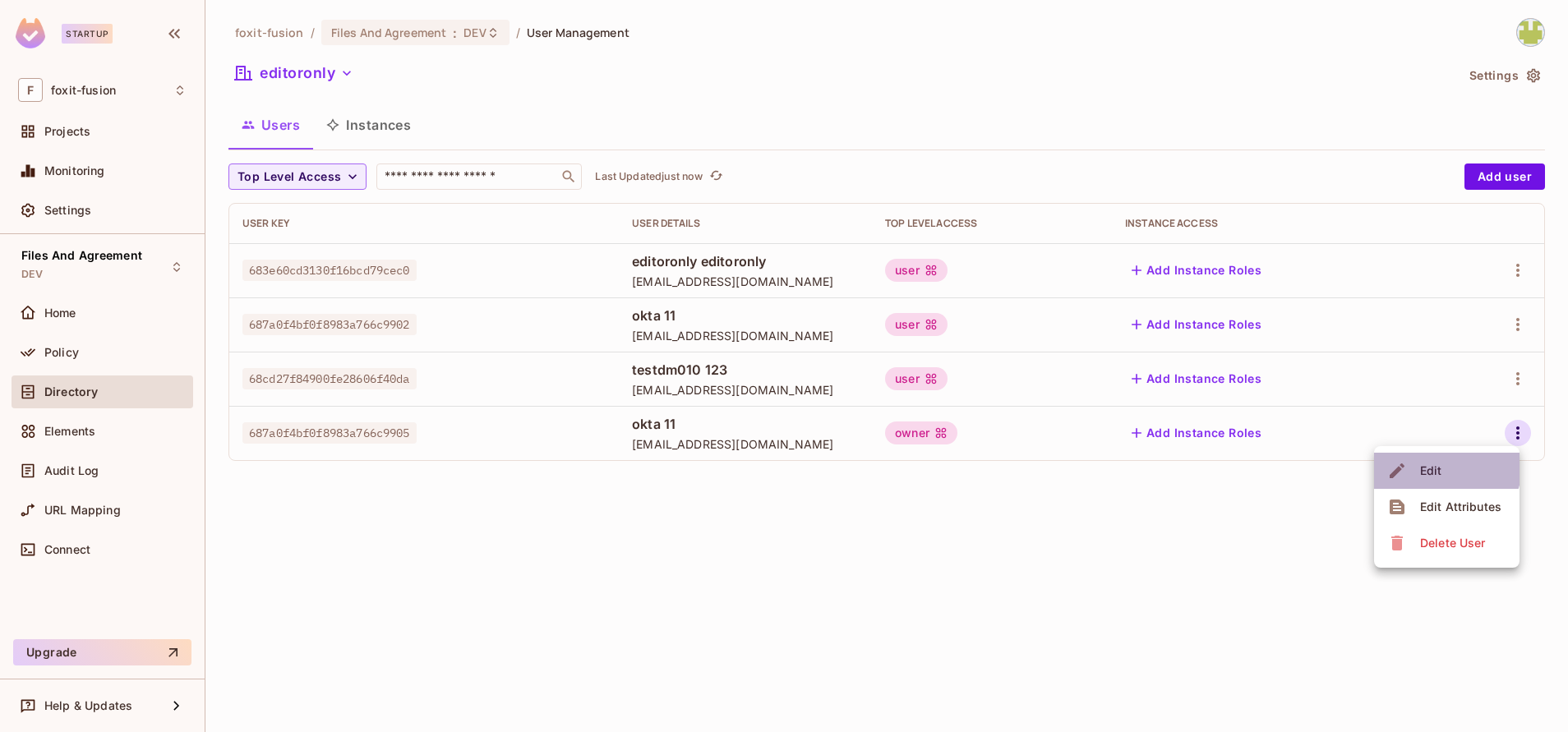
click at [1407, 457] on div "Edit" at bounding box center [1417, 470] width 60 height 26
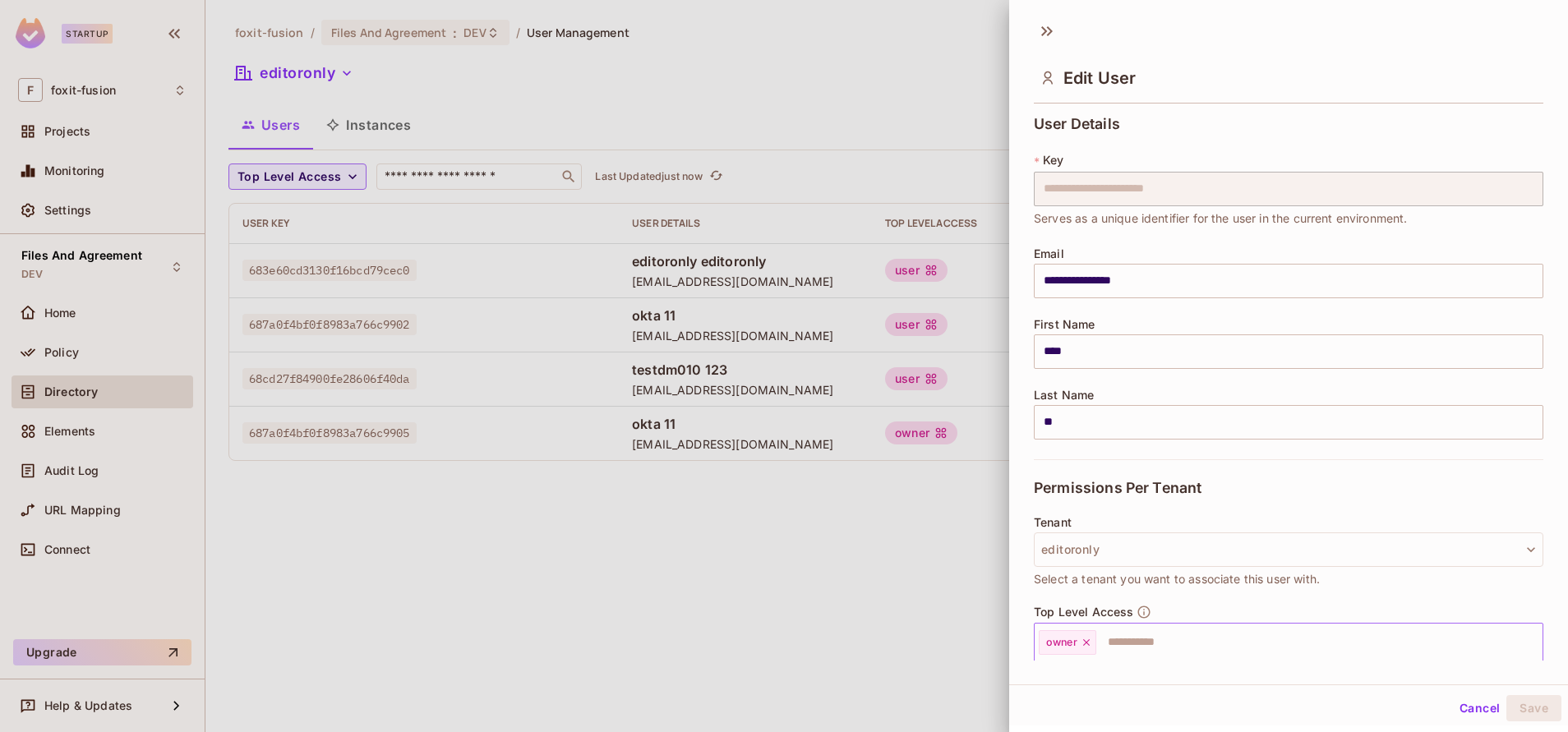
click at [1120, 640] on input "text" at bounding box center [1305, 642] width 413 height 33
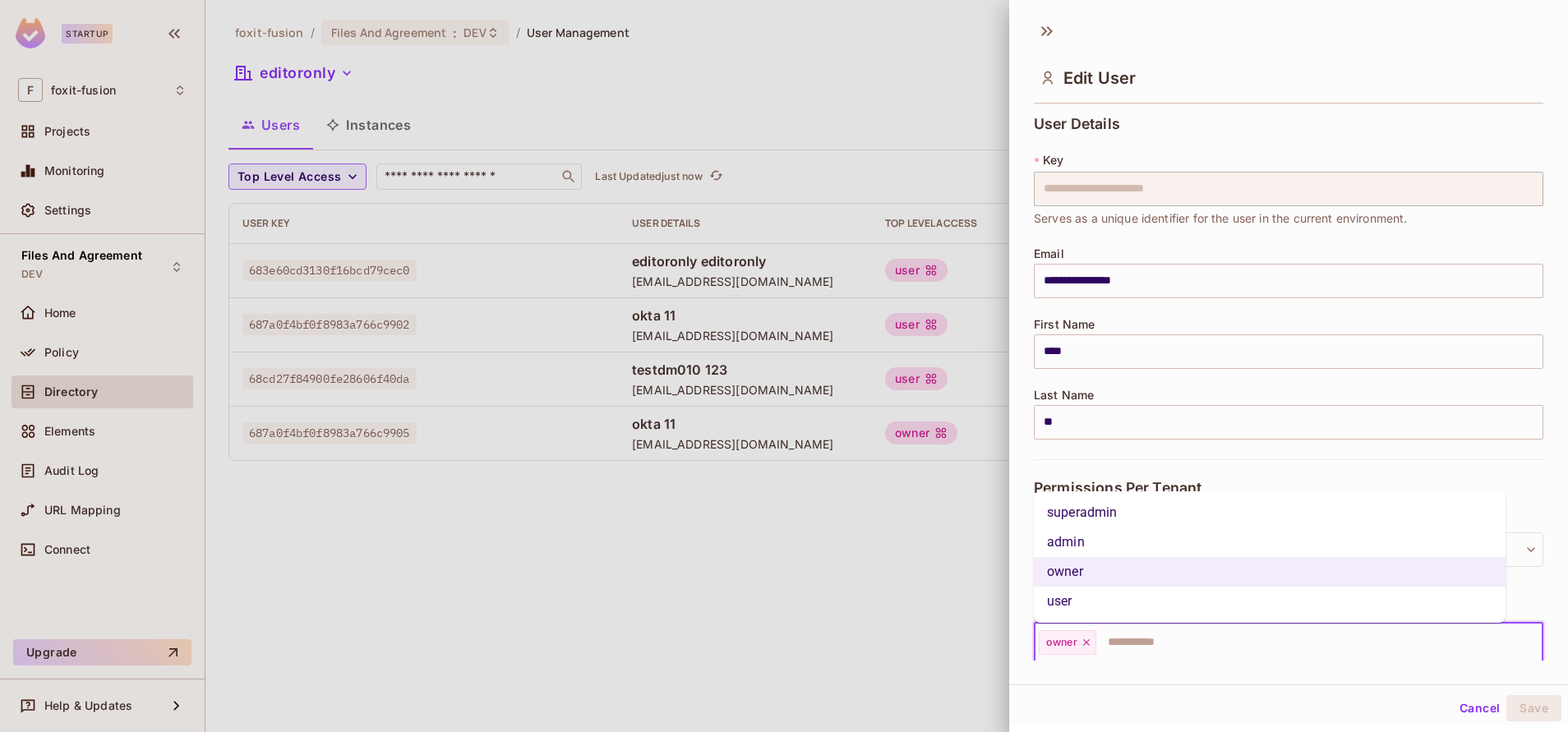
click at [1095, 597] on li "user" at bounding box center [1270, 601] width 472 height 30
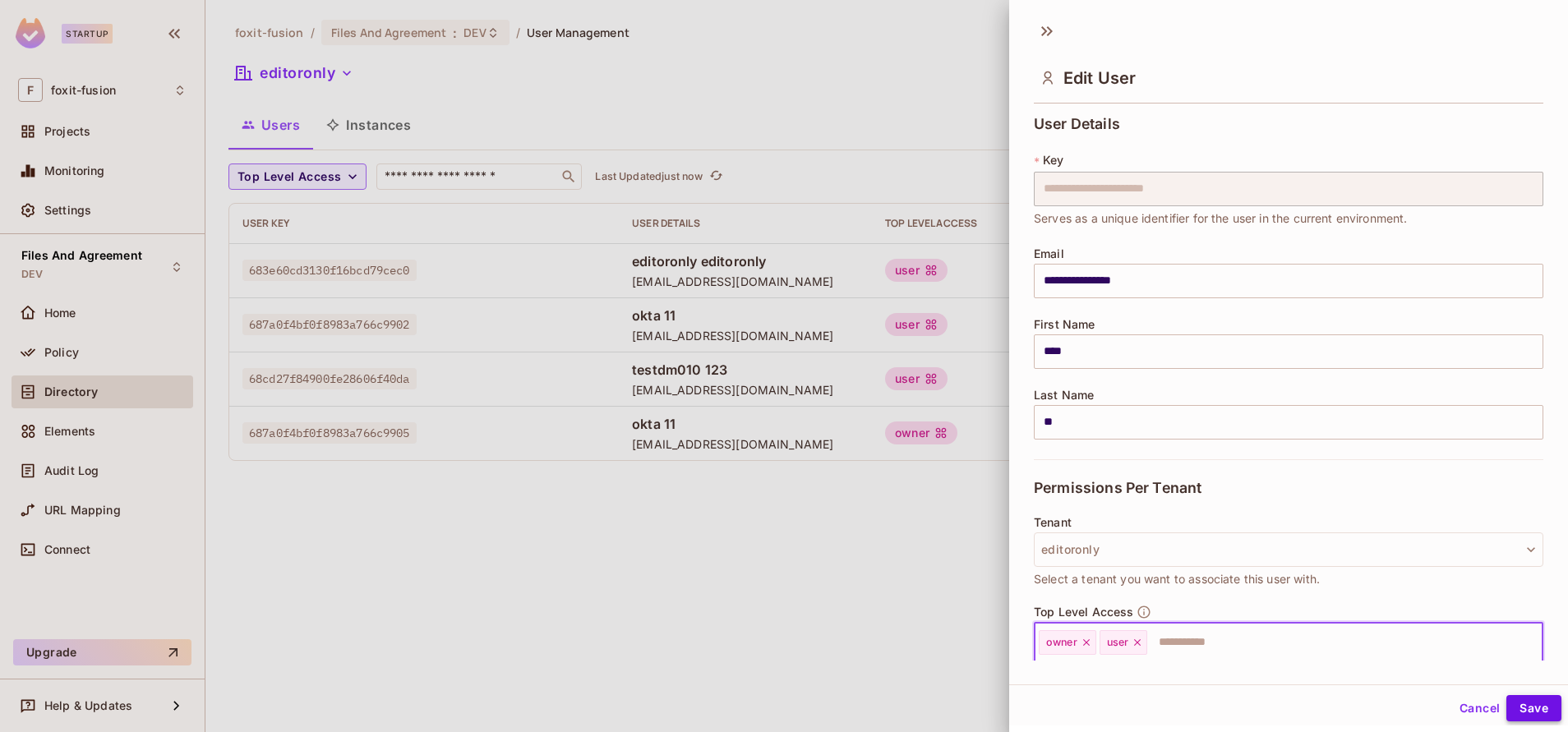
click at [1518, 698] on button "Save" at bounding box center [1533, 708] width 55 height 26
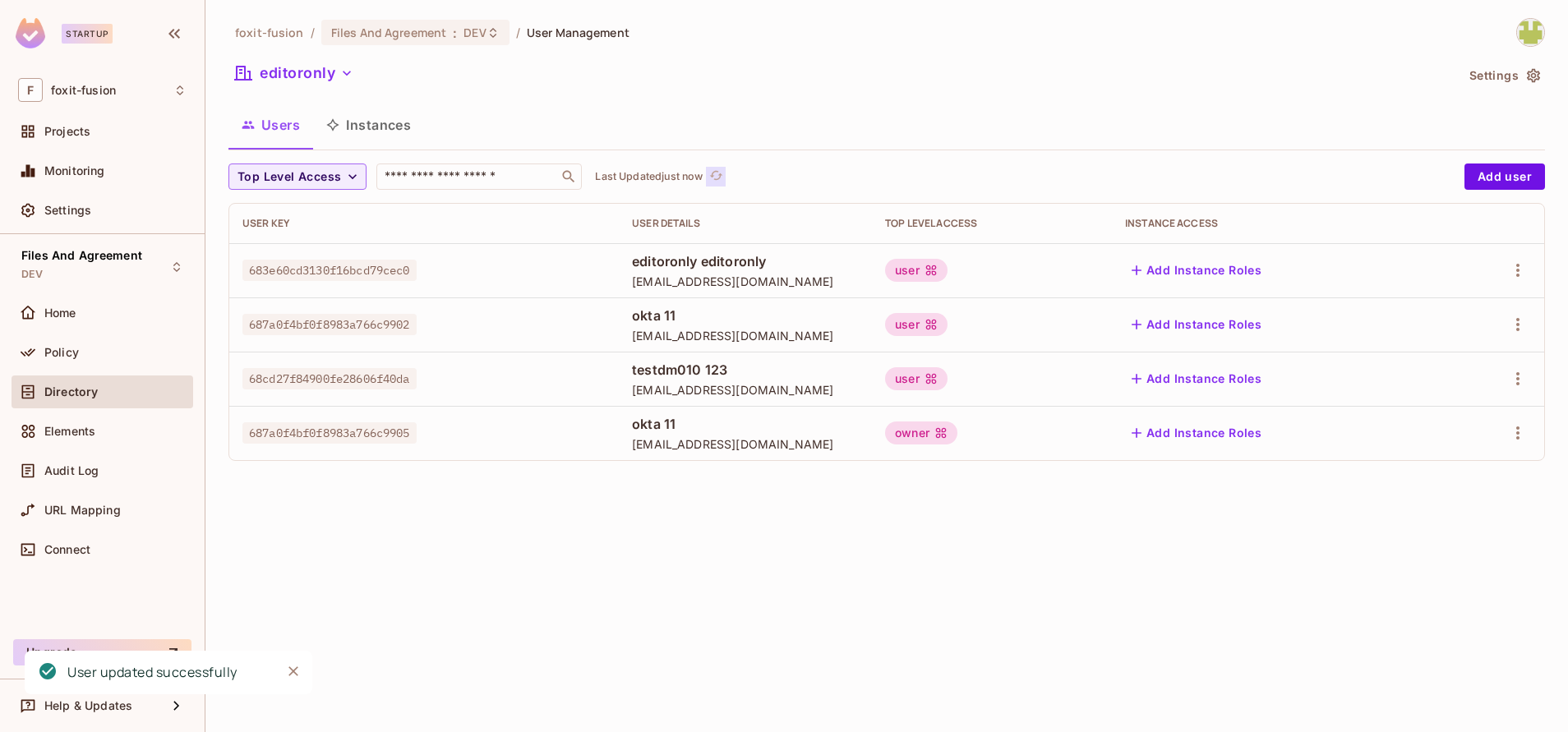
click at [717, 175] on icon "refresh" at bounding box center [716, 176] width 14 height 14
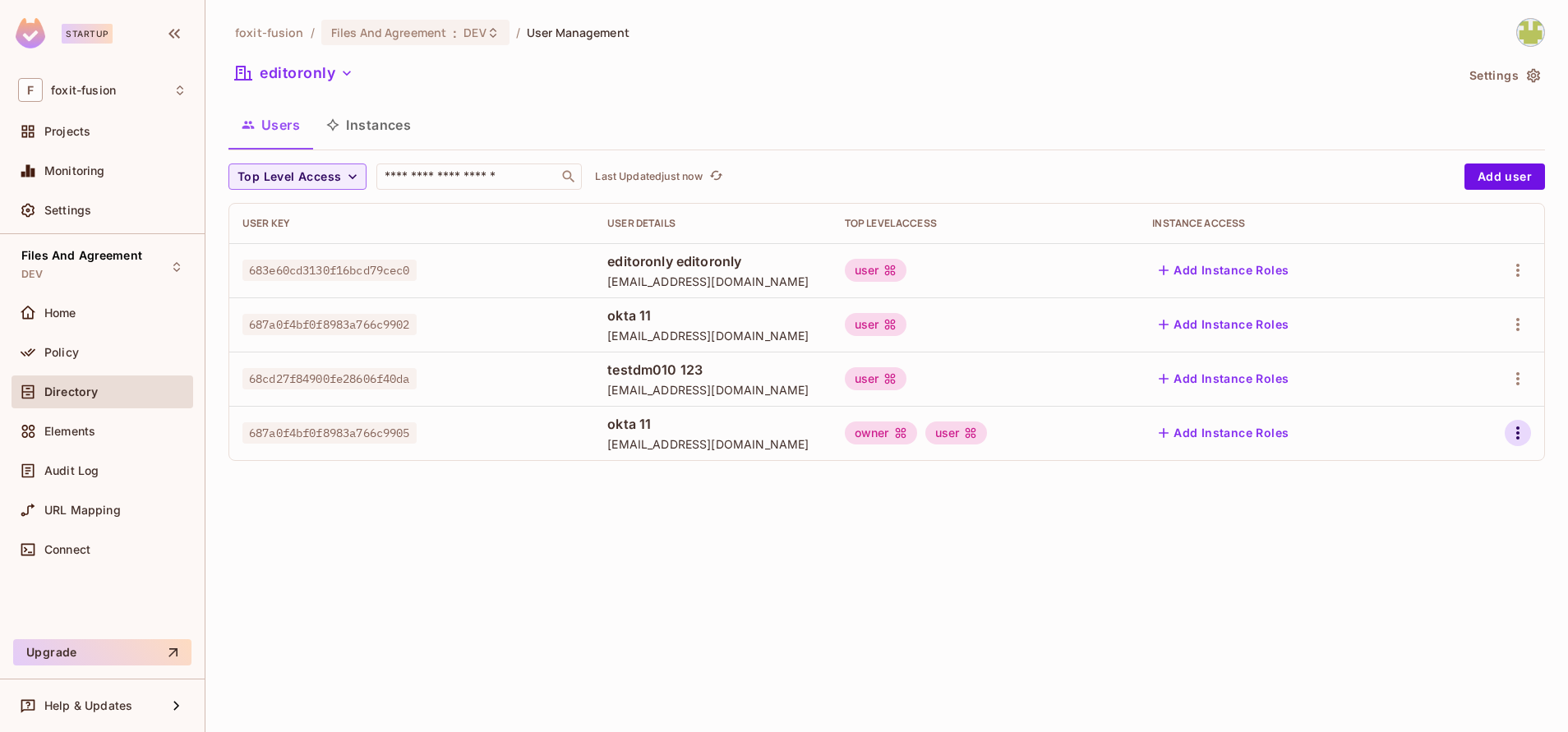
click at [1514, 439] on icon "button" at bounding box center [1518, 433] width 19 height 19
click at [1443, 482] on span "Edit" at bounding box center [1431, 470] width 32 height 26
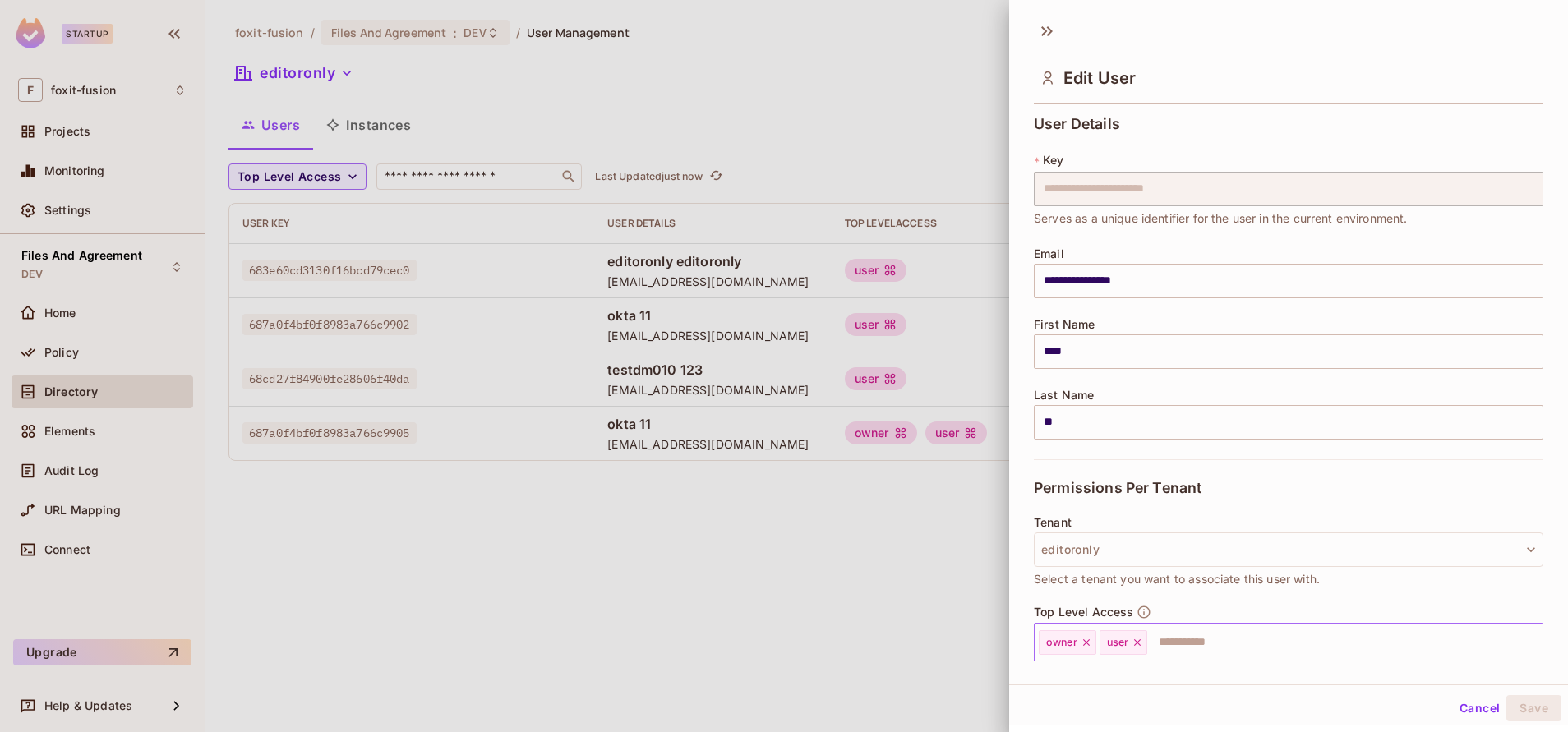
click at [1138, 646] on icon at bounding box center [1138, 642] width 12 height 12
click at [1516, 691] on div "Cancel Save" at bounding box center [1288, 708] width 559 height 40
click at [1510, 707] on button "Save" at bounding box center [1533, 708] width 55 height 26
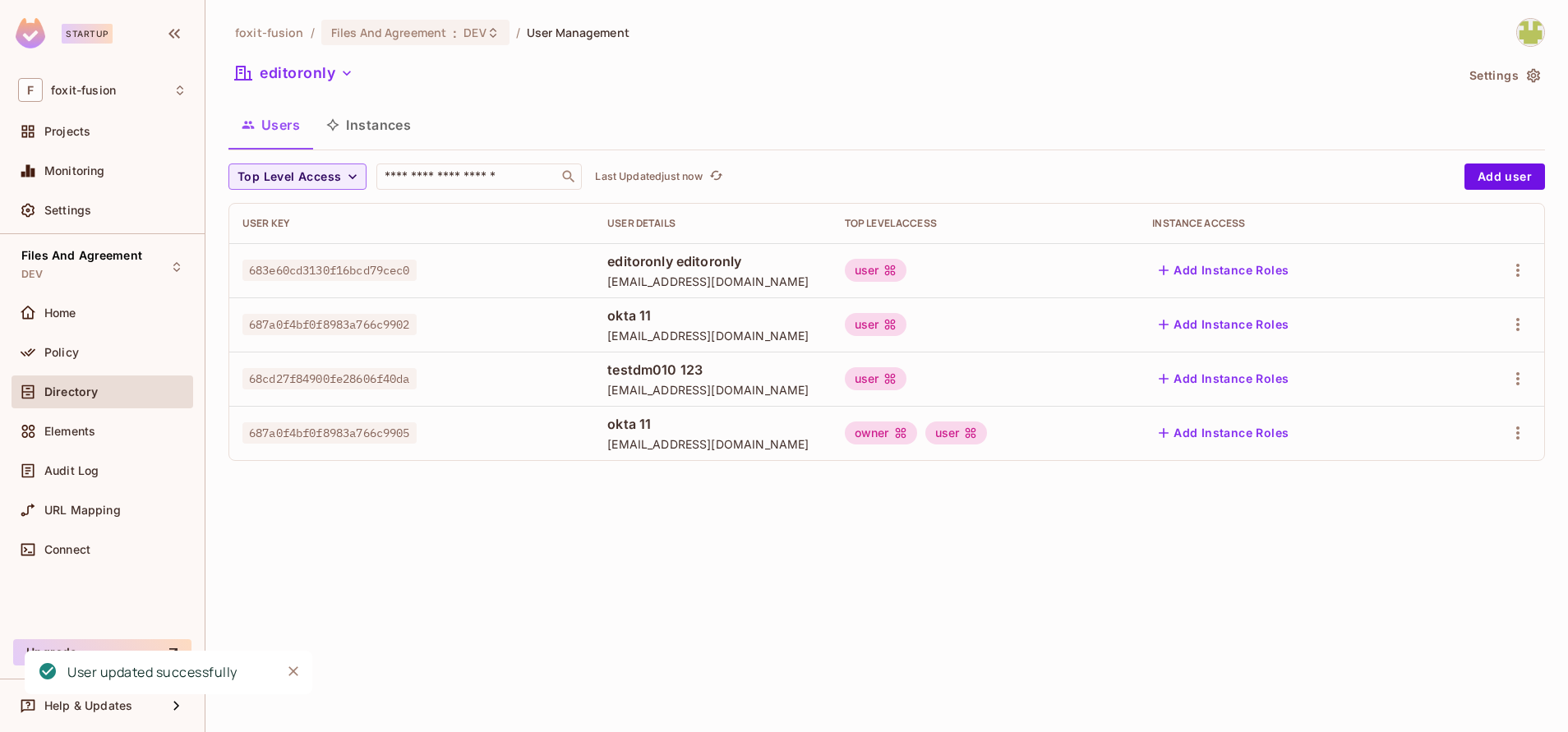
click at [715, 191] on div "Top Level Access ​ Last Updated just now Add user User Key User Details Top Lev…" at bounding box center [887, 312] width 1317 height 297
click at [718, 180] on icon "refresh" at bounding box center [717, 175] width 14 height 9
click at [723, 176] on icon "refresh" at bounding box center [717, 175] width 14 height 9
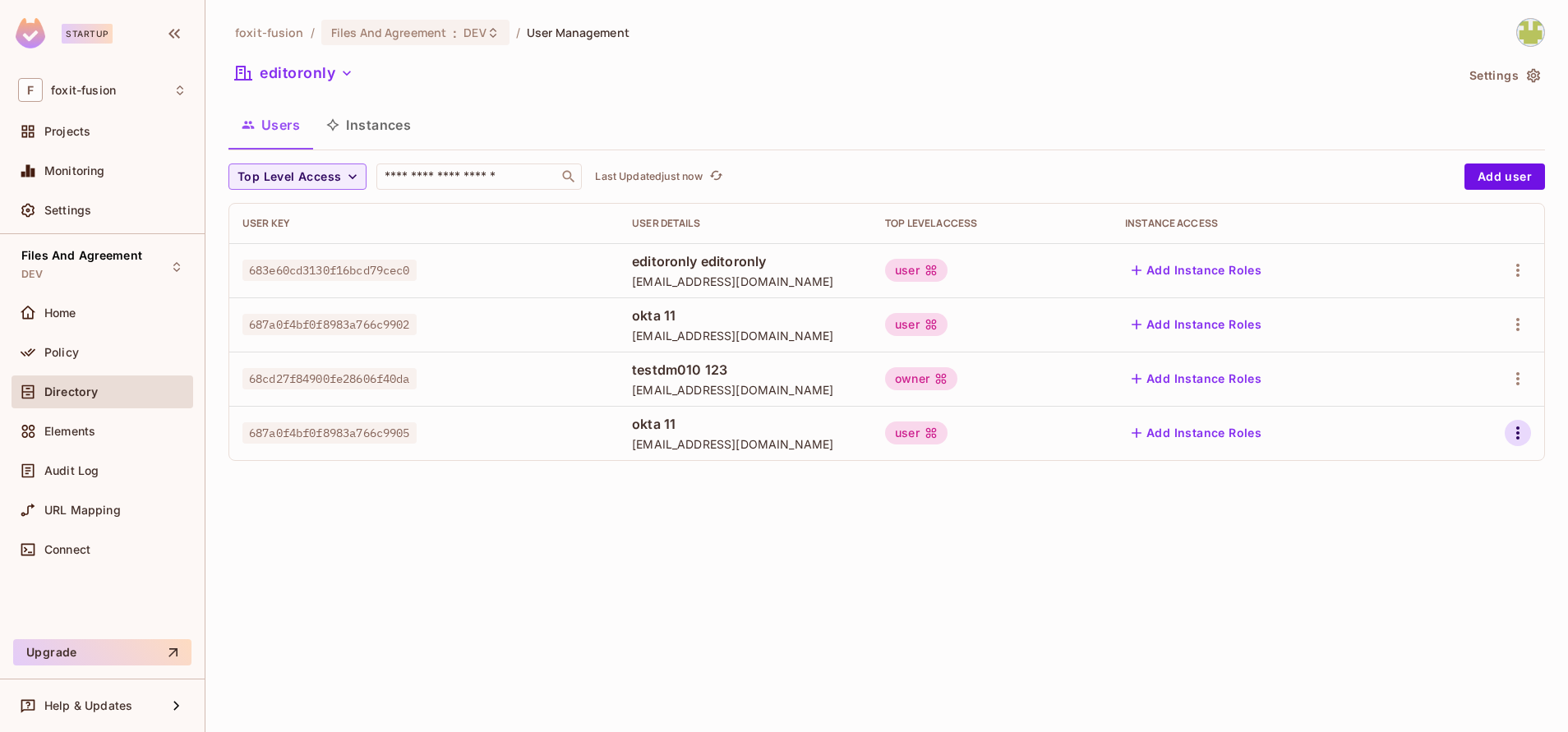
click at [1508, 430] on icon "button" at bounding box center [1518, 433] width 19 height 19
click at [1445, 488] on li "Edit" at bounding box center [1446, 470] width 146 height 36
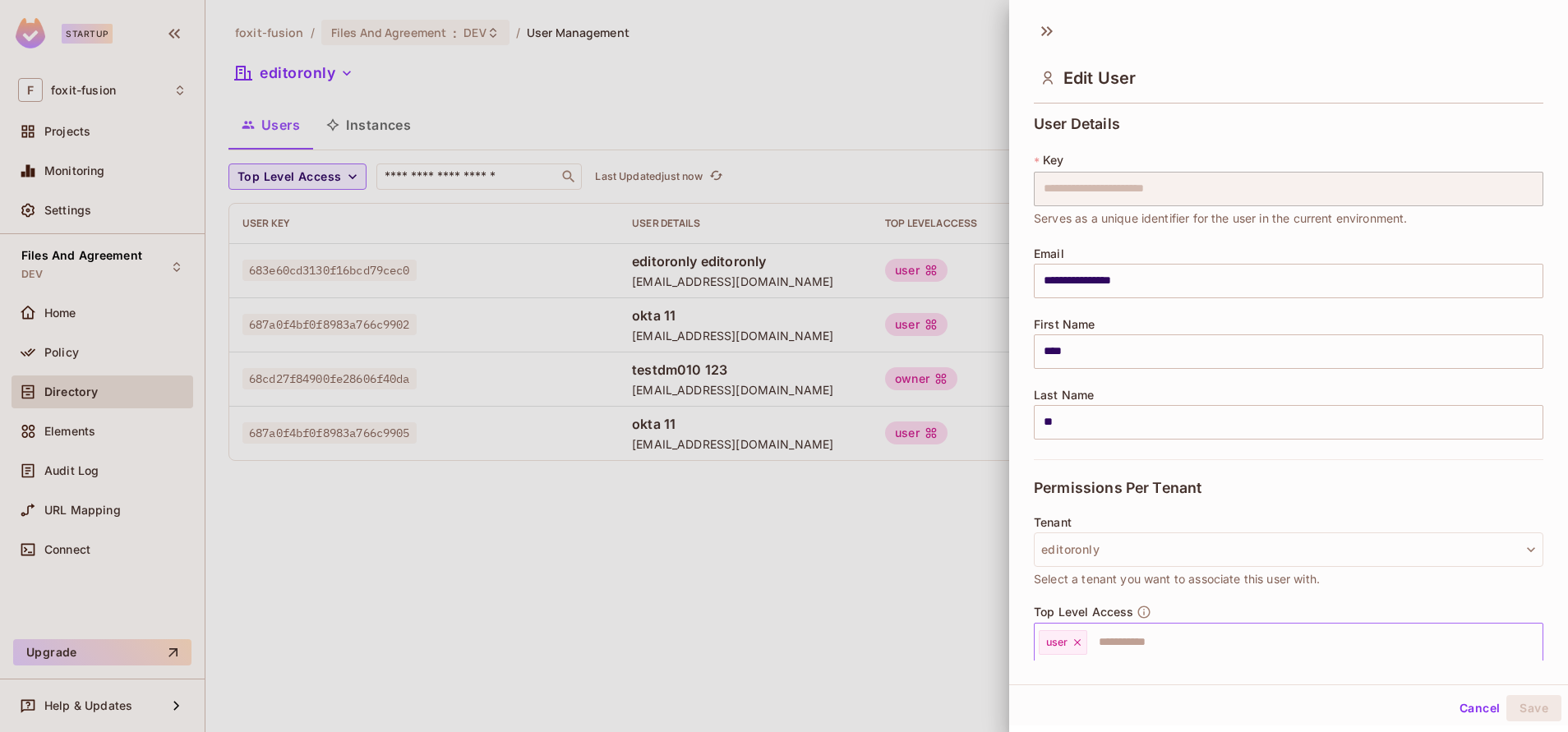
click at [1076, 648] on div "user" at bounding box center [1063, 642] width 48 height 25
click at [1075, 648] on div "user" at bounding box center [1063, 642] width 48 height 25
click at [1078, 640] on icon at bounding box center [1078, 642] width 12 height 12
click at [1508, 700] on button "Save" at bounding box center [1533, 708] width 55 height 26
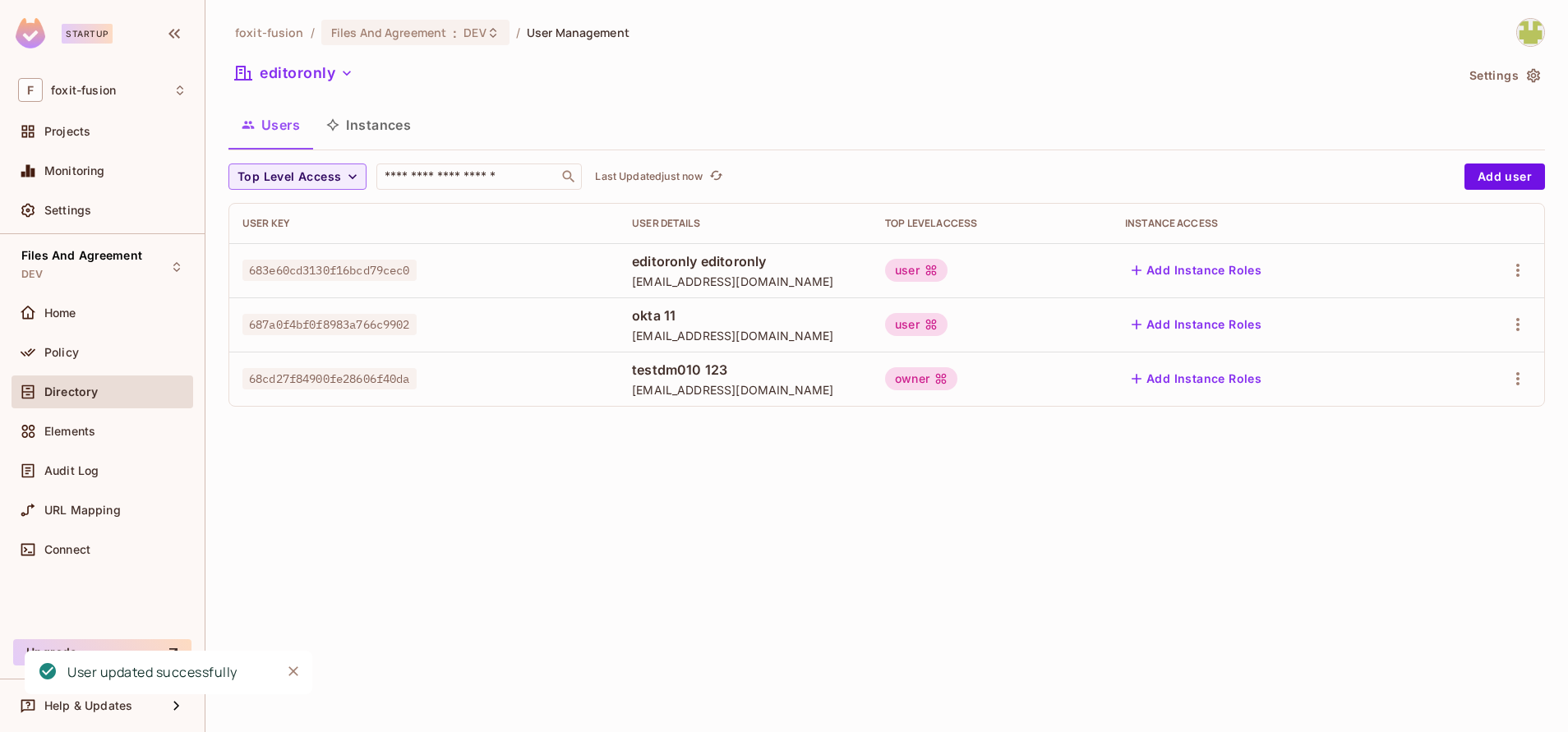
click at [817, 605] on div "foxit-fusion / Files And Agreement : DEV / User Management editoronly Settings …" at bounding box center [887, 366] width 1362 height 732
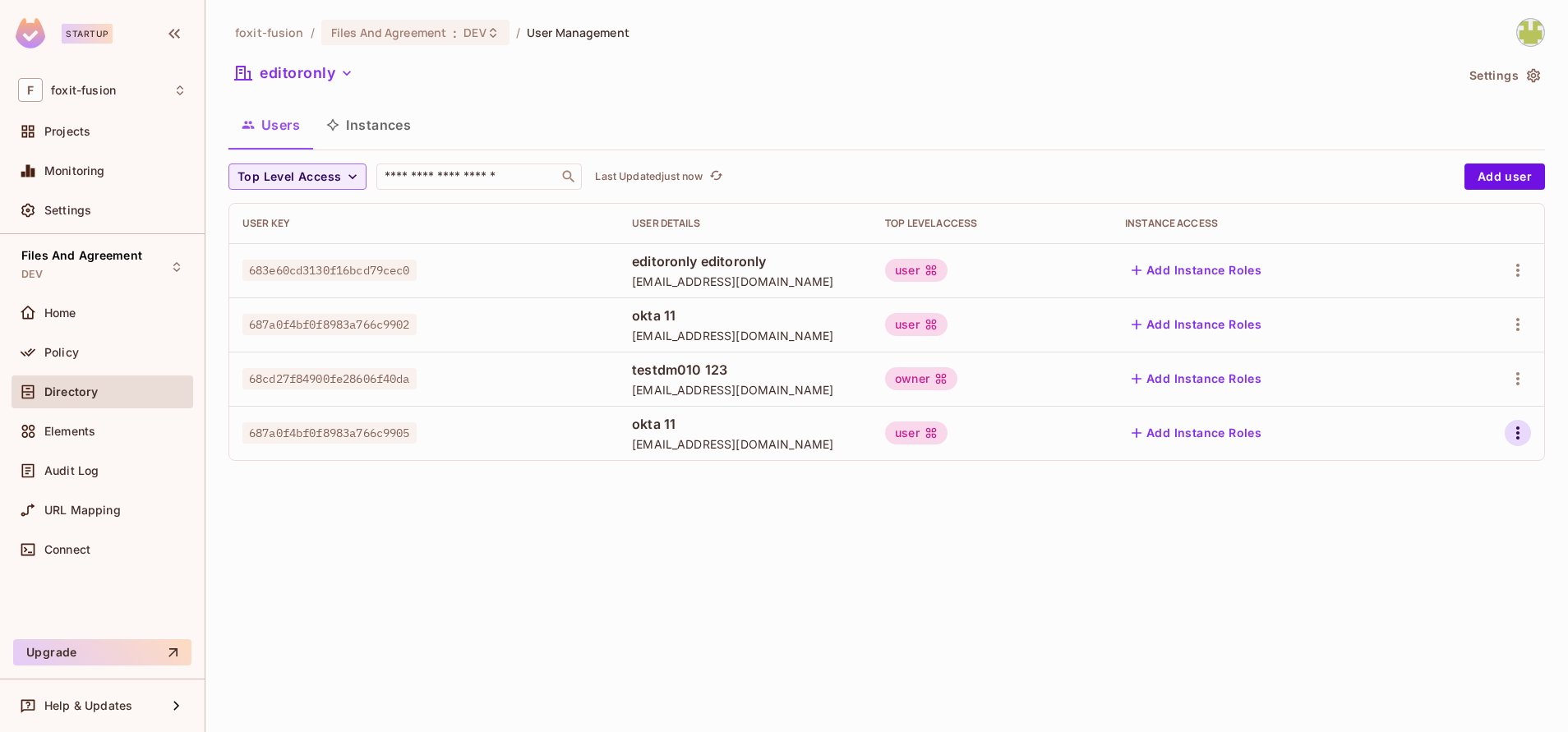
click at [1516, 437] on icon "button" at bounding box center [1518, 433] width 19 height 19
click at [1412, 479] on div "Edit" at bounding box center [1417, 470] width 60 height 26
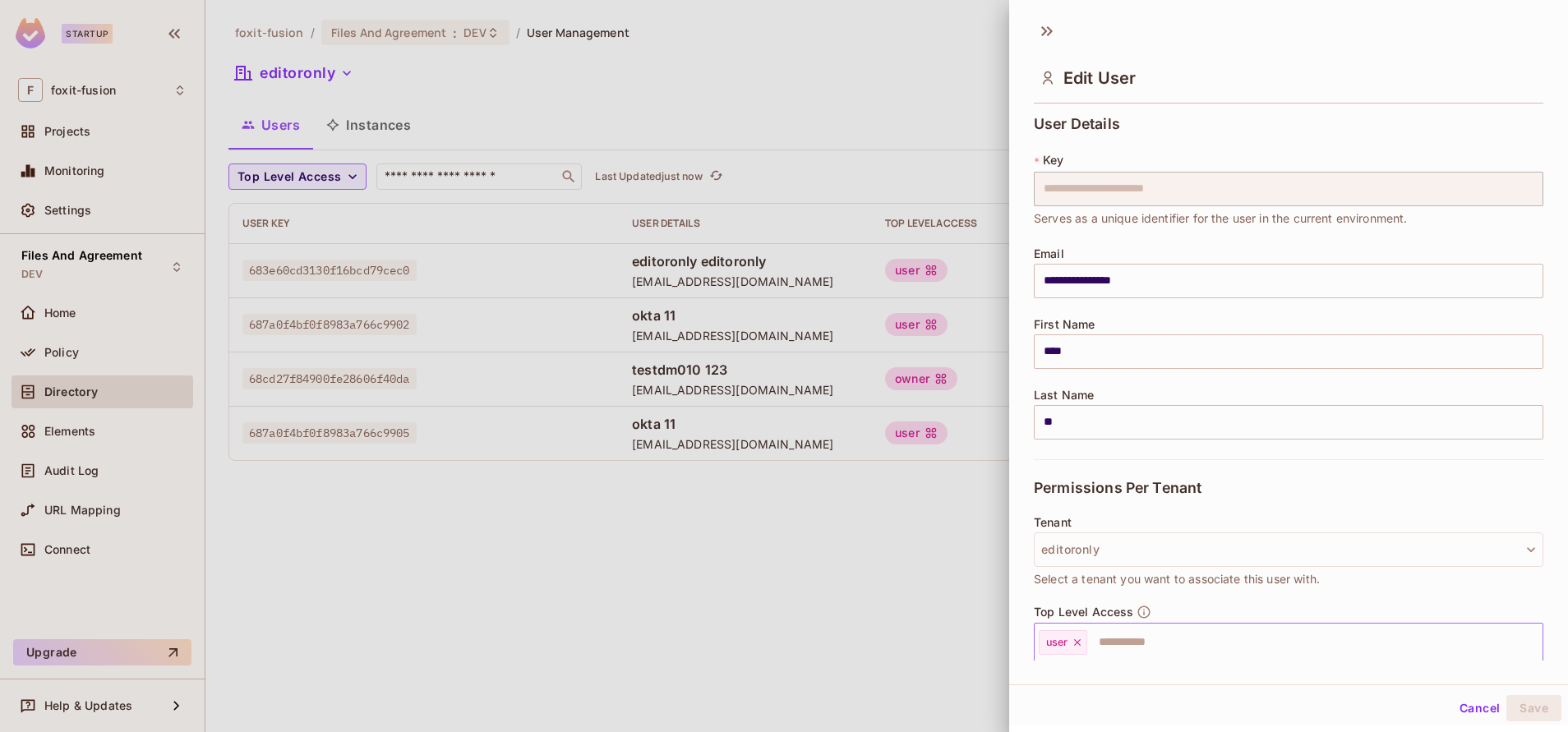
click at [1083, 643] on icon at bounding box center [1078, 642] width 12 height 12
click at [1500, 693] on div "Cancel Save" at bounding box center [1288, 708] width 559 height 40
click at [1514, 707] on button "Save" at bounding box center [1533, 708] width 55 height 26
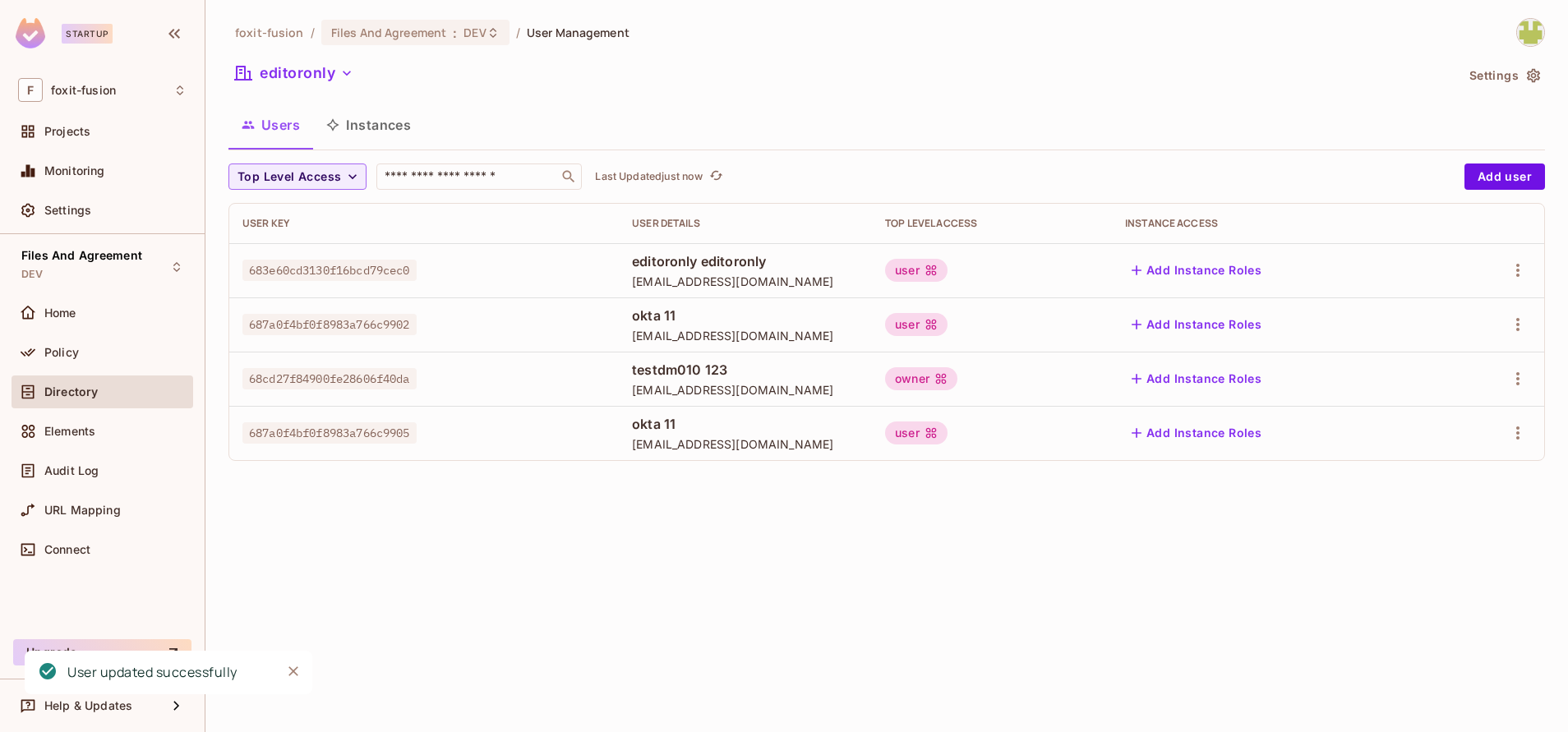
click at [896, 635] on div "foxit-fusion / Files And Agreement : DEV / User Management editoronly Settings …" at bounding box center [887, 366] width 1362 height 732
